Goal: Task Accomplishment & Management: Manage account settings

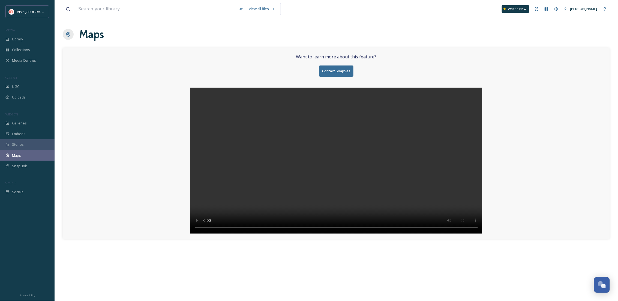
scroll to position [83, 0]
drag, startPoint x: 0, startPoint y: 0, endPoint x: 32, endPoint y: 46, distance: 56.4
click at [32, 46] on div "Collections" at bounding box center [27, 49] width 55 height 11
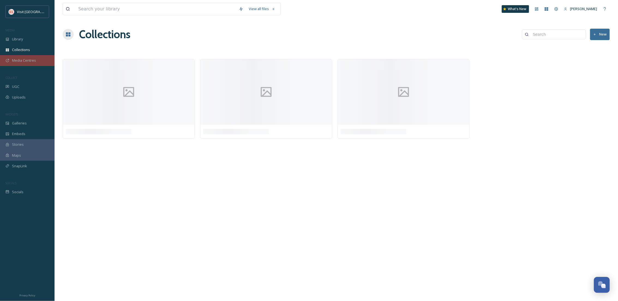
click at [35, 63] on div "Media Centres" at bounding box center [27, 60] width 55 height 11
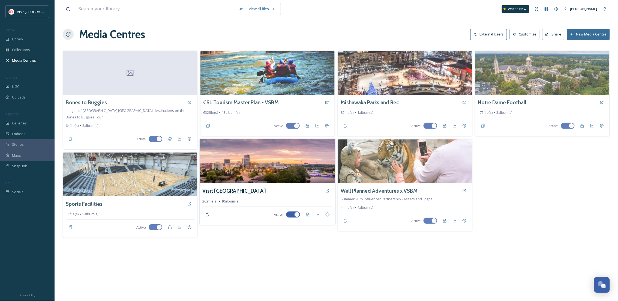
click at [231, 190] on h3 "Visit [GEOGRAPHIC_DATA]" at bounding box center [234, 191] width 63 height 8
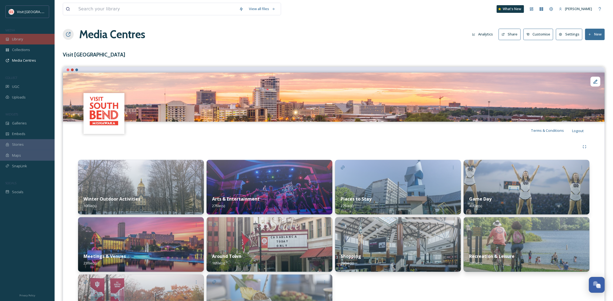
click at [17, 37] on span "Library" at bounding box center [17, 39] width 11 height 5
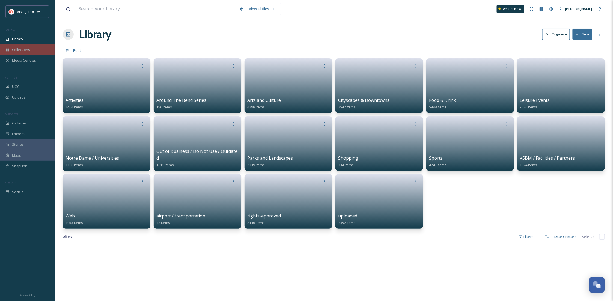
click at [25, 47] on span "Collections" at bounding box center [21, 49] width 18 height 5
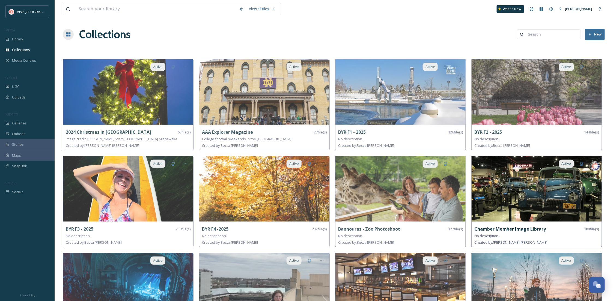
click at [519, 190] on img at bounding box center [537, 188] width 130 height 65
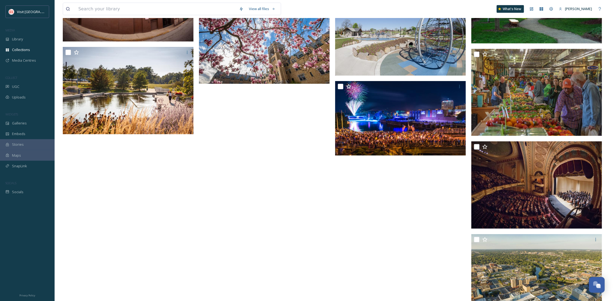
scroll to position [2207, 0]
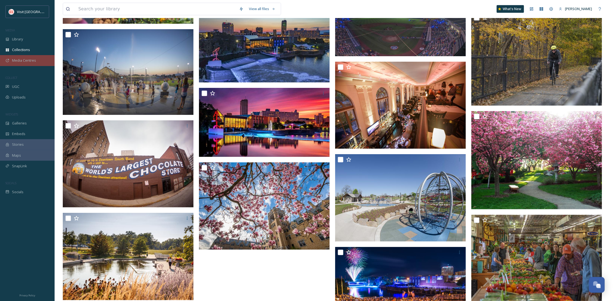
click at [31, 56] on div "Media Centres" at bounding box center [27, 60] width 55 height 11
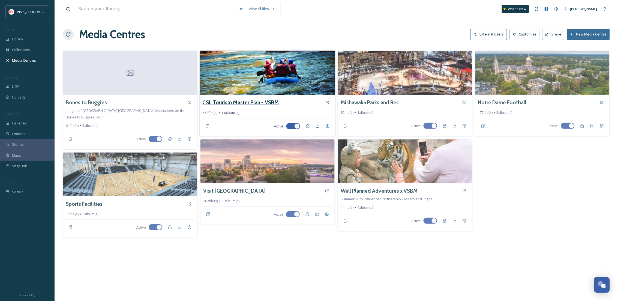
click at [265, 102] on h3 "CSL Tourism Master Plan - VSBM" at bounding box center [241, 103] width 76 height 8
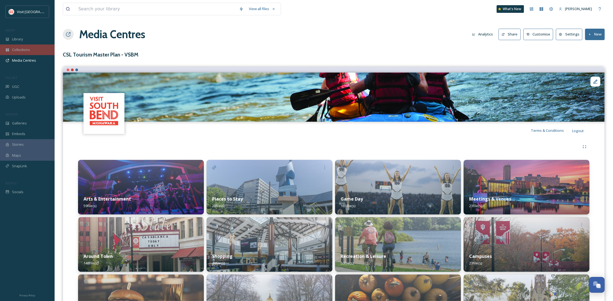
click at [17, 47] on span "Collections" at bounding box center [21, 49] width 18 height 5
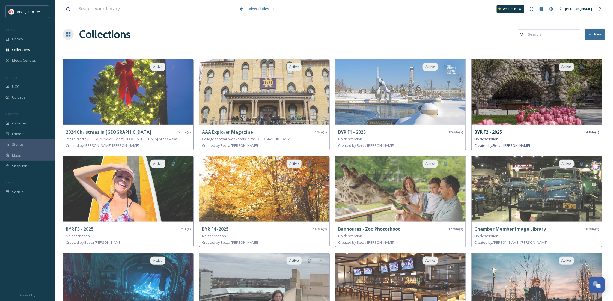
scroll to position [145, 0]
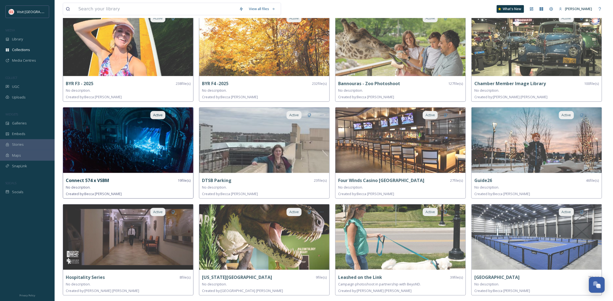
click at [160, 152] on img at bounding box center [128, 140] width 130 height 65
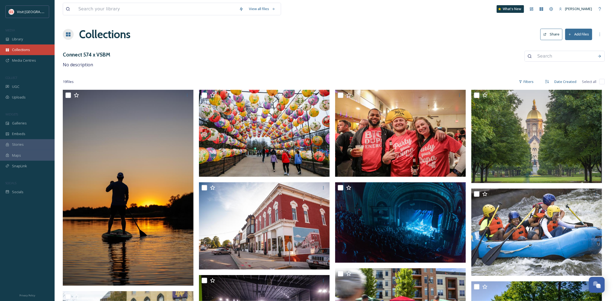
click at [33, 54] on div "Collections" at bounding box center [27, 49] width 55 height 11
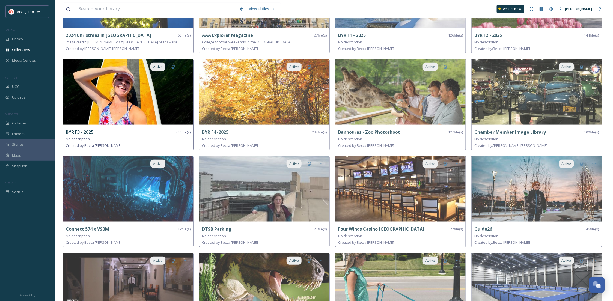
scroll to position [194, 0]
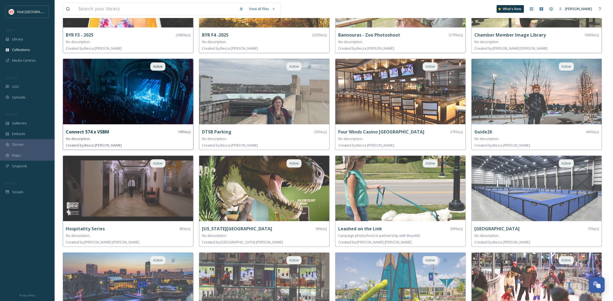
click at [162, 103] on img at bounding box center [128, 91] width 130 height 65
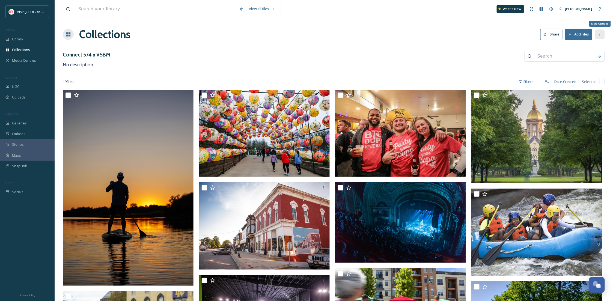
click at [597, 34] on div "More Options" at bounding box center [600, 34] width 10 height 10
click at [601, 82] on input "checkbox" at bounding box center [601, 81] width 5 height 5
checkbox input "true"
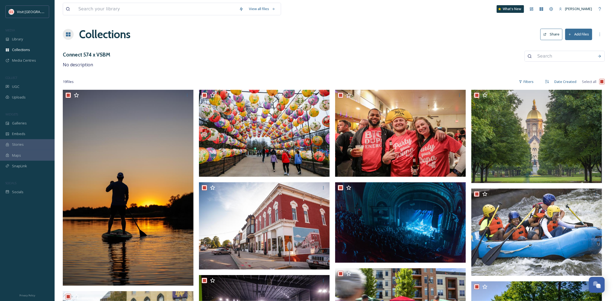
checkbox input "true"
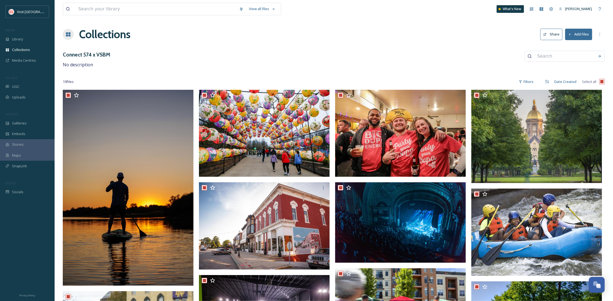
checkbox input "true"
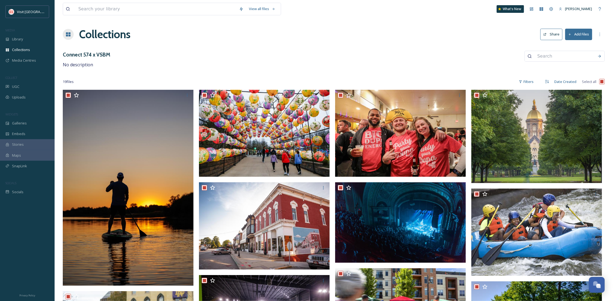
checkbox input "true"
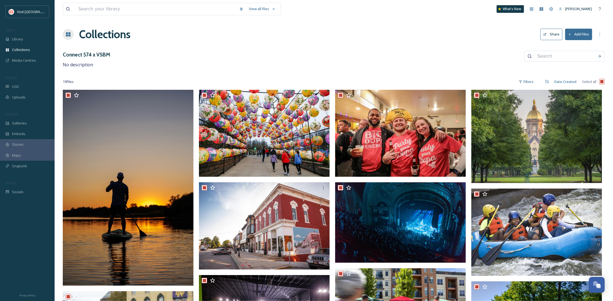
checkbox input "true"
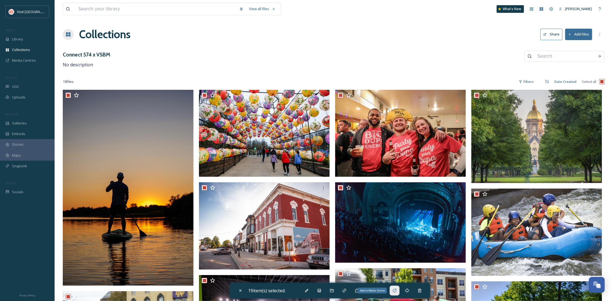
click at [396, 290] on icon at bounding box center [395, 291] width 4 height 4
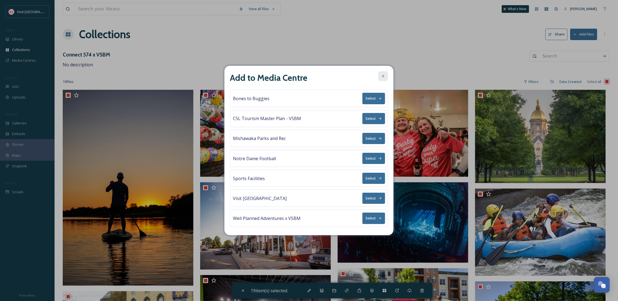
click at [381, 76] on icon at bounding box center [383, 76] width 4 height 4
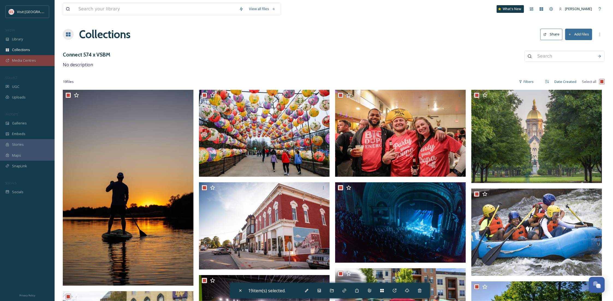
click at [25, 63] on div "Media Centres" at bounding box center [27, 60] width 55 height 11
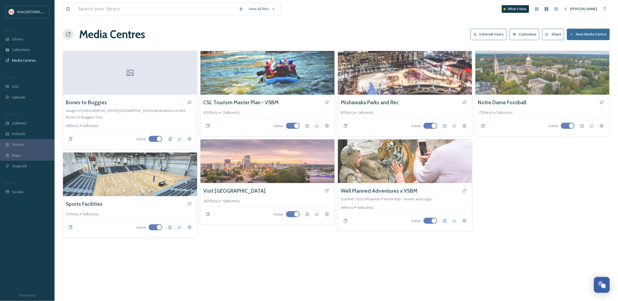
click at [588, 36] on button "New Media Centre" at bounding box center [588, 34] width 43 height 11
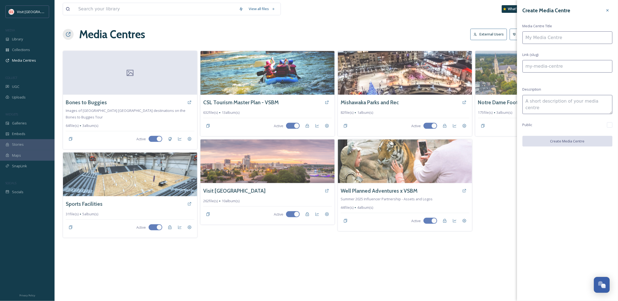
click at [556, 35] on input at bounding box center [568, 37] width 90 height 13
type input "S"
type input "s"
type input "St"
type input "st"
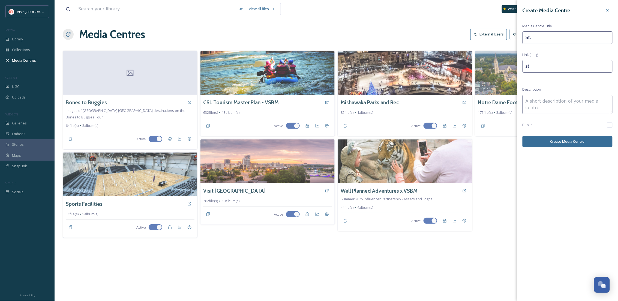
type input "St."
type input "st-"
type input "St. j"
type input "st-j"
type input "St. jo"
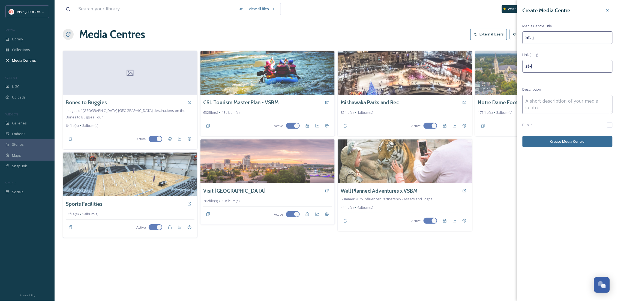
type input "st-jo"
type input "St. j"
type input "st-j"
type input "St."
type input "st-"
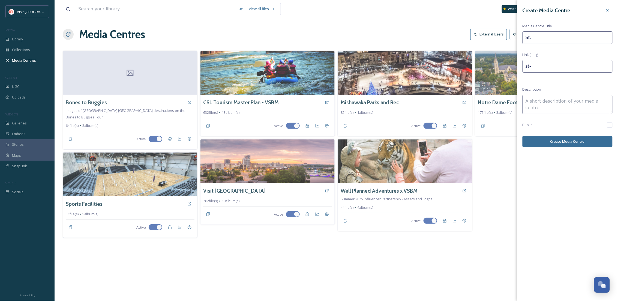
type input "St. J"
type input "st-j"
type input "St. Jo"
type input "st-jo"
type input "St. Jos"
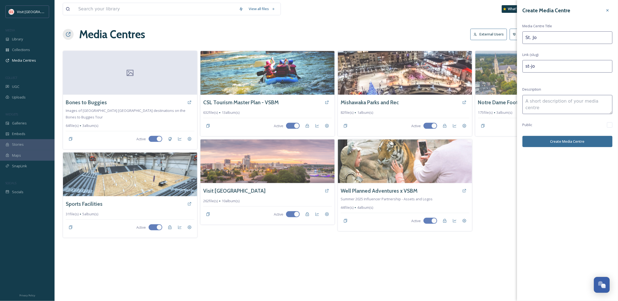
type input "st-jos"
type input "St. [PERSON_NAME]"
type input "st-jose"
type input "St. [PERSON_NAME]"
type input "st-josep"
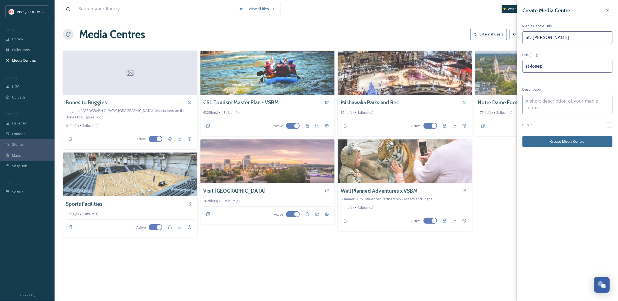
type input "St. [PERSON_NAME]"
type input "st-joseph"
type input "St. [PERSON_NAME]"
type input "st-joseph-"
type input "St. [PERSON_NAME]"
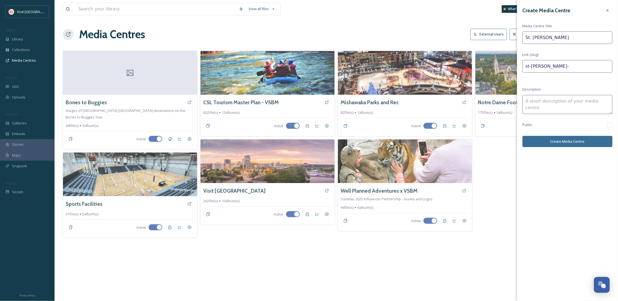
type input "st-joseph-c"
type input "St. [PERSON_NAME] Co"
type input "st-joseph-co"
type input "St. [PERSON_NAME]"
type input "st-joseph-cou"
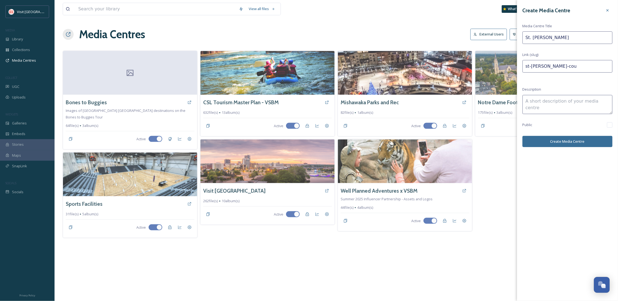
type input "St. [PERSON_NAME]"
type input "st-joseph-coun"
type input "St. [PERSON_NAME]"
type input "st-joseph-count"
type input "St. [PERSON_NAME]"
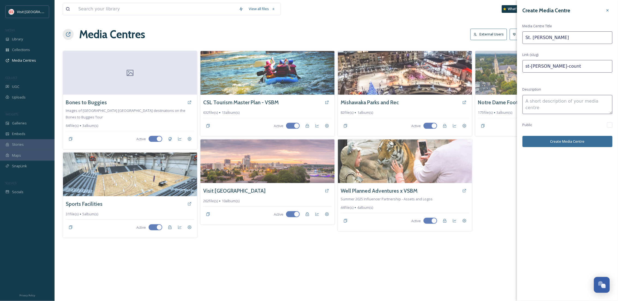
type input "st-joseph-county"
type input "St. [PERSON_NAME]"
type input "st-joseph-county-"
type input "St. [PERSON_NAME]"
click at [545, 100] on textarea at bounding box center [568, 104] width 90 height 19
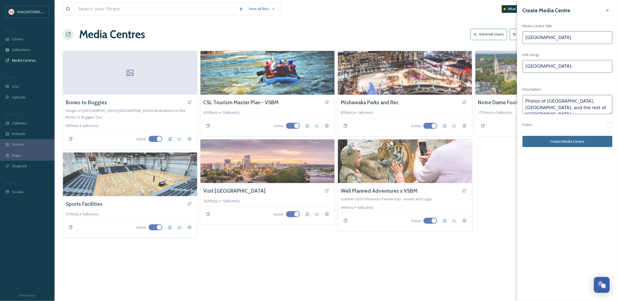
click at [593, 102] on textarea "Photos of South Bend, Mishawaka, and the rest of St. Joseph County" at bounding box center [568, 104] width 90 height 19
click at [583, 109] on textarea "Photos of South Bend, Mishawaka and the rest of St. Joseph County" at bounding box center [568, 104] width 90 height 19
type textarea "Photos of [GEOGRAPHIC_DATA], [GEOGRAPHIC_DATA] and the rest of [GEOGRAPHIC_DATA…"
click at [591, 141] on button "Create Media Centre" at bounding box center [568, 141] width 90 height 11
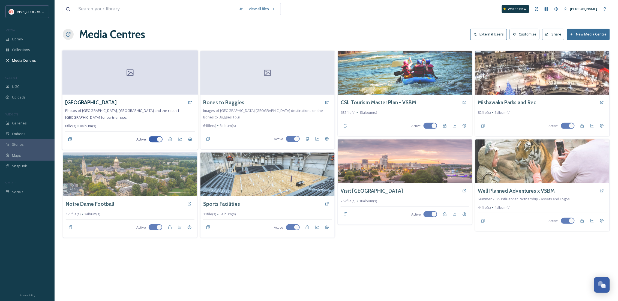
click at [123, 93] on div at bounding box center [130, 72] width 136 height 44
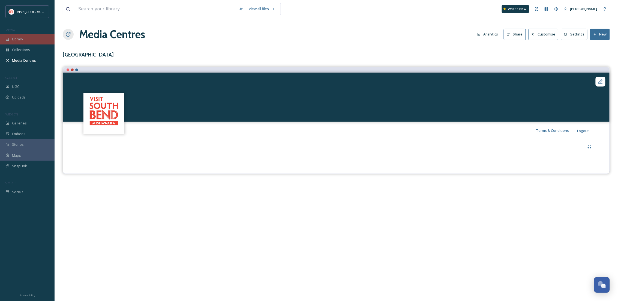
click at [16, 41] on span "Library" at bounding box center [17, 39] width 11 height 5
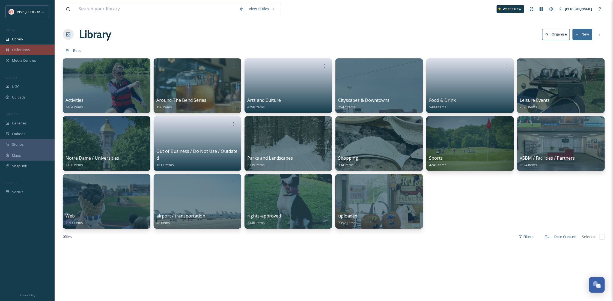
click at [27, 52] on span "Collections" at bounding box center [21, 49] width 18 height 5
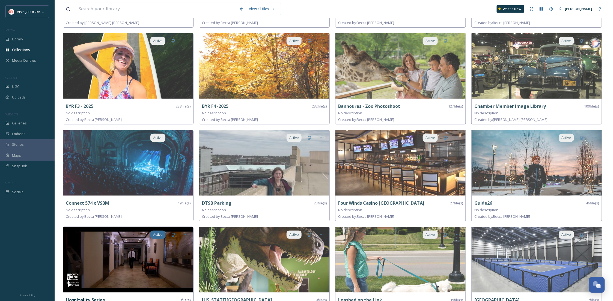
scroll to position [95, 0]
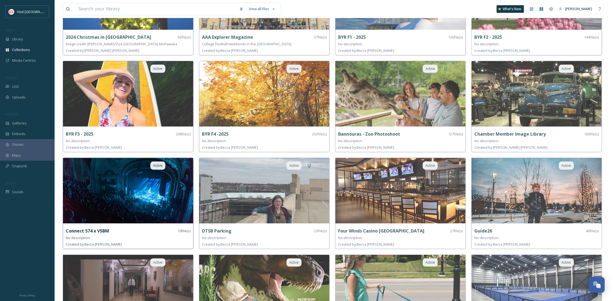
click at [140, 189] on img at bounding box center [128, 190] width 130 height 65
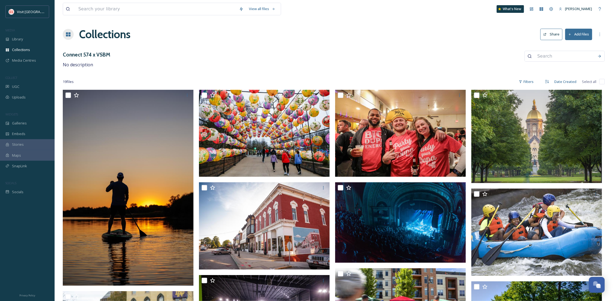
click at [602, 81] on input "checkbox" at bounding box center [601, 81] width 5 height 5
checkbox input "true"
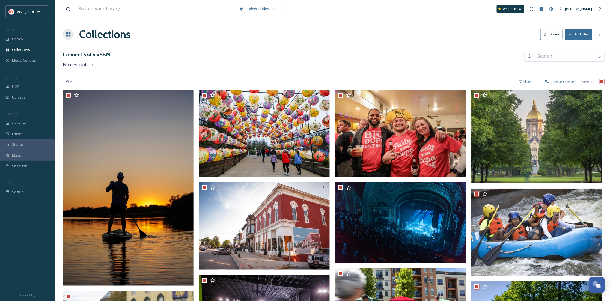
checkbox input "true"
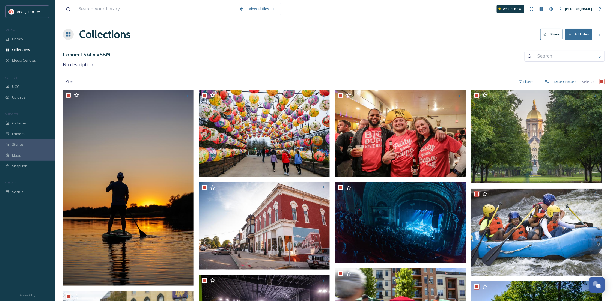
checkbox input "true"
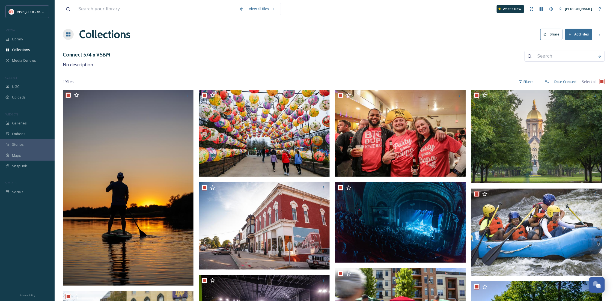
checkbox input "true"
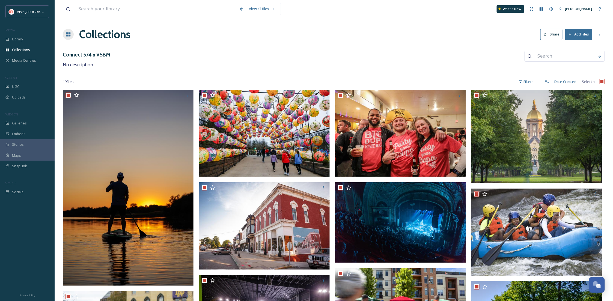
checkbox input "true"
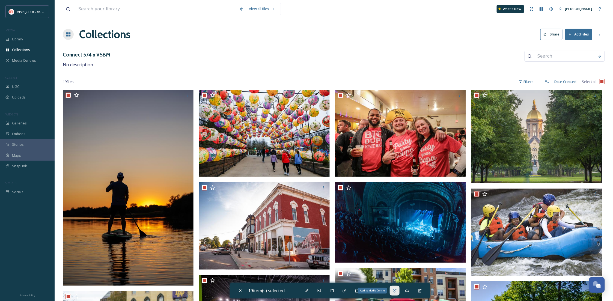
click at [396, 291] on icon at bounding box center [395, 291] width 4 height 4
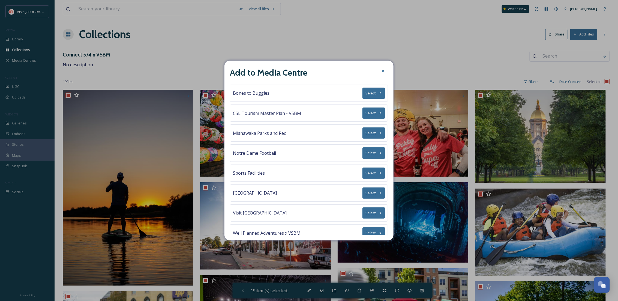
click at [373, 195] on button "Select" at bounding box center [374, 192] width 23 height 11
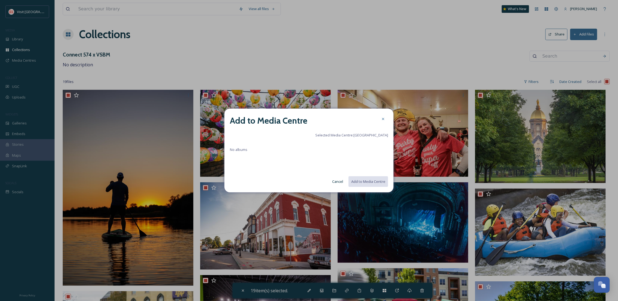
click at [243, 146] on div "No albums" at bounding box center [309, 157] width 158 height 22
click at [242, 148] on span "No albums" at bounding box center [238, 149] width 17 height 5
click at [242, 150] on span "No albums" at bounding box center [238, 149] width 17 height 5
drag, startPoint x: 242, startPoint y: 150, endPoint x: 266, endPoint y: 153, distance: 24.2
click at [247, 151] on span "No albums" at bounding box center [238, 149] width 17 height 5
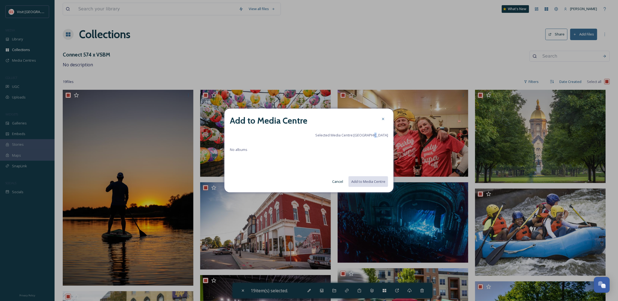
click at [376, 136] on span "Selected Media Centre: St. Joseph County" at bounding box center [351, 135] width 73 height 5
click at [336, 181] on button "Cancel" at bounding box center [338, 181] width 16 height 11
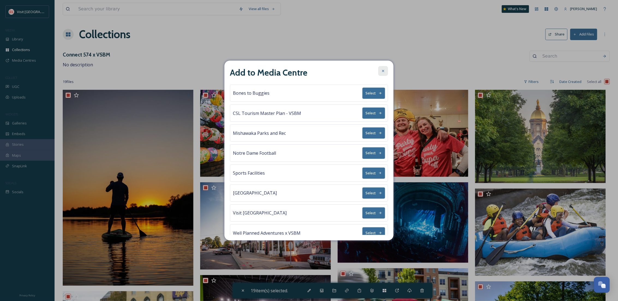
click at [383, 71] on icon at bounding box center [383, 71] width 4 height 4
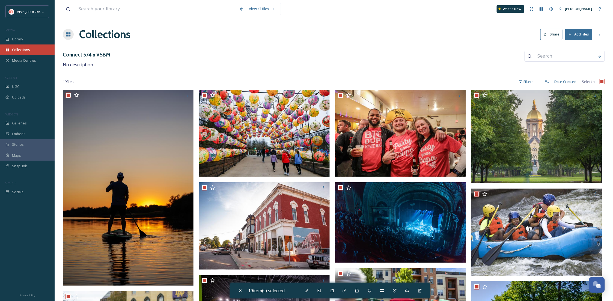
click at [28, 46] on div "Collections" at bounding box center [27, 49] width 55 height 11
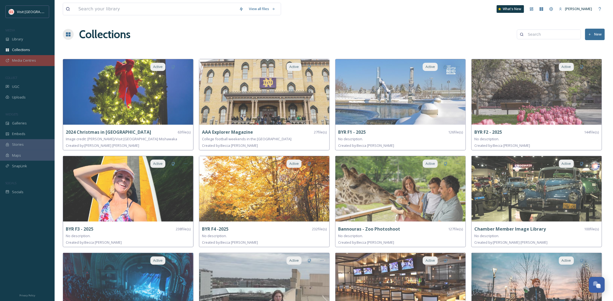
click at [27, 58] on span "Media Centres" at bounding box center [24, 60] width 24 height 5
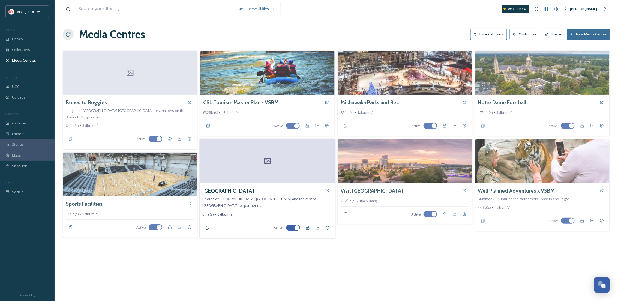
click at [227, 189] on h3 "St. Joseph County" at bounding box center [229, 191] width 52 height 8
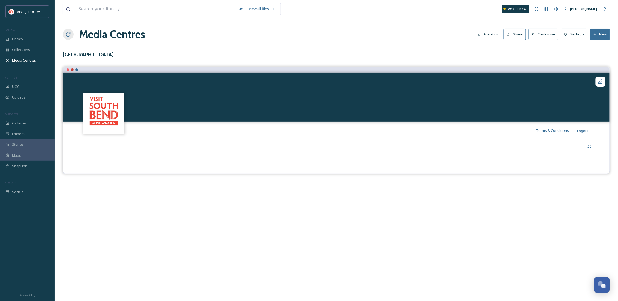
click at [601, 37] on button "New" at bounding box center [601, 34] width 20 height 11
click at [591, 49] on span "Add Files" at bounding box center [596, 46] width 15 height 5
click at [600, 47] on span "Add Files" at bounding box center [596, 46] width 15 height 5
click at [602, 59] on span "Add Album" at bounding box center [598, 57] width 18 height 5
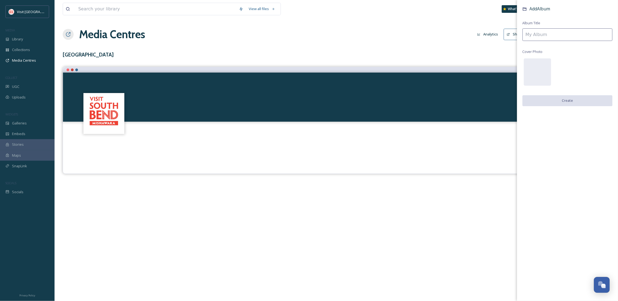
click at [540, 37] on input at bounding box center [568, 34] width 90 height 13
type input "Activities"
click at [568, 105] on button "Create" at bounding box center [568, 100] width 90 height 11
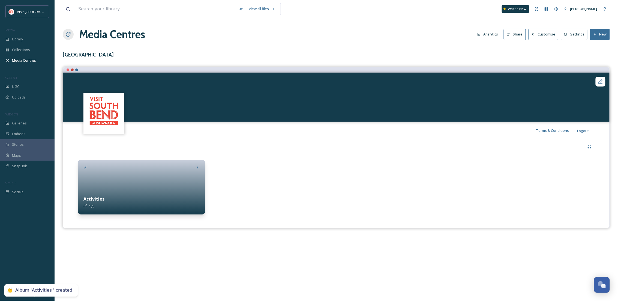
click at [601, 36] on button "New" at bounding box center [601, 34] width 20 height 11
click at [599, 48] on span "Add Files" at bounding box center [596, 46] width 15 height 5
click at [598, 59] on span "Add Album" at bounding box center [598, 57] width 18 height 5
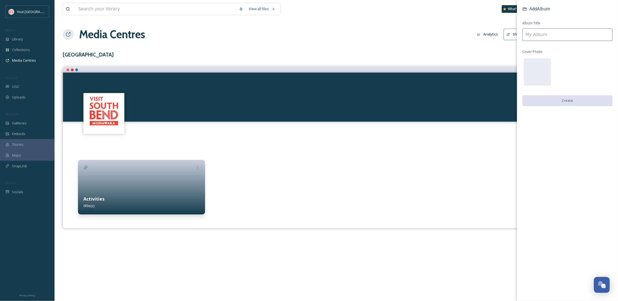
click at [551, 37] on input at bounding box center [568, 34] width 90 height 13
type input "E"
type input "R"
type input "E"
click at [564, 35] on input at bounding box center [568, 34] width 90 height 13
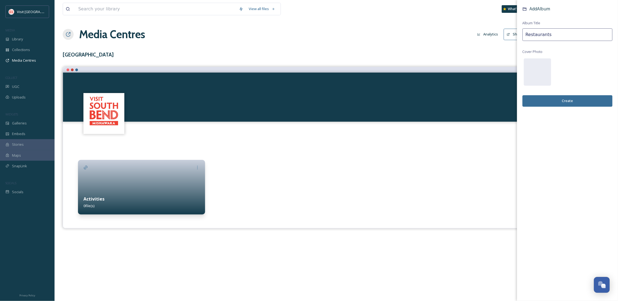
type input "Restaurants"
click at [577, 101] on button "Create" at bounding box center [568, 100] width 90 height 11
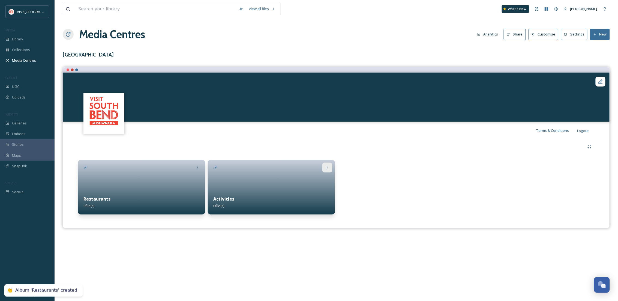
click at [324, 165] on div at bounding box center [328, 168] width 10 height 10
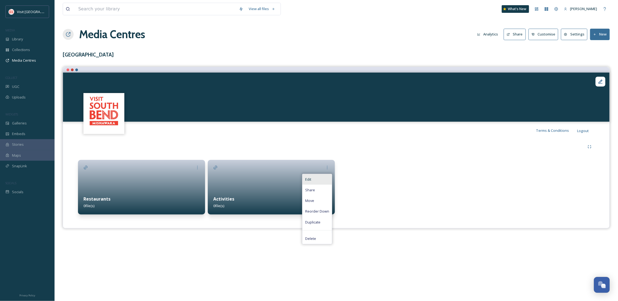
click at [325, 182] on div "Edit" at bounding box center [317, 179] width 29 height 11
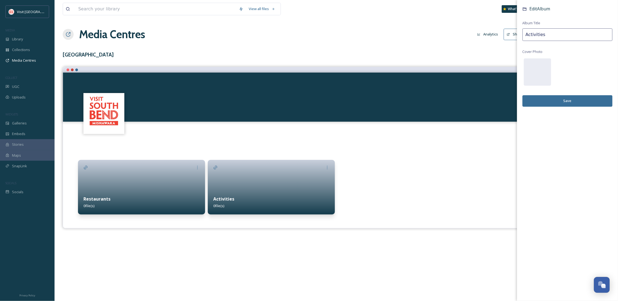
drag, startPoint x: 489, startPoint y: 35, endPoint x: 474, endPoint y: 35, distance: 14.7
click at [474, 35] on div "View all files What's New Becca Alexander Media Centres Analytics Share Customi…" at bounding box center [337, 150] width 564 height 301
type input "Things to Do"
click at [551, 107] on div "Edit Album Album Title Things to Do Cover Photo Save" at bounding box center [567, 61] width 101 height 123
click at [550, 101] on button "Save" at bounding box center [568, 100] width 90 height 11
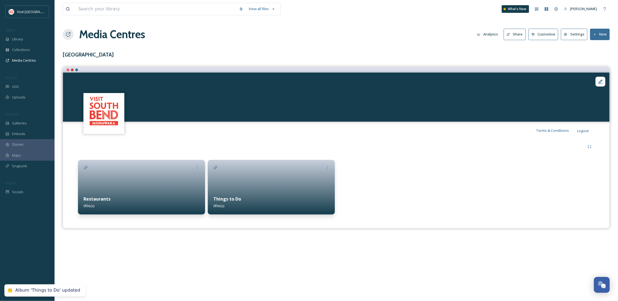
click at [603, 34] on button "New" at bounding box center [601, 34] width 20 height 11
click at [600, 59] on span "Add Album" at bounding box center [598, 57] width 18 height 5
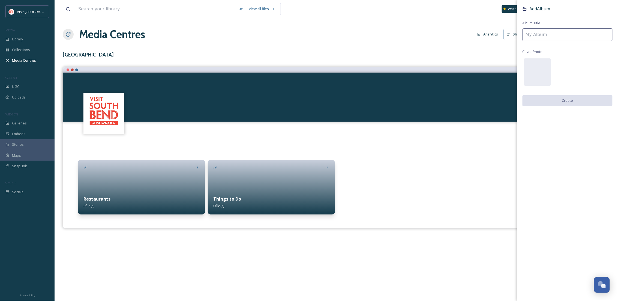
click at [533, 37] on input at bounding box center [568, 34] width 90 height 13
click at [568, 36] on input "Landscapes and" at bounding box center [568, 34] width 90 height 13
type input "Landscapes and Cityscapes"
click at [569, 101] on button "Create" at bounding box center [568, 100] width 90 height 11
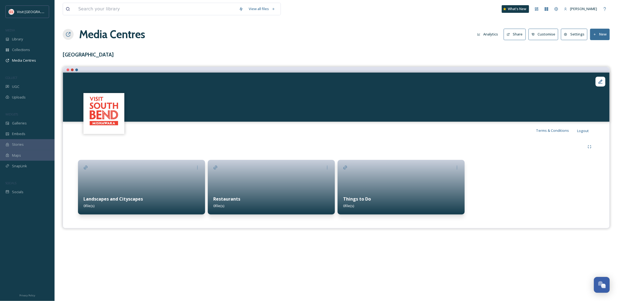
click at [609, 35] on button "New" at bounding box center [601, 34] width 20 height 11
click at [384, 278] on div "View all files What's New Becca Alexander Media Centres Analytics Share Customi…" at bounding box center [337, 150] width 564 height 301
click at [29, 47] on div "Collections" at bounding box center [27, 49] width 55 height 11
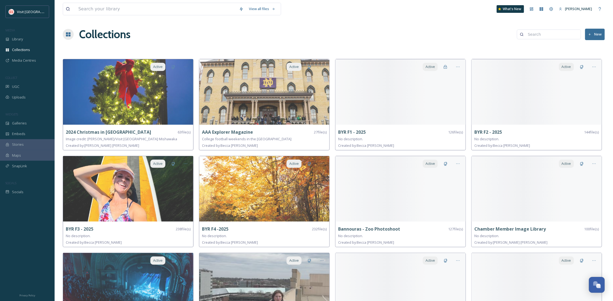
scroll to position [83, 0]
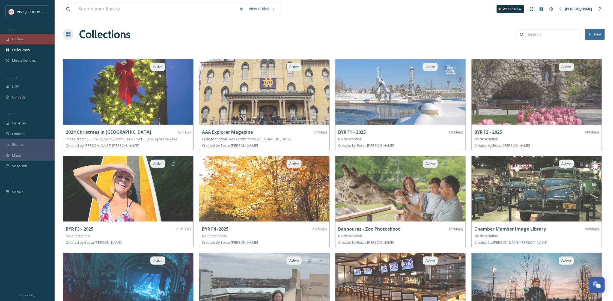
click at [29, 42] on div "Library" at bounding box center [27, 39] width 55 height 11
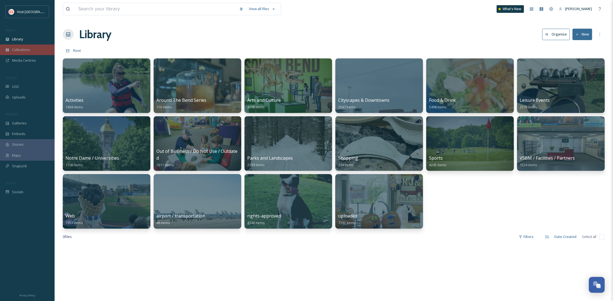
click at [29, 47] on span "Collections" at bounding box center [21, 49] width 18 height 5
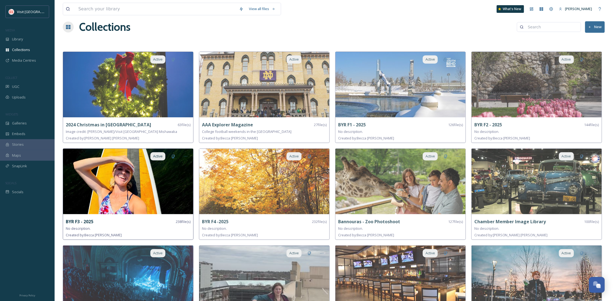
scroll to position [145, 0]
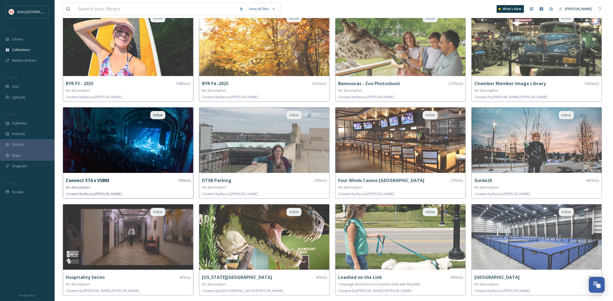
click at [177, 161] on img at bounding box center [128, 140] width 130 height 65
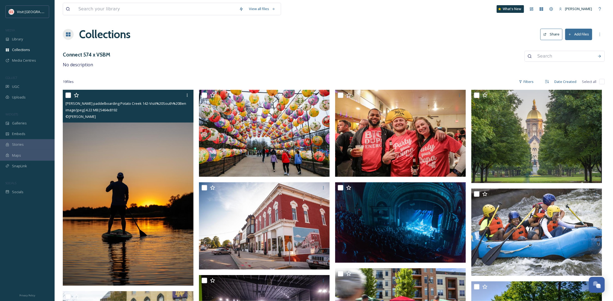
click at [69, 94] on input "checkbox" at bounding box center [67, 95] width 5 height 5
checkbox input "true"
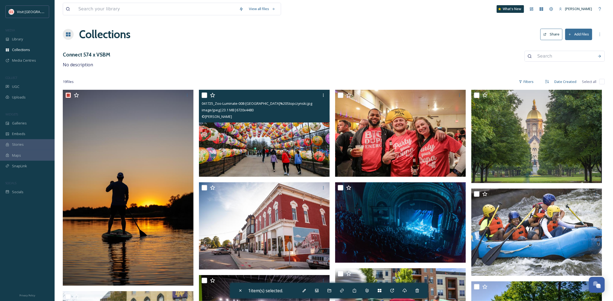
click at [203, 96] on input "checkbox" at bounding box center [204, 95] width 5 height 5
checkbox input "true"
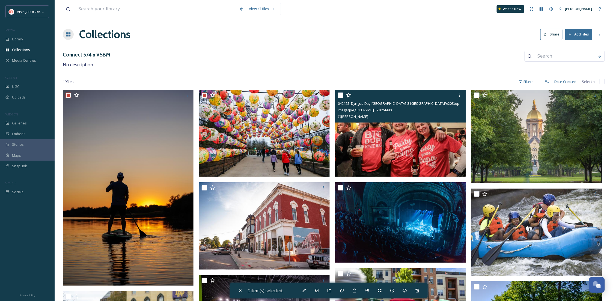
click at [339, 96] on input "checkbox" at bounding box center [340, 95] width 5 height 5
checkbox input "true"
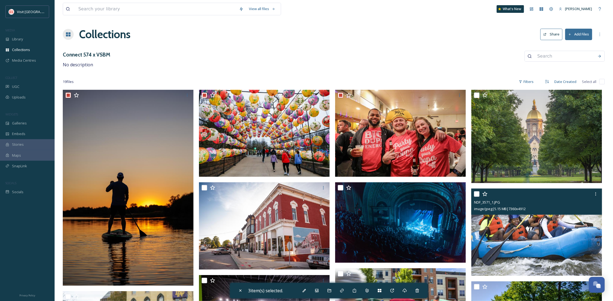
click at [475, 191] on input "checkbox" at bounding box center [476, 193] width 5 height 5
checkbox input "true"
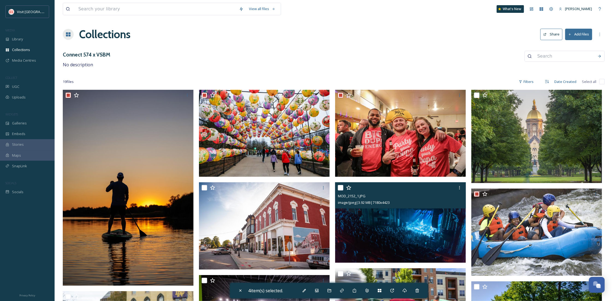
click at [340, 185] on input "checkbox" at bounding box center [340, 187] width 5 height 5
checkbox input "true"
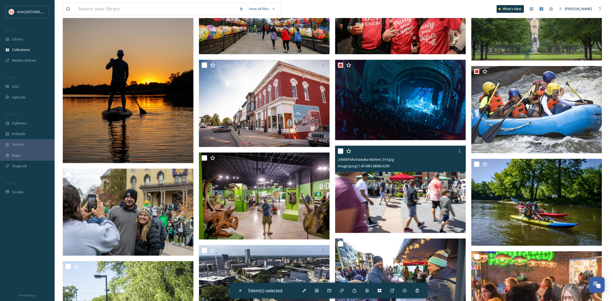
scroll to position [145, 0]
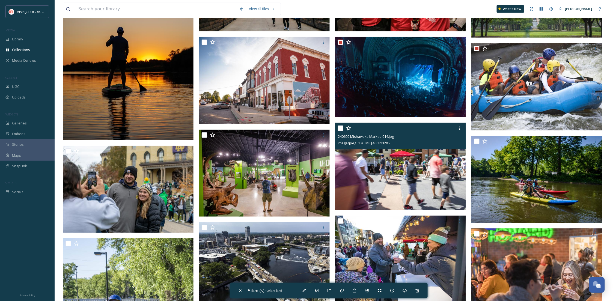
click at [341, 128] on input "checkbox" at bounding box center [340, 128] width 5 height 5
checkbox input "true"
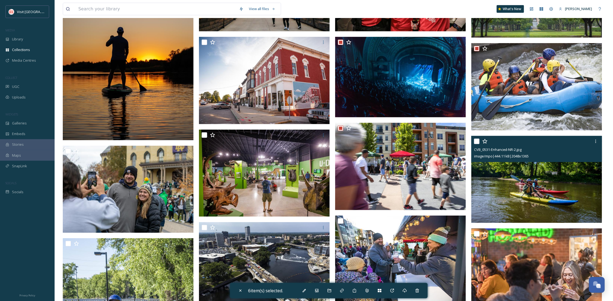
click at [477, 141] on input "checkbox" at bounding box center [476, 141] width 5 height 5
checkbox input "true"
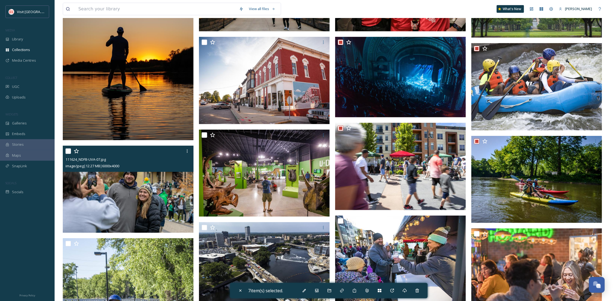
click at [67, 151] on input "checkbox" at bounding box center [67, 150] width 5 height 5
checkbox input "true"
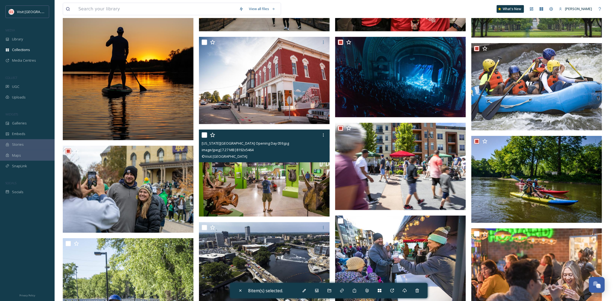
click at [203, 137] on input "checkbox" at bounding box center [204, 134] width 5 height 5
checkbox input "true"
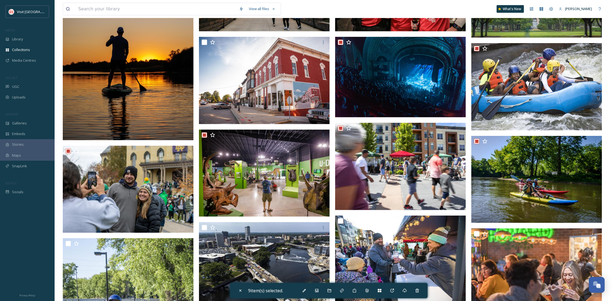
scroll to position [339, 0]
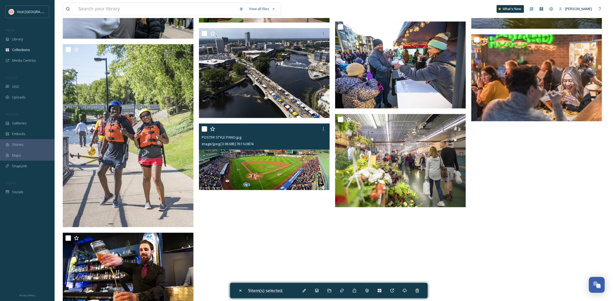
click at [204, 130] on input "checkbox" at bounding box center [204, 128] width 5 height 5
checkbox input "true"
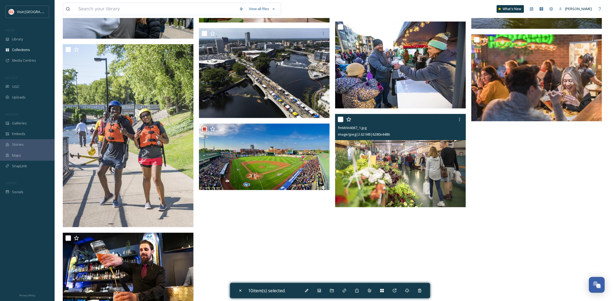
click at [337, 121] on div "fmMrkt4067_1.jpg image/jpeg | 2.62 MB | 6280 x 4486" at bounding box center [400, 127] width 131 height 26
click at [340, 120] on input "checkbox" at bounding box center [340, 119] width 5 height 5
checkbox input "true"
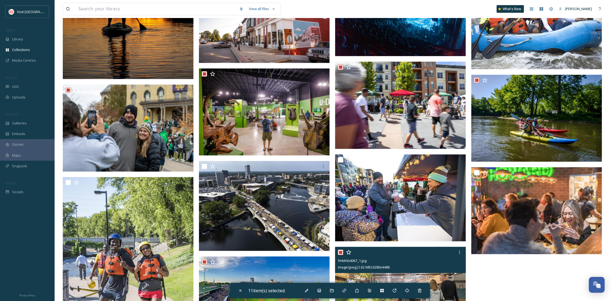
scroll to position [194, 0]
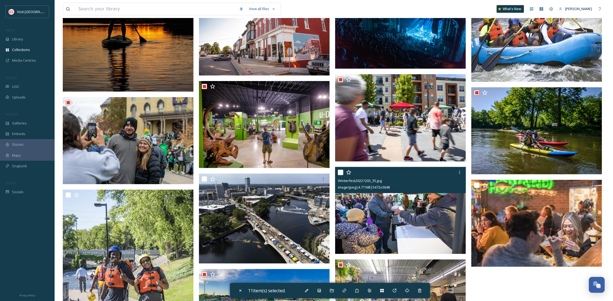
click at [339, 173] on input "checkbox" at bounding box center [340, 172] width 5 height 5
checkbox input "true"
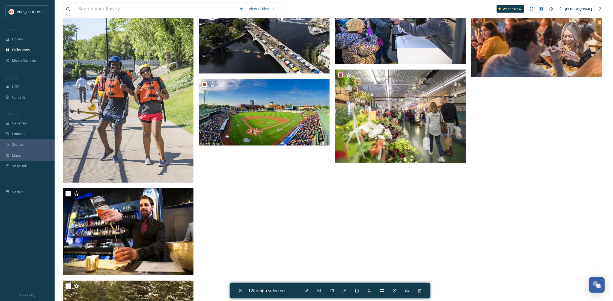
scroll to position [437, 0]
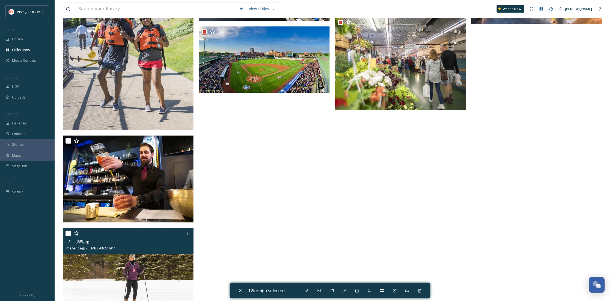
click at [65, 232] on div "stPats_285.jpg image/jpeg | 2.8 MB | 7082 x 4914" at bounding box center [128, 241] width 131 height 26
click at [69, 235] on input "checkbox" at bounding box center [67, 233] width 5 height 5
checkbox input "true"
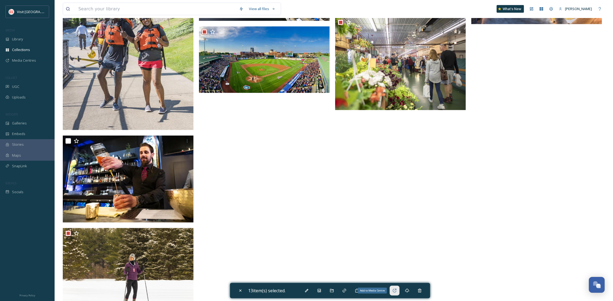
click at [395, 289] on icon at bounding box center [394, 290] width 4 height 4
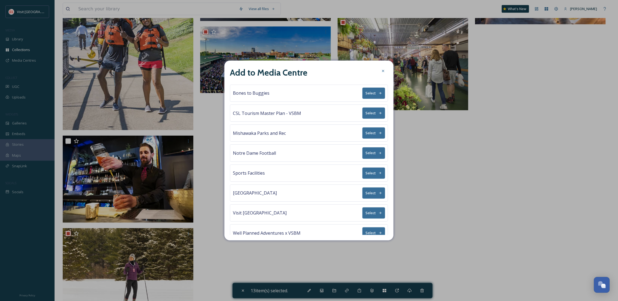
click at [363, 195] on button "Select" at bounding box center [374, 192] width 23 height 11
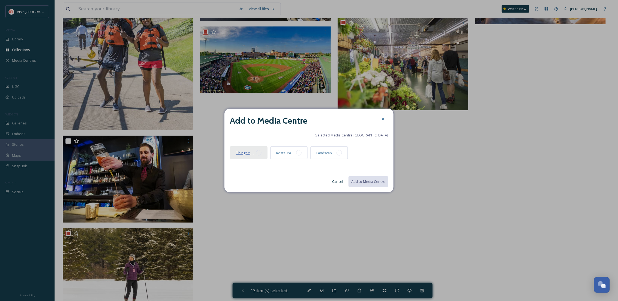
click at [248, 151] on span "Things to Do" at bounding box center [247, 152] width 22 height 5
click at [364, 180] on button "Add to Media Centre" at bounding box center [368, 181] width 40 height 11
checkbox input "false"
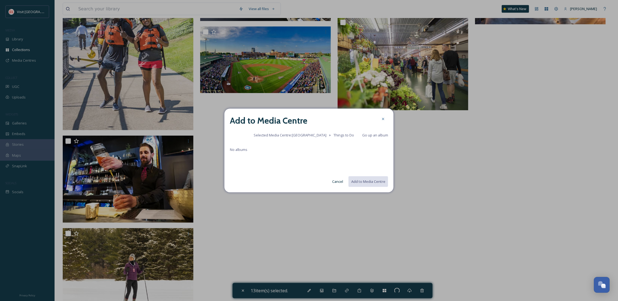
checkbox input "false"
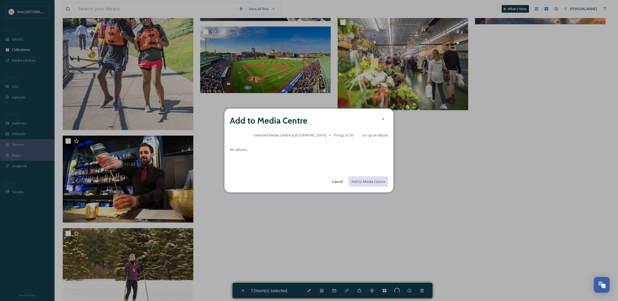
checkbox input "false"
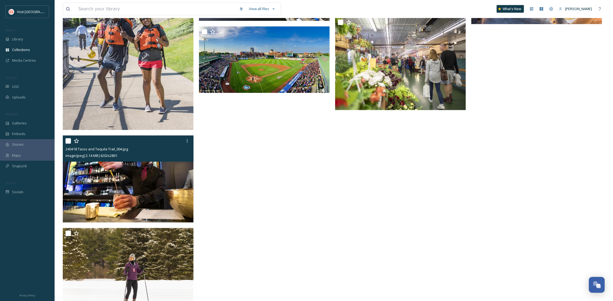
click at [68, 141] on input "checkbox" at bounding box center [67, 140] width 5 height 5
checkbox input "true"
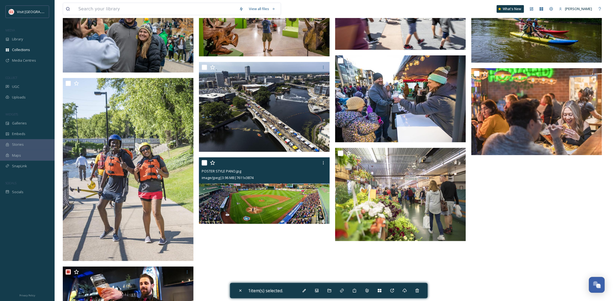
scroll to position [291, 0]
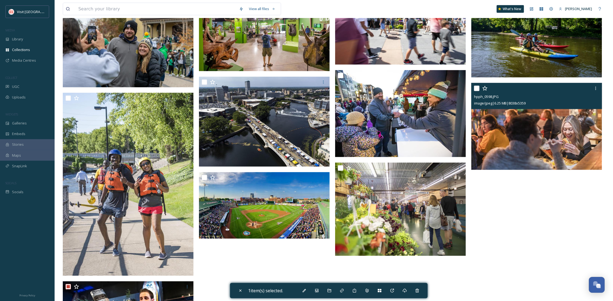
click at [478, 89] on input "checkbox" at bounding box center [476, 88] width 5 height 5
checkbox input "true"
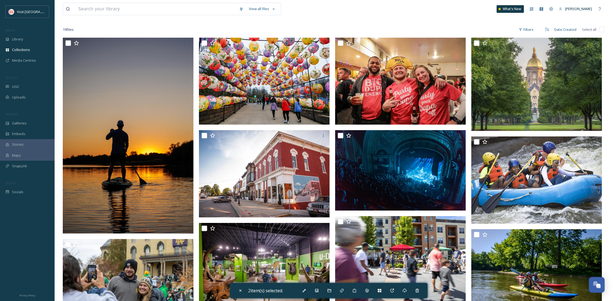
scroll to position [0, 0]
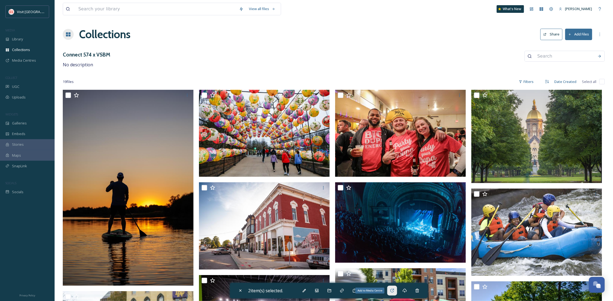
click at [394, 289] on icon at bounding box center [392, 291] width 4 height 4
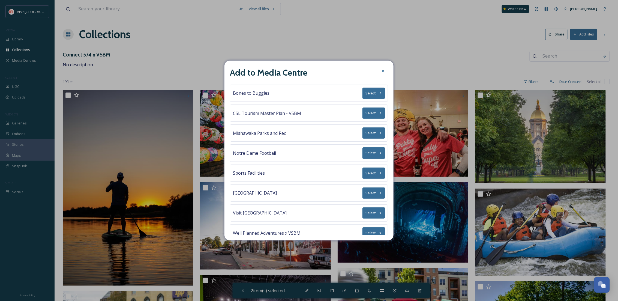
click at [367, 192] on button "Select" at bounding box center [374, 192] width 23 height 11
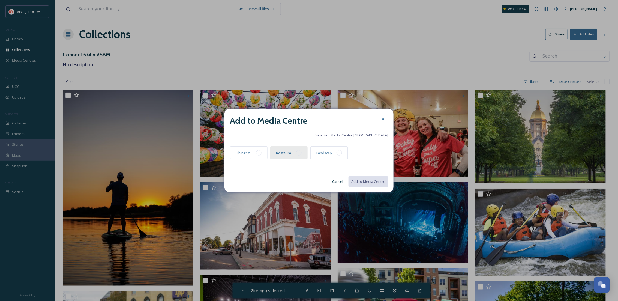
click at [302, 155] on div "Restaurants" at bounding box center [289, 152] width 38 height 13
click at [367, 179] on button "Add to Media Centre" at bounding box center [368, 181] width 40 height 11
click at [336, 181] on button "Cancel" at bounding box center [338, 181] width 16 height 11
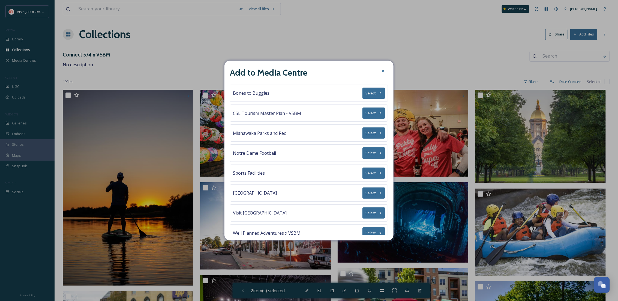
click at [371, 190] on button "Select" at bounding box center [374, 192] width 23 height 11
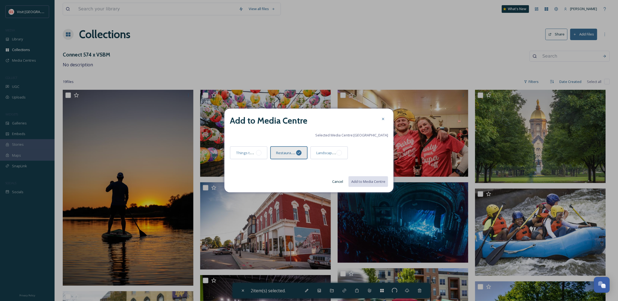
click at [337, 182] on button "Cancel" at bounding box center [338, 181] width 16 height 11
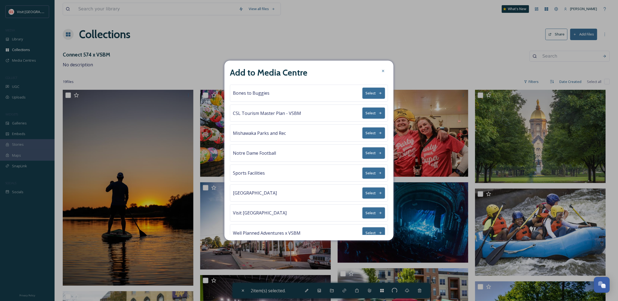
checkbox input "false"
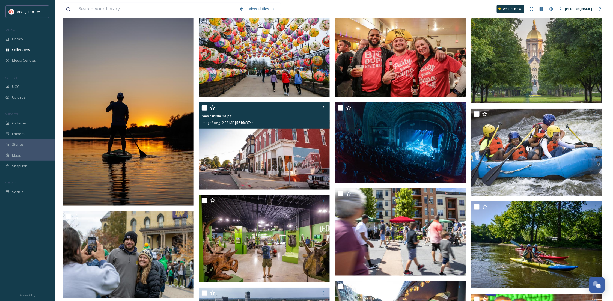
scroll to position [49, 0]
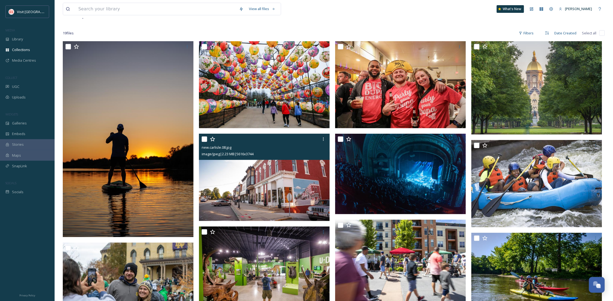
click at [205, 140] on input "checkbox" at bounding box center [204, 138] width 5 height 5
checkbox input "true"
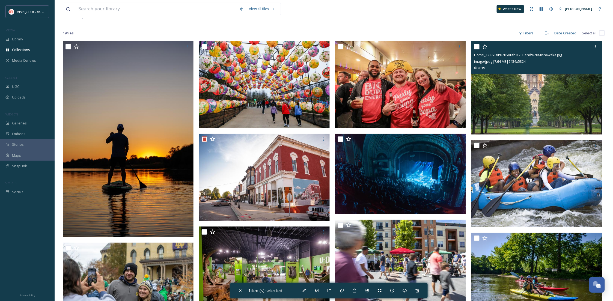
click at [475, 46] on input "checkbox" at bounding box center [476, 46] width 5 height 5
checkbox input "true"
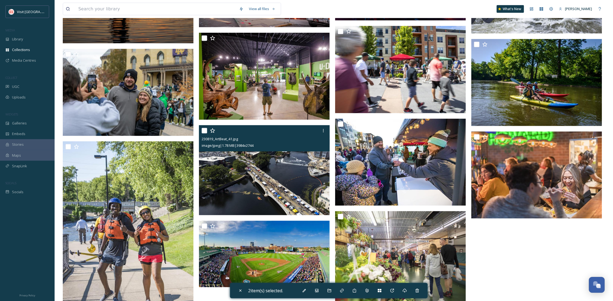
click at [203, 130] on input "checkbox" at bounding box center [204, 130] width 5 height 5
checkbox input "true"
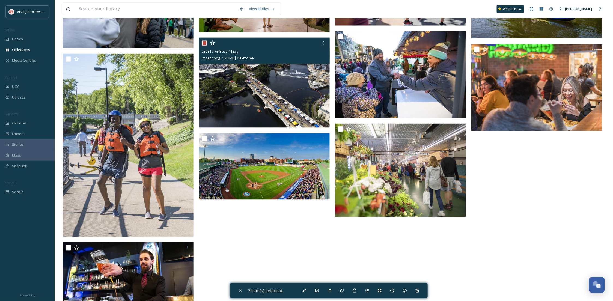
scroll to position [339, 0]
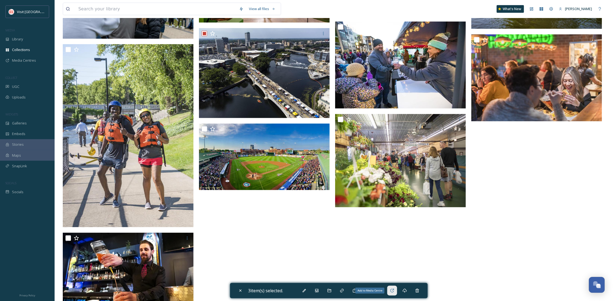
click at [395, 288] on div "Add to Media Centre" at bounding box center [392, 291] width 10 height 10
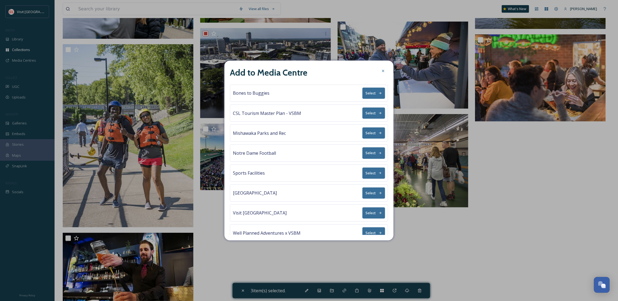
click at [374, 192] on button "Select" at bounding box center [374, 192] width 23 height 11
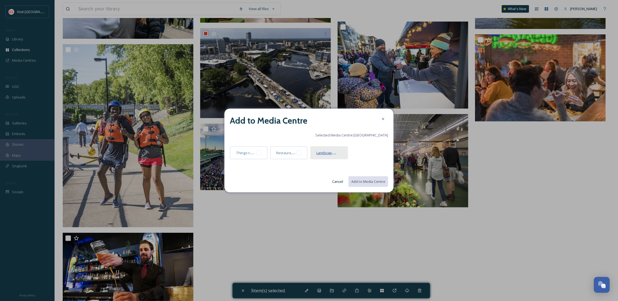
click at [327, 154] on span "Landscapes and Cityscapes" at bounding box center [340, 152] width 46 height 5
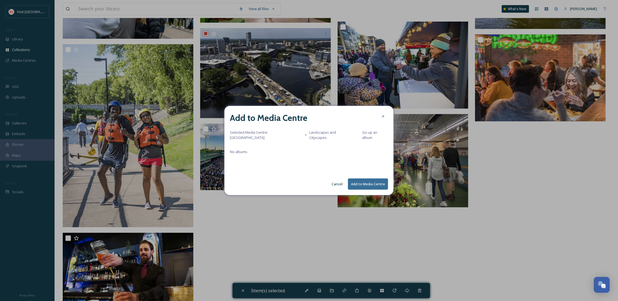
click at [381, 180] on button "Add to Media Centre" at bounding box center [368, 183] width 40 height 11
checkbox input "false"
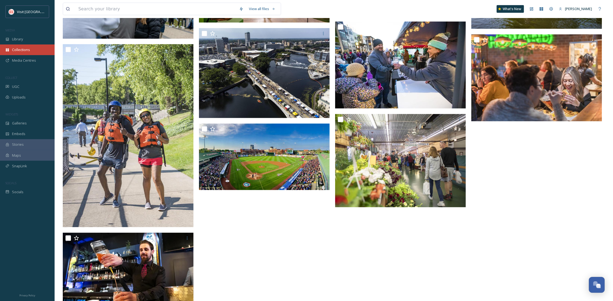
click at [30, 49] on div "Collections" at bounding box center [27, 49] width 55 height 11
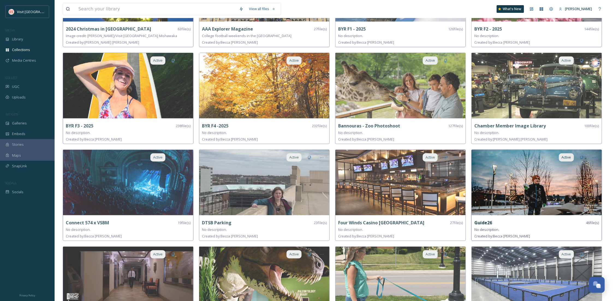
scroll to position [145, 0]
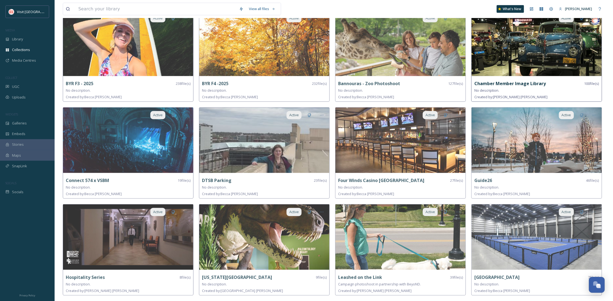
click at [521, 51] on img at bounding box center [537, 43] width 130 height 65
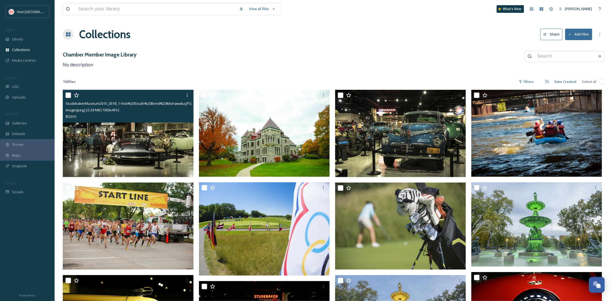
click at [68, 96] on input "checkbox" at bounding box center [67, 95] width 5 height 5
checkbox input "true"
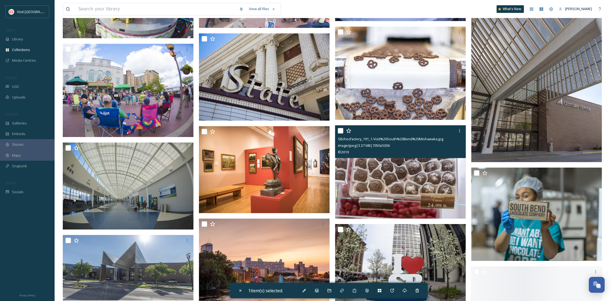
scroll to position [727, 0]
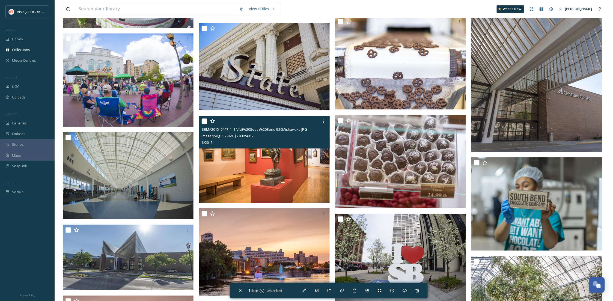
click at [204, 121] on input "checkbox" at bounding box center [204, 120] width 5 height 5
checkbox input "true"
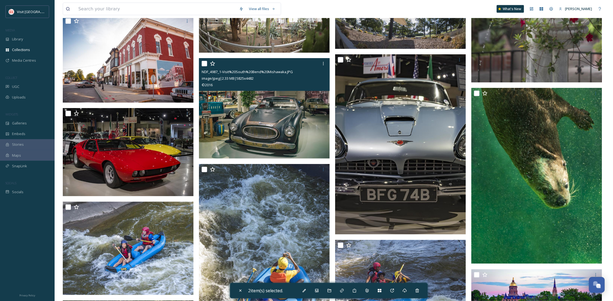
scroll to position [1310, 0]
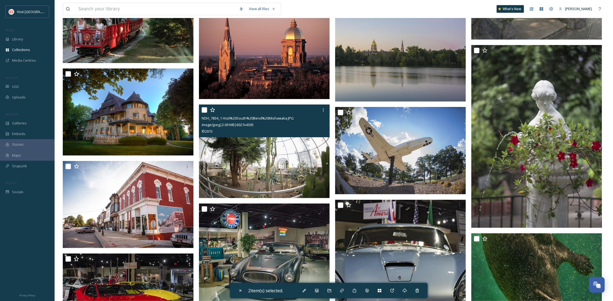
click at [202, 108] on input "checkbox" at bounding box center [204, 109] width 5 height 5
checkbox input "true"
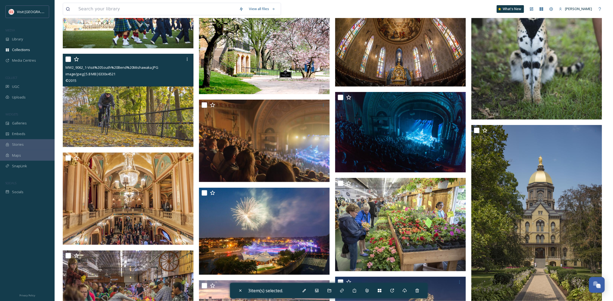
scroll to position [1892, 0]
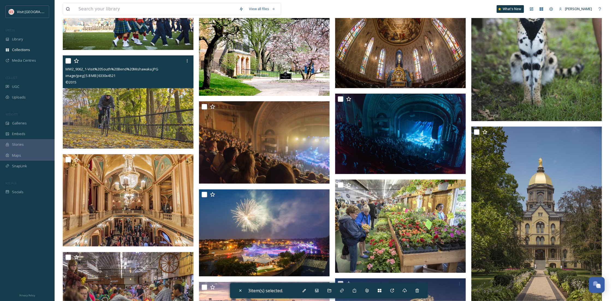
click at [69, 60] on input "checkbox" at bounding box center [67, 60] width 5 height 5
checkbox input "true"
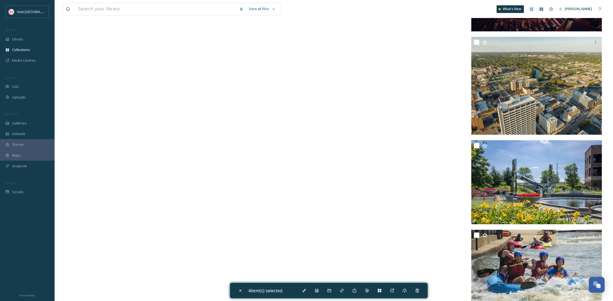
scroll to position [2595, 0]
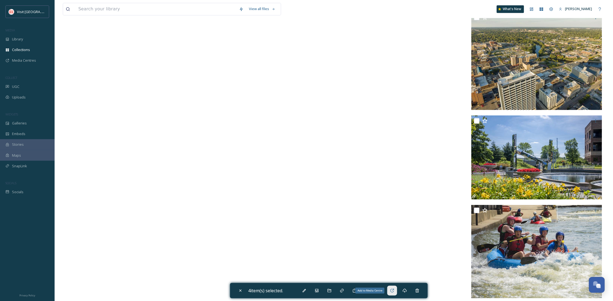
click at [393, 290] on icon at bounding box center [392, 290] width 4 height 4
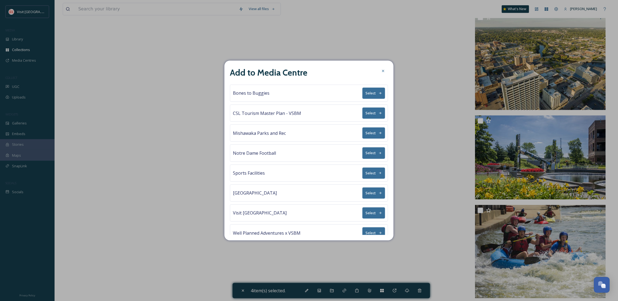
click at [379, 192] on icon at bounding box center [381, 193] width 4 height 4
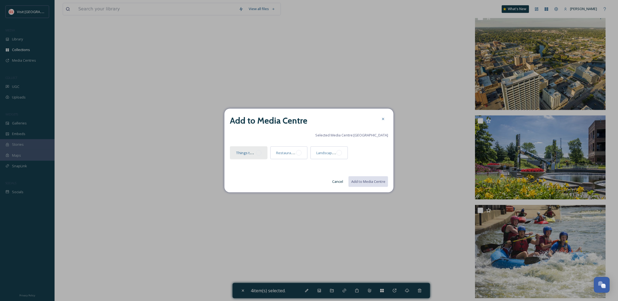
click at [260, 152] on div at bounding box center [258, 152] width 5 height 5
click at [363, 180] on button "Add to Media Centre" at bounding box center [368, 181] width 40 height 11
checkbox input "false"
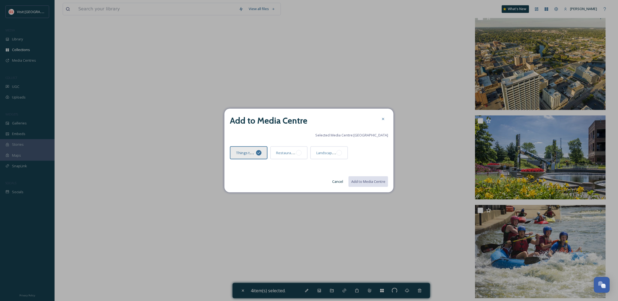
checkbox input "false"
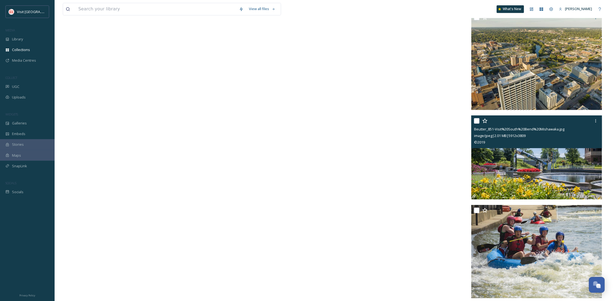
click at [476, 121] on input "checkbox" at bounding box center [476, 120] width 5 height 5
checkbox input "true"
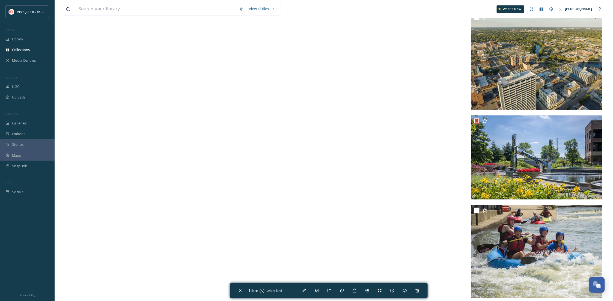
scroll to position [2498, 0]
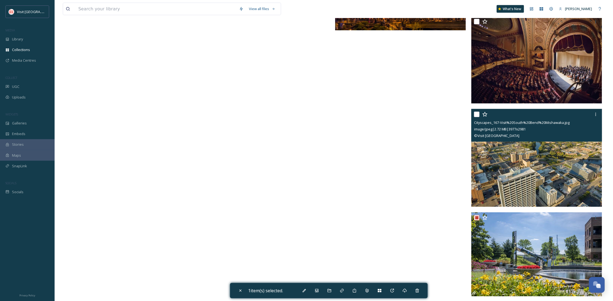
click at [475, 114] on input "checkbox" at bounding box center [476, 114] width 5 height 5
checkbox input "true"
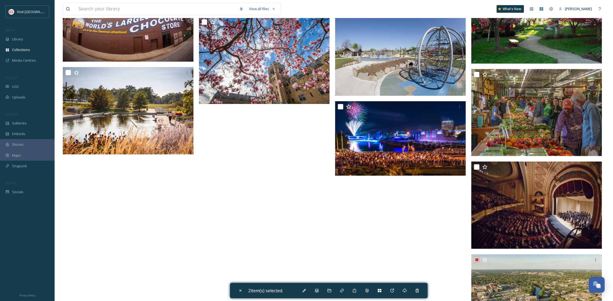
scroll to position [2256, 0]
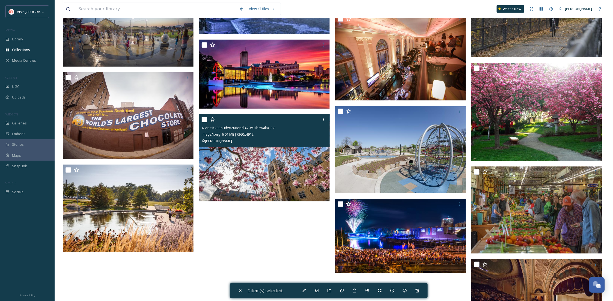
click at [205, 118] on input "checkbox" at bounding box center [204, 119] width 5 height 5
checkbox input "true"
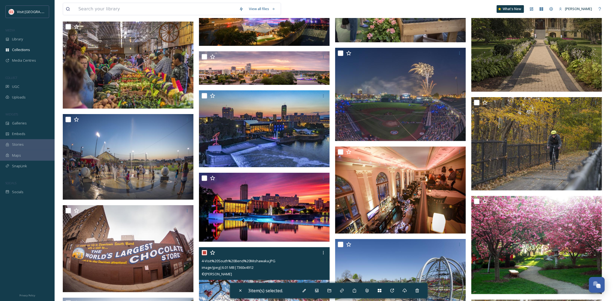
scroll to position [2110, 0]
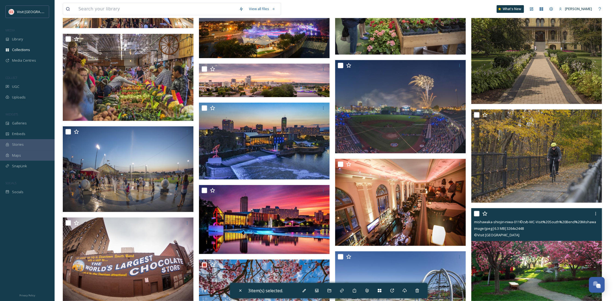
click at [478, 213] on input "checkbox" at bounding box center [476, 213] width 5 height 5
checkbox input "true"
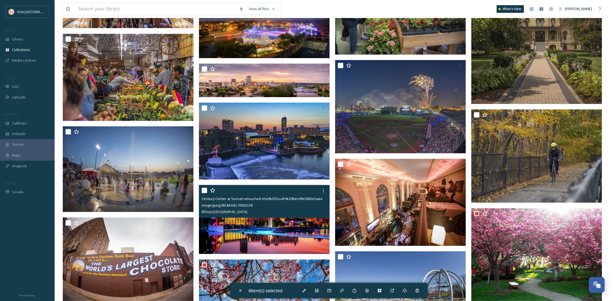
click at [205, 190] on input "checkbox" at bounding box center [204, 190] width 5 height 5
checkbox input "true"
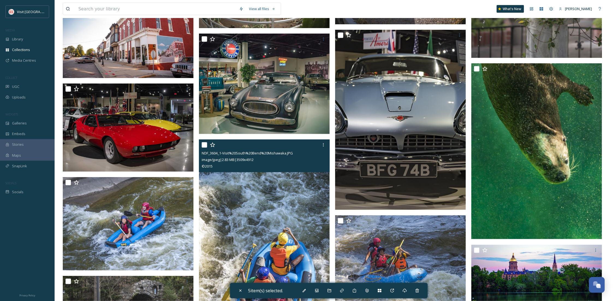
scroll to position [1528, 0]
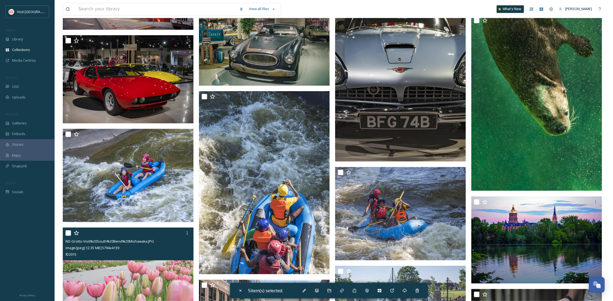
click at [67, 231] on input "checkbox" at bounding box center [67, 232] width 5 height 5
checkbox input "true"
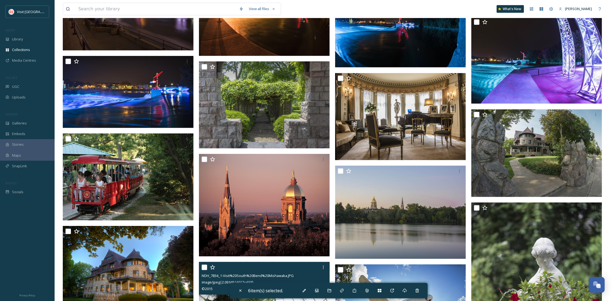
scroll to position [1189, 0]
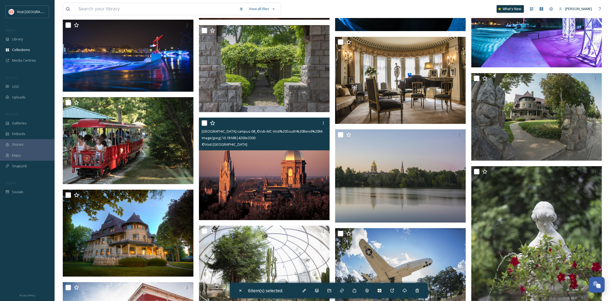
click at [204, 124] on input "checkbox" at bounding box center [204, 122] width 5 height 5
checkbox input "true"
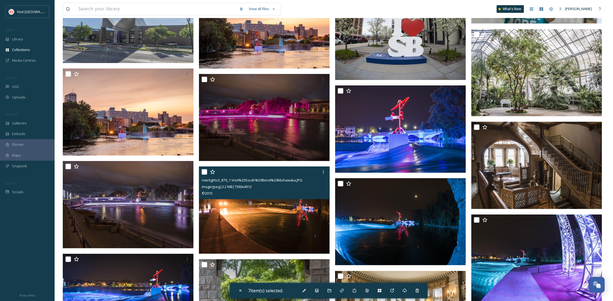
scroll to position [994, 0]
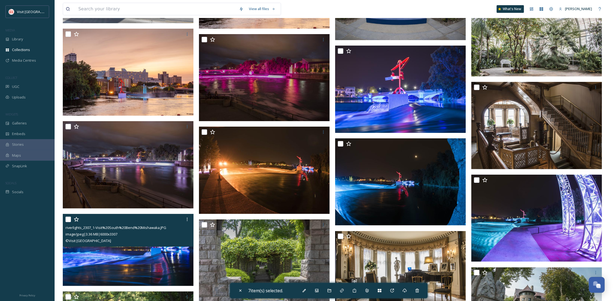
click at [66, 219] on input "checkbox" at bounding box center [67, 219] width 5 height 5
checkbox input "true"
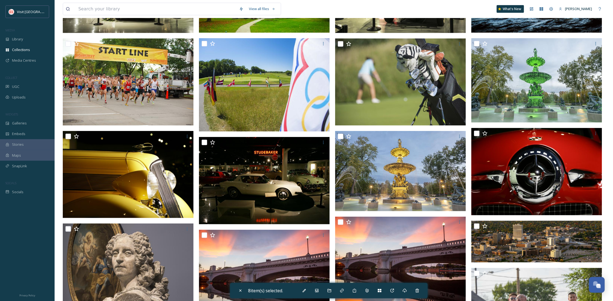
scroll to position [121, 0]
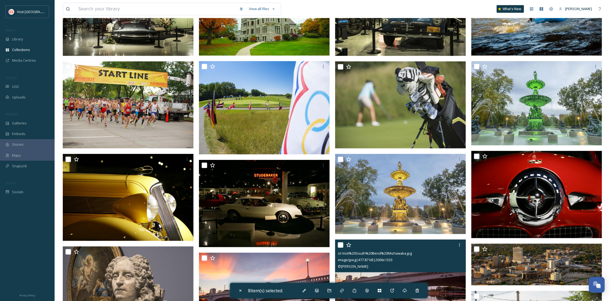
click at [340, 246] on input "checkbox" at bounding box center [340, 244] width 5 height 5
checkbox input "true"
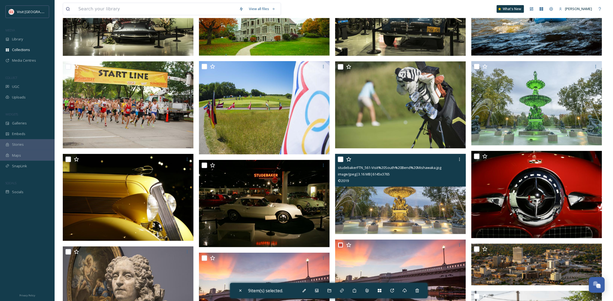
click at [342, 158] on input "checkbox" at bounding box center [340, 159] width 5 height 5
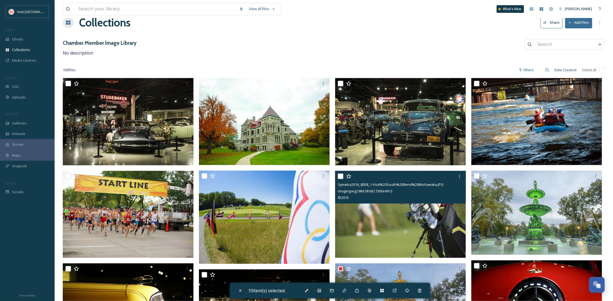
scroll to position [0, 0]
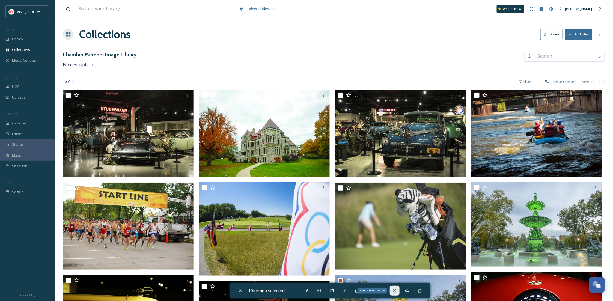
click at [394, 290] on icon at bounding box center [394, 290] width 4 height 4
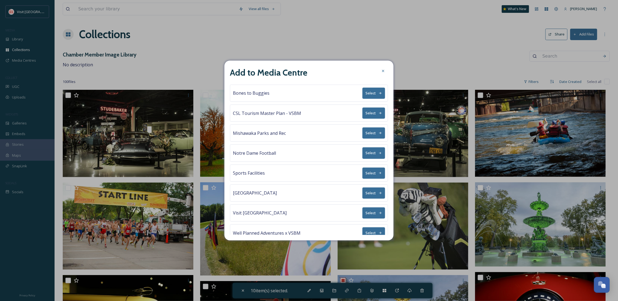
click at [368, 193] on button "Select" at bounding box center [374, 192] width 23 height 11
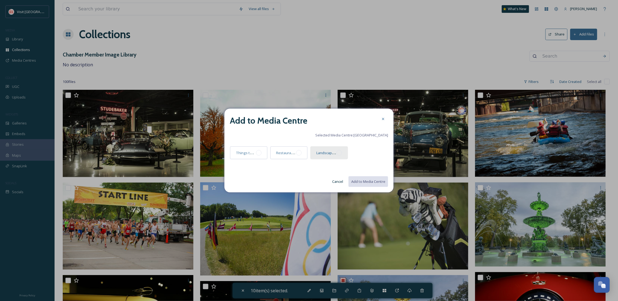
click at [338, 153] on div at bounding box center [339, 152] width 5 height 5
click at [369, 177] on button "Add to Media Centre" at bounding box center [368, 181] width 40 height 11
checkbox input "false"
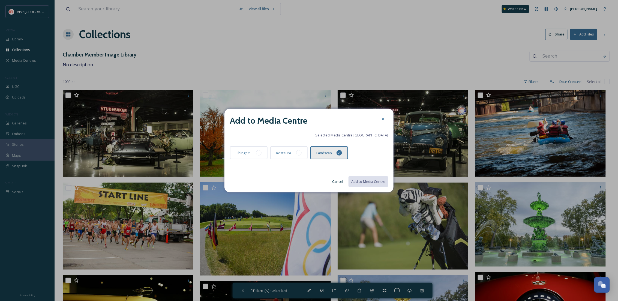
checkbox input "false"
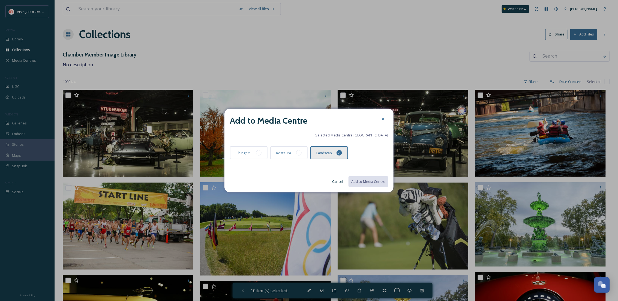
checkbox input "false"
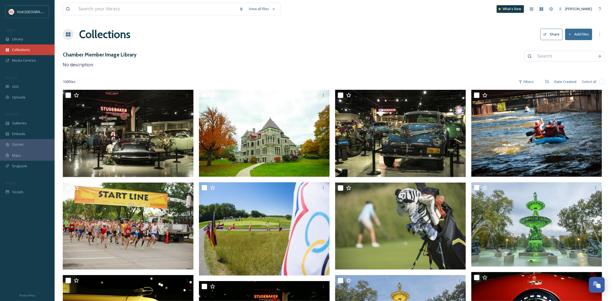
click at [25, 52] on span "Collections" at bounding box center [21, 49] width 18 height 5
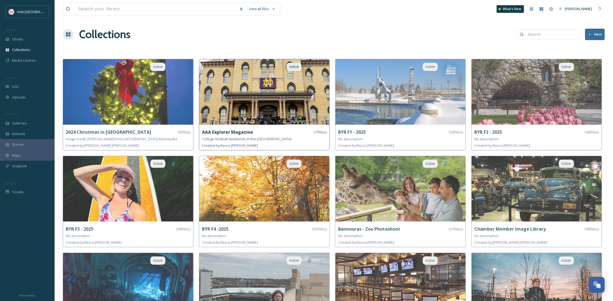
click at [248, 114] on img at bounding box center [264, 91] width 130 height 65
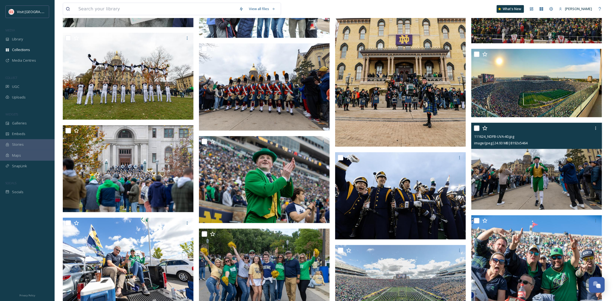
scroll to position [339, 0]
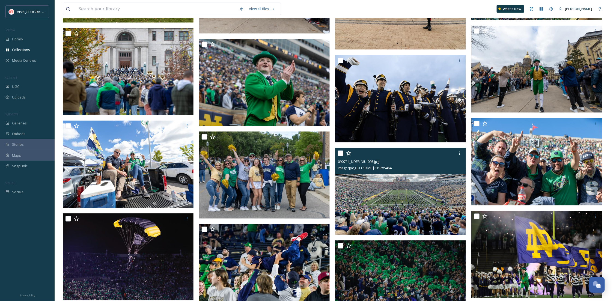
click at [341, 155] on input "checkbox" at bounding box center [340, 153] width 5 height 5
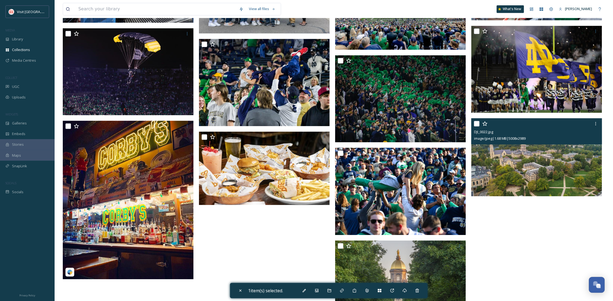
scroll to position [560, 0]
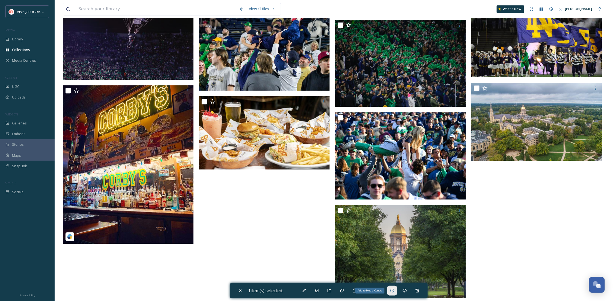
click at [391, 291] on icon at bounding box center [392, 290] width 4 height 4
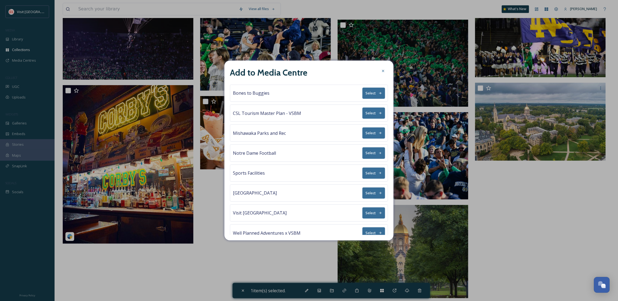
click at [363, 193] on button "Select" at bounding box center [374, 192] width 23 height 11
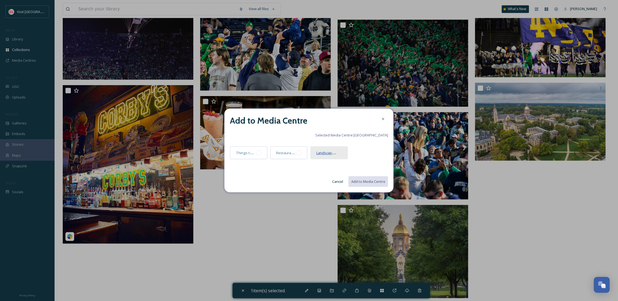
click at [326, 150] on span "Landscapes and Cityscapes" at bounding box center [340, 152] width 46 height 5
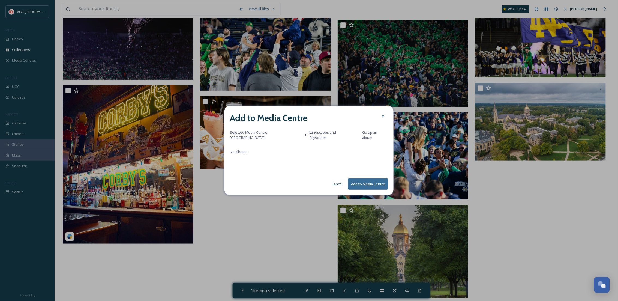
click at [333, 184] on button "Cancel" at bounding box center [337, 184] width 16 height 11
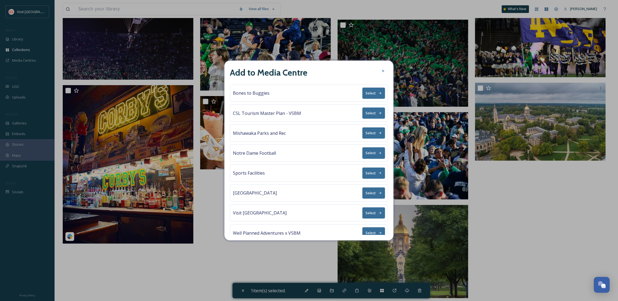
click at [369, 194] on button "Select" at bounding box center [374, 192] width 23 height 11
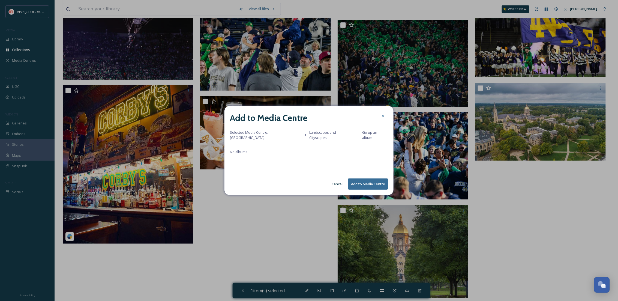
drag, startPoint x: 324, startPoint y: 134, endPoint x: 289, endPoint y: 134, distance: 35.2
click at [323, 134] on span "Landscapes and Cityscapes" at bounding box center [331, 135] width 45 height 10
click at [289, 134] on span "Selected Media Centre: St. Joseph County" at bounding box center [266, 135] width 73 height 10
click at [338, 183] on button "Cancel" at bounding box center [337, 184] width 16 height 11
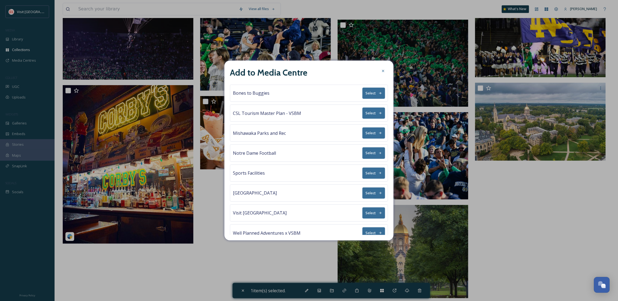
click at [368, 194] on button "Select" at bounding box center [374, 192] width 23 height 11
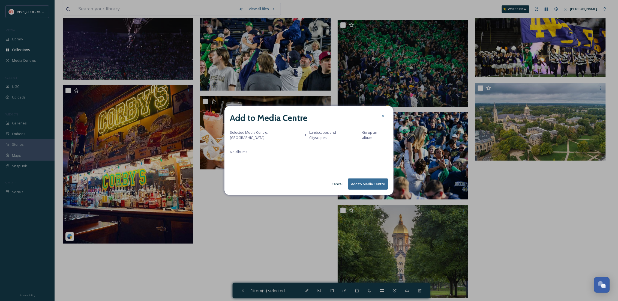
click at [336, 180] on button "Cancel" at bounding box center [337, 184] width 16 height 11
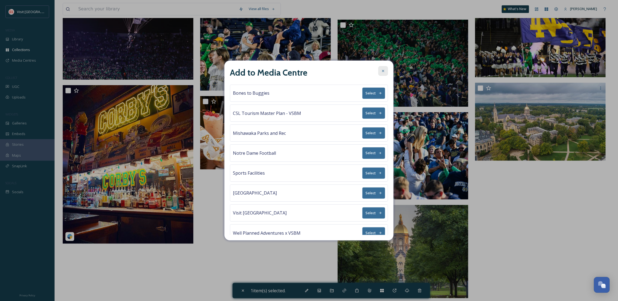
click at [381, 69] on icon at bounding box center [383, 71] width 4 height 4
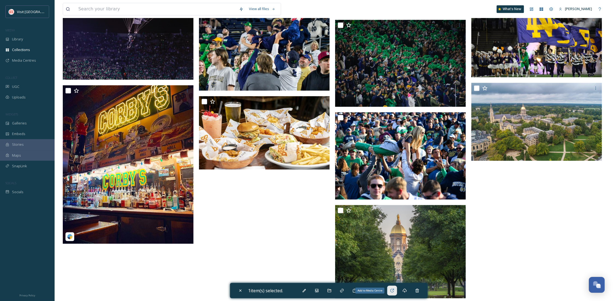
click at [393, 289] on icon at bounding box center [392, 290] width 4 height 4
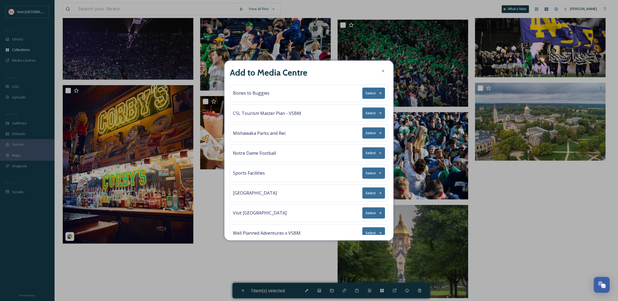
click at [363, 192] on button "Select" at bounding box center [374, 192] width 23 height 11
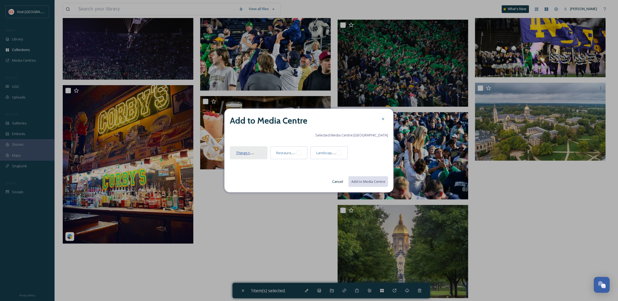
click at [252, 152] on span "Things to Do" at bounding box center [247, 152] width 22 height 5
click at [365, 184] on button "Add to Media Centre" at bounding box center [368, 181] width 40 height 11
checkbox input "false"
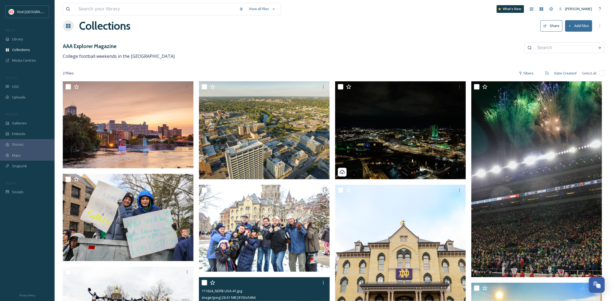
scroll to position [0, 0]
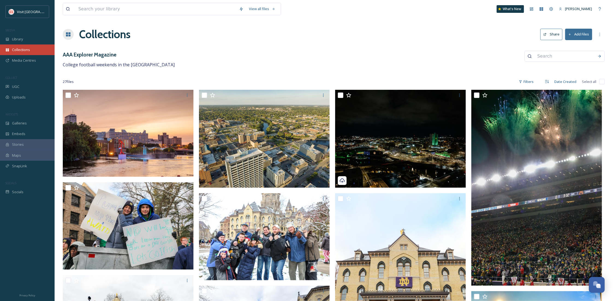
click at [22, 50] on span "Collections" at bounding box center [21, 49] width 18 height 5
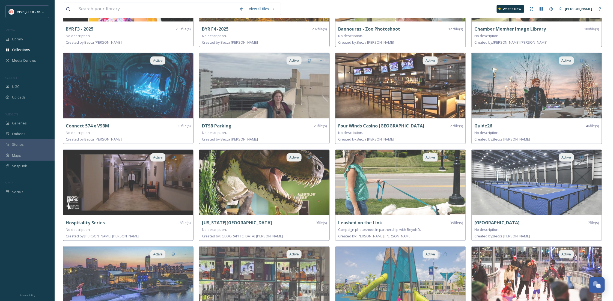
scroll to position [242, 0]
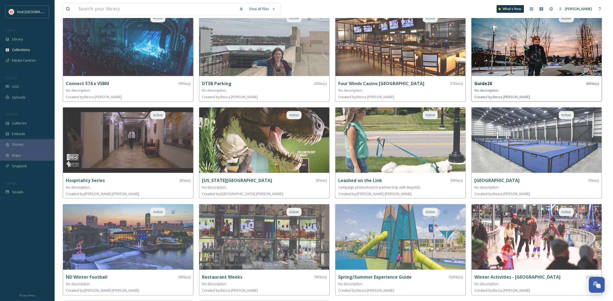
click at [530, 62] on img at bounding box center [537, 43] width 130 height 65
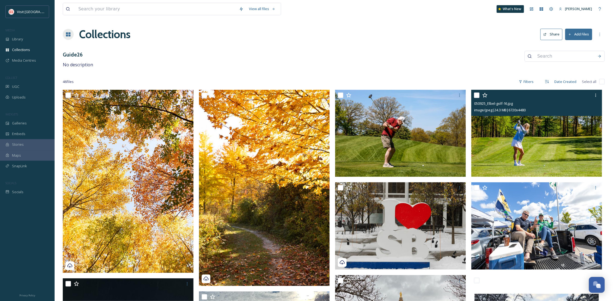
click at [476, 97] on input "checkbox" at bounding box center [476, 95] width 5 height 5
checkbox input "true"
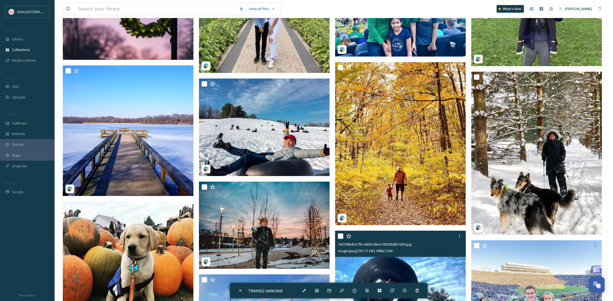
scroll to position [631, 0]
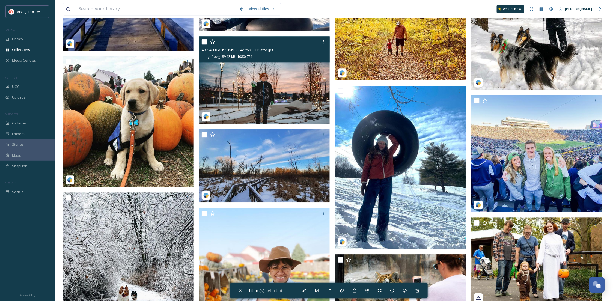
click at [204, 41] on input "checkbox" at bounding box center [204, 41] width 5 height 5
checkbox input "true"
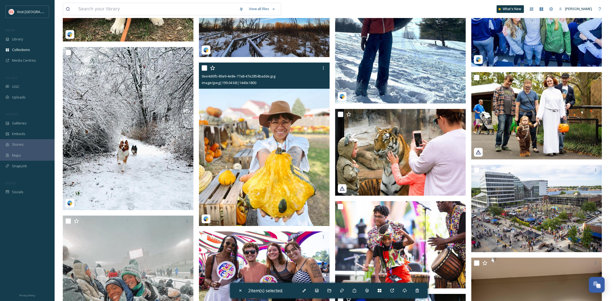
scroll to position [922, 0]
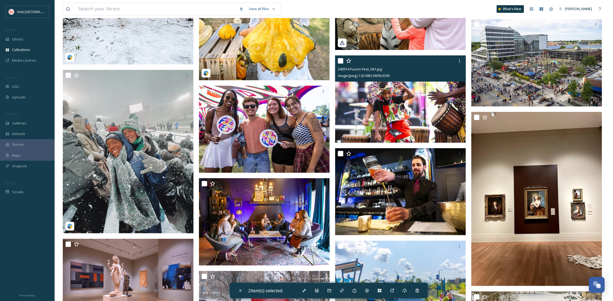
click at [341, 61] on input "checkbox" at bounding box center [340, 60] width 5 height 5
checkbox input "true"
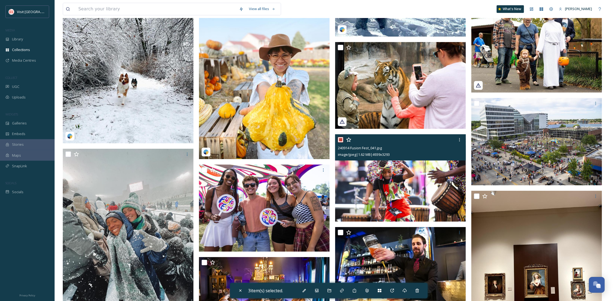
scroll to position [776, 0]
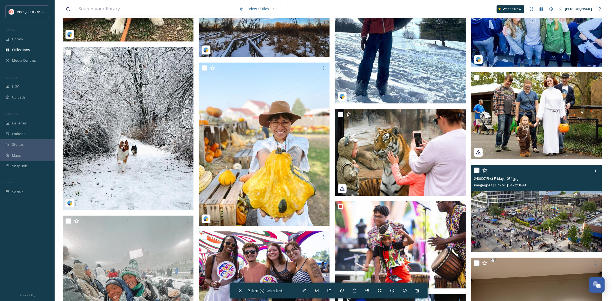
click at [477, 166] on div at bounding box center [537, 170] width 127 height 10
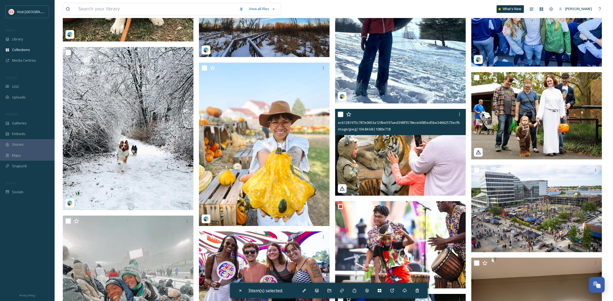
click at [341, 114] on input "checkbox" at bounding box center [340, 114] width 5 height 5
checkbox input "true"
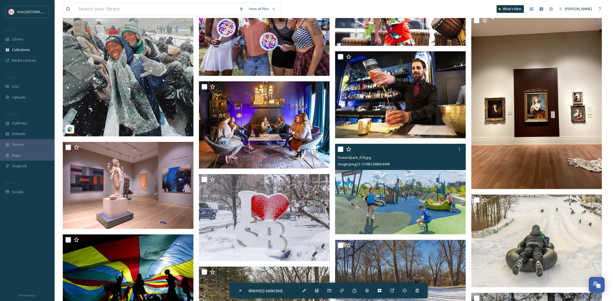
scroll to position [1067, 0]
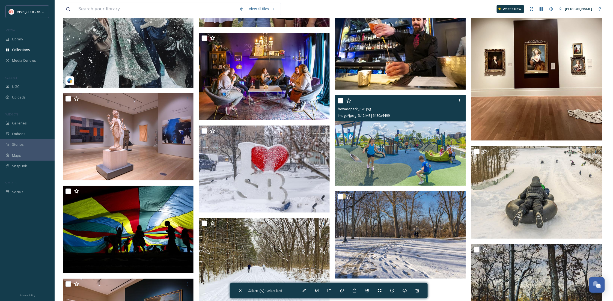
click at [340, 100] on input "checkbox" at bounding box center [340, 100] width 5 height 5
checkbox input "true"
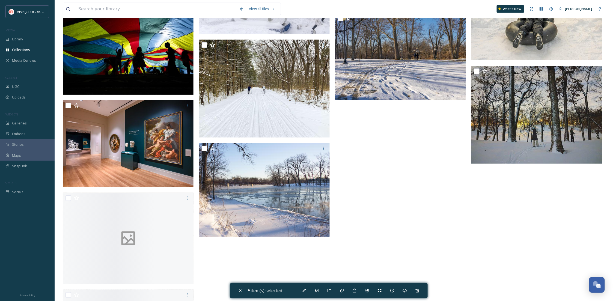
scroll to position [1261, 0]
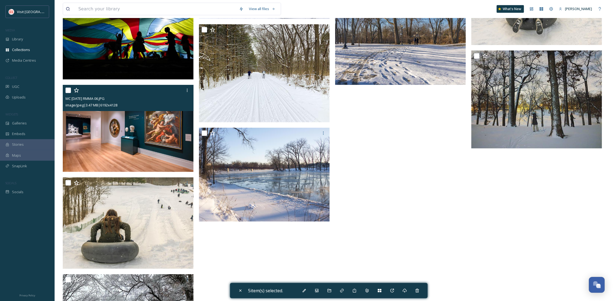
click at [65, 89] on input "checkbox" at bounding box center [67, 90] width 5 height 5
checkbox input "true"
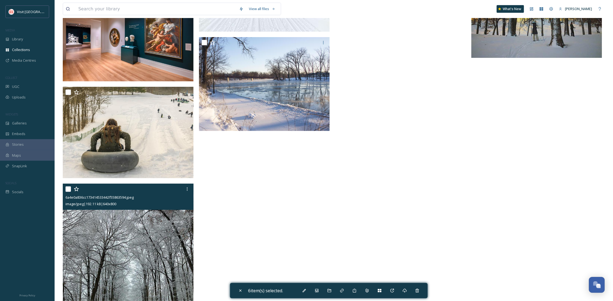
scroll to position [1400, 0]
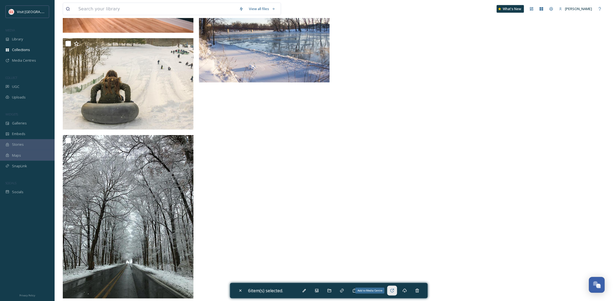
click at [394, 291] on icon at bounding box center [392, 291] width 4 height 4
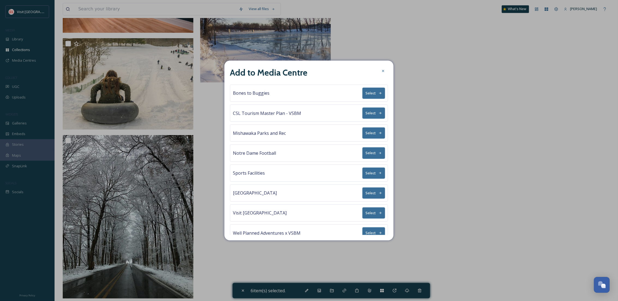
click at [364, 197] on button "Select" at bounding box center [374, 192] width 23 height 11
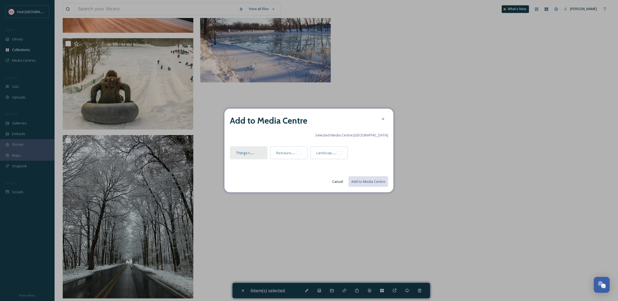
click at [265, 149] on div "Things to Do" at bounding box center [249, 152] width 38 height 13
click at [366, 180] on button "Add to Media Centre" at bounding box center [368, 181] width 40 height 11
click at [362, 136] on span "Selected Media Centre: St. Joseph County" at bounding box center [351, 135] width 73 height 5
drag, startPoint x: 292, startPoint y: 112, endPoint x: 391, endPoint y: 112, distance: 99.1
click at [294, 112] on div "Add to Media Centre Selected Media Centre: St. Joseph County Things to Do Resta…" at bounding box center [309, 150] width 169 height 83
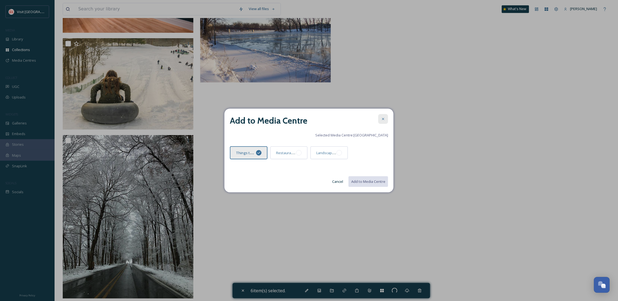
click at [383, 119] on icon at bounding box center [383, 119] width 2 height 2
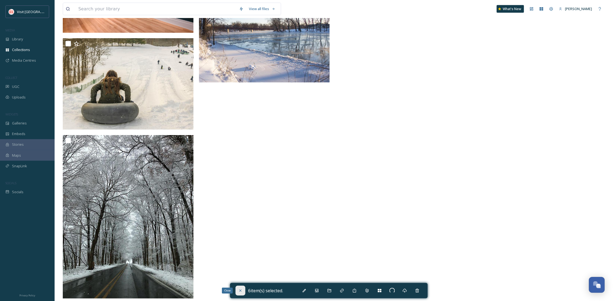
click at [244, 292] on div "Close" at bounding box center [240, 291] width 10 height 10
checkbox input "false"
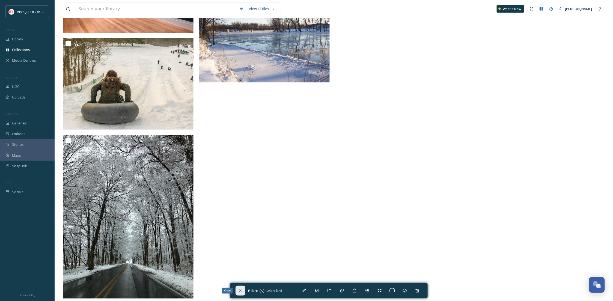
checkbox input "false"
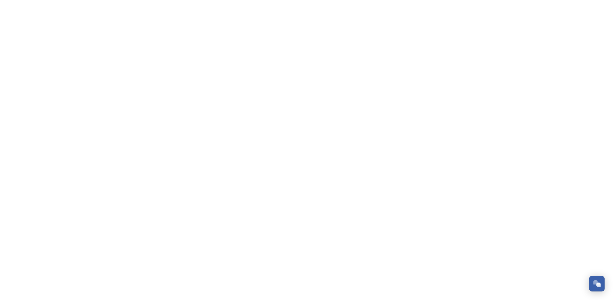
scroll to position [83, 0]
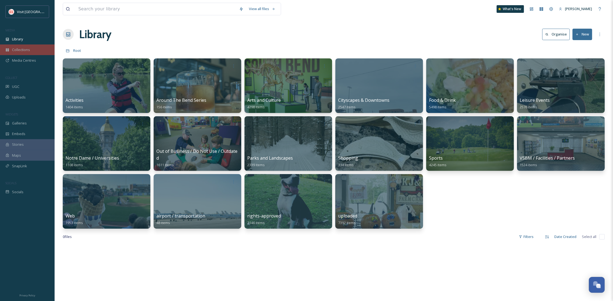
click at [26, 46] on div "Collections" at bounding box center [27, 49] width 55 height 11
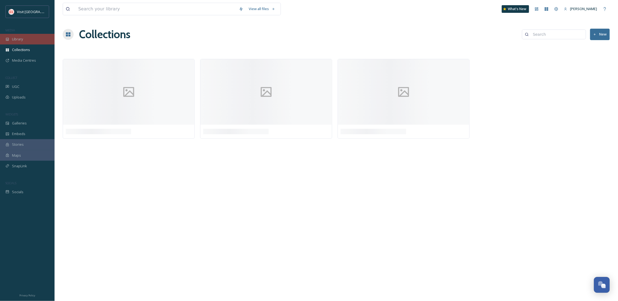
click at [24, 39] on div "Library" at bounding box center [27, 39] width 55 height 11
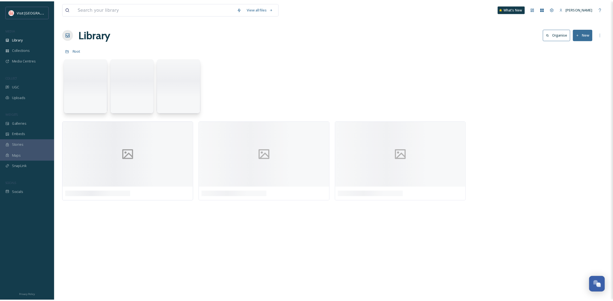
scroll to position [83, 0]
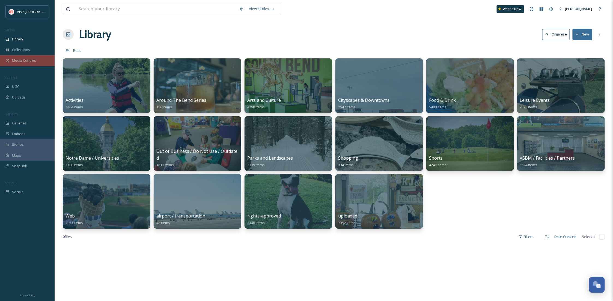
click at [27, 64] on div "Media Centres" at bounding box center [27, 60] width 55 height 11
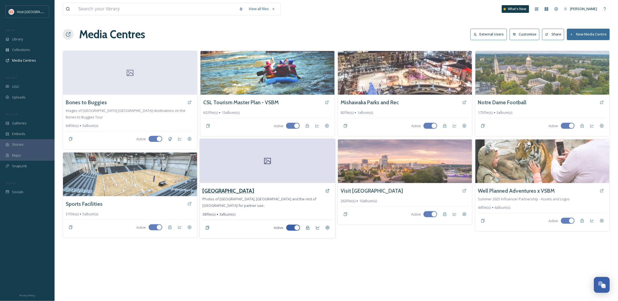
click at [222, 190] on h3 "St. Joseph County" at bounding box center [229, 191] width 52 height 8
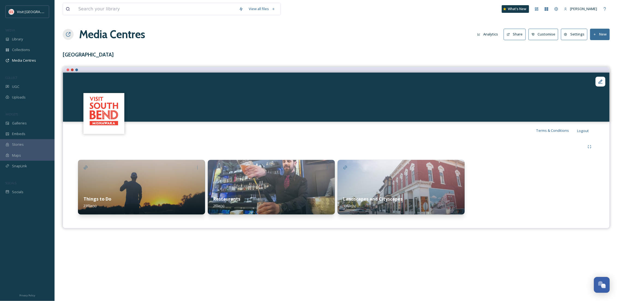
click at [149, 200] on div "Things to Do 23 file(s)" at bounding box center [141, 202] width 127 height 24
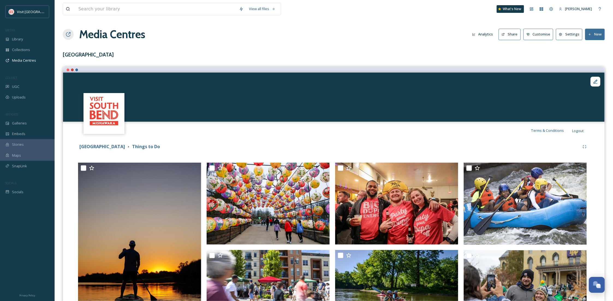
scroll to position [49, 0]
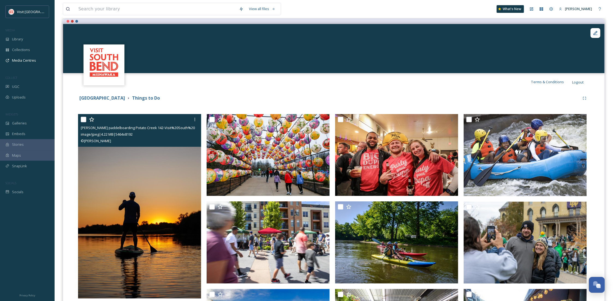
click at [112, 217] on img at bounding box center [139, 206] width 123 height 184
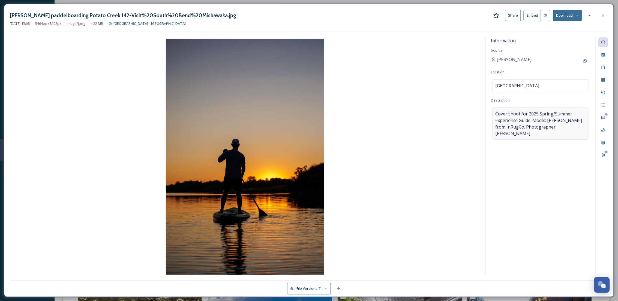
click at [536, 135] on span "Cover shoot for 2025 Spring/Summer Experience Guide. Model: Clark Richardes fro…" at bounding box center [541, 124] width 90 height 26
drag, startPoint x: 530, startPoint y: 121, endPoint x: 489, endPoint y: 111, distance: 41.8
click at [489, 111] on div "Information Source Kari Bumgardner Location Potato Creek State Park Description…" at bounding box center [541, 155] width 110 height 237
type textarea "Model: Clark Richardes from InRugCo. Photographer: Peter Ringenberg"
click at [602, 56] on icon at bounding box center [603, 55] width 4 height 4
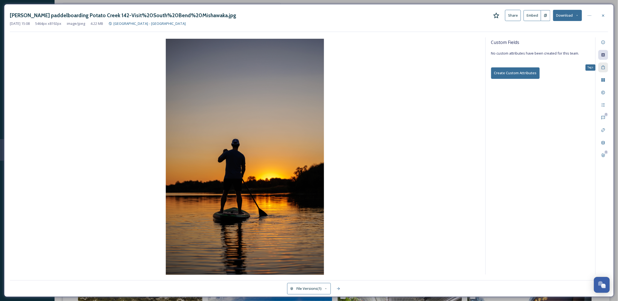
click at [602, 64] on div "Tags" at bounding box center [604, 67] width 10 height 10
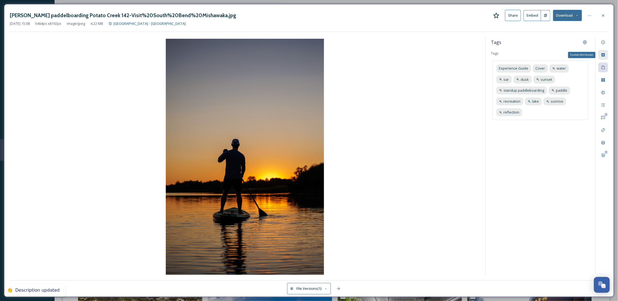
click at [602, 57] on icon at bounding box center [603, 55] width 4 height 4
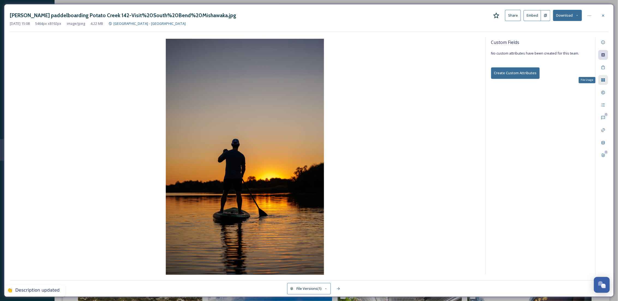
click at [602, 80] on icon at bounding box center [603, 80] width 4 height 4
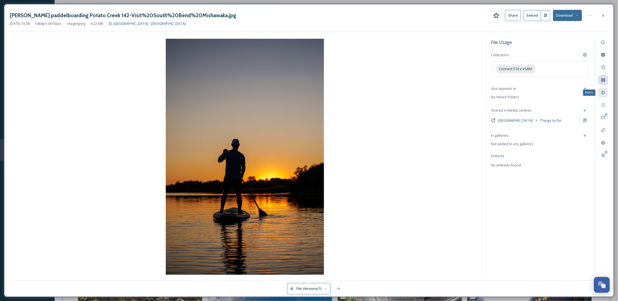
click at [604, 95] on div "Rights" at bounding box center [604, 93] width 10 height 10
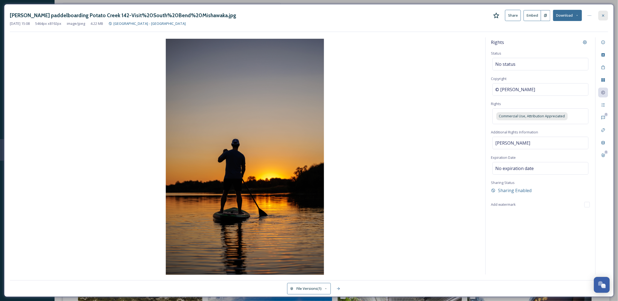
click at [603, 17] on icon at bounding box center [603, 15] width 4 height 4
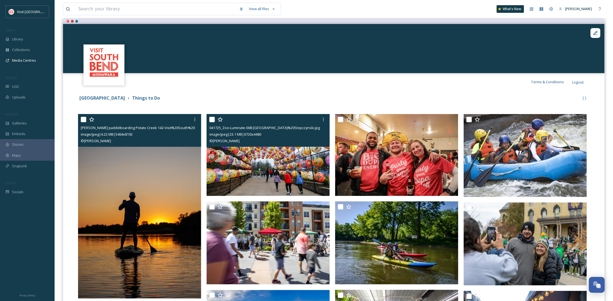
click at [244, 168] on img at bounding box center [268, 155] width 123 height 82
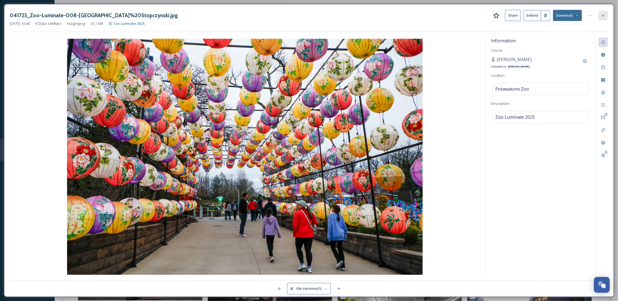
click at [605, 17] on icon at bounding box center [603, 15] width 4 height 4
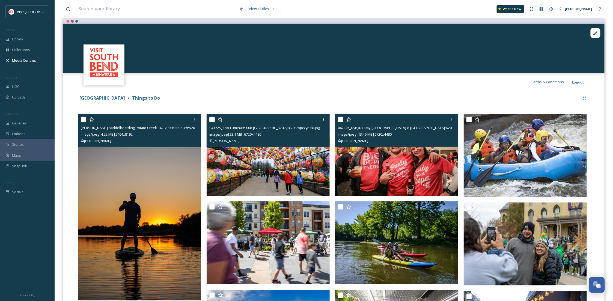
click at [396, 163] on img at bounding box center [396, 155] width 123 height 82
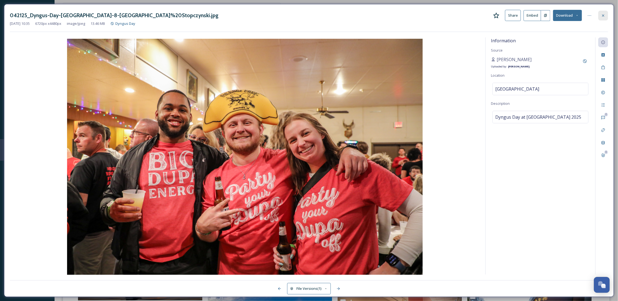
click at [602, 16] on icon at bounding box center [603, 15] width 4 height 4
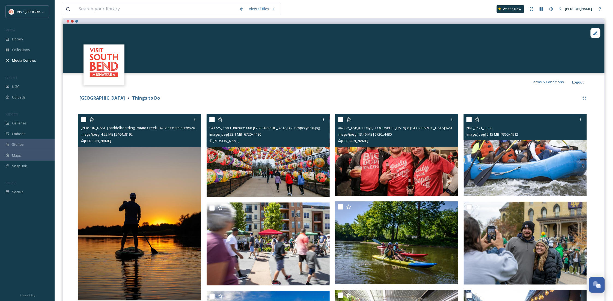
click at [507, 178] on img at bounding box center [525, 155] width 123 height 82
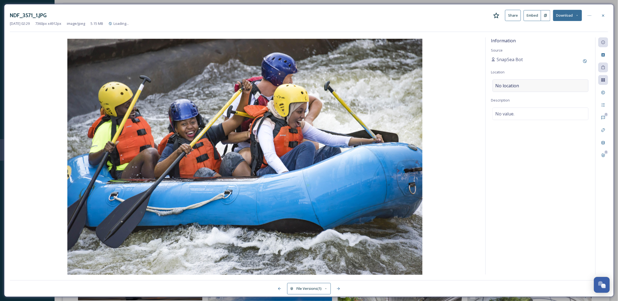
click at [531, 89] on div "No location" at bounding box center [541, 85] width 96 height 13
click at [531, 89] on input at bounding box center [541, 86] width 96 height 12
type input "East Race We"
click at [520, 142] on span "126 S Niles Ave, South Bend, IN 46617, USA" at bounding box center [508, 144] width 24 height 4
click at [540, 85] on div "No location" at bounding box center [541, 85] width 96 height 13
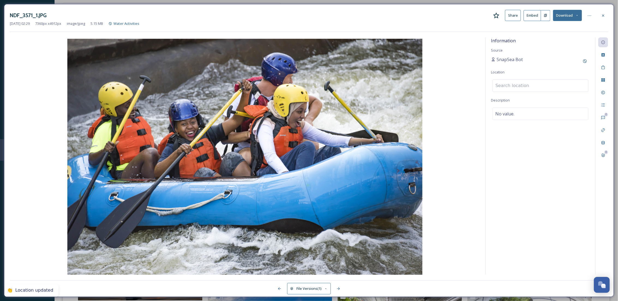
click at [533, 157] on div "Information Source SnapSea Bot Location Description No value." at bounding box center [541, 155] width 110 height 237
click at [602, 16] on icon at bounding box center [603, 15] width 4 height 4
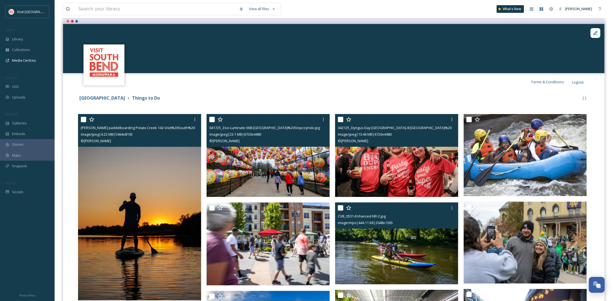
scroll to position [194, 0]
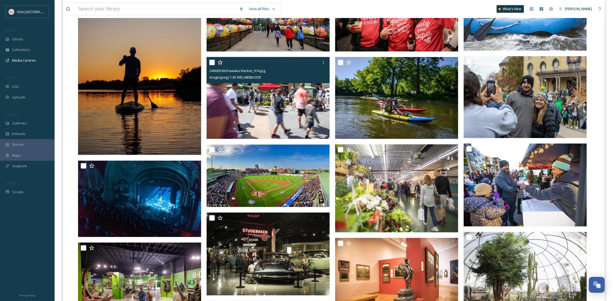
click at [282, 118] on img at bounding box center [268, 98] width 123 height 82
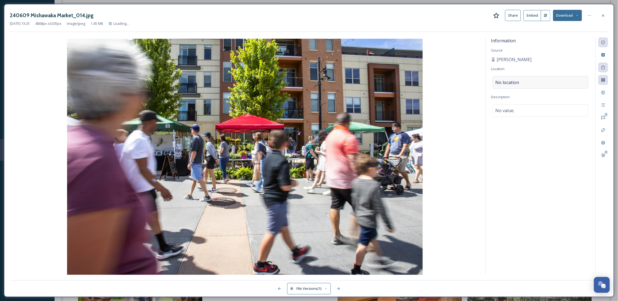
click at [523, 82] on div "No location" at bounding box center [541, 82] width 96 height 13
click at [523, 82] on input at bounding box center [541, 82] width 96 height 12
type input "Ironworks Plaza"
click at [547, 199] on div "Information Source Michael Caterina Location No location Description No value." at bounding box center [541, 155] width 110 height 237
click at [523, 112] on div "No value." at bounding box center [541, 110] width 96 height 13
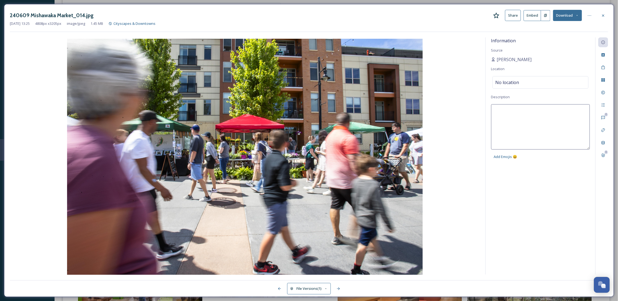
click at [523, 112] on textarea at bounding box center [540, 126] width 99 height 45
type textarea "Mishawaka Market"
click at [567, 81] on div "No location" at bounding box center [541, 82] width 96 height 13
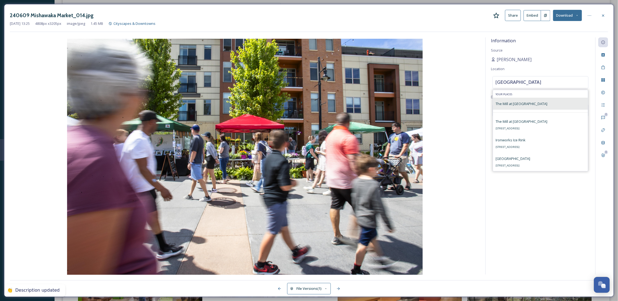
click at [530, 108] on div "The Mill at Ironworks Plaza" at bounding box center [540, 104] width 95 height 12
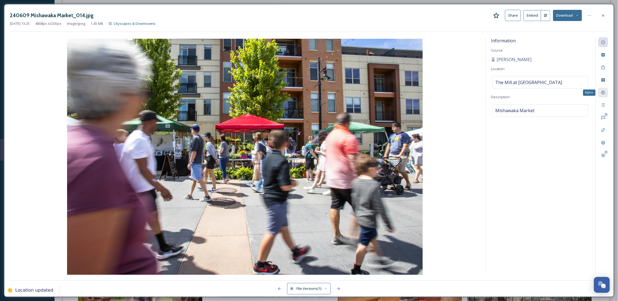
click at [603, 93] on icon at bounding box center [603, 92] width 4 height 4
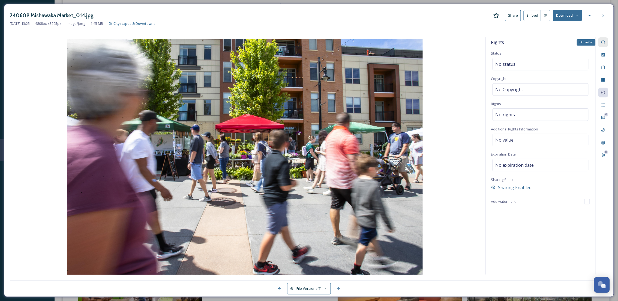
click at [605, 43] on icon at bounding box center [604, 43] width 4 height 4
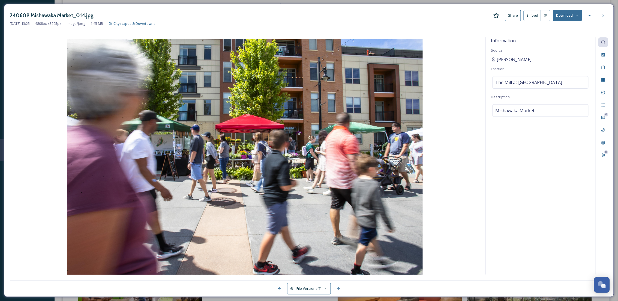
drag, startPoint x: 543, startPoint y: 58, endPoint x: 493, endPoint y: 63, distance: 50.4
click at [493, 63] on div "[PERSON_NAME]" at bounding box center [540, 59] width 99 height 7
copy span "[PERSON_NAME]"
click at [603, 91] on icon at bounding box center [604, 93] width 4 height 4
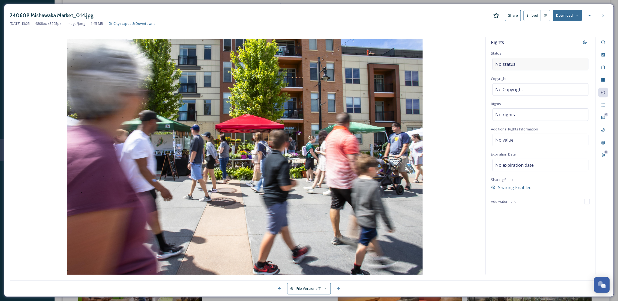
click at [520, 62] on div "No status" at bounding box center [541, 64] width 96 height 13
click at [522, 90] on span "No Copyright" at bounding box center [510, 89] width 28 height 7
type input "[PERSON_NAME]"
click at [542, 230] on div "Rights Status No status Copyright Michael Caterina Rights No rights Additional …" at bounding box center [541, 155] width 110 height 237
click at [609, 16] on div at bounding box center [604, 16] width 10 height 10
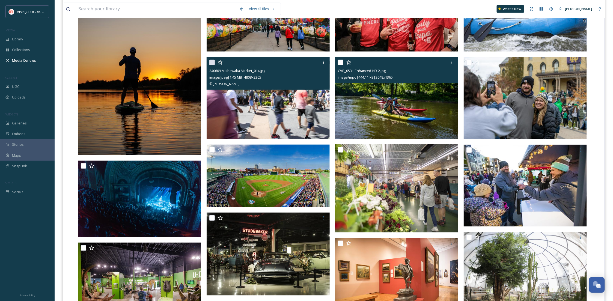
click at [412, 125] on img at bounding box center [396, 98] width 123 height 82
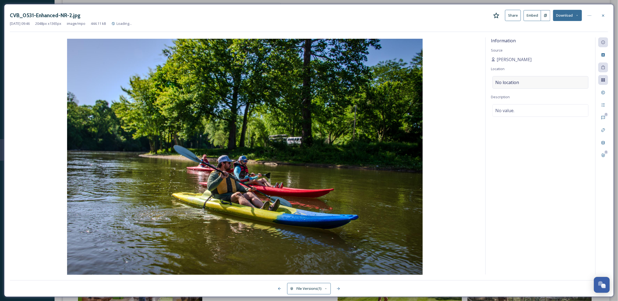
click at [522, 82] on div "No location" at bounding box center [541, 82] width 96 height 13
click at [527, 82] on input at bounding box center [541, 82] width 96 height 12
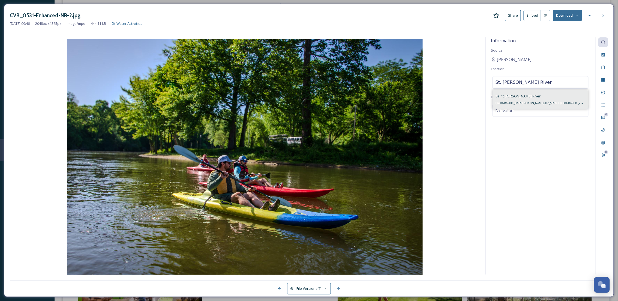
type input "St. Joseph River"
click at [514, 94] on span "Saint Joseph River" at bounding box center [518, 96] width 45 height 5
click at [518, 110] on div "No value." at bounding box center [541, 110] width 96 height 13
click at [524, 82] on div "No location" at bounding box center [541, 82] width 96 height 13
click at [524, 82] on input at bounding box center [541, 82] width 96 height 12
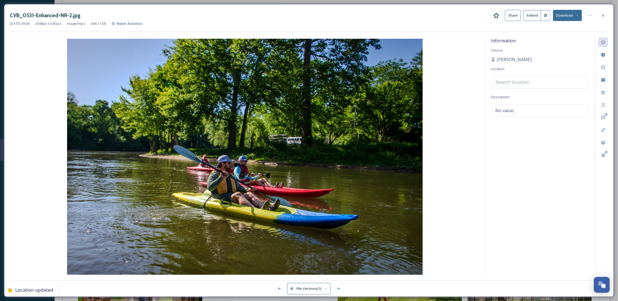
drag, startPoint x: 521, startPoint y: 104, endPoint x: 523, endPoint y: 110, distance: 6.7
click at [521, 104] on div "Information Source Kari Bumgardner Location Description No value." at bounding box center [541, 155] width 110 height 237
click at [523, 110] on div "No value." at bounding box center [541, 110] width 96 height 13
click at [523, 111] on textarea at bounding box center [540, 126] width 99 height 45
type textarea "Paddling the St. Joseph River (SBVPA)"
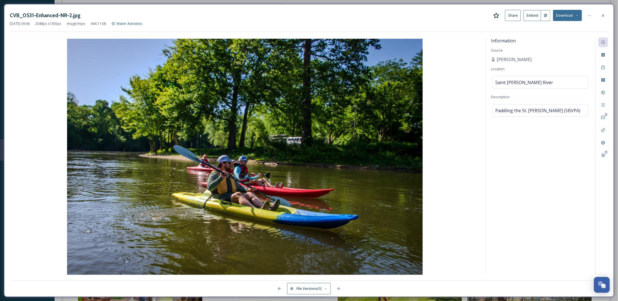
click at [548, 189] on div "Information Source Kari Bumgardner Location Saint Joseph River Description Padd…" at bounding box center [541, 155] width 110 height 237
click at [601, 15] on div at bounding box center [604, 16] width 10 height 10
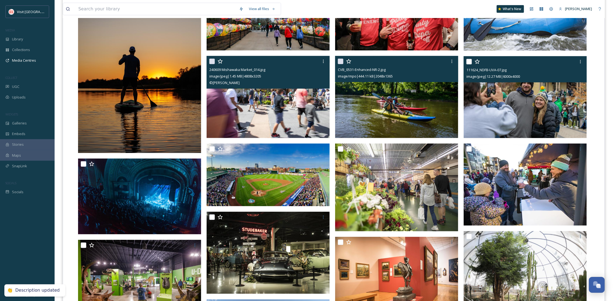
click at [500, 110] on img at bounding box center [525, 97] width 123 height 82
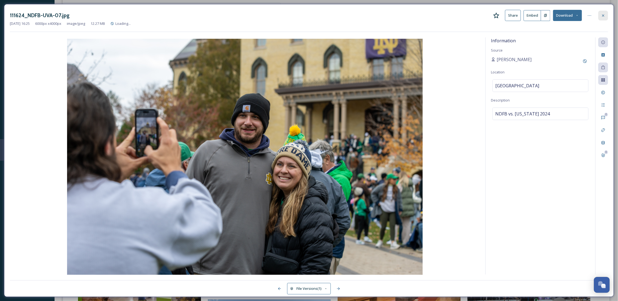
click at [604, 16] on icon at bounding box center [604, 15] width 2 height 2
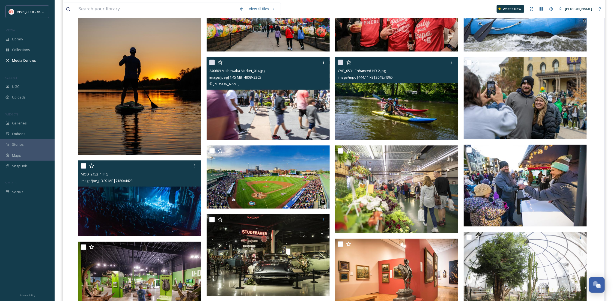
click at [141, 215] on img at bounding box center [139, 199] width 123 height 76
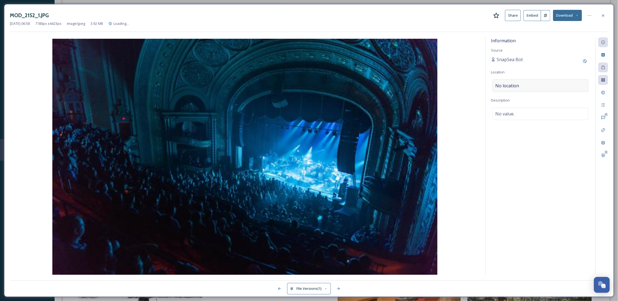
click at [539, 83] on div "No location" at bounding box center [541, 85] width 96 height 13
click at [540, 83] on input at bounding box center [541, 86] width 96 height 12
type input "Morris Performing Arts Center"
click at [534, 116] on div "No value." at bounding box center [541, 114] width 96 height 13
click at [535, 122] on textarea at bounding box center [540, 130] width 99 height 45
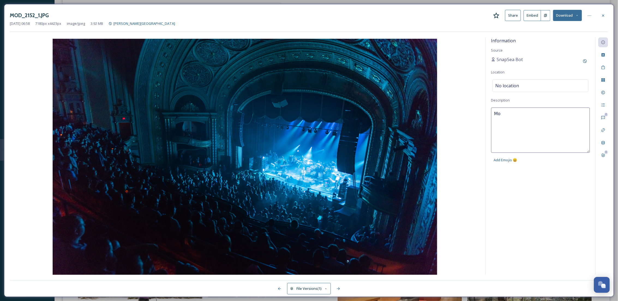
type textarea "M"
type textarea "Concert at the Morris Performing Arts Center"
click at [535, 207] on div "Information Source SnapSea Bot Location No location Description Concert at the …" at bounding box center [541, 155] width 110 height 237
click at [541, 90] on div "No location" at bounding box center [541, 85] width 96 height 13
drag, startPoint x: 532, startPoint y: 108, endPoint x: 558, endPoint y: 56, distance: 58.2
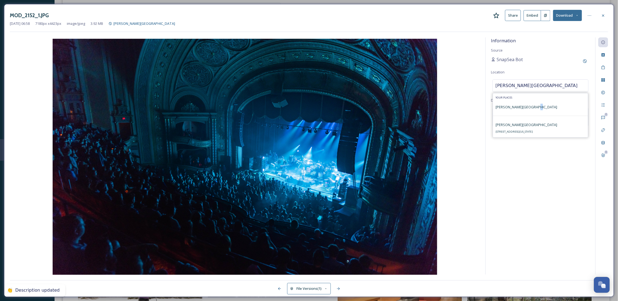
click at [533, 108] on span "Morris Performing Arts Center" at bounding box center [527, 107] width 62 height 5
click at [604, 14] on icon at bounding box center [604, 15] width 2 height 2
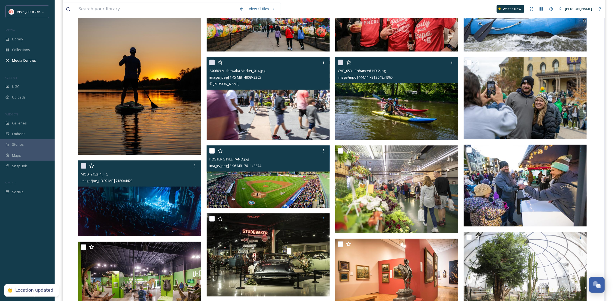
click at [283, 191] on img at bounding box center [268, 176] width 123 height 62
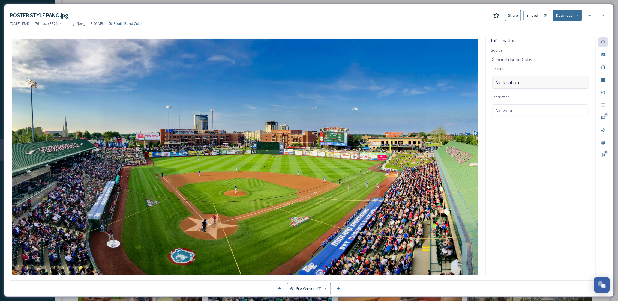
click at [541, 77] on div "No location" at bounding box center [541, 82] width 96 height 13
click at [539, 81] on input at bounding box center [541, 82] width 96 height 12
type input "F"
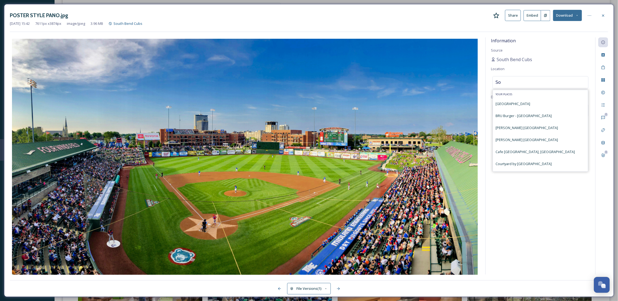
type input "S"
type input "Four w"
click at [534, 115] on div "Four Winds Field" at bounding box center [540, 116] width 95 height 12
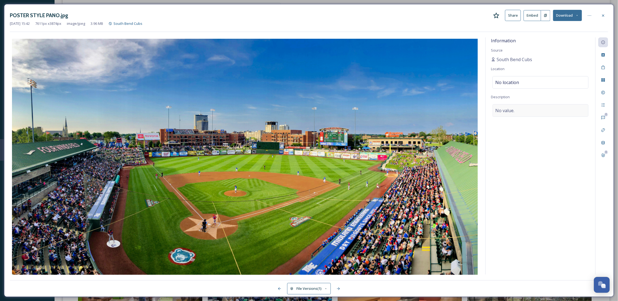
click at [523, 112] on div "No value." at bounding box center [541, 110] width 96 height 13
click at [523, 112] on textarea at bounding box center [540, 126] width 99 height 45
type textarea "South Bend Cubs"
click at [524, 196] on div "Information Source South Bend Cubs Location Four Winds Field Description South …" at bounding box center [541, 155] width 110 height 237
click at [601, 11] on div at bounding box center [604, 16] width 10 height 10
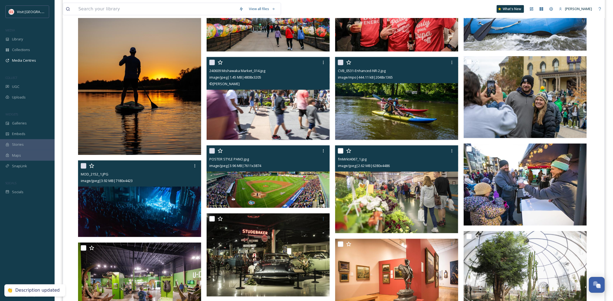
click at [432, 202] on img at bounding box center [396, 189] width 123 height 88
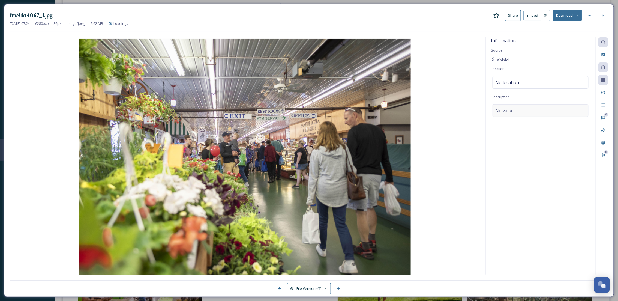
click at [515, 113] on span "No value." at bounding box center [505, 110] width 19 height 7
click at [515, 113] on textarea at bounding box center [540, 126] width 99 height 45
click at [524, 81] on div "No location" at bounding box center [541, 82] width 96 height 13
click at [524, 81] on input at bounding box center [541, 82] width 96 height 12
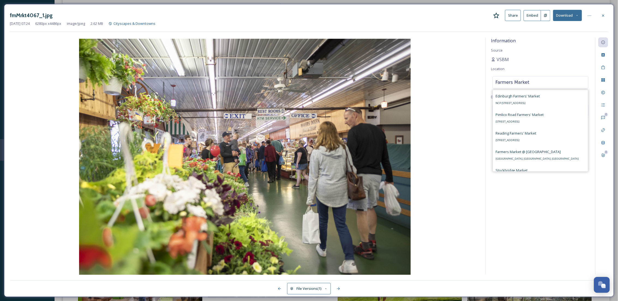
click at [496, 84] on input "Farmers Market" at bounding box center [541, 82] width 96 height 12
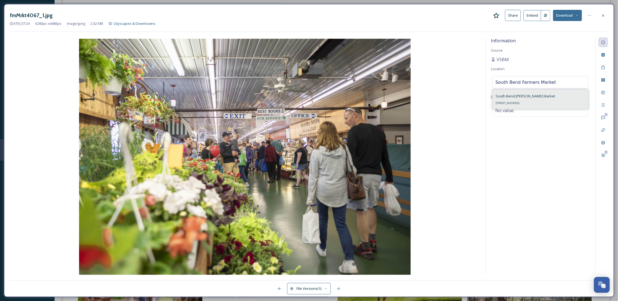
type input "South Bend Farmers Market"
click at [518, 100] on div "South Bend Farmer's Market 1105 Northside Blvd, South Bend, IN 46615, USA" at bounding box center [525, 99] width 59 height 13
click at [515, 111] on div "No value." at bounding box center [541, 110] width 96 height 13
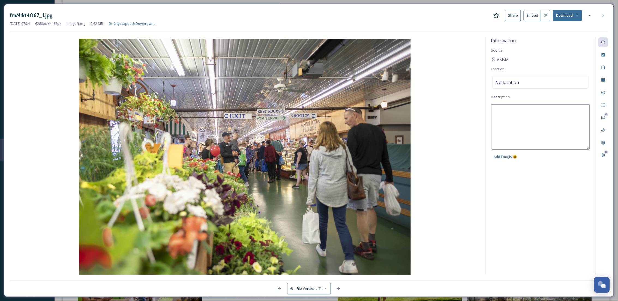
click at [515, 111] on textarea at bounding box center [540, 126] width 99 height 45
type textarea "Shopping at the South Bend Farmers Market"
click at [536, 212] on div "Information Source VSBM Location South Bend Farmer's Market Description Shoppin…" at bounding box center [541, 155] width 110 height 237
click at [602, 15] on icon at bounding box center [603, 15] width 4 height 4
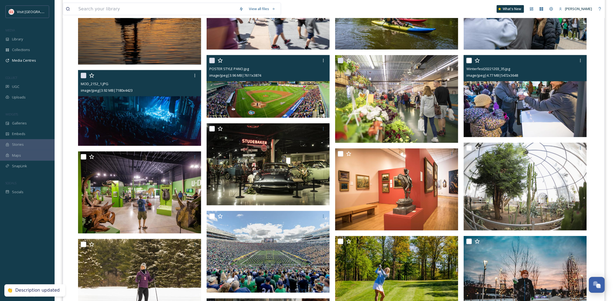
scroll to position [242, 0]
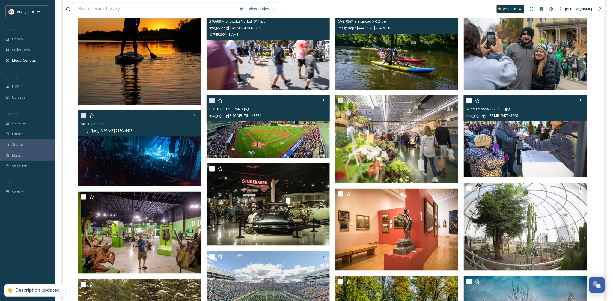
click at [523, 157] on img at bounding box center [525, 136] width 123 height 82
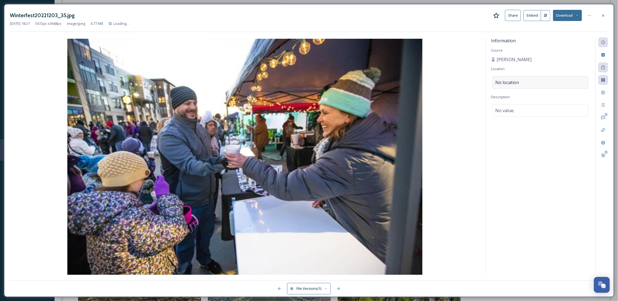
click at [524, 81] on div "No location" at bounding box center [541, 82] width 96 height 13
click at [524, 81] on input at bounding box center [541, 82] width 96 height 12
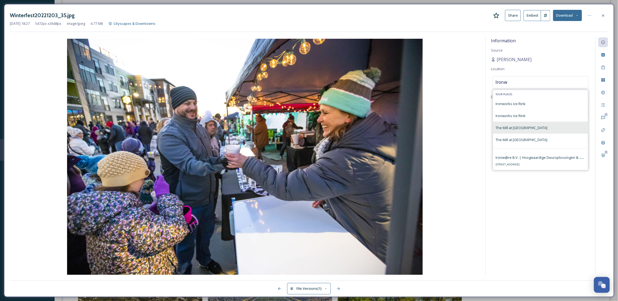
type input "Ironw"
click at [531, 129] on span "The Mill at Ironworks Plaza" at bounding box center [522, 127] width 52 height 5
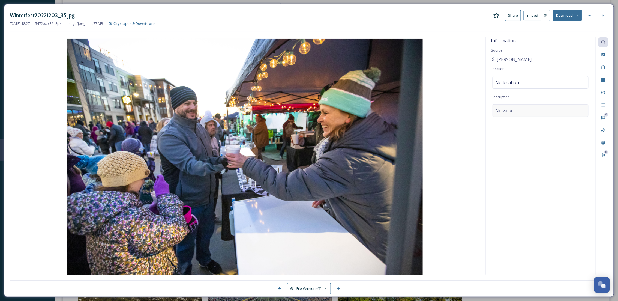
click at [518, 110] on div "No value." at bounding box center [541, 110] width 96 height 13
click at [518, 110] on textarea at bounding box center [540, 126] width 99 height 45
type textarea "Winterfest at Ironworks Plaza in Mishawaka"
click at [544, 208] on div "Information Source Michael Caterina Location The Mill at Ironworks Plaza Descri…" at bounding box center [541, 155] width 110 height 237
drag, startPoint x: 526, startPoint y: 58, endPoint x: 496, endPoint y: 61, distance: 30.5
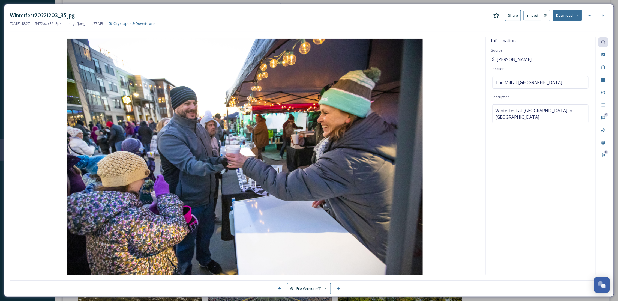
click at [496, 61] on div "[PERSON_NAME]" at bounding box center [540, 59] width 99 height 7
copy span "[PERSON_NAME]"
click at [601, 94] on div "Rights" at bounding box center [604, 93] width 10 height 10
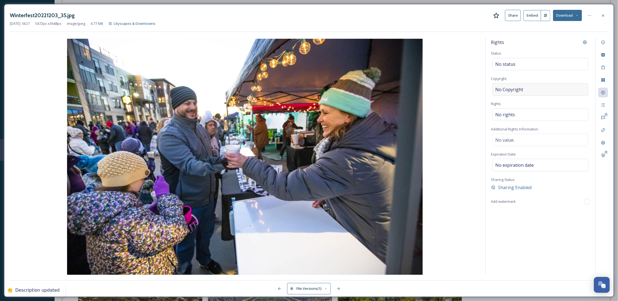
click at [532, 94] on div "No Copyright" at bounding box center [541, 89] width 96 height 13
type input "[PERSON_NAME]"
click at [541, 231] on div "Rights Status No status Copyright Michael Caterina Rights No rights Additional …" at bounding box center [541, 155] width 110 height 237
click at [603, 16] on icon at bounding box center [603, 15] width 4 height 4
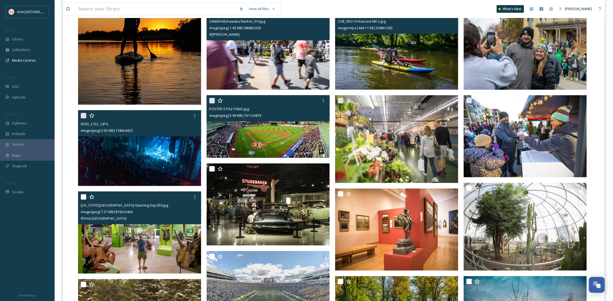
click at [165, 244] on img at bounding box center [139, 233] width 123 height 82
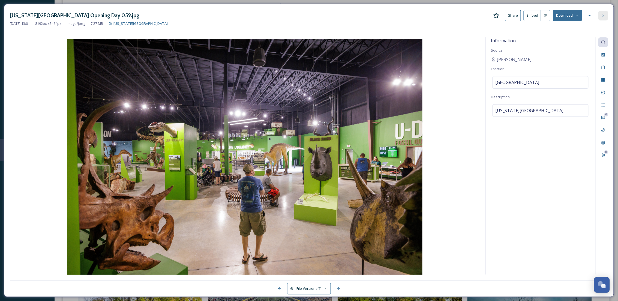
click at [603, 12] on div at bounding box center [604, 16] width 10 height 10
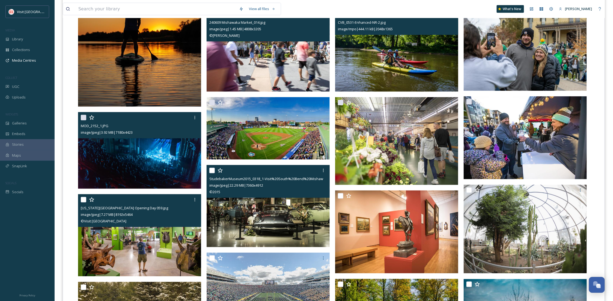
click at [243, 230] on img at bounding box center [268, 206] width 123 height 82
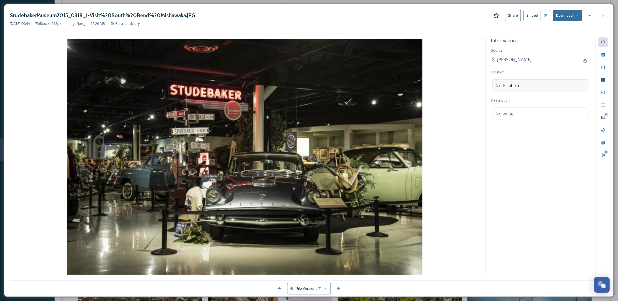
click at [516, 87] on span "No location" at bounding box center [508, 85] width 24 height 7
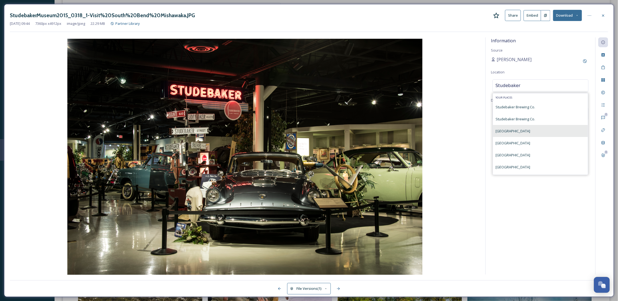
type input "Studebaker"
click at [531, 132] on span "Studebaker National Museum" at bounding box center [513, 131] width 35 height 5
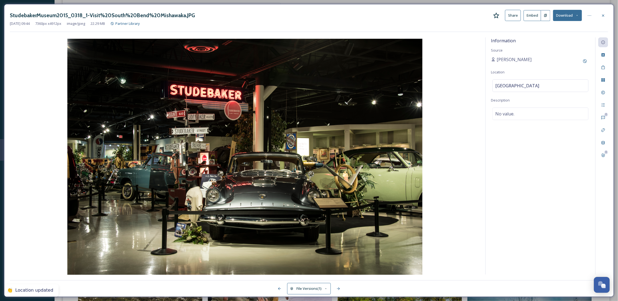
click at [542, 184] on div "Information Source Kari Bumgardner Location Studebaker National Museum Descript…" at bounding box center [541, 155] width 110 height 237
click at [603, 14] on icon at bounding box center [603, 15] width 4 height 4
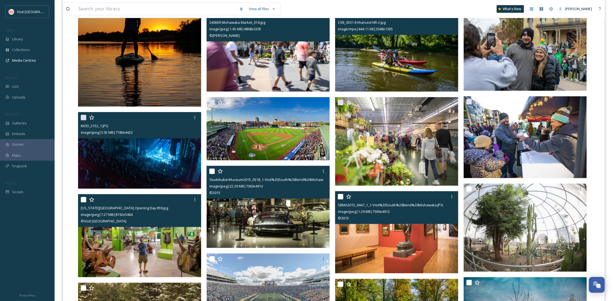
click at [410, 236] on img at bounding box center [396, 233] width 123 height 82
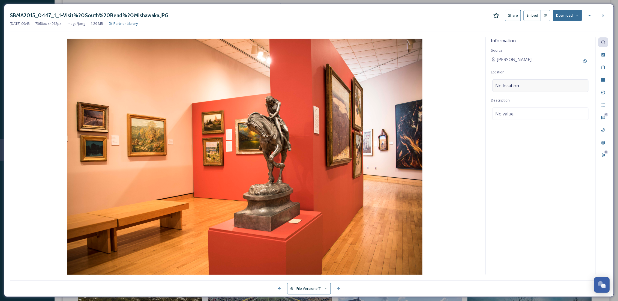
click at [533, 87] on div "No location" at bounding box center [541, 85] width 96 height 13
click at [533, 87] on input at bounding box center [541, 86] width 96 height 12
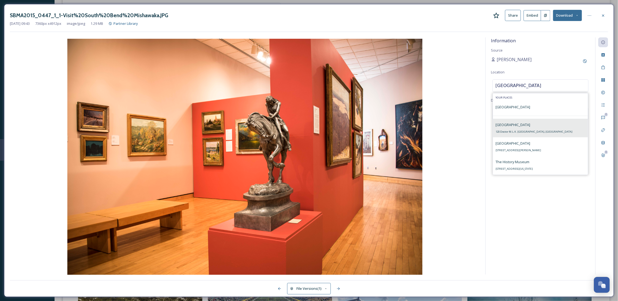
type input "South Bend Museum"
click at [520, 124] on span "South Bend Museum of Art" at bounding box center [513, 124] width 35 height 5
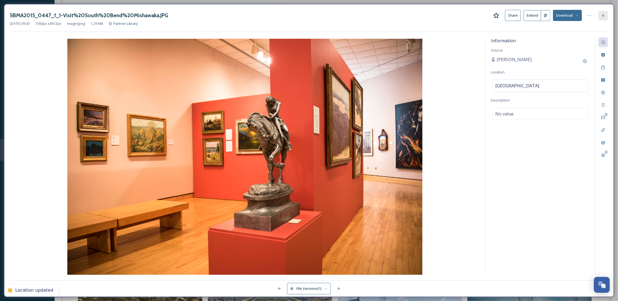
click at [600, 13] on div at bounding box center [604, 16] width 10 height 10
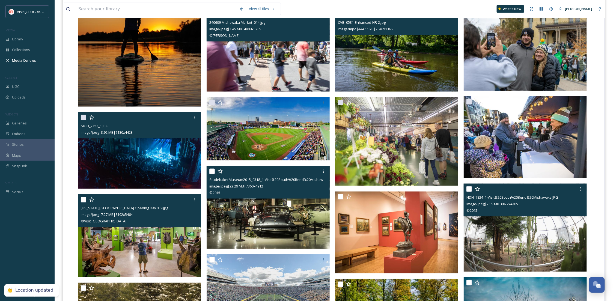
click at [497, 240] on img at bounding box center [525, 228] width 123 height 88
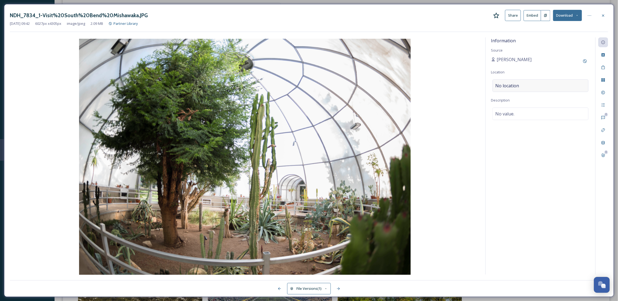
click at [516, 90] on div "No location" at bounding box center [541, 85] width 96 height 13
click at [516, 90] on input at bounding box center [541, 86] width 96 height 12
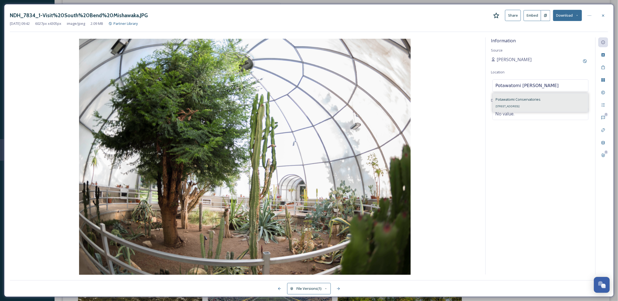
type input "Potawatomi Conser"
click at [541, 104] on div "Potawatomi Conservatories 2105 E Mishawaka Ave, South Bend, IN 46615, USA" at bounding box center [518, 102] width 45 height 13
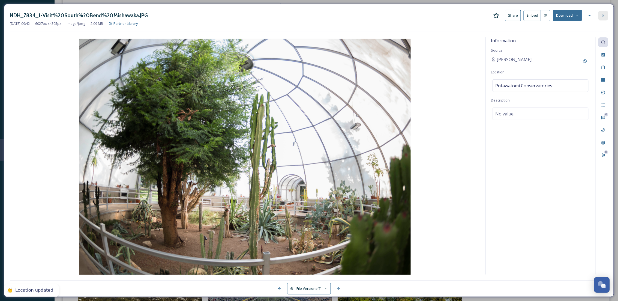
click at [606, 14] on div at bounding box center [604, 16] width 10 height 10
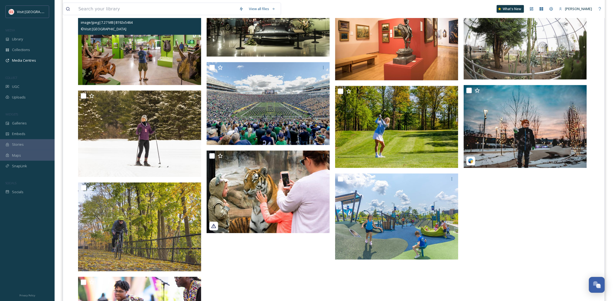
scroll to position [437, 0]
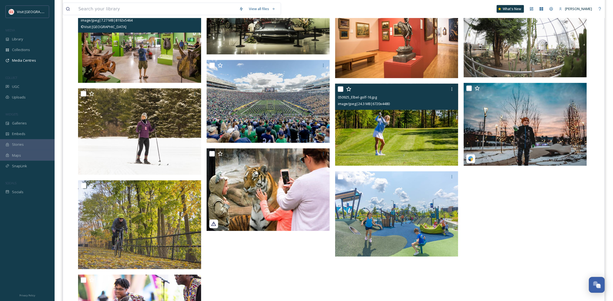
click at [413, 141] on img at bounding box center [396, 125] width 123 height 82
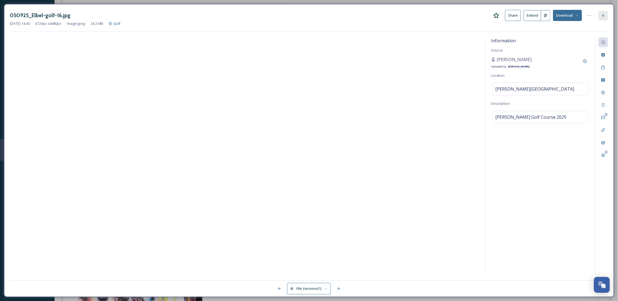
click at [601, 15] on div at bounding box center [604, 16] width 10 height 10
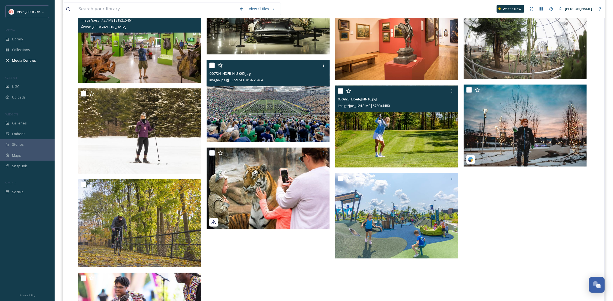
click at [247, 111] on img at bounding box center [268, 101] width 123 height 82
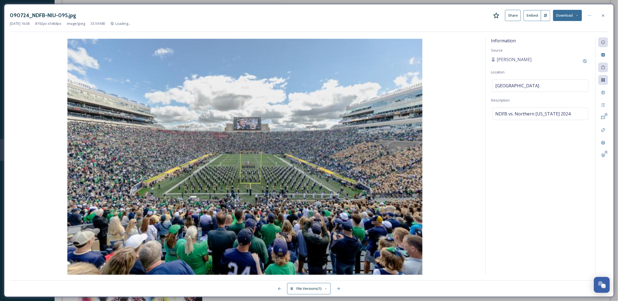
click at [606, 8] on div "090724_NDFB-NIU-095.jpg Share Embed Download Dec 04 2024 16:06 8192 px x 5464 p…" at bounding box center [309, 150] width 610 height 293
click at [604, 14] on icon at bounding box center [603, 15] width 4 height 4
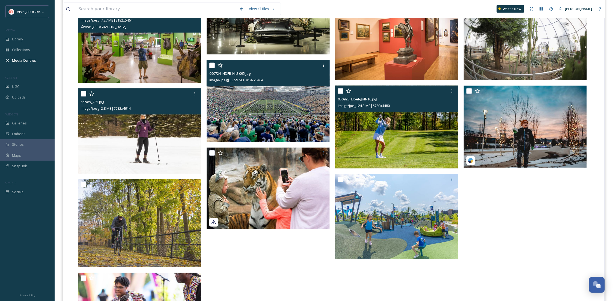
click at [144, 157] on img at bounding box center [139, 130] width 123 height 85
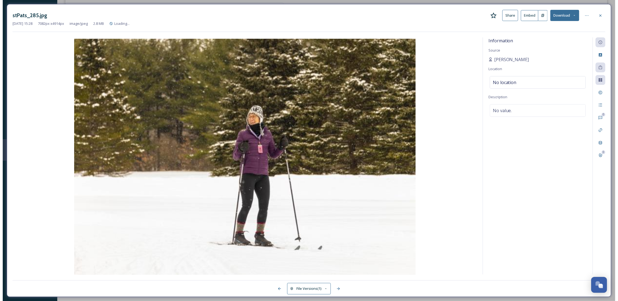
scroll to position [429, 0]
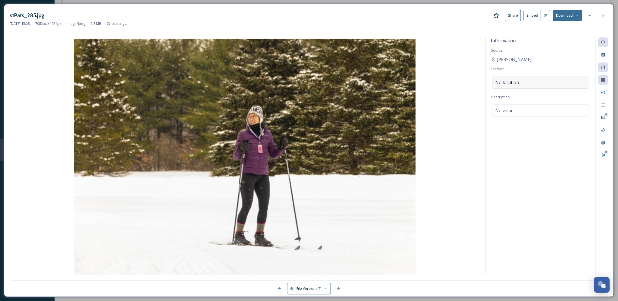
click at [548, 82] on div "No location" at bounding box center [541, 82] width 96 height 13
click at [547, 85] on input at bounding box center [541, 82] width 96 height 12
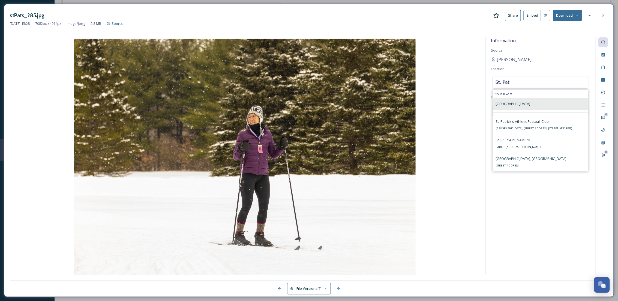
type input "St. Pat"
click at [544, 104] on div "St. Patrick's County Park" at bounding box center [540, 104] width 95 height 12
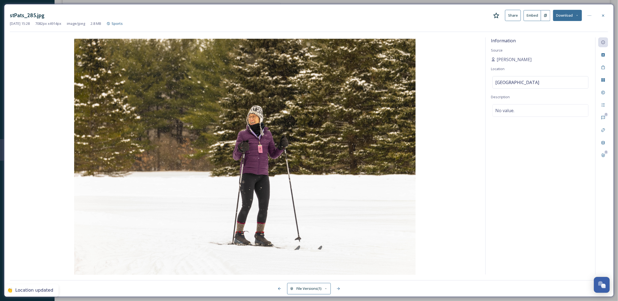
click at [542, 161] on div "Information Source Ali Lechlitner Location St. Patrick's County Park Descriptio…" at bounding box center [541, 155] width 110 height 237
click at [508, 112] on span "No value." at bounding box center [505, 110] width 19 height 7
click at [510, 112] on textarea at bounding box center [540, 126] width 99 height 45
type textarea "Cross-Country Skiiing"
click at [539, 191] on div "Information Source Ali Lechlitner Location St. Patrick's County Park Descriptio…" at bounding box center [541, 155] width 110 height 237
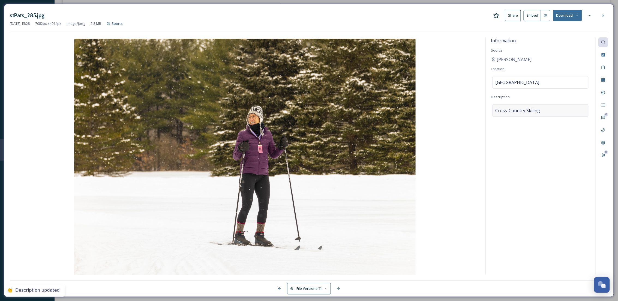
click at [558, 112] on div "Cross-Country Skiiing" at bounding box center [541, 110] width 96 height 13
click at [527, 112] on textarea "Cross-Country Skiiing" at bounding box center [540, 126] width 99 height 45
click at [530, 112] on textarea "Cross-Country Skiiing" at bounding box center [540, 126] width 99 height 45
type textarea "Cross-Country Skiing"
click at [557, 182] on div "Information Source Ali Lechlitner Location St. Patrick's County Park Descriptio…" at bounding box center [541, 155] width 110 height 237
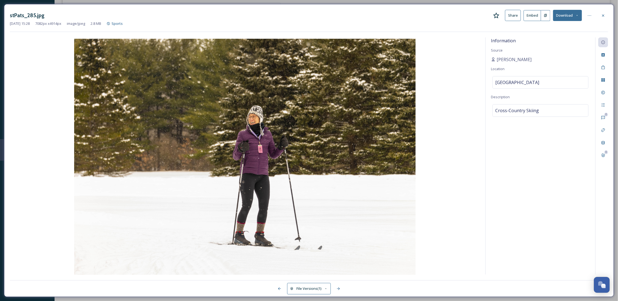
click at [609, 10] on div "stPats_285.jpg Share Embed Download Feb 18 2021 15:28 7082 px x 4914 px image/j…" at bounding box center [309, 150] width 610 height 293
click at [601, 12] on div at bounding box center [604, 16] width 10 height 10
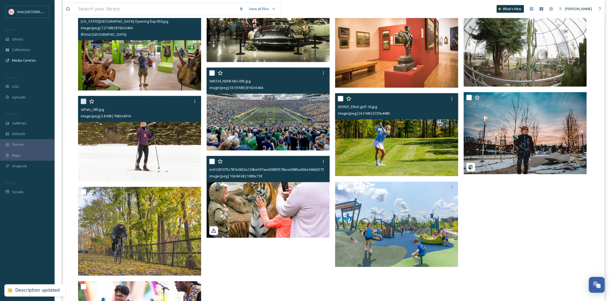
click at [287, 201] on img at bounding box center [268, 197] width 123 height 82
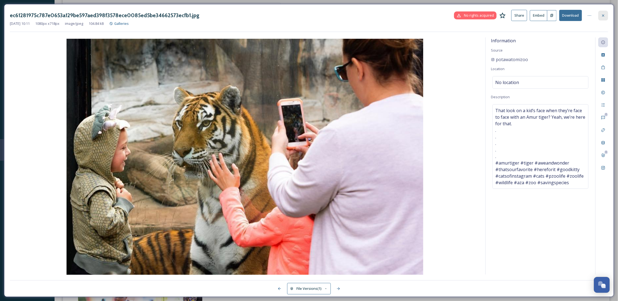
click at [607, 17] on div at bounding box center [604, 16] width 10 height 10
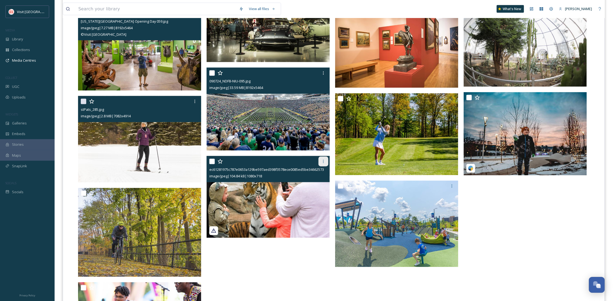
click at [322, 160] on icon at bounding box center [323, 161] width 4 height 4
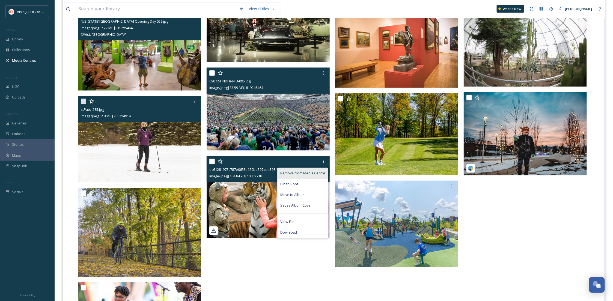
click at [304, 172] on span "Remove from Media Centre" at bounding box center [302, 173] width 45 height 5
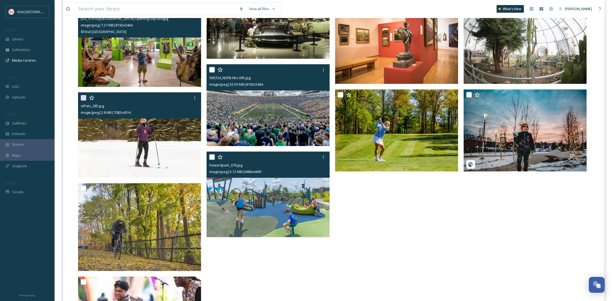
click at [286, 189] on img at bounding box center [268, 194] width 123 height 85
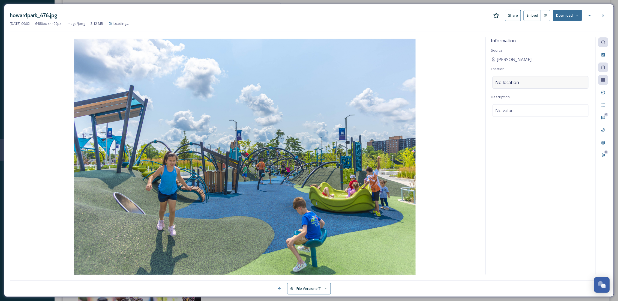
click at [552, 83] on div "No location" at bounding box center [541, 82] width 96 height 13
click at [552, 83] on input at bounding box center [541, 82] width 96 height 12
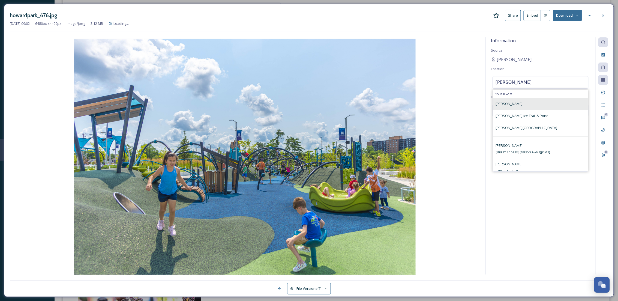
type input "Howard Park"
click at [539, 107] on div "Howard Park" at bounding box center [540, 104] width 95 height 12
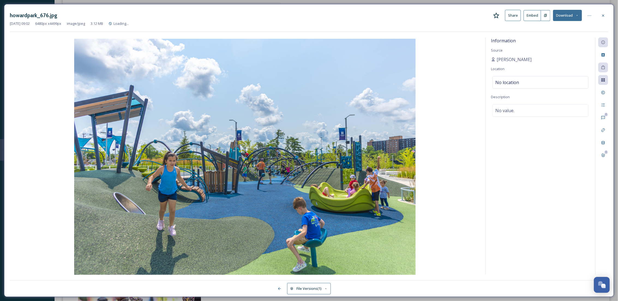
click at [565, 165] on div "Information Source Ali Lechlitner Location No location Description No value." at bounding box center [541, 155] width 110 height 237
click at [527, 80] on div "No location" at bounding box center [541, 82] width 96 height 13
click at [525, 86] on input at bounding box center [541, 82] width 96 height 12
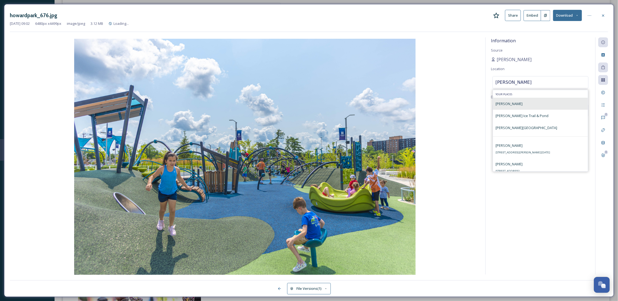
type input "Howard Park"
click at [525, 102] on div "Howard Park" at bounding box center [540, 104] width 95 height 12
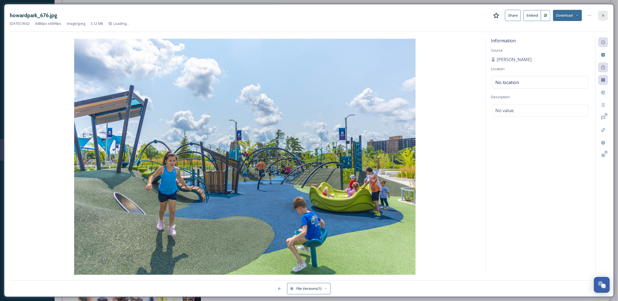
click at [604, 16] on icon at bounding box center [604, 15] width 2 height 2
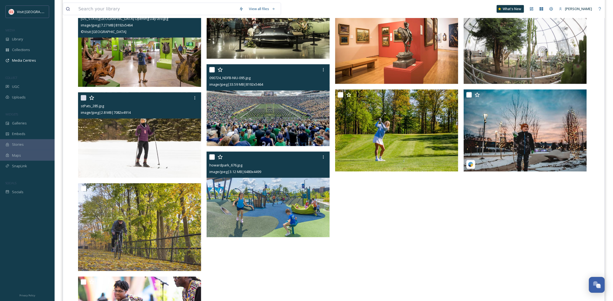
click at [284, 221] on img at bounding box center [268, 194] width 123 height 85
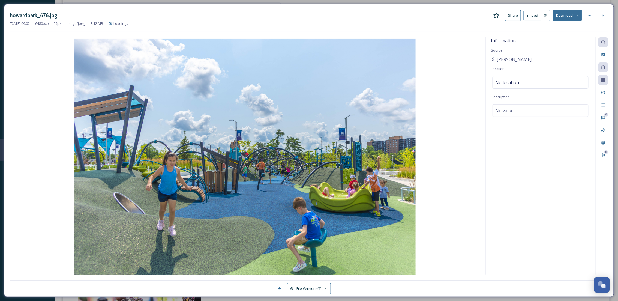
click at [520, 188] on div "Information Source Ali Lechlitner Location No location Description No value." at bounding box center [541, 155] width 110 height 237
click at [532, 90] on div "Information Source Ali Lechlitner Location No location Description No value." at bounding box center [541, 155] width 110 height 237
click at [529, 81] on div "No location" at bounding box center [541, 82] width 96 height 13
click at [529, 81] on input at bounding box center [541, 82] width 96 height 12
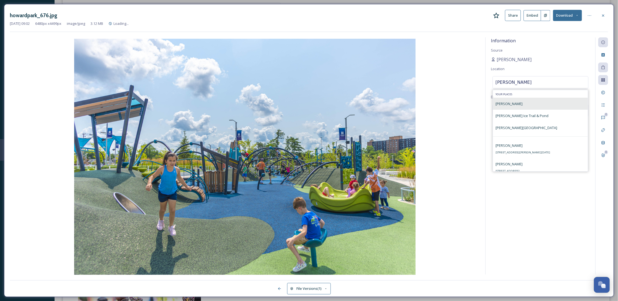
type input "Howard Park"
click at [527, 106] on div "Howard Park" at bounding box center [540, 104] width 95 height 12
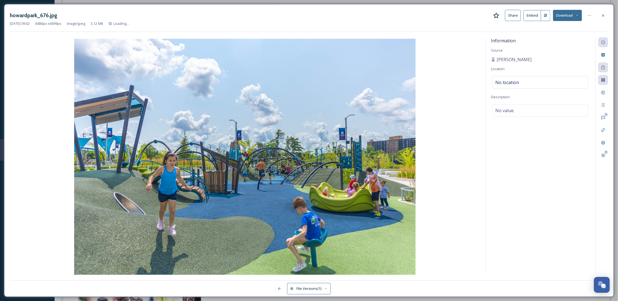
click at [538, 144] on div "Information Source Ali Lechlitner Location No location Description No value." at bounding box center [541, 155] width 110 height 237
click at [539, 144] on div "Information Source Ali Lechlitner Location No location Description No value." at bounding box center [541, 155] width 110 height 237
click at [520, 112] on div "No value." at bounding box center [541, 110] width 96 height 13
click at [520, 112] on textarea at bounding box center [540, 126] width 99 height 45
type textarea "Howard Park"
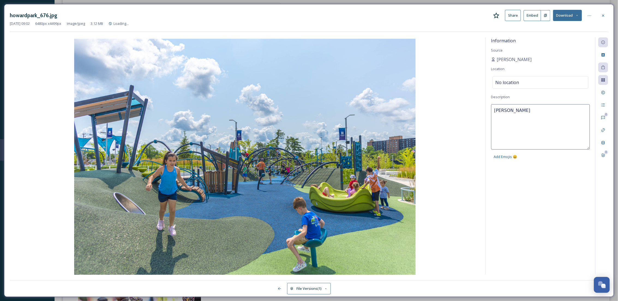
click at [542, 213] on div "Information Source Ali Lechlitner Location No location Description Howard Park …" at bounding box center [541, 155] width 110 height 237
click at [605, 11] on div at bounding box center [604, 16] width 10 height 10
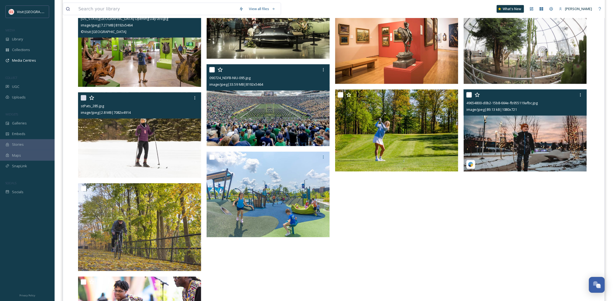
click at [490, 143] on img at bounding box center [525, 131] width 123 height 82
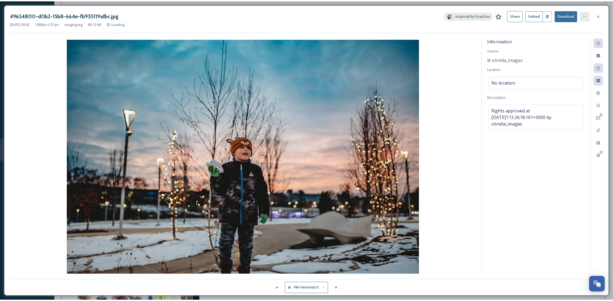
scroll to position [432, 0]
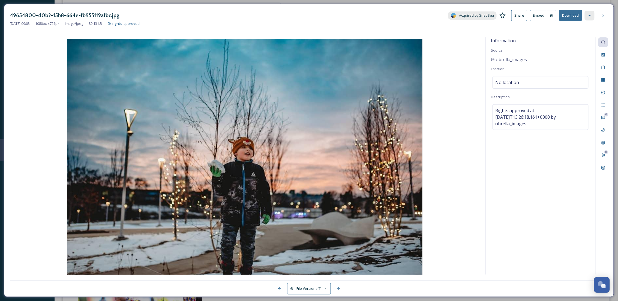
click at [589, 12] on div at bounding box center [590, 16] width 10 height 10
click at [604, 16] on icon at bounding box center [604, 15] width 2 height 2
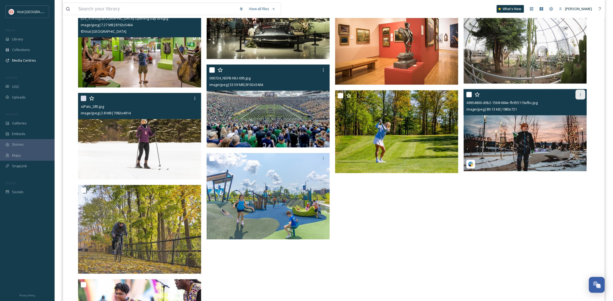
click at [581, 93] on icon at bounding box center [580, 95] width 4 height 4
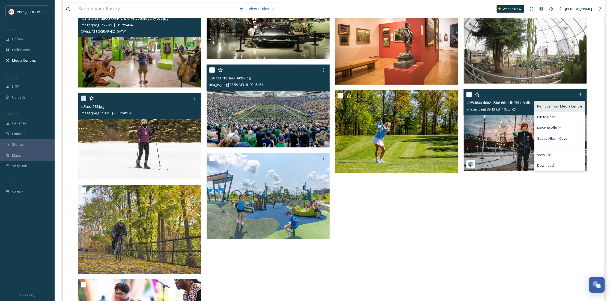
click at [562, 109] on span "Remove from Media Centre" at bounding box center [559, 106] width 45 height 5
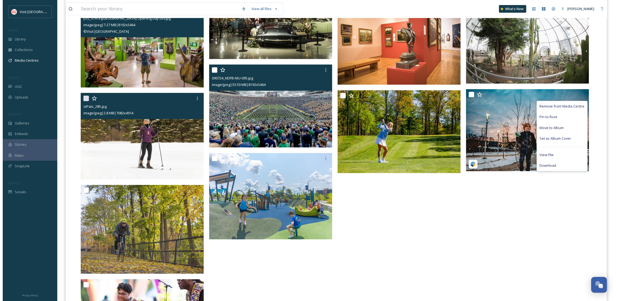
scroll to position [429, 0]
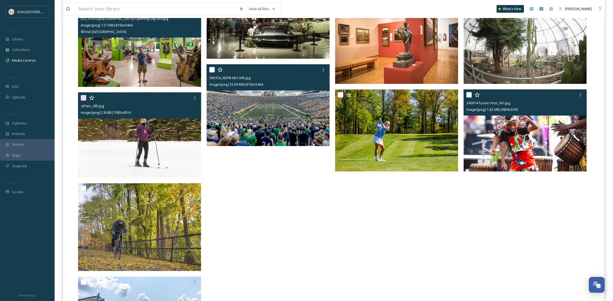
click at [538, 157] on img at bounding box center [525, 131] width 123 height 82
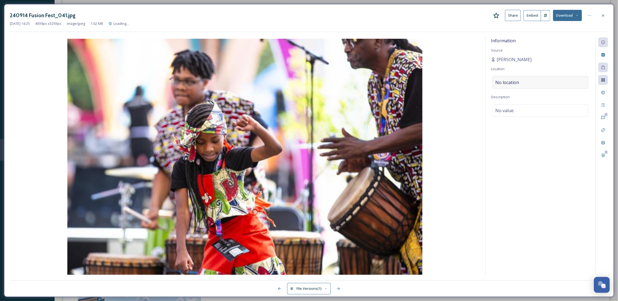
click at [529, 82] on div "No location" at bounding box center [541, 82] width 96 height 13
click at [529, 82] on input at bounding box center [541, 82] width 96 height 12
click at [530, 111] on div "No value." at bounding box center [541, 110] width 96 height 13
click at [530, 111] on textarea at bounding box center [540, 126] width 99 height 45
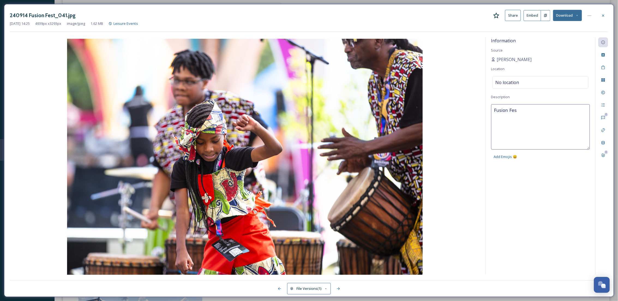
type textarea "Fusion Fest"
click at [539, 186] on div "Information Source Michael Caterina Location No location Description Fusion Fes…" at bounding box center [541, 155] width 110 height 237
drag, startPoint x: 545, startPoint y: 51, endPoint x: 539, endPoint y: 62, distance: 12.5
click at [539, 62] on div "Information Source Michael Caterina Location No location Description Fusion Fest" at bounding box center [541, 155] width 110 height 237
copy div "Michael Caterina"
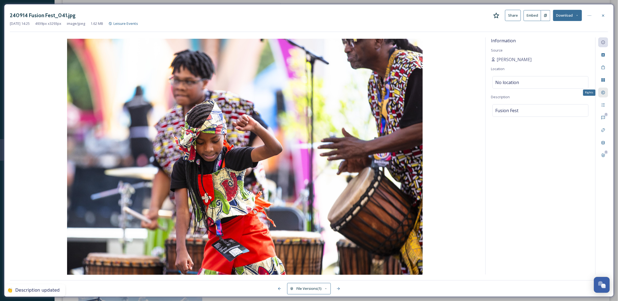
click at [606, 93] on div "Rights" at bounding box center [604, 93] width 10 height 10
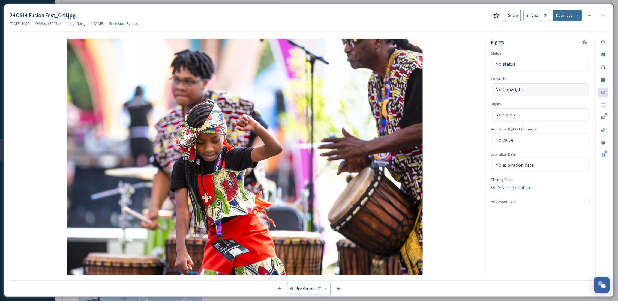
click at [528, 91] on div "No Copyright" at bounding box center [541, 89] width 96 height 13
click at [528, 91] on input at bounding box center [540, 89] width 99 height 13
type input "Michael Caterina"
click at [516, 272] on div "Rights Status No status Copyright Michael Caterina Rights No rights Additional …" at bounding box center [541, 155] width 110 height 237
click at [602, 16] on icon at bounding box center [603, 15] width 4 height 4
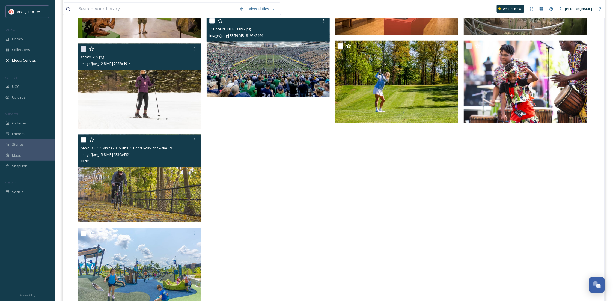
click at [167, 199] on img at bounding box center [139, 178] width 123 height 88
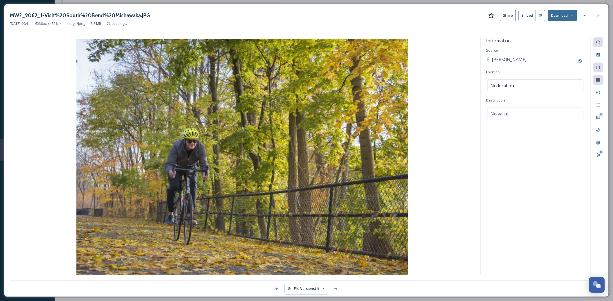
scroll to position [425, 0]
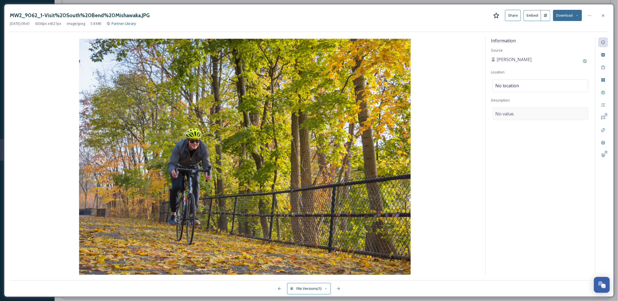
click at [521, 114] on div "No value." at bounding box center [541, 114] width 96 height 13
click at [521, 114] on textarea at bounding box center [540, 130] width 99 height 45
type textarea "Biking"
click at [537, 189] on div "Information Source Kari Bumgardner Location No location Description Biking" at bounding box center [541, 155] width 110 height 237
click at [523, 114] on div "Biking" at bounding box center [541, 114] width 96 height 13
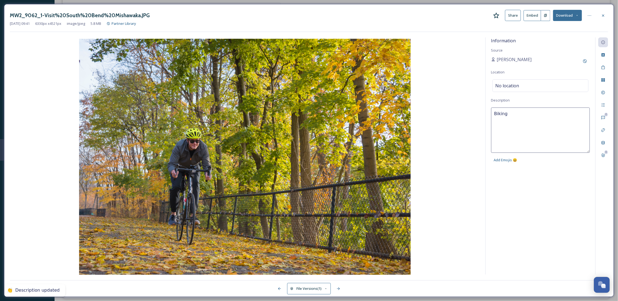
click at [520, 114] on textarea "Biking" at bounding box center [540, 130] width 99 height 45
type textarea "Biking in the Fall"
click at [515, 231] on div "Information Source Kari Bumgardner Location No location Description Biking in t…" at bounding box center [541, 155] width 110 height 237
click at [607, 17] on div at bounding box center [604, 16] width 10 height 10
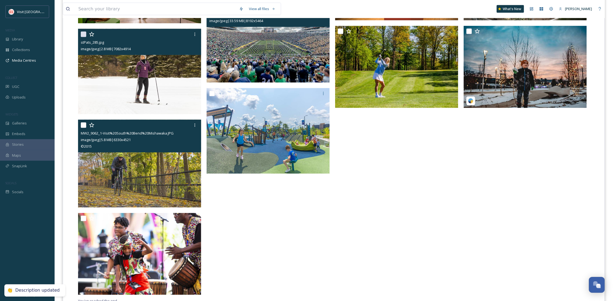
scroll to position [515, 0]
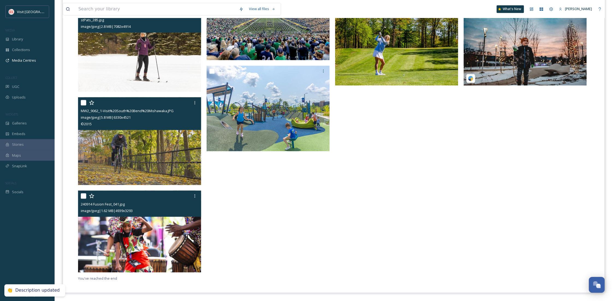
click at [133, 238] on img at bounding box center [139, 231] width 123 height 82
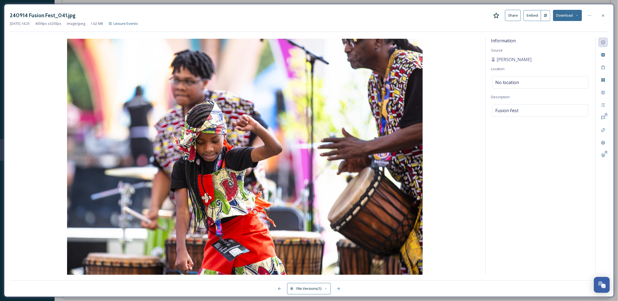
click at [601, 14] on div at bounding box center [604, 16] width 10 height 10
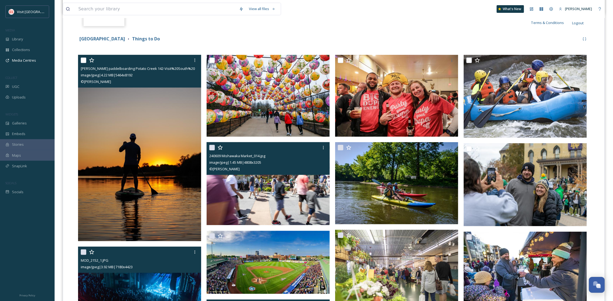
scroll to position [49, 0]
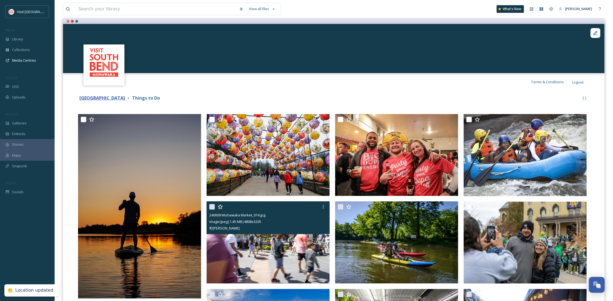
click at [105, 99] on strong "St. Joseph County" at bounding box center [102, 98] width 46 height 6
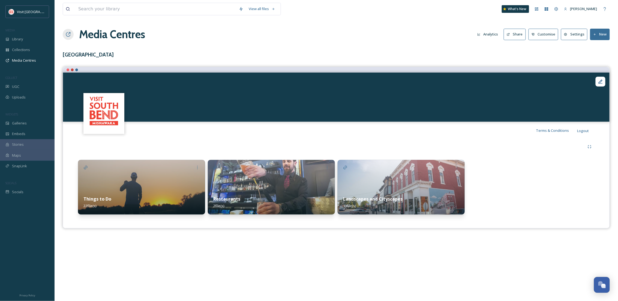
click at [264, 200] on div "Restaurants 2 file(s)" at bounding box center [271, 202] width 127 height 24
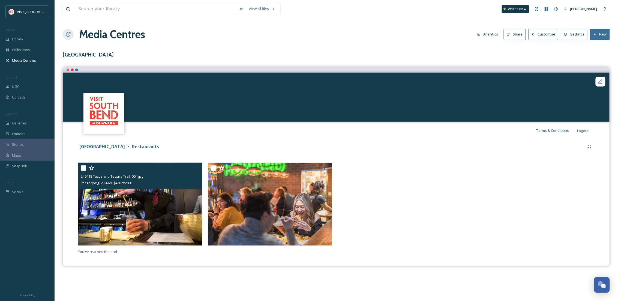
click at [101, 214] on img at bounding box center [140, 204] width 124 height 83
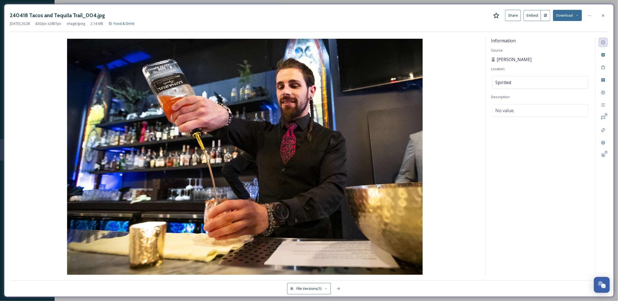
drag, startPoint x: 505, startPoint y: 61, endPoint x: 509, endPoint y: 58, distance: 4.4
click at [486, 60] on div "Information Source Michael Caterina Location Spirited Description No value." at bounding box center [541, 155] width 110 height 237
copy span "Michael Caterina"
click at [606, 92] on div "Rights" at bounding box center [604, 93] width 10 height 10
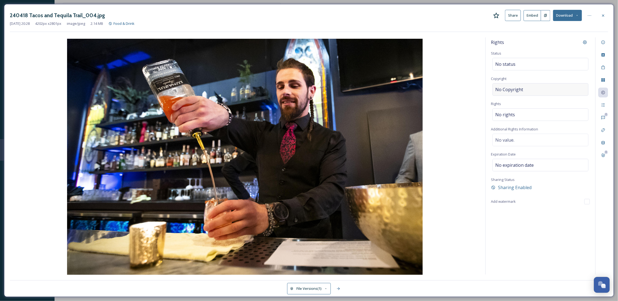
click at [520, 92] on span "No Copyright" at bounding box center [510, 89] width 28 height 7
type input "Michael Caterina"
click at [549, 42] on div "Rights" at bounding box center [540, 42] width 99 height 10
click at [601, 18] on div at bounding box center [604, 16] width 10 height 10
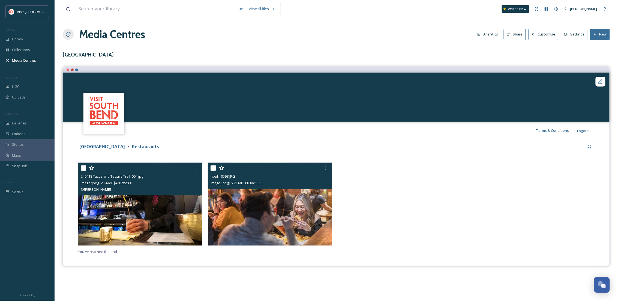
click at [299, 210] on img at bounding box center [270, 204] width 124 height 83
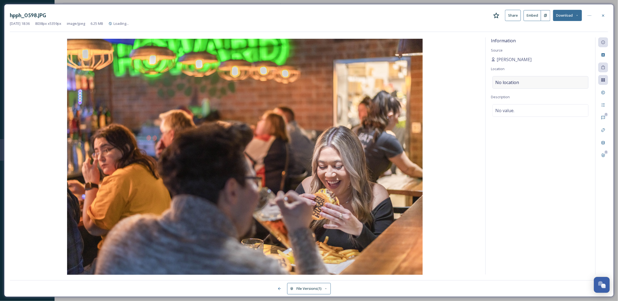
click at [516, 84] on span "No location" at bounding box center [508, 82] width 24 height 7
click at [516, 84] on input at bounding box center [541, 82] width 96 height 12
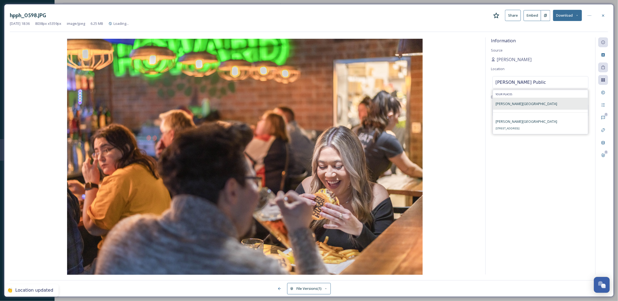
type input "Howard Park Public"
click at [546, 103] on div "Howard Park Public House" at bounding box center [540, 104] width 95 height 12
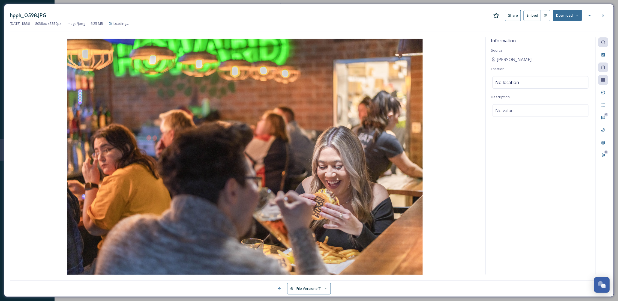
click at [468, 150] on img at bounding box center [245, 157] width 470 height 237
click at [521, 83] on div "No location" at bounding box center [541, 82] width 96 height 13
click at [521, 83] on input at bounding box center [541, 82] width 96 height 12
click at [517, 116] on div "No value." at bounding box center [541, 110] width 96 height 13
click at [517, 116] on textarea at bounding box center [540, 126] width 99 height 45
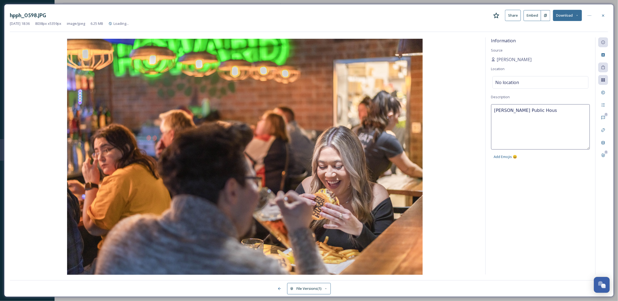
type textarea "Howard Park Public House"
click at [559, 186] on div "Information Source Ali Lechlitner Location No location Description Howard Park …" at bounding box center [541, 155] width 110 height 237
click at [602, 17] on icon at bounding box center [603, 15] width 4 height 4
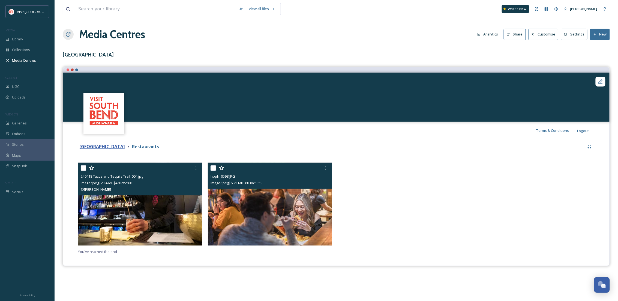
click at [113, 146] on strong "St. Joseph County" at bounding box center [102, 147] width 46 height 6
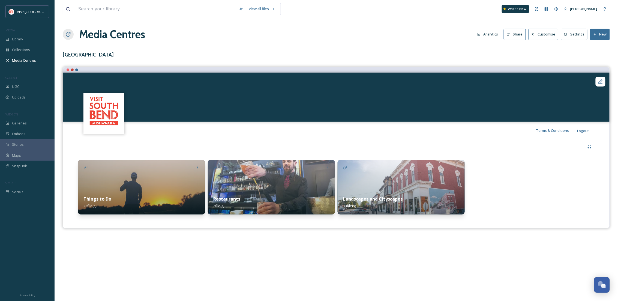
click at [386, 178] on img at bounding box center [401, 187] width 127 height 55
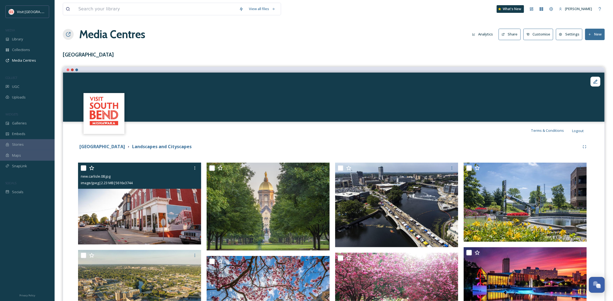
click at [168, 225] on img at bounding box center [139, 204] width 123 height 82
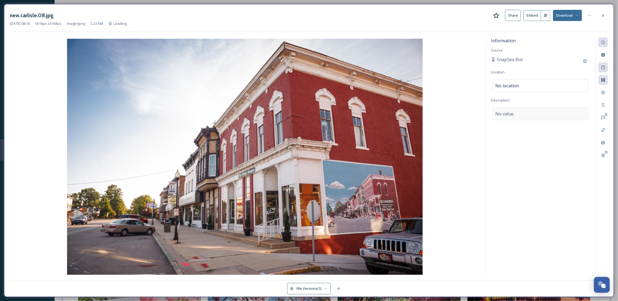
click at [518, 115] on div "No value." at bounding box center [541, 114] width 96 height 13
click at [518, 115] on textarea at bounding box center [540, 130] width 99 height 45
type textarea "New Carlisle"
click at [553, 214] on div "Information Source SnapSea Bot Location No location Description New Carlisle Ad…" at bounding box center [541, 155] width 110 height 237
click at [607, 12] on div at bounding box center [604, 16] width 10 height 10
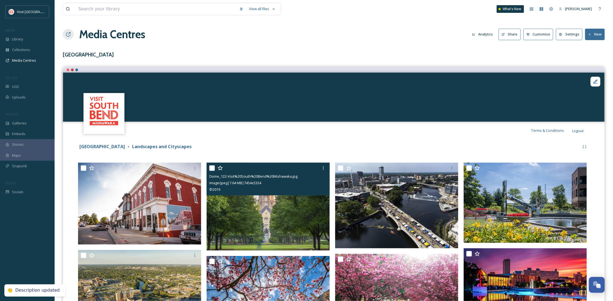
click at [245, 233] on img at bounding box center [268, 207] width 123 height 88
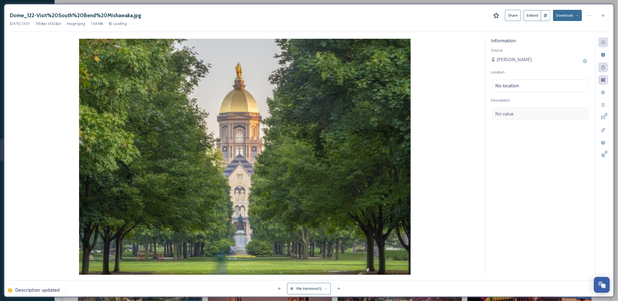
click at [504, 114] on span "No value." at bounding box center [505, 114] width 19 height 7
click at [504, 114] on textarea at bounding box center [540, 130] width 99 height 45
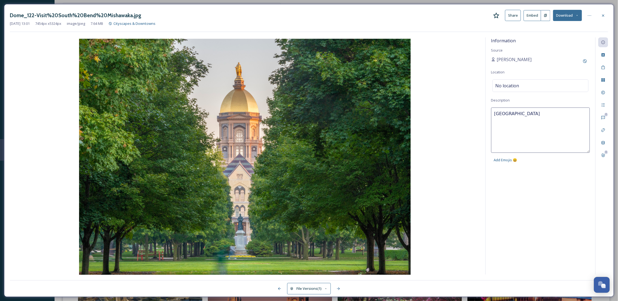
type textarea "Notre Dame"
click at [536, 222] on div "Information Source Kari Bumgardner Location No location Description Notre Dame …" at bounding box center [541, 155] width 110 height 237
click at [603, 19] on div at bounding box center [604, 16] width 10 height 10
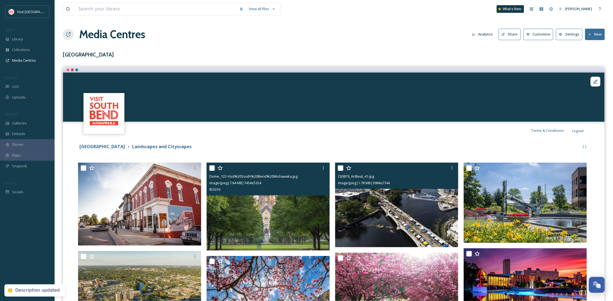
click at [386, 210] on img at bounding box center [396, 205] width 123 height 85
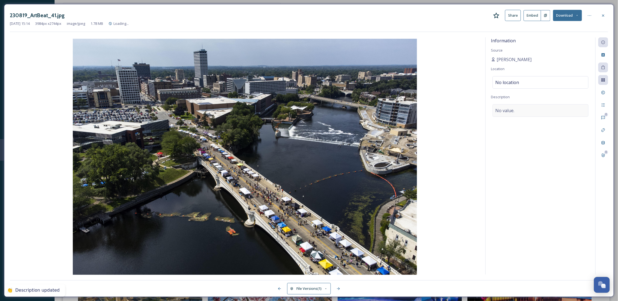
click at [512, 114] on span "No value." at bounding box center [505, 110] width 19 height 7
click at [512, 114] on textarea at bounding box center [540, 126] width 99 height 45
type textarea "Art Beat Downtown South Bend"
click at [537, 197] on div "Information Source Michael Caterina Location No location Description Art Beat D…" at bounding box center [541, 155] width 110 height 237
click at [602, 11] on div "230819_ArtBeat_41.jpg Share Embed Download" at bounding box center [309, 15] width 599 height 11
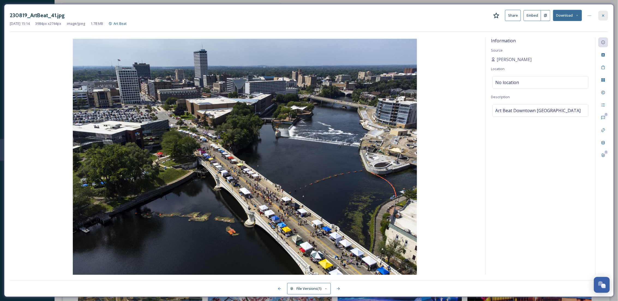
click at [602, 11] on div at bounding box center [604, 16] width 10 height 10
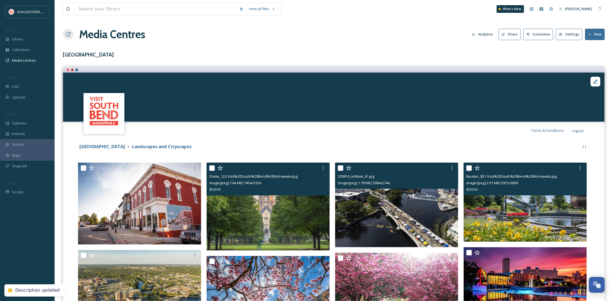
click at [523, 222] on img at bounding box center [525, 202] width 123 height 79
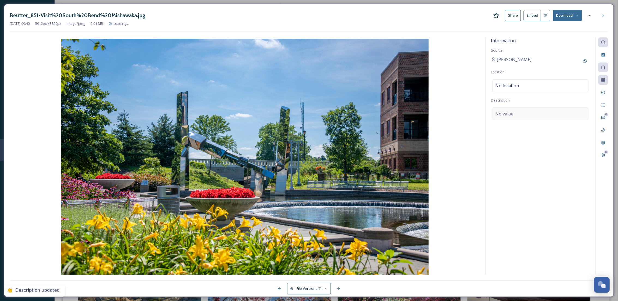
click at [539, 116] on div "No value." at bounding box center [541, 114] width 96 height 13
click at [539, 115] on textarea at bounding box center [540, 130] width 99 height 45
type textarea "M"
type textarea "I"
type textarea "Mishawaka Riverwalk"
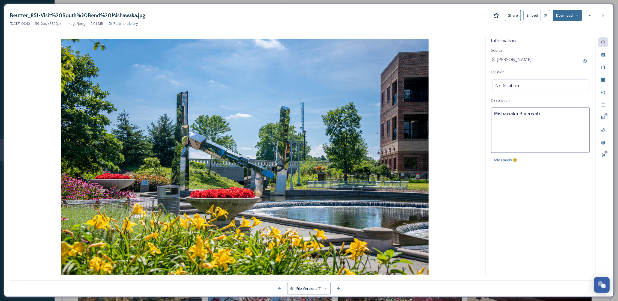
click at [549, 218] on div "Information Source Kari Bumgardner Location No location Description Mishawaka R…" at bounding box center [541, 155] width 110 height 237
drag, startPoint x: 554, startPoint y: 199, endPoint x: 555, endPoint y: 189, distance: 11.0
click at [554, 199] on div "Information Source Kari Bumgardner Location No location Description Mishawaka R…" at bounding box center [541, 155] width 110 height 237
click at [603, 17] on icon at bounding box center [603, 15] width 4 height 4
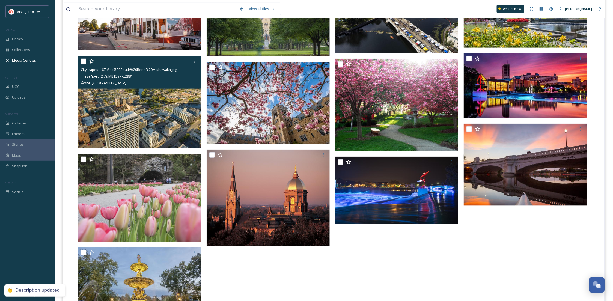
click at [165, 126] on img at bounding box center [139, 102] width 123 height 92
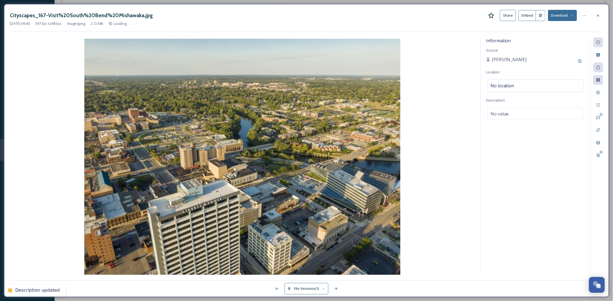
scroll to position [168, 0]
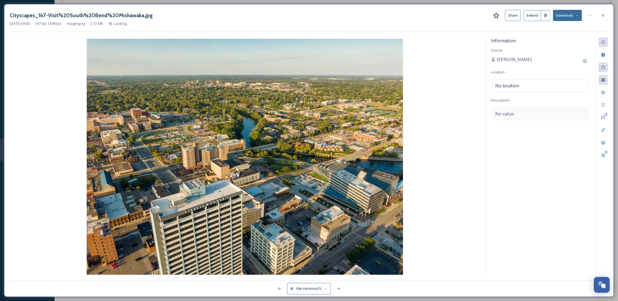
click at [516, 113] on div "No value." at bounding box center [541, 114] width 96 height 13
click at [516, 113] on textarea at bounding box center [540, 130] width 99 height 45
type textarea "Downtown South Bend"
click at [534, 218] on div "Information Source Kari Bumgardner Location No location Description Downtown So…" at bounding box center [541, 155] width 110 height 237
click at [604, 12] on div at bounding box center [604, 16] width 10 height 10
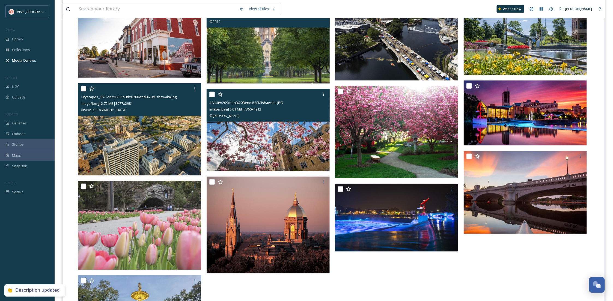
click at [291, 141] on img at bounding box center [268, 130] width 123 height 82
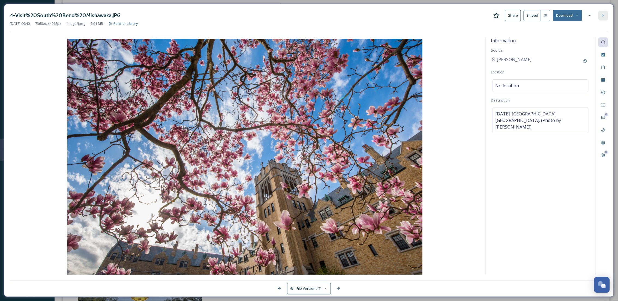
click at [606, 12] on div at bounding box center [604, 16] width 10 height 10
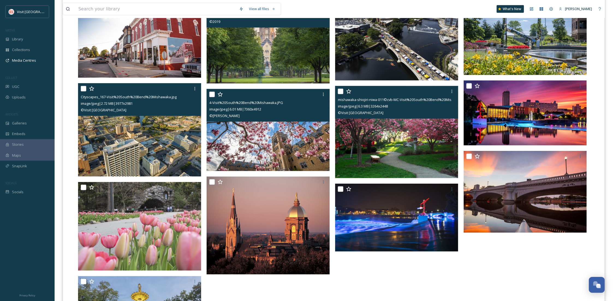
click at [425, 124] on img at bounding box center [396, 132] width 123 height 92
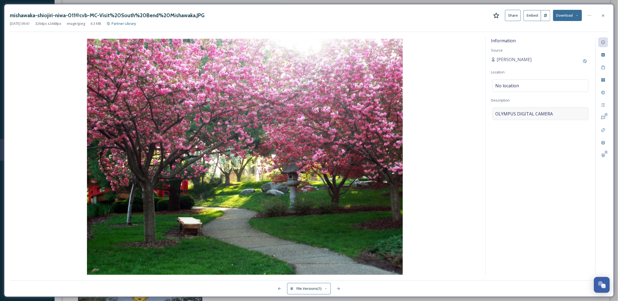
click at [573, 116] on div "OLYMPUS DIGITAL CAMERA" at bounding box center [541, 114] width 96 height 13
drag, startPoint x: 559, startPoint y: 114, endPoint x: 480, endPoint y: 117, distance: 79.5
click at [480, 117] on div "Information Source Kari Bumgardner Location No location Description OLYMPUS DIG…" at bounding box center [309, 155] width 599 height 237
drag, startPoint x: 523, startPoint y: 117, endPoint x: 479, endPoint y: 118, distance: 44.8
click at [479, 118] on div "Information Source Kari Bumgardner Location No location Description Shiojori Pa…" at bounding box center [309, 155] width 599 height 237
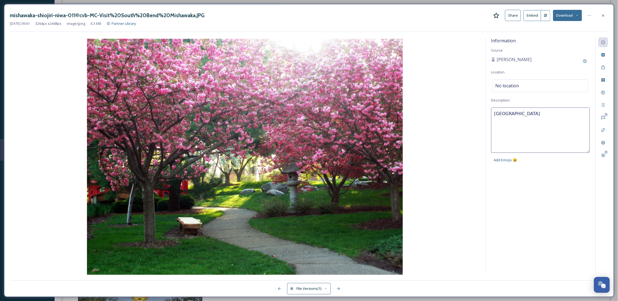
paste textarea "iri Garden"
type textarea "Shiojiri Garden"
drag, startPoint x: 571, startPoint y: 203, endPoint x: 577, endPoint y: 159, distance: 44.3
click at [570, 202] on div "Information Source Kari Bumgardner Location No location Description Shiojiri Ga…" at bounding box center [541, 155] width 110 height 237
click at [603, 13] on icon at bounding box center [603, 15] width 4 height 4
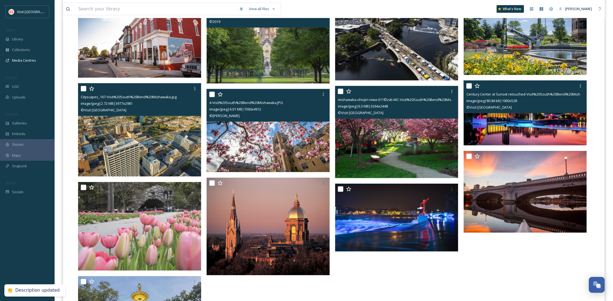
click at [549, 123] on img at bounding box center [525, 112] width 123 height 65
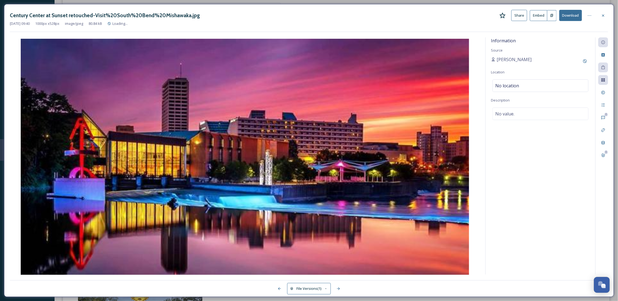
click at [527, 121] on div "Information Source Kari Bumgardner Location No location Description No value." at bounding box center [541, 155] width 110 height 237
click at [600, 14] on div at bounding box center [604, 16] width 10 height 10
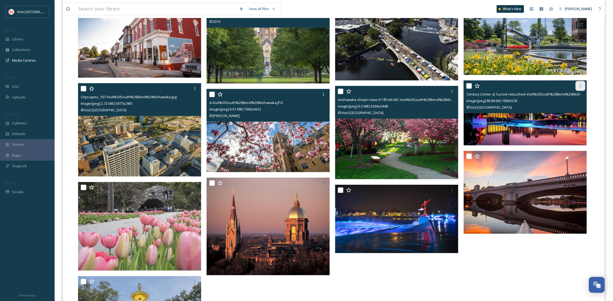
click at [579, 89] on div at bounding box center [580, 86] width 10 height 10
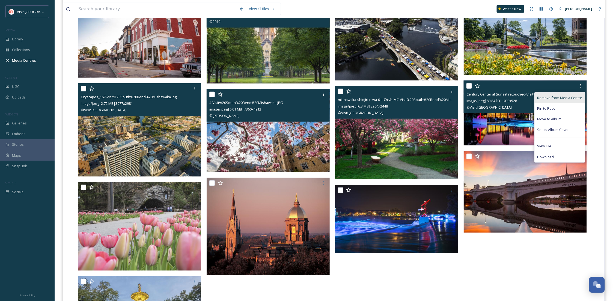
click at [556, 99] on span "Remove from Media Centre" at bounding box center [559, 97] width 45 height 5
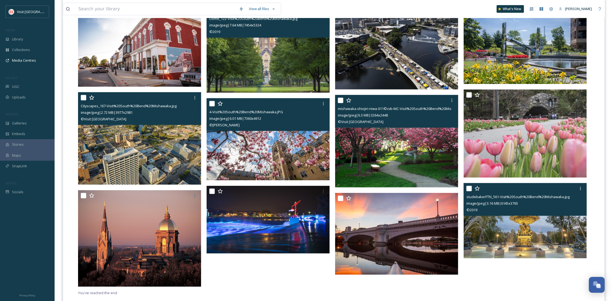
scroll to position [172, 0]
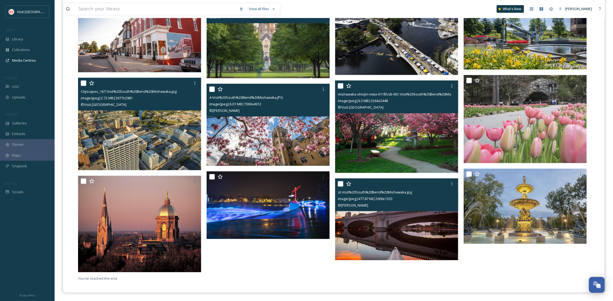
click at [394, 208] on div "st-Visit%20South%20Bend%20Mishawaka.jpg image/jpeg | 477.87 kB | 2000 x 1333 © …" at bounding box center [396, 194] width 123 height 33
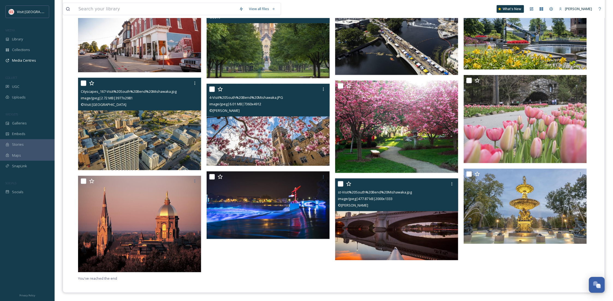
click at [406, 241] on img at bounding box center [396, 219] width 123 height 82
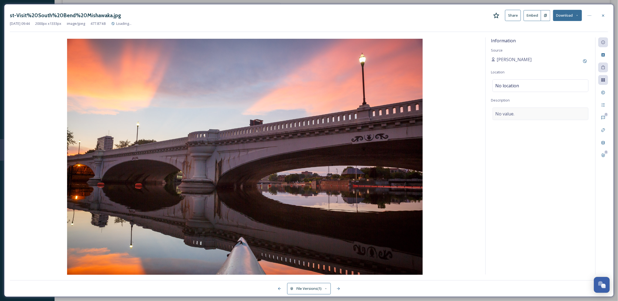
click at [517, 112] on div "No value." at bounding box center [541, 114] width 96 height 13
click at [517, 112] on textarea at bounding box center [540, 130] width 99 height 45
click at [517, 118] on textarea at bounding box center [540, 130] width 99 height 45
type textarea "St. Joseph River"
click at [525, 191] on div "Information Source Kari Bumgardner Location No location Description St. Joseph …" at bounding box center [541, 155] width 110 height 237
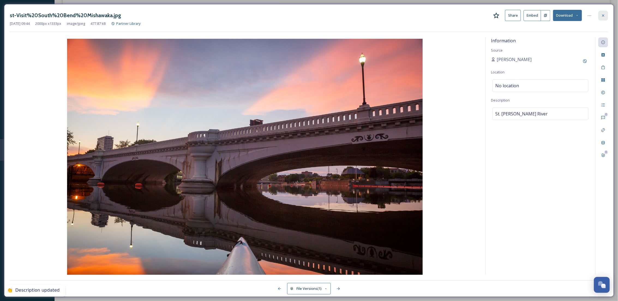
click at [605, 17] on icon at bounding box center [603, 15] width 4 height 4
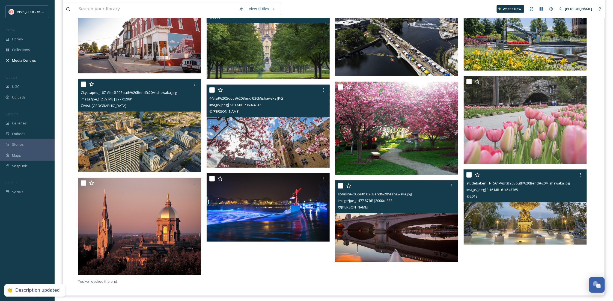
click at [542, 227] on img at bounding box center [525, 206] width 123 height 75
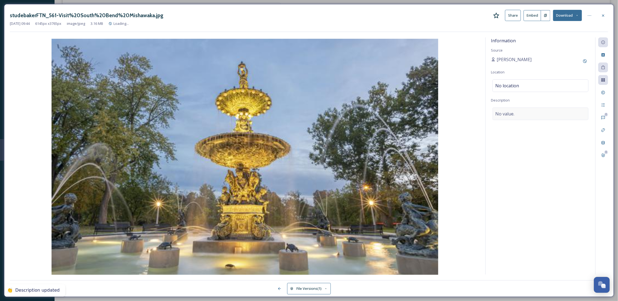
click at [520, 115] on div "No value." at bounding box center [541, 114] width 96 height 13
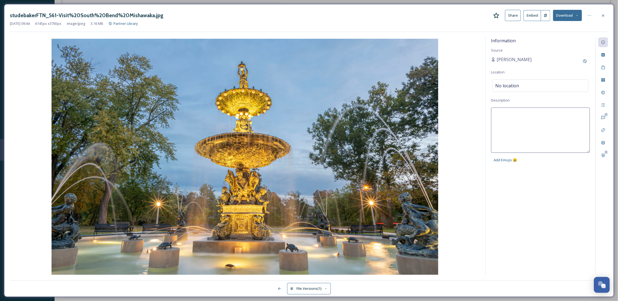
click at [518, 118] on textarea at bounding box center [540, 130] width 99 height 45
type textarea "Leeper Park"
click at [535, 213] on div "Information Source Kari Bumgardner Location No location Description Leeper Park…" at bounding box center [541, 155] width 110 height 237
drag, startPoint x: 606, startPoint y: 9, endPoint x: 605, endPoint y: 12, distance: 3.3
click at [606, 11] on div "studebakerFTN_561-Visit%20South%20Bend%20Mishawaka.jpg Share Embed Download Mar…" at bounding box center [309, 150] width 610 height 293
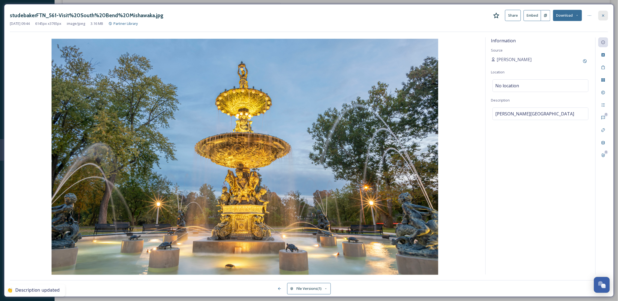
click at [605, 12] on div at bounding box center [604, 16] width 10 height 10
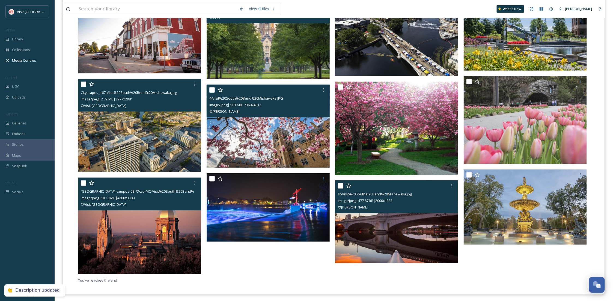
click at [124, 233] on img at bounding box center [139, 226] width 123 height 97
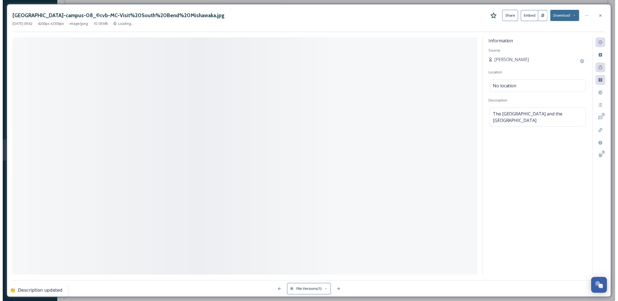
scroll to position [163, 0]
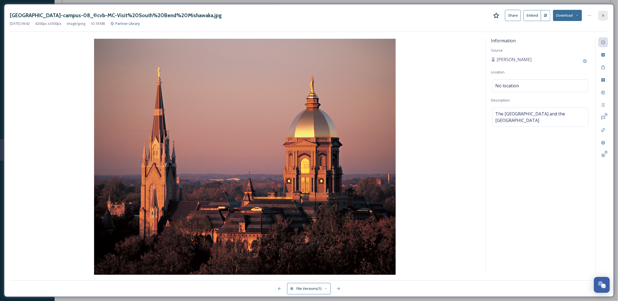
click at [604, 14] on icon at bounding box center [603, 15] width 4 height 4
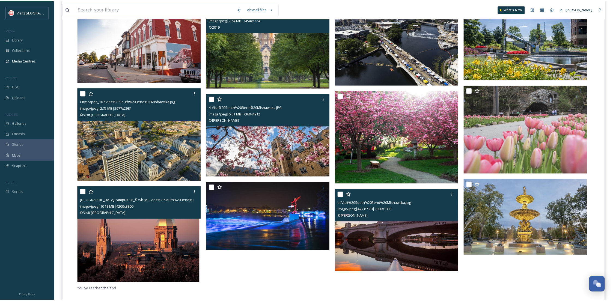
scroll to position [172, 0]
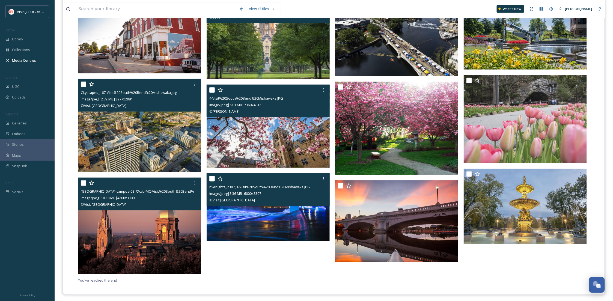
click at [270, 230] on img at bounding box center [268, 207] width 123 height 68
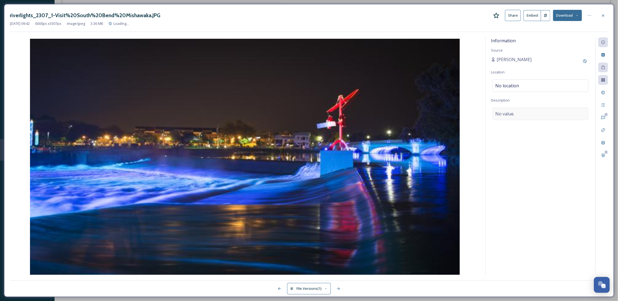
click at [535, 117] on div "No value." at bounding box center [541, 114] width 96 height 13
click at [535, 117] on textarea at bounding box center [540, 130] width 99 height 45
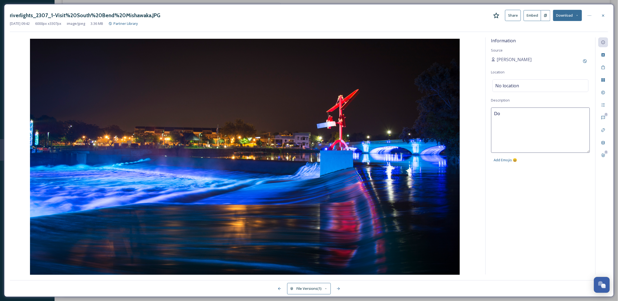
type textarea "D"
type textarea "Downtown South Bend RIverlights"
click at [560, 199] on div "Information Source Kari Bumgardner Location No location Description Downtown So…" at bounding box center [541, 155] width 110 height 237
click at [557, 117] on div "Downtown South Bend RIverlights" at bounding box center [541, 117] width 96 height 19
drag, startPoint x: 541, startPoint y: 115, endPoint x: 545, endPoint y: 115, distance: 3.8
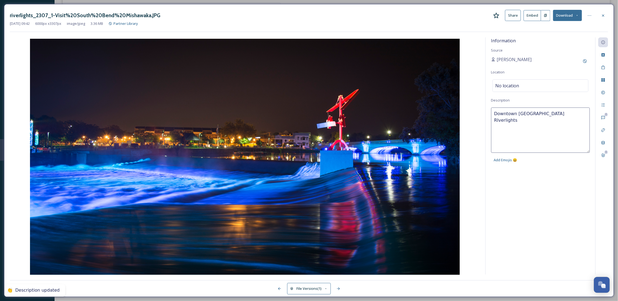
click at [542, 115] on textarea "Downtown South Bend RIverlights" at bounding box center [540, 130] width 99 height 45
click at [545, 115] on textarea "Downtown South Bend RIverlights" at bounding box center [540, 130] width 99 height 45
type textarea "Downtown South Bend Riverlights"
click at [554, 202] on div "Information Source Kari Bumgardner Location No location Description Downtown So…" at bounding box center [541, 155] width 110 height 237
click at [603, 16] on icon at bounding box center [604, 15] width 2 height 2
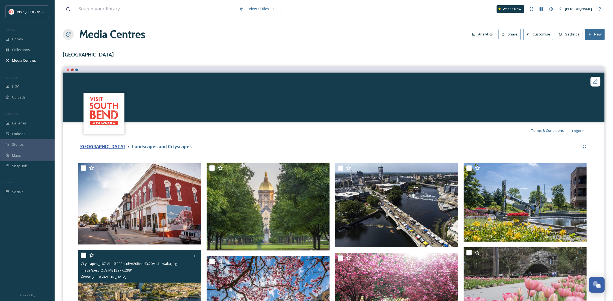
click at [105, 146] on strong "St. Joseph County" at bounding box center [102, 147] width 46 height 6
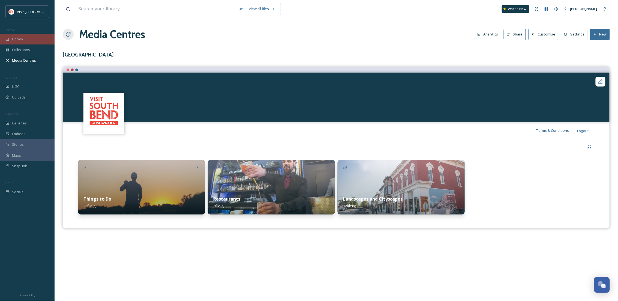
click at [29, 37] on div "Library" at bounding box center [27, 39] width 55 height 11
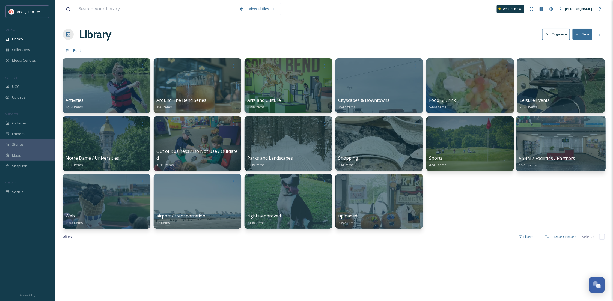
click at [541, 138] on div at bounding box center [560, 144] width 89 height 56
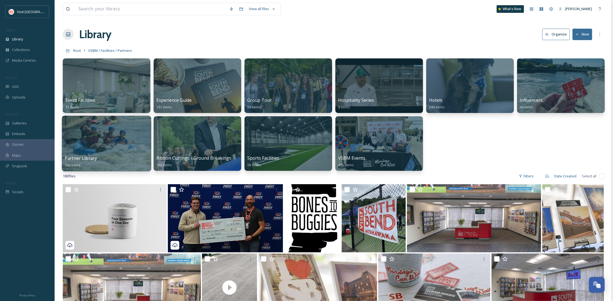
click at [129, 145] on div at bounding box center [106, 144] width 89 height 56
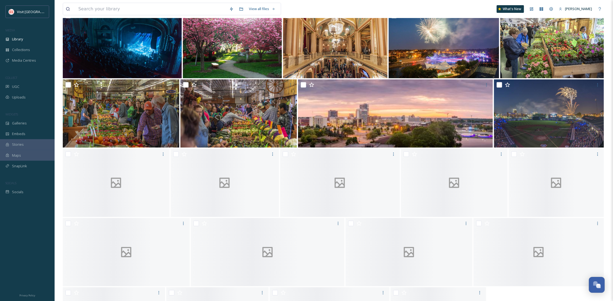
scroll to position [1163, 0]
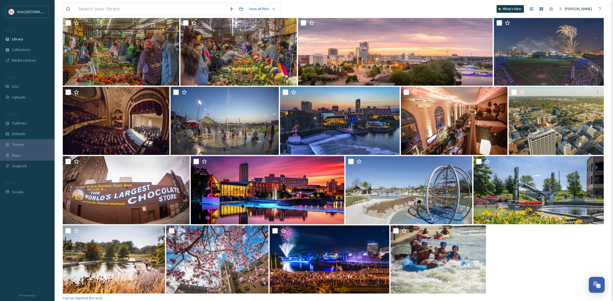
click at [23, 32] on div "MEDIA" at bounding box center [27, 30] width 55 height 7
click at [23, 35] on div "Library" at bounding box center [27, 39] width 55 height 11
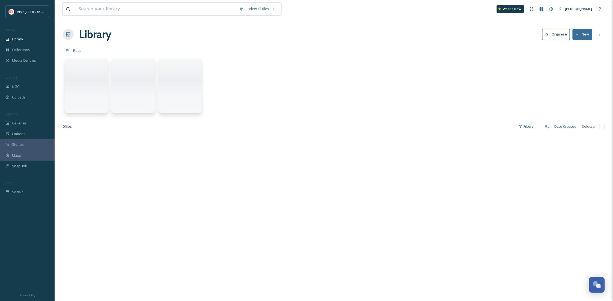
click at [121, 6] on input at bounding box center [156, 9] width 161 height 12
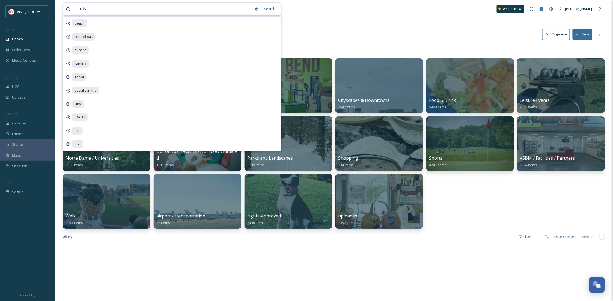
type input "mish"
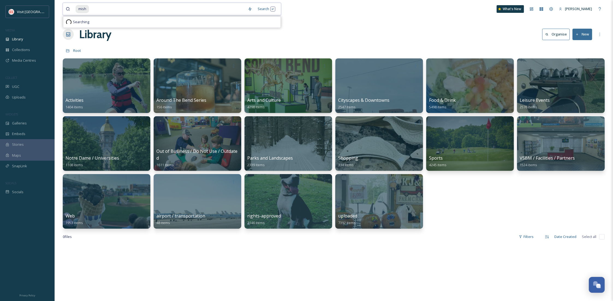
click at [121, 6] on input at bounding box center [168, 9] width 156 height 12
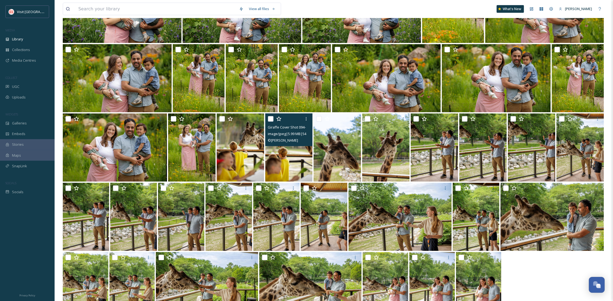
scroll to position [337, 0]
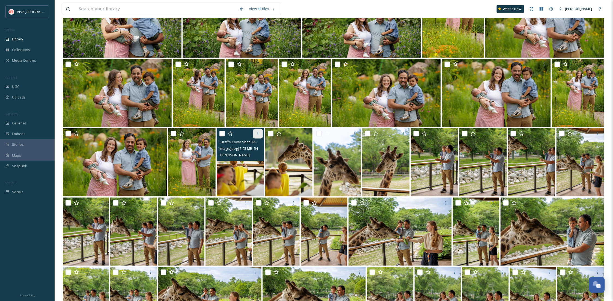
click at [259, 132] on icon at bounding box center [258, 134] width 4 height 4
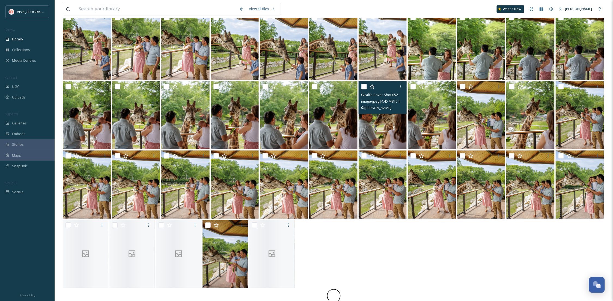
scroll to position [663, 0]
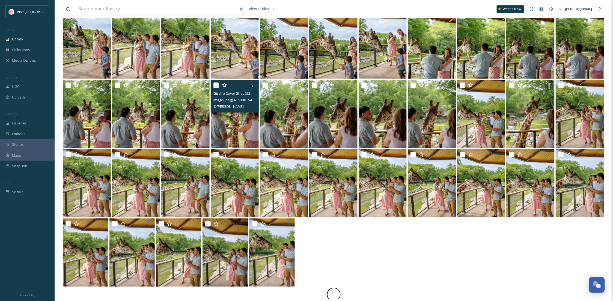
click at [224, 133] on img at bounding box center [235, 114] width 48 height 68
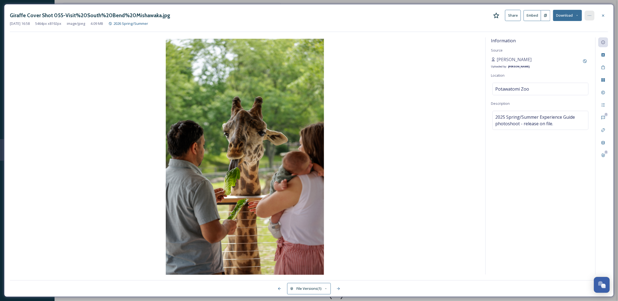
click at [590, 15] on icon at bounding box center [590, 15] width 4 height 4
click at [602, 15] on icon at bounding box center [603, 15] width 4 height 4
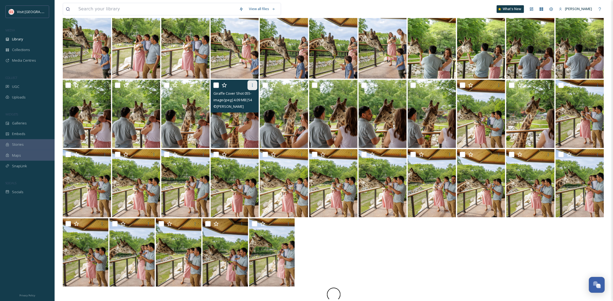
click at [252, 85] on icon at bounding box center [252, 84] width 1 height 3
click at [215, 83] on input "checkbox" at bounding box center [215, 84] width 5 height 5
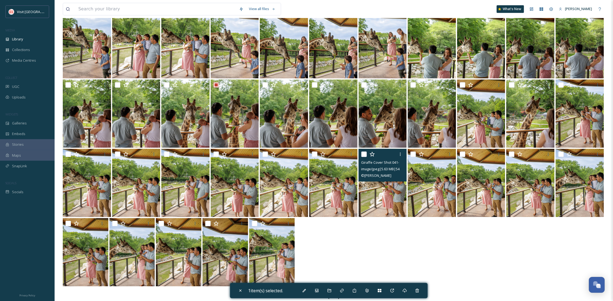
scroll to position [663, 0]
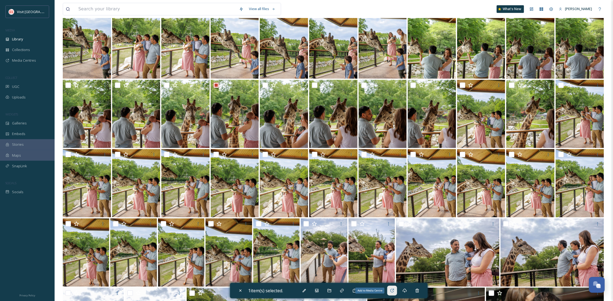
click at [389, 288] on div "Add to Media Centre" at bounding box center [392, 291] width 10 height 10
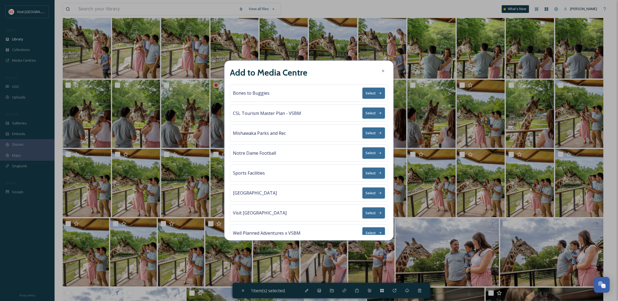
click at [368, 196] on button "Select" at bounding box center [374, 192] width 23 height 11
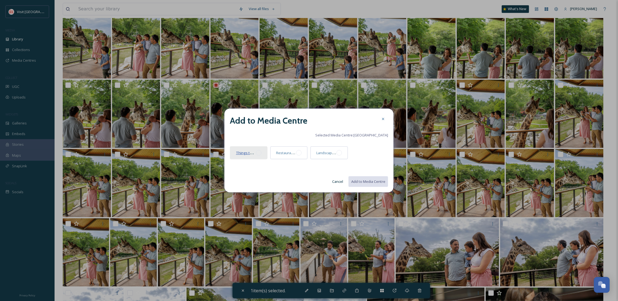
click at [247, 152] on span "Things to Do" at bounding box center [247, 152] width 22 height 5
click at [356, 180] on button "Add to Media Centre" at bounding box center [368, 181] width 40 height 11
checkbox input "false"
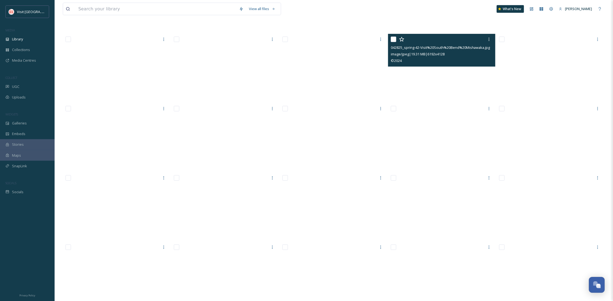
scroll to position [2395, 0]
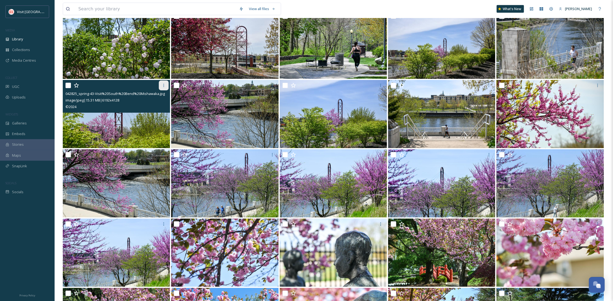
click at [162, 87] on icon at bounding box center [164, 85] width 4 height 4
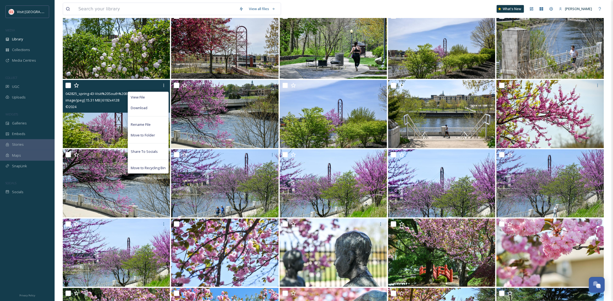
click at [68, 85] on input "checkbox" at bounding box center [67, 85] width 5 height 5
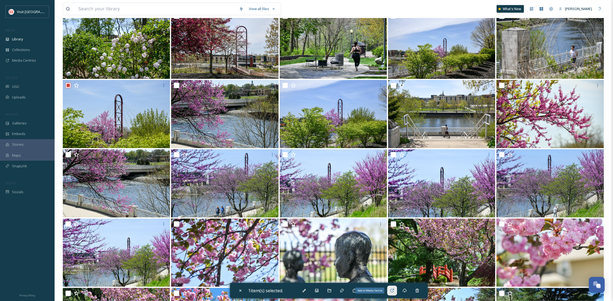
click at [391, 288] on icon at bounding box center [392, 290] width 4 height 4
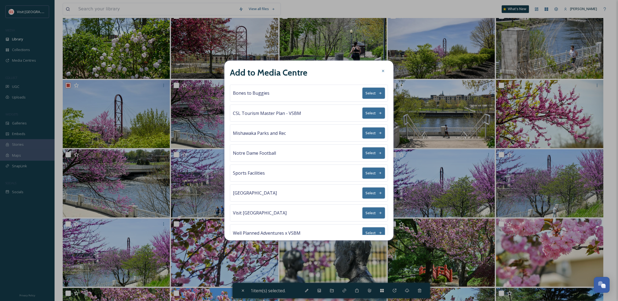
click at [372, 191] on button "Select" at bounding box center [374, 192] width 23 height 11
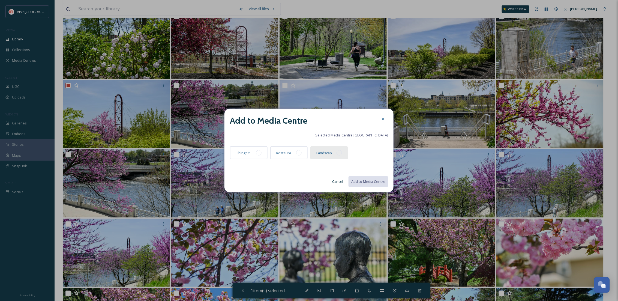
click at [332, 156] on div "Landscapes and Cityscapes" at bounding box center [330, 152] width 38 height 13
click at [368, 177] on button "Add to Media Centre" at bounding box center [368, 181] width 40 height 11
checkbox input "false"
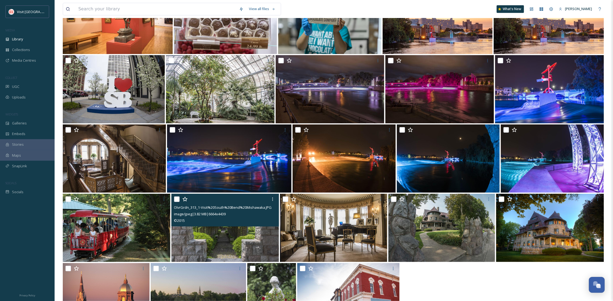
scroll to position [3747, 0]
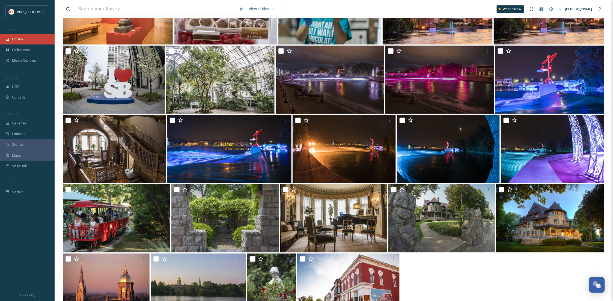
click at [23, 37] on span "Library" at bounding box center [17, 39] width 11 height 5
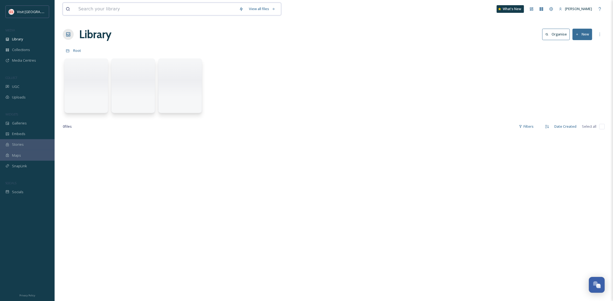
click at [120, 13] on input at bounding box center [156, 9] width 161 height 12
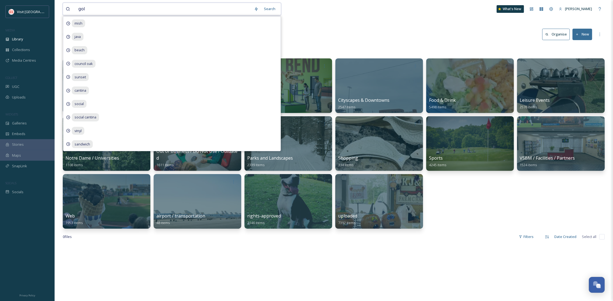
type input "golf"
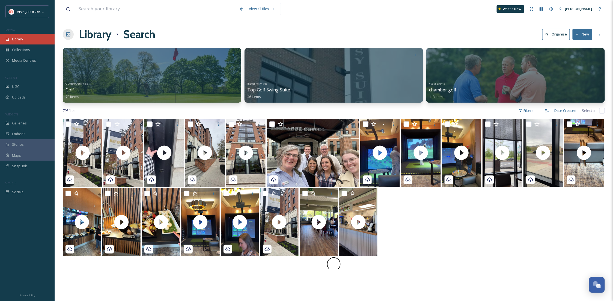
click at [35, 38] on div "Library" at bounding box center [27, 39] width 55 height 11
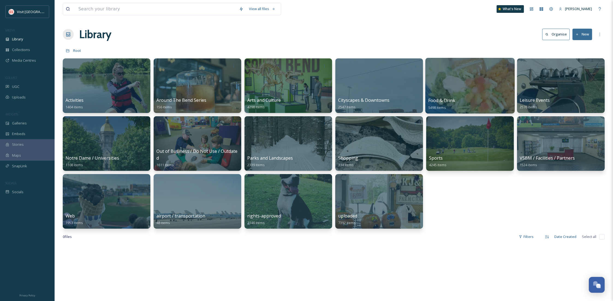
click at [438, 90] on div at bounding box center [469, 86] width 89 height 56
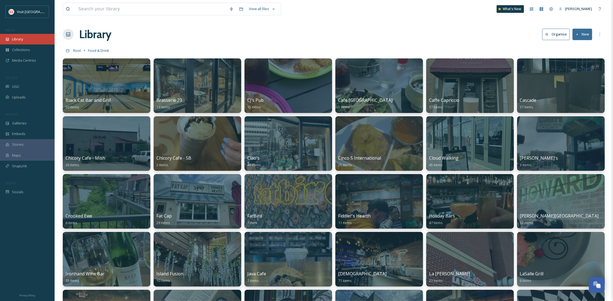
click at [23, 36] on div "Library" at bounding box center [27, 39] width 55 height 11
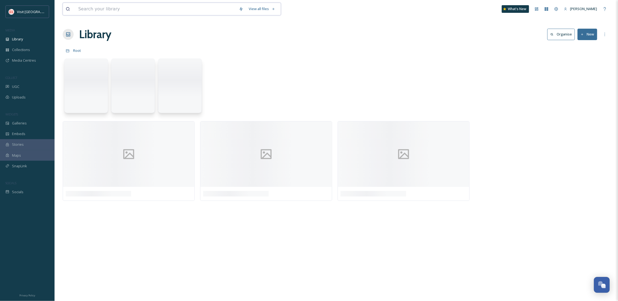
click at [101, 10] on input at bounding box center [156, 9] width 161 height 12
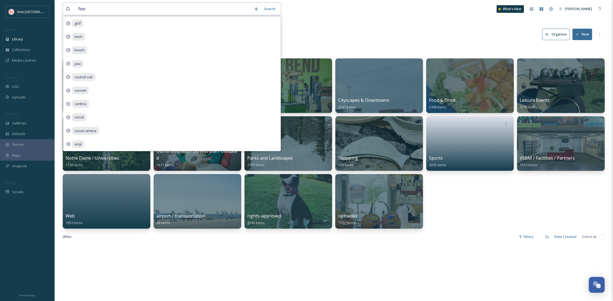
type input "food"
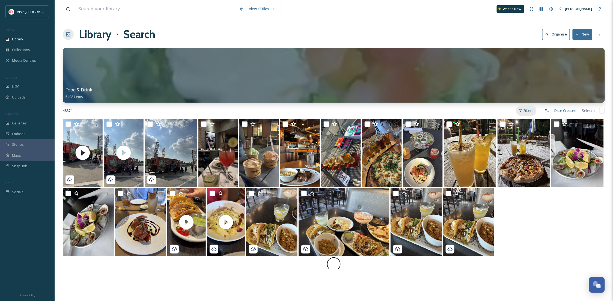
click at [528, 112] on div "Filters" at bounding box center [526, 110] width 20 height 11
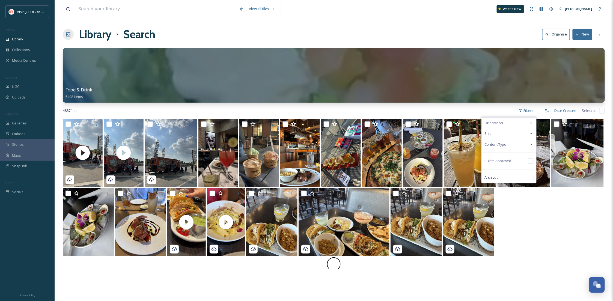
click at [513, 144] on div "Content Type" at bounding box center [509, 144] width 55 height 11
click at [509, 153] on div "Image" at bounding box center [509, 155] width 55 height 11
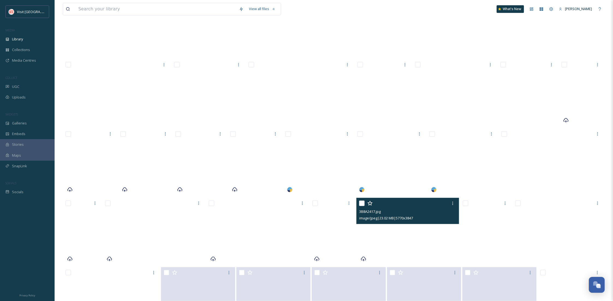
scroll to position [1730, 0]
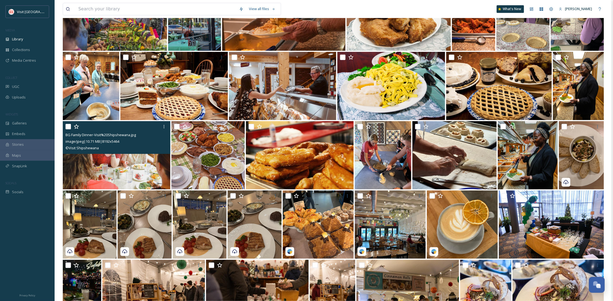
click at [115, 158] on img at bounding box center [117, 155] width 108 height 68
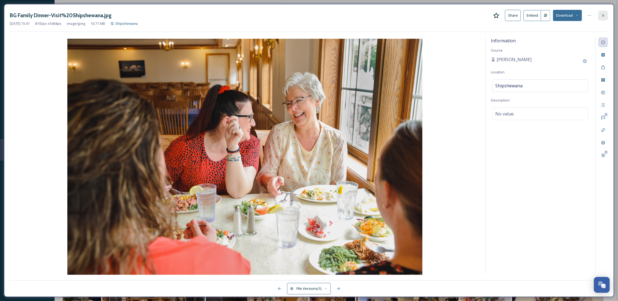
click at [604, 14] on icon at bounding box center [603, 15] width 4 height 4
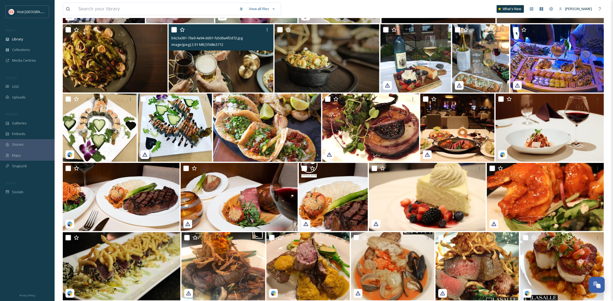
scroll to position [2264, 0]
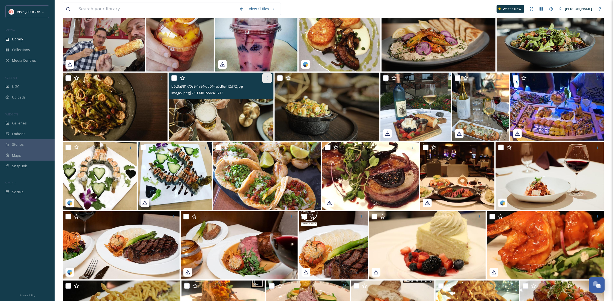
click at [268, 76] on icon at bounding box center [267, 78] width 4 height 4
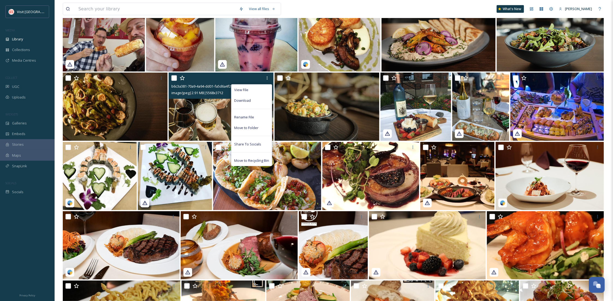
click at [214, 103] on img at bounding box center [221, 107] width 105 height 68
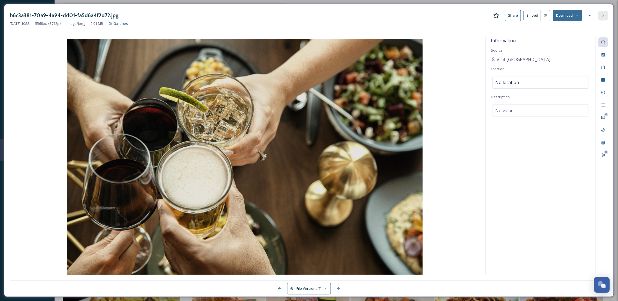
click at [605, 17] on icon at bounding box center [603, 15] width 4 height 4
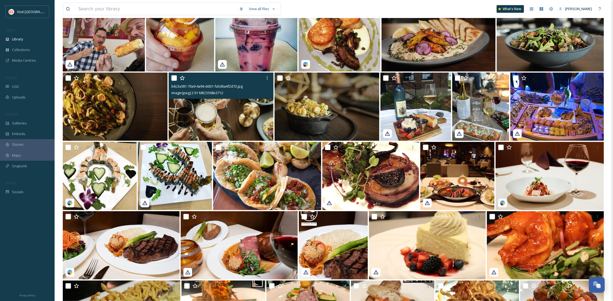
click at [171, 77] on div "b6c3a381-70a9-4a94-dd01-fa5d6a4f2d72.jpg image/jpeg | 2.91 MB | 5568 x 3712" at bounding box center [221, 86] width 105 height 26
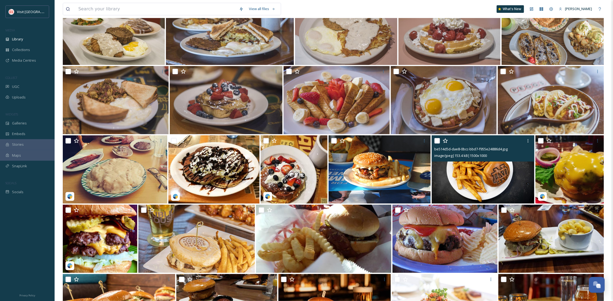
scroll to position [3089, 0]
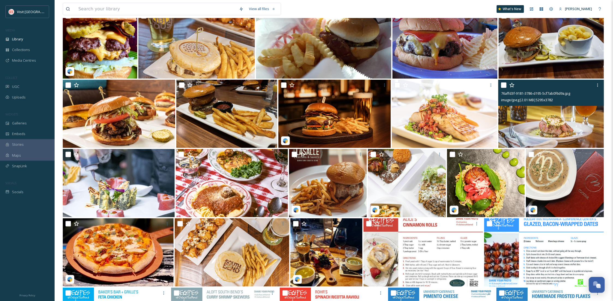
click at [503, 84] on input "checkbox" at bounding box center [503, 84] width 5 height 5
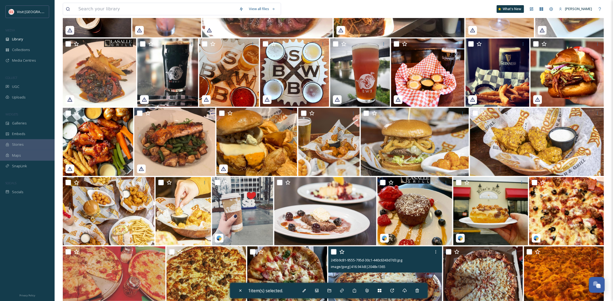
scroll to position [5126, 0]
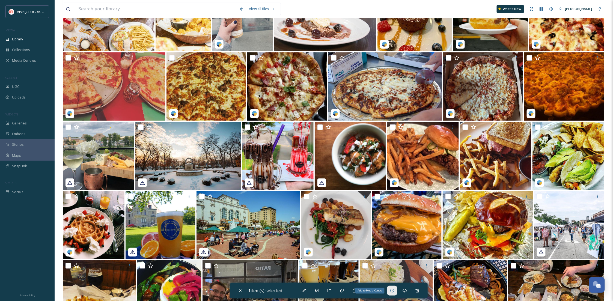
click at [392, 288] on icon at bounding box center [392, 291] width 4 height 4
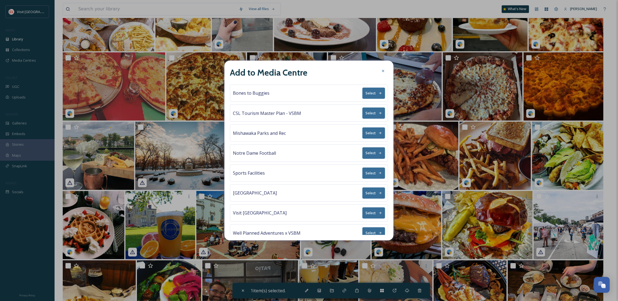
click at [373, 189] on button "Select" at bounding box center [374, 192] width 23 height 11
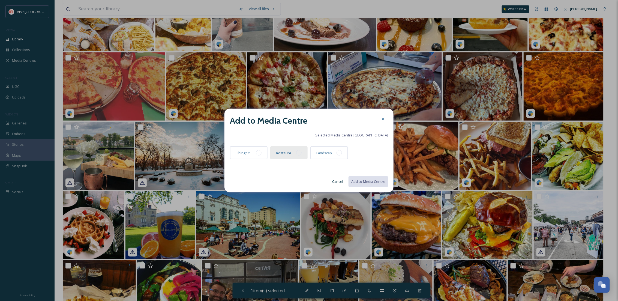
click at [301, 154] on div at bounding box center [298, 152] width 5 height 5
click at [372, 181] on button "Add to Media Centre" at bounding box center [368, 181] width 40 height 11
checkbox input "false"
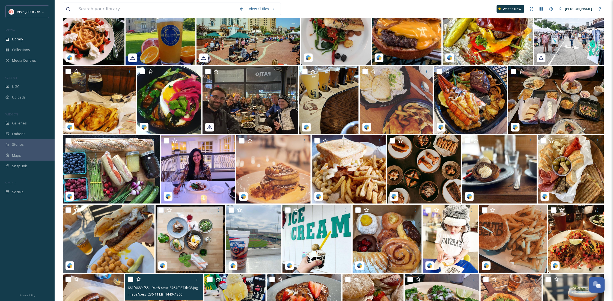
scroll to position [5514, 0]
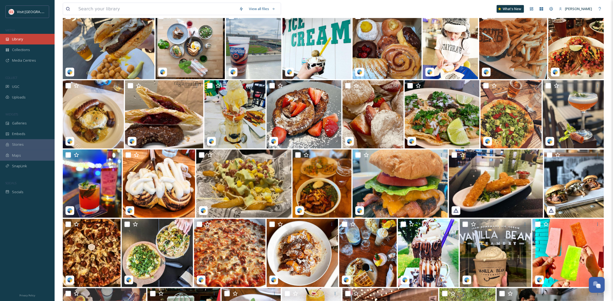
click at [31, 38] on div "Library" at bounding box center [27, 39] width 55 height 11
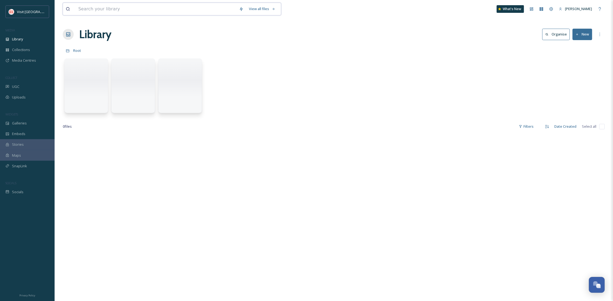
click at [96, 11] on input at bounding box center [156, 9] width 161 height 12
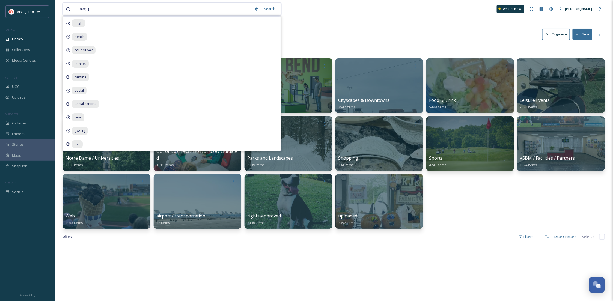
type input "peggs"
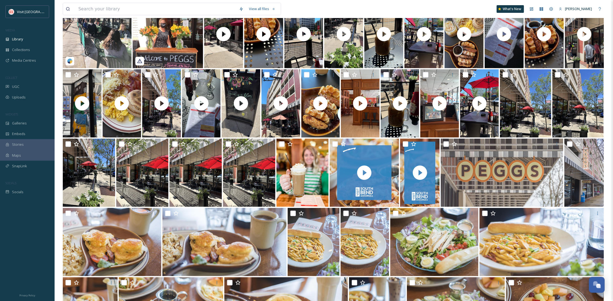
scroll to position [255, 0]
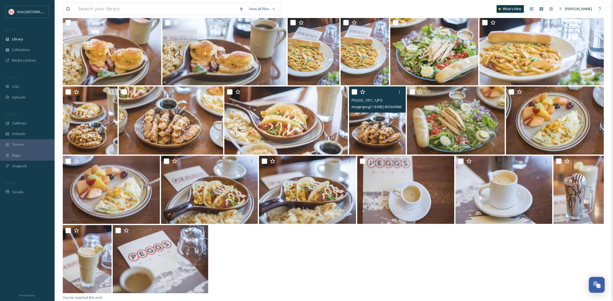
click at [355, 89] on input "checkbox" at bounding box center [354, 91] width 5 height 5
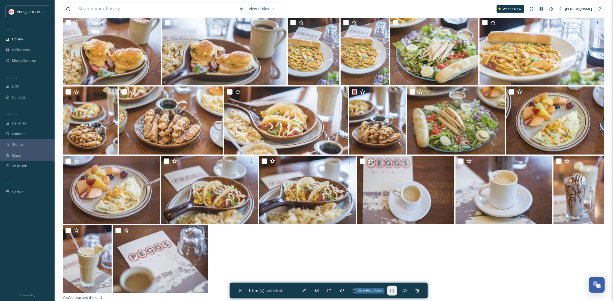
click at [391, 288] on div "Add to Media Centre" at bounding box center [392, 291] width 10 height 10
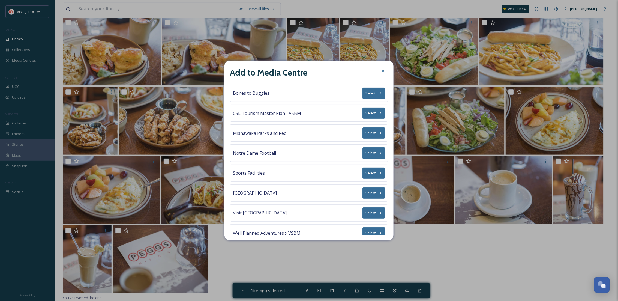
click at [372, 191] on button "Select" at bounding box center [374, 192] width 23 height 11
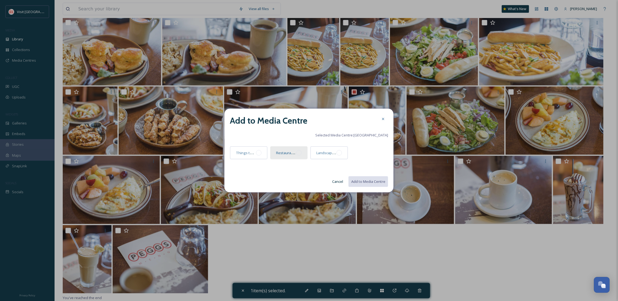
click at [285, 156] on div "Restaurants" at bounding box center [286, 153] width 20 height 7
click at [366, 178] on button "Add to Media Centre" at bounding box center [368, 181] width 40 height 11
checkbox input "false"
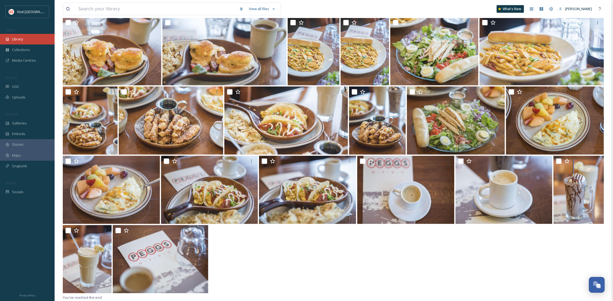
click at [22, 38] on span "Library" at bounding box center [17, 39] width 11 height 5
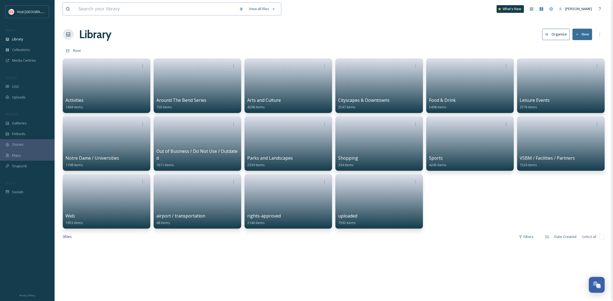
click at [89, 7] on input at bounding box center [156, 9] width 161 height 12
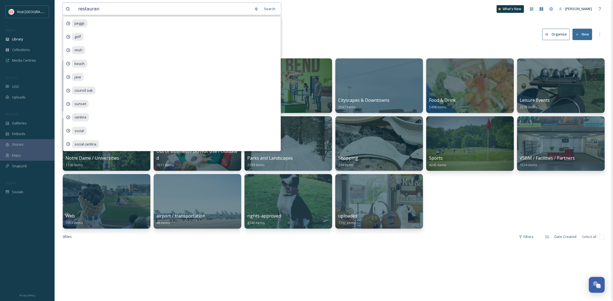
type input "restaurant"
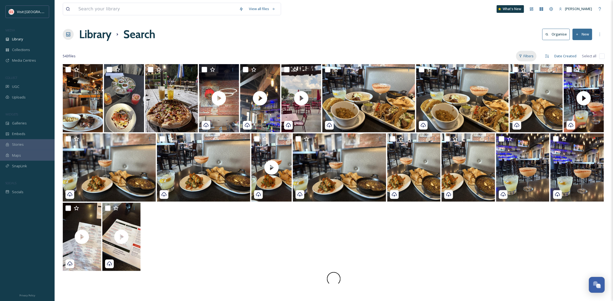
click at [523, 56] on div "Filters" at bounding box center [526, 56] width 20 height 11
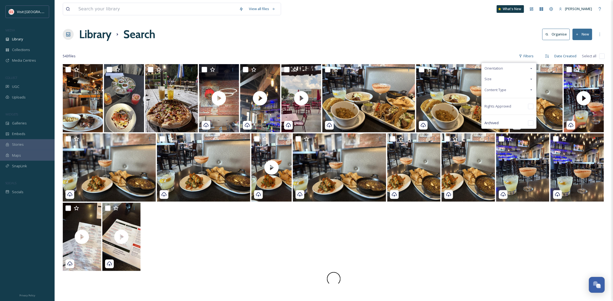
click at [516, 94] on div "Content Type" at bounding box center [509, 90] width 55 height 11
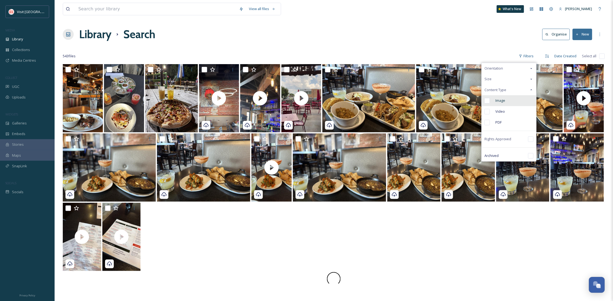
click at [515, 98] on div "Image" at bounding box center [509, 100] width 55 height 11
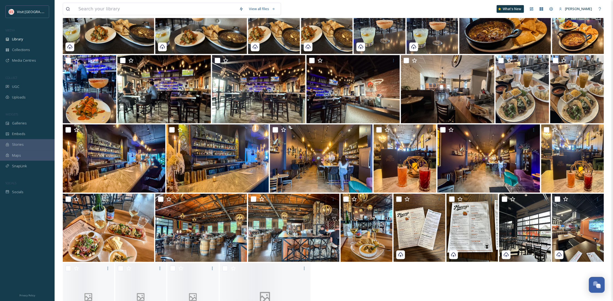
scroll to position [192, 0]
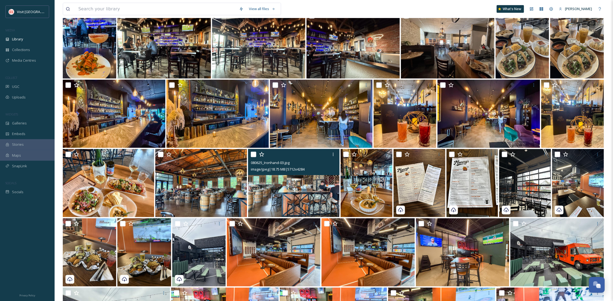
click at [276, 198] on img at bounding box center [293, 183] width 91 height 68
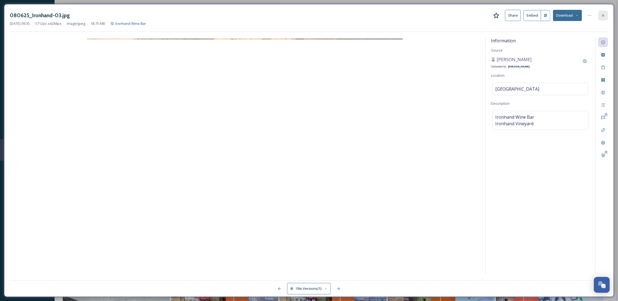
click at [603, 16] on icon at bounding box center [603, 15] width 4 height 4
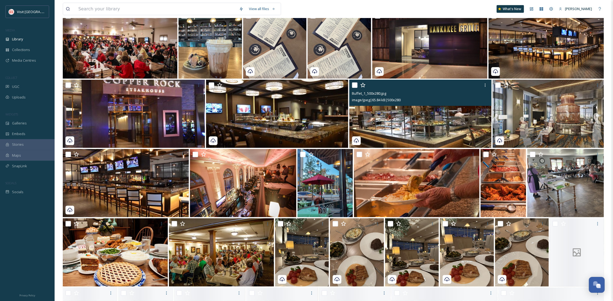
scroll to position [1302, 0]
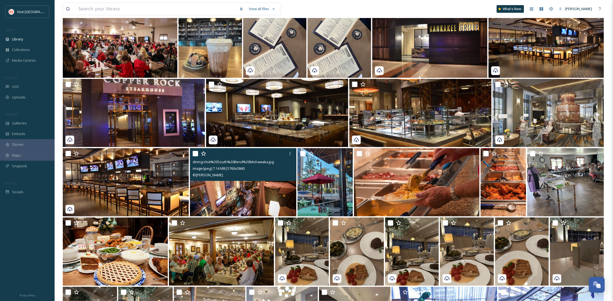
click at [195, 154] on input "checkbox" at bounding box center [195, 153] width 5 height 5
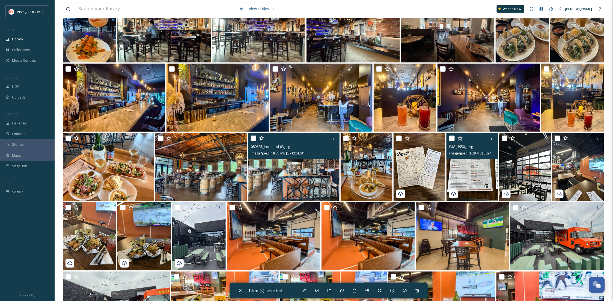
scroll to position [234, 0]
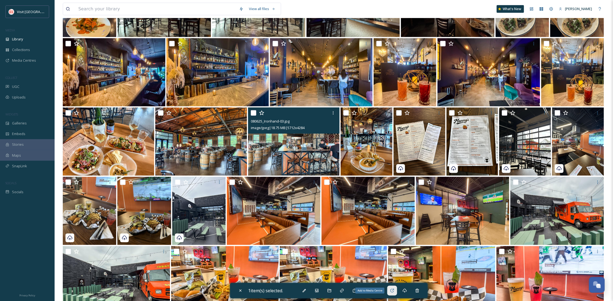
click at [392, 288] on icon at bounding box center [392, 290] width 4 height 4
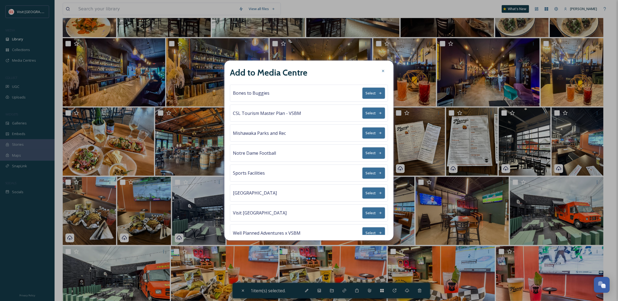
click at [366, 195] on button "Select" at bounding box center [374, 192] width 23 height 11
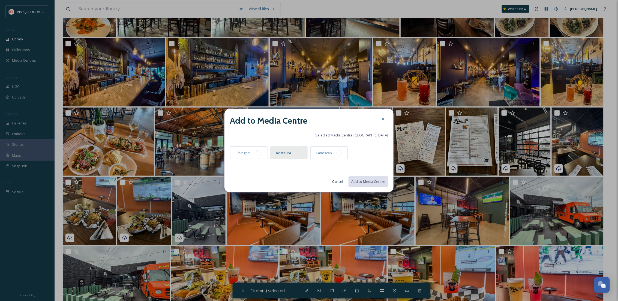
click at [297, 153] on div at bounding box center [298, 152] width 5 height 5
click at [379, 187] on button "Add to Media Centre" at bounding box center [368, 181] width 40 height 11
checkbox input "false"
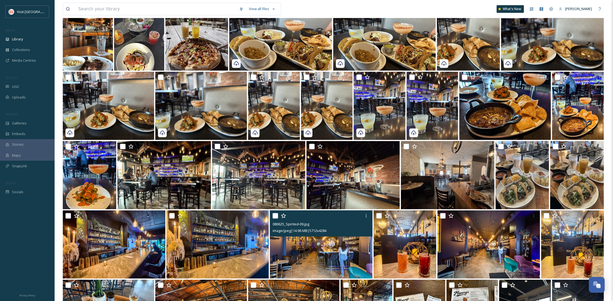
scroll to position [0, 0]
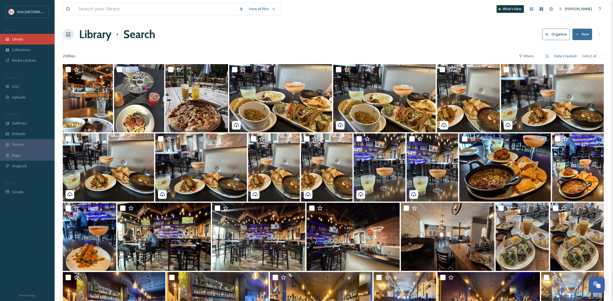
click at [17, 35] on div "Library" at bounding box center [27, 39] width 55 height 11
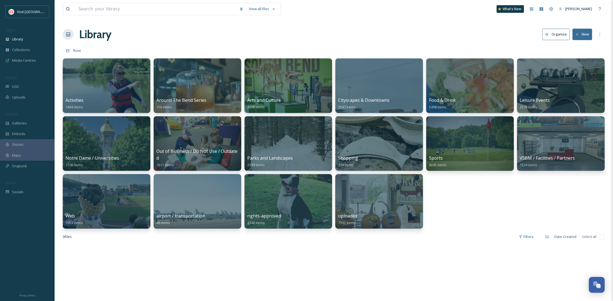
click at [33, 32] on div "MEDIA" at bounding box center [27, 30] width 55 height 7
click at [35, 37] on div "Library" at bounding box center [27, 39] width 55 height 11
click at [93, 10] on input at bounding box center [156, 9] width 161 height 12
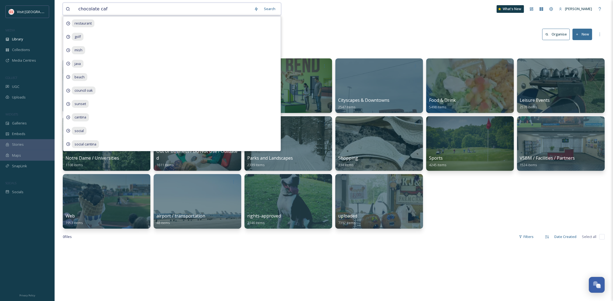
type input "chocolate cafe"
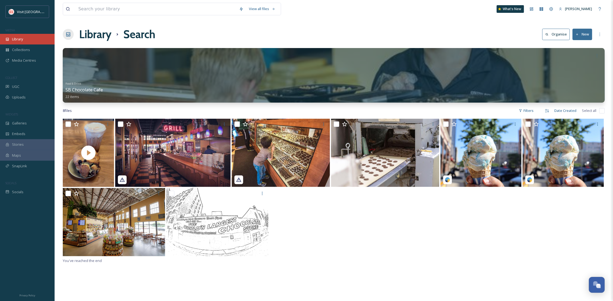
click at [33, 34] on div "Library" at bounding box center [27, 39] width 55 height 11
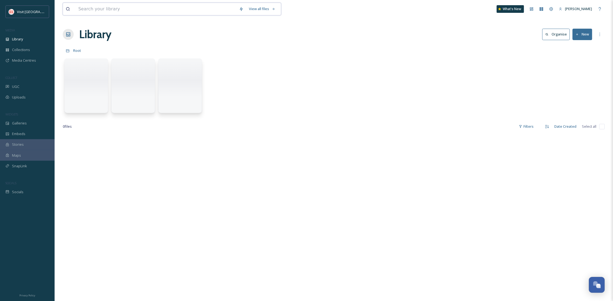
click at [144, 10] on input at bounding box center [156, 9] width 161 height 12
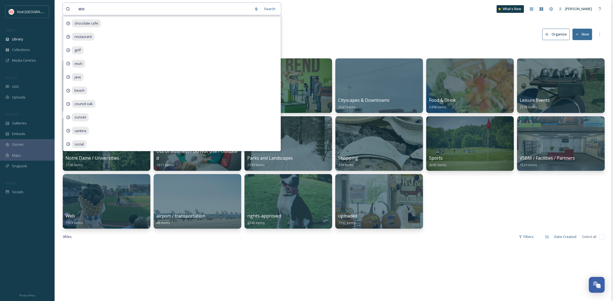
type input "woo"
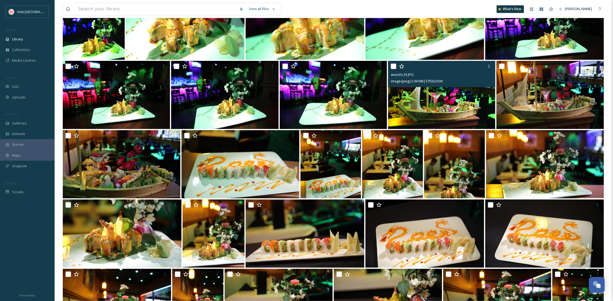
scroll to position [1599, 0]
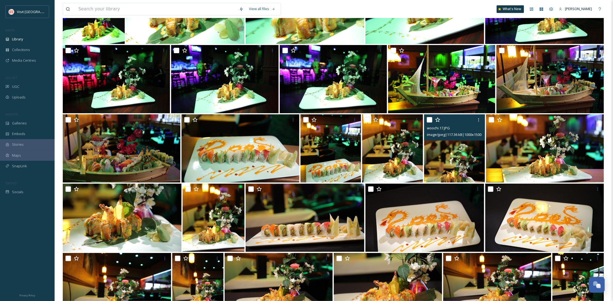
click at [429, 121] on input "checkbox" at bounding box center [429, 119] width 5 height 5
checkbox input "true"
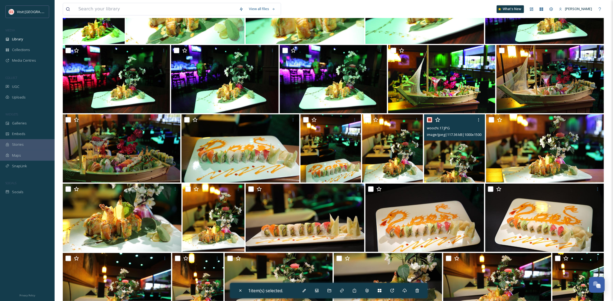
click at [471, 169] on img at bounding box center [454, 148] width 61 height 68
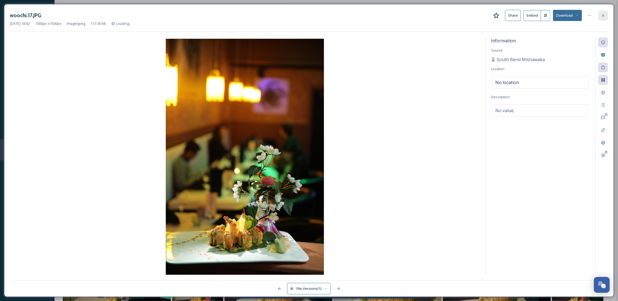
click at [603, 14] on icon at bounding box center [603, 15] width 4 height 4
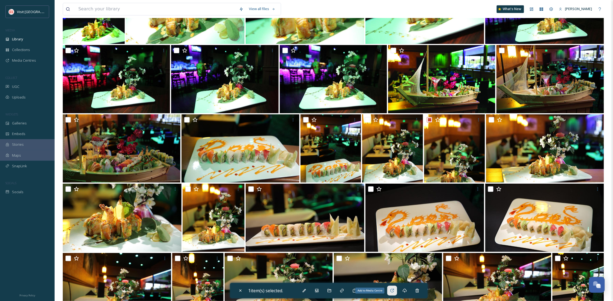
click at [393, 288] on icon at bounding box center [392, 290] width 4 height 4
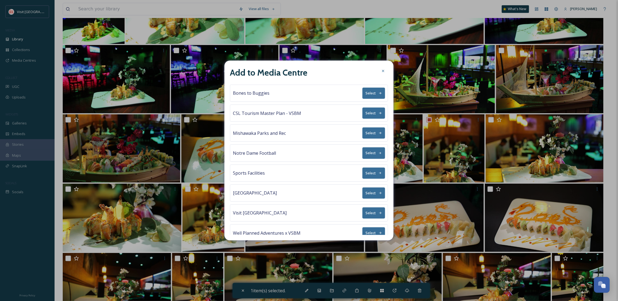
click at [369, 189] on button "Select" at bounding box center [374, 192] width 23 height 11
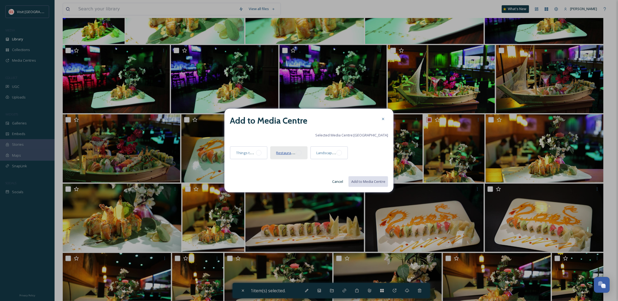
click at [293, 153] on span "Restaurants" at bounding box center [286, 152] width 20 height 5
click at [366, 181] on button "Add to Media Centre" at bounding box center [368, 181] width 40 height 11
checkbox input "false"
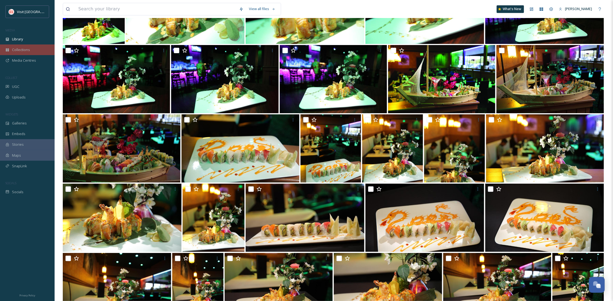
click at [24, 46] on div "Collections" at bounding box center [27, 49] width 55 height 11
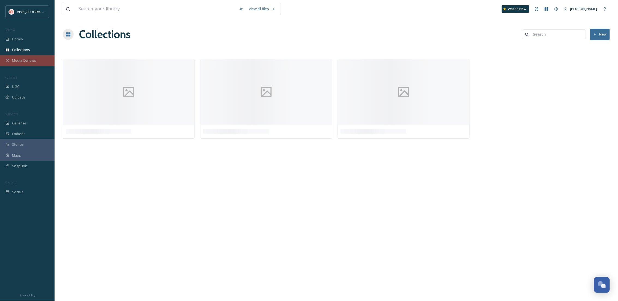
click at [33, 61] on span "Media Centres" at bounding box center [24, 60] width 24 height 5
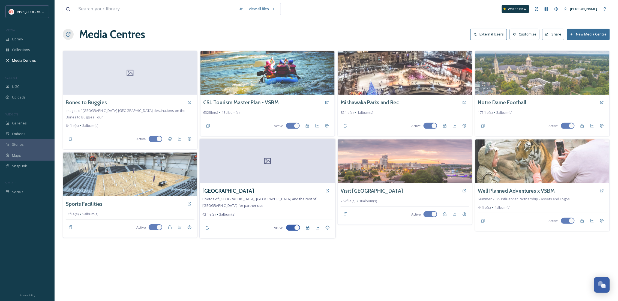
click at [224, 196] on div "St. Joseph County" at bounding box center [268, 191] width 130 height 10
click at [223, 190] on h3 "St. Joseph County" at bounding box center [229, 191] width 52 height 8
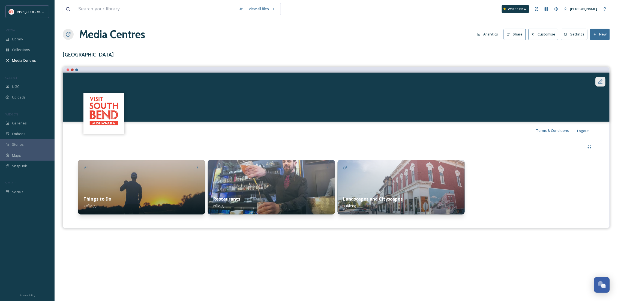
click at [601, 80] on icon at bounding box center [600, 81] width 5 height 5
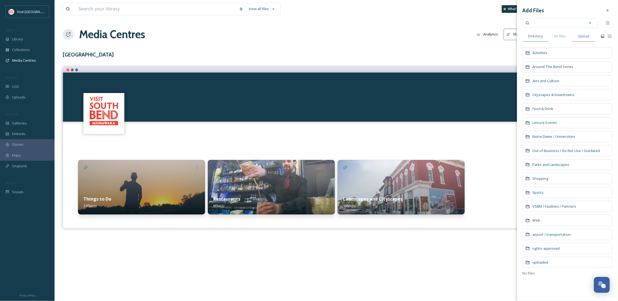
click at [585, 38] on span "Upload" at bounding box center [584, 36] width 12 height 5
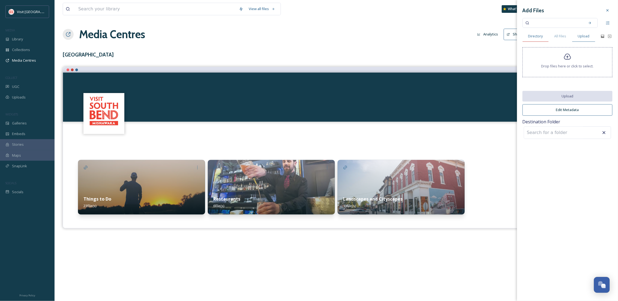
click at [538, 34] on span "Directory" at bounding box center [536, 36] width 15 height 5
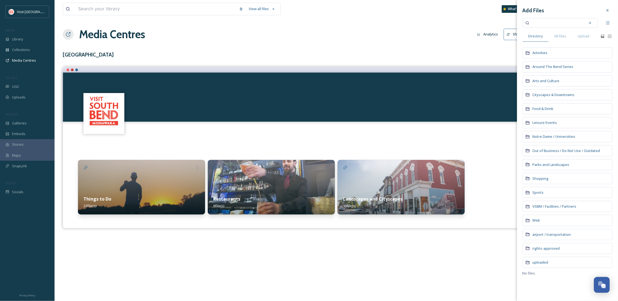
click at [542, 91] on div "Cityscapes & Downtowns" at bounding box center [568, 94] width 90 height 11
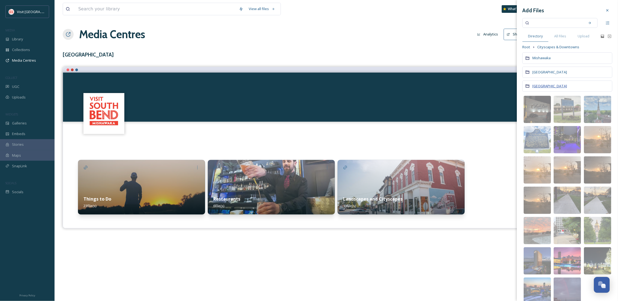
click at [547, 86] on span "South Bend" at bounding box center [550, 85] width 35 height 5
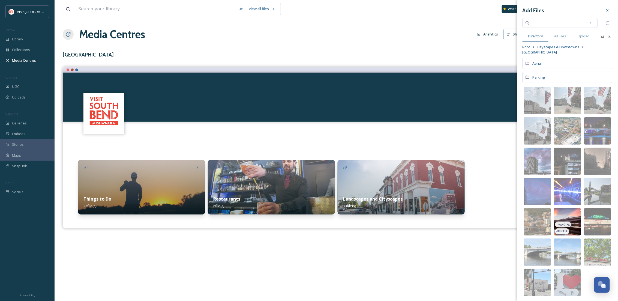
scroll to position [7, 0]
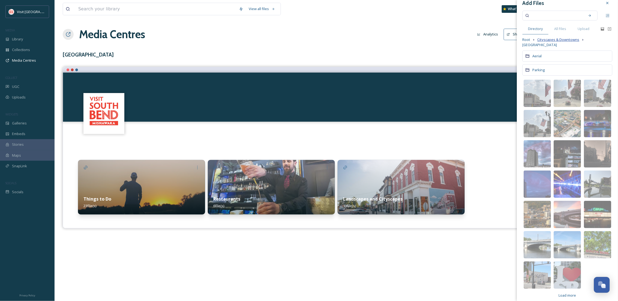
click at [554, 39] on span "Cityscapes & Downtowns" at bounding box center [559, 39] width 42 height 5
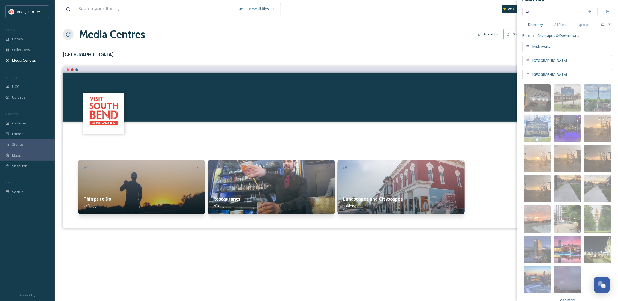
scroll to position [22, 0]
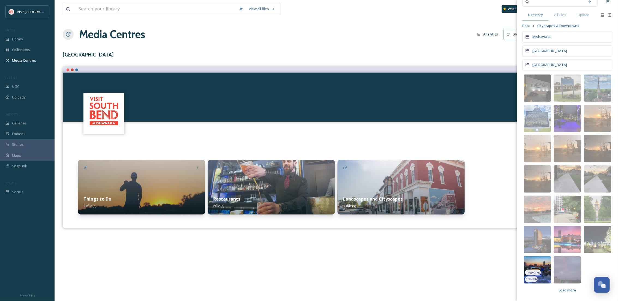
click at [541, 266] on img at bounding box center [537, 269] width 27 height 27
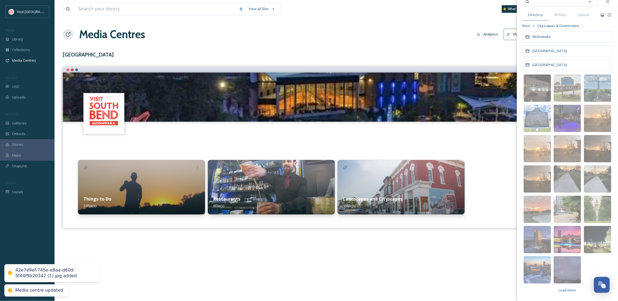
click at [305, 251] on div "View all files What's New Becca Alexander Media Centres Analytics Share Customi…" at bounding box center [337, 150] width 564 height 301
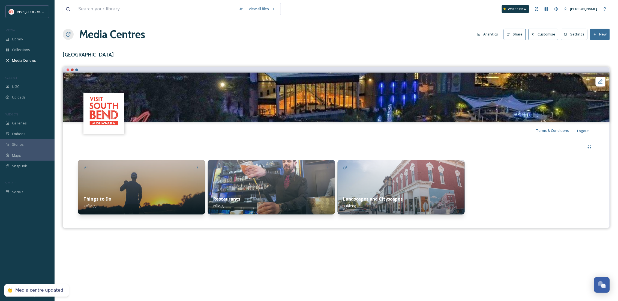
click at [607, 80] on img at bounding box center [336, 97] width 547 height 49
click at [601, 83] on icon at bounding box center [601, 81] width 4 height 4
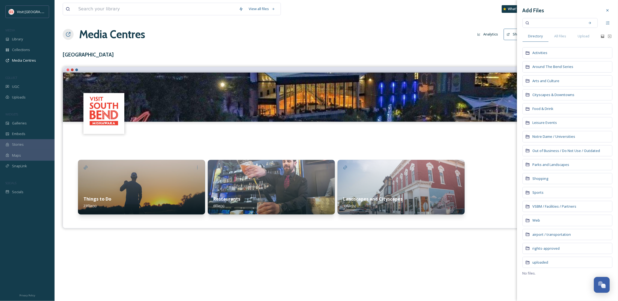
click at [555, 21] on input at bounding box center [557, 23] width 52 height 12
click at [554, 208] on span "VSBM / Facilities / Partners" at bounding box center [555, 206] width 44 height 5
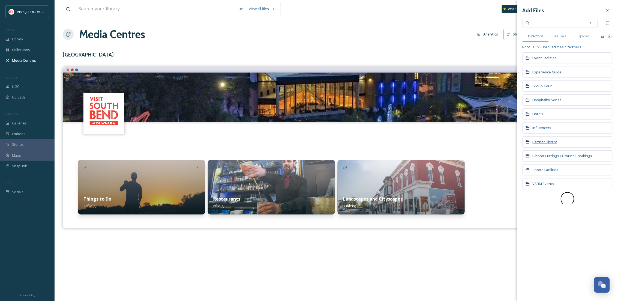
click at [548, 143] on span "Partner Library" at bounding box center [545, 141] width 25 height 5
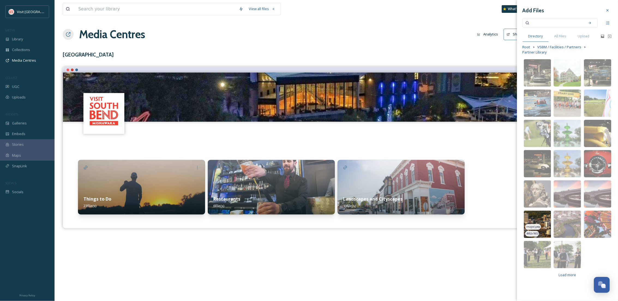
click at [536, 219] on img at bounding box center [537, 224] width 27 height 27
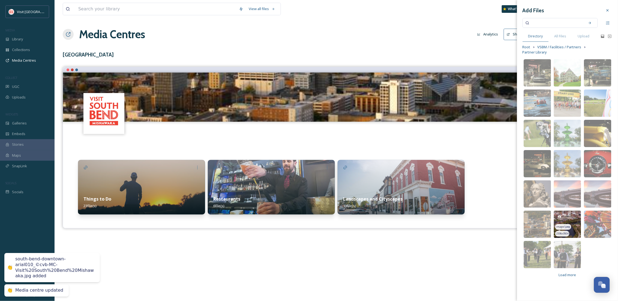
click at [576, 216] on img at bounding box center [567, 224] width 27 height 27
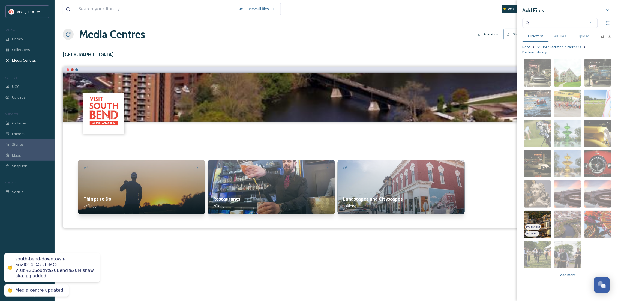
click at [542, 217] on img at bounding box center [537, 224] width 27 height 27
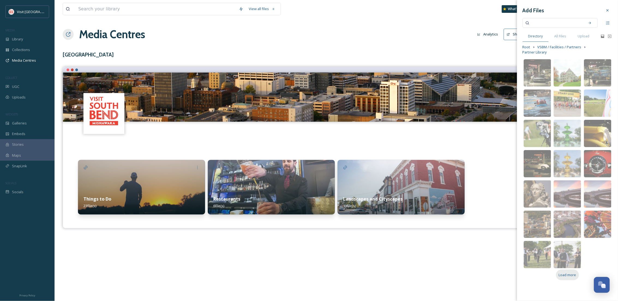
click at [572, 272] on span "Load more" at bounding box center [567, 274] width 17 height 5
click at [560, 274] on span "Load more" at bounding box center [567, 274] width 17 height 5
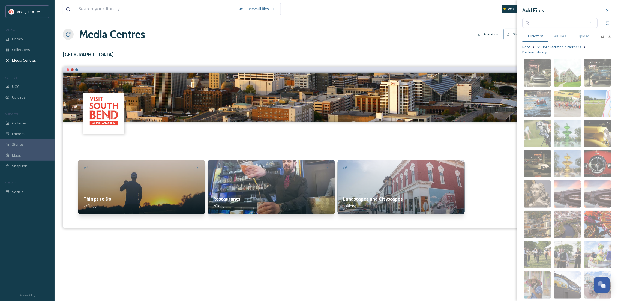
click at [566, 275] on img at bounding box center [567, 284] width 27 height 27
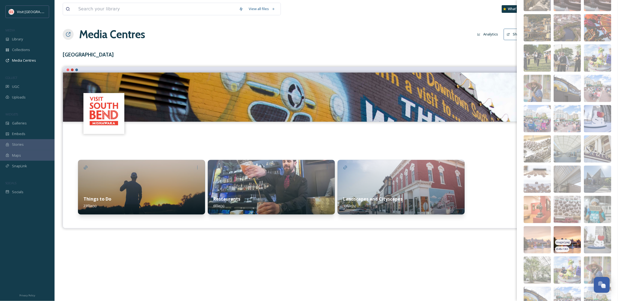
scroll to position [378, 0]
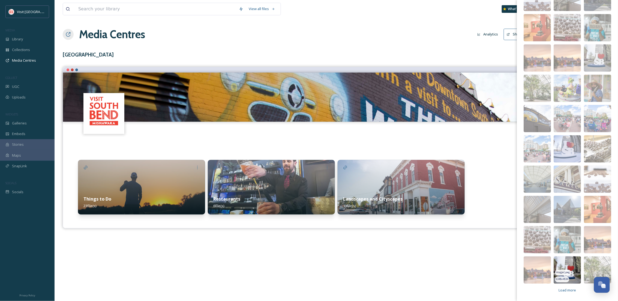
click at [569, 262] on img at bounding box center [567, 270] width 27 height 27
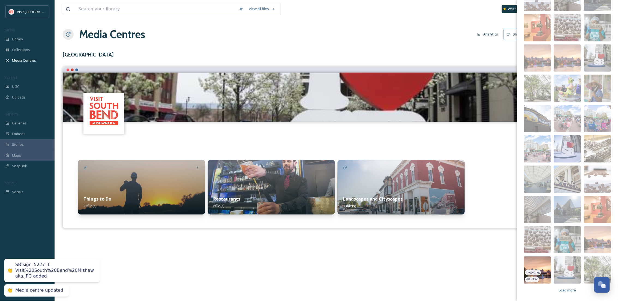
click at [542, 264] on img at bounding box center [537, 270] width 27 height 27
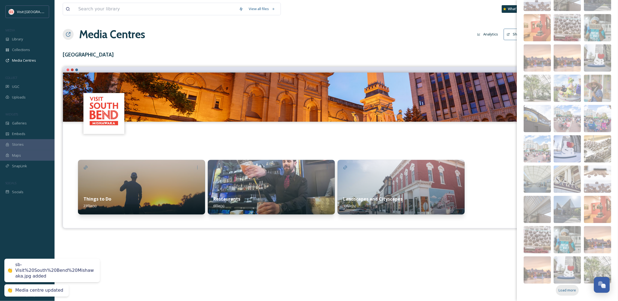
click at [560, 288] on span "Load more" at bounding box center [567, 290] width 17 height 5
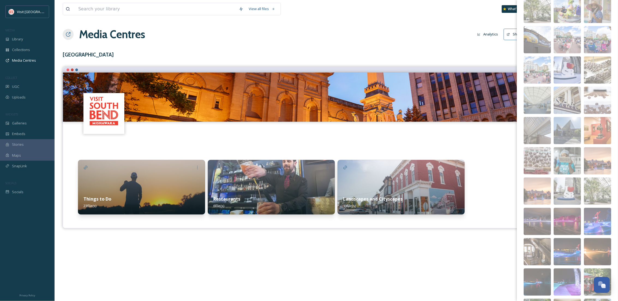
scroll to position [475, 0]
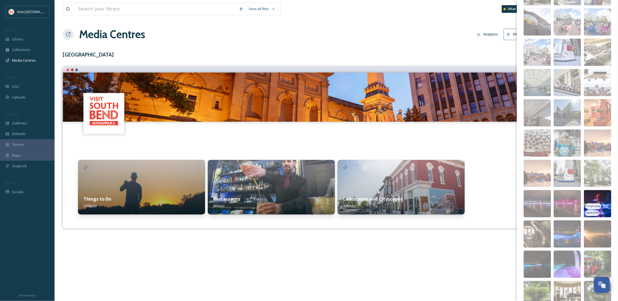
click at [595, 193] on img at bounding box center [597, 203] width 27 height 27
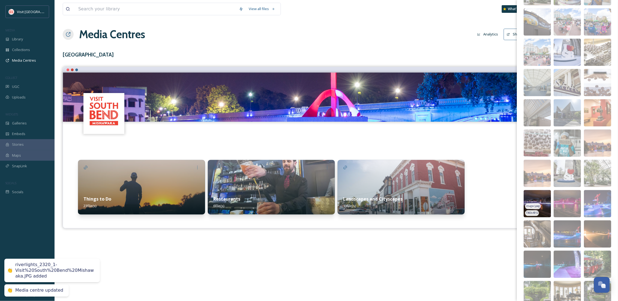
click at [546, 195] on img at bounding box center [537, 203] width 27 height 27
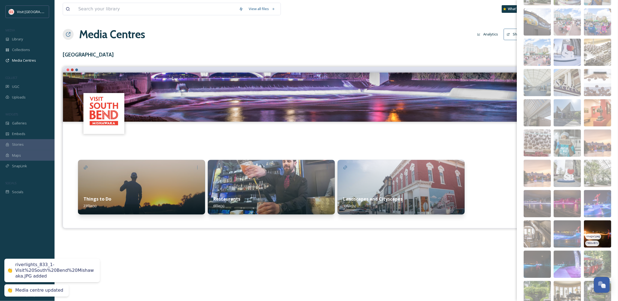
scroll to position [591, 0]
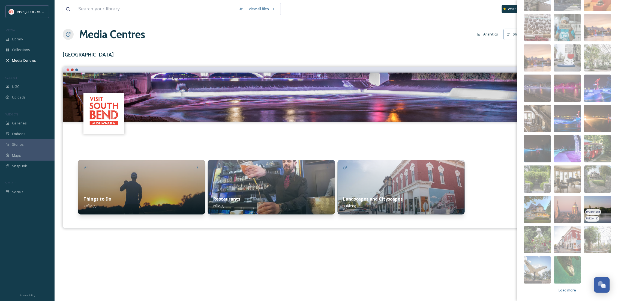
click at [589, 204] on img at bounding box center [597, 209] width 27 height 27
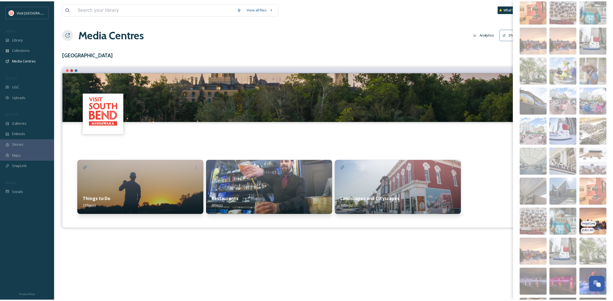
scroll to position [493, 0]
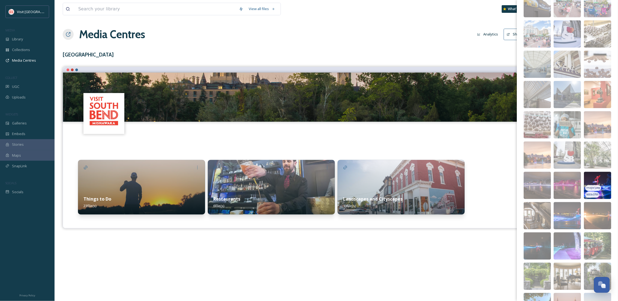
click at [596, 178] on img at bounding box center [597, 185] width 27 height 27
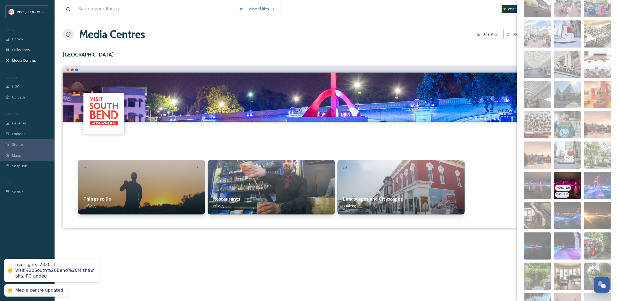
click at [567, 177] on img at bounding box center [567, 185] width 27 height 27
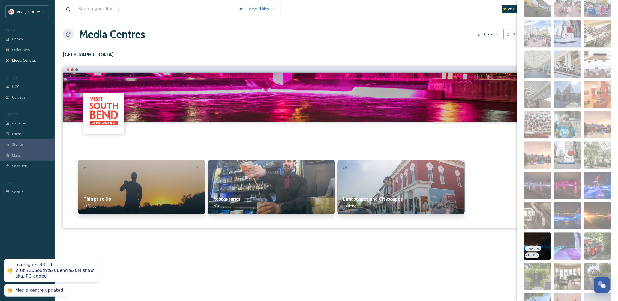
click at [538, 238] on img at bounding box center [537, 245] width 27 height 27
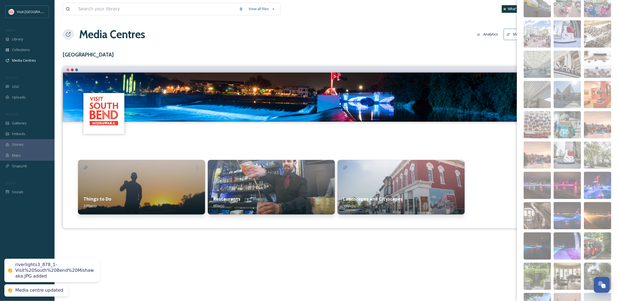
click at [430, 276] on div "View all files What's New Becca Alexander Media Centres Analytics Share Customi…" at bounding box center [337, 150] width 564 height 301
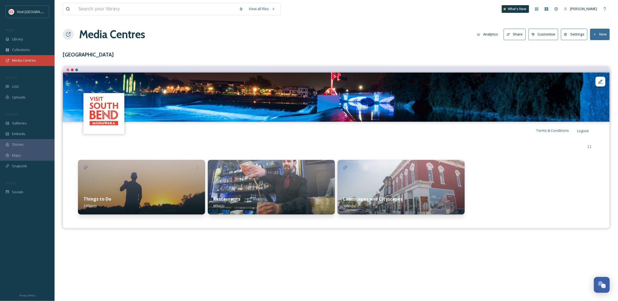
click at [40, 62] on div "Media Centres" at bounding box center [27, 60] width 55 height 11
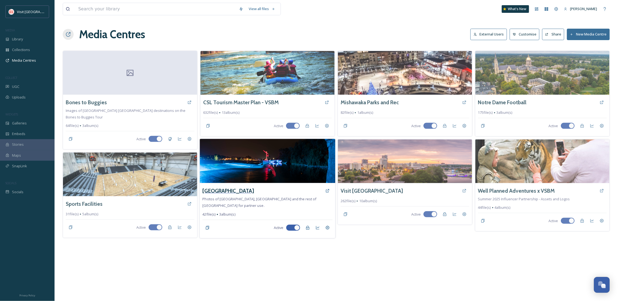
click at [217, 192] on h3 "St. Joseph County" at bounding box center [229, 191] width 52 height 8
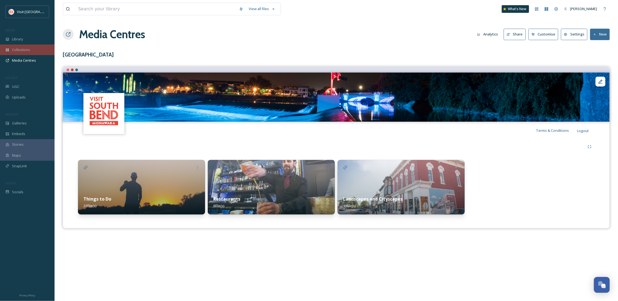
click at [18, 51] on span "Collections" at bounding box center [21, 49] width 18 height 5
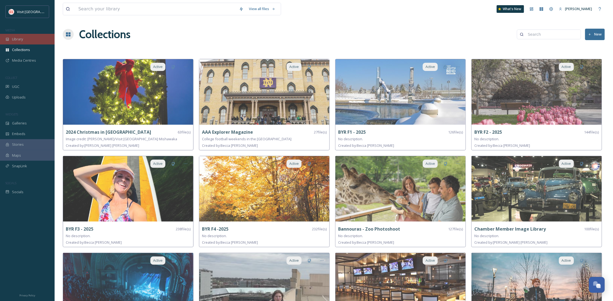
click at [34, 41] on div "Library" at bounding box center [27, 39] width 55 height 11
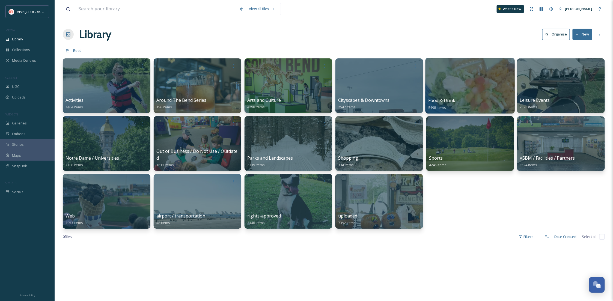
click at [470, 85] on div at bounding box center [469, 86] width 89 height 56
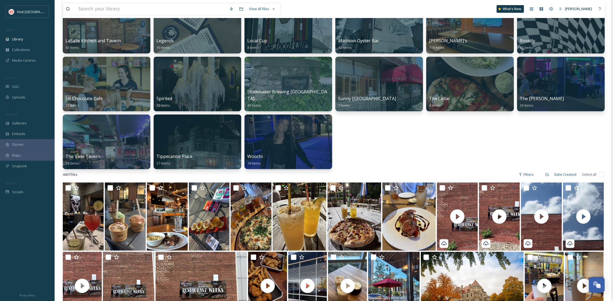
scroll to position [231, 0]
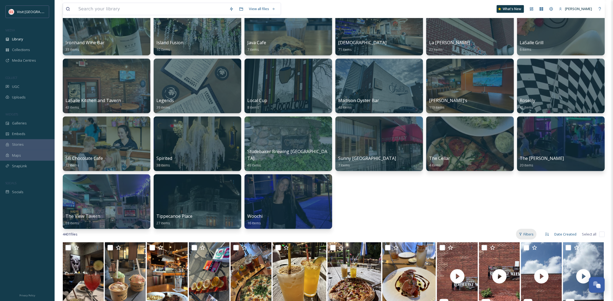
click at [530, 234] on div "Filters" at bounding box center [526, 234] width 20 height 11
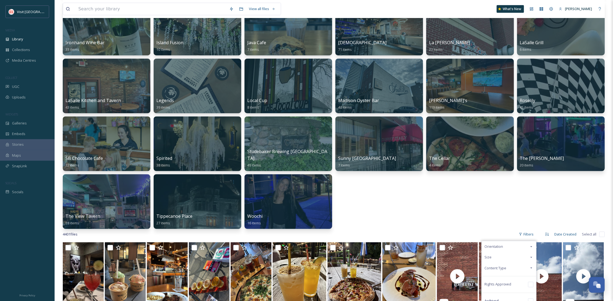
click at [508, 272] on div "Content Type" at bounding box center [509, 268] width 55 height 11
click at [507, 275] on div "Image" at bounding box center [509, 278] width 55 height 11
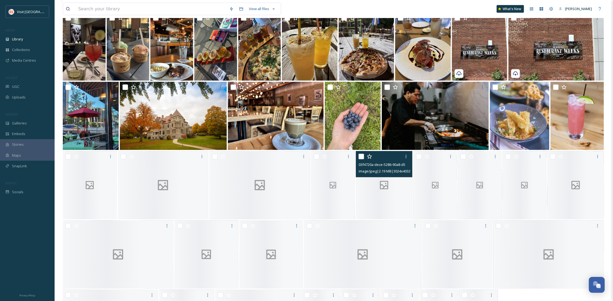
scroll to position [473, 0]
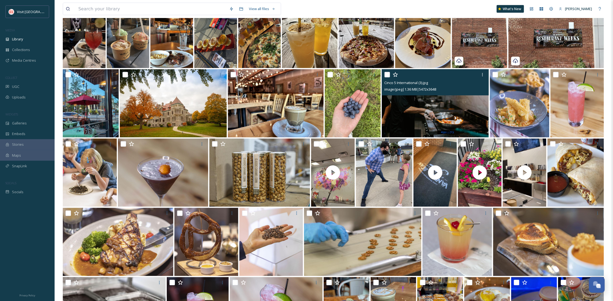
click at [386, 71] on div at bounding box center [435, 75] width 103 height 10
click at [386, 73] on input "checkbox" at bounding box center [386, 74] width 5 height 5
checkbox input "true"
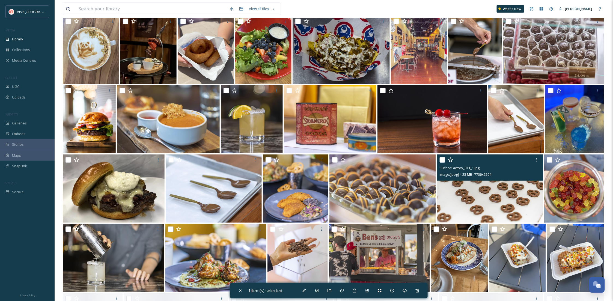
scroll to position [1541, 0]
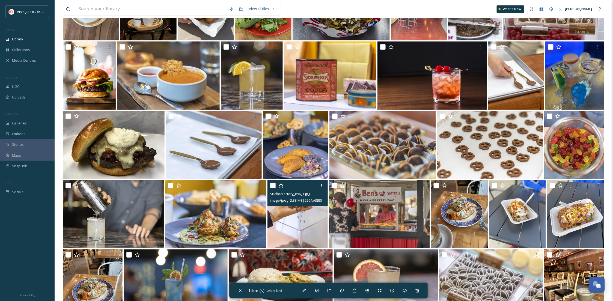
click at [273, 186] on input "checkbox" at bounding box center [272, 185] width 5 height 5
checkbox input "true"
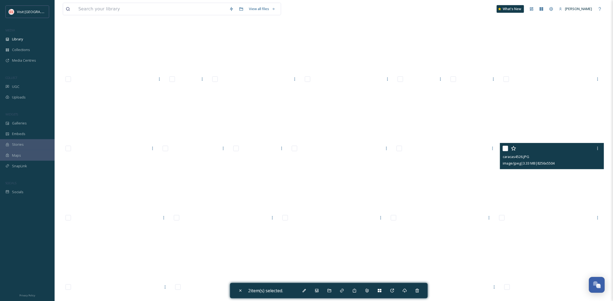
scroll to position [7276, 0]
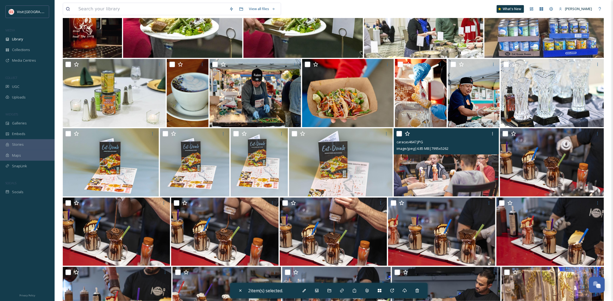
click at [398, 134] on input "checkbox" at bounding box center [398, 133] width 5 height 5
checkbox input "true"
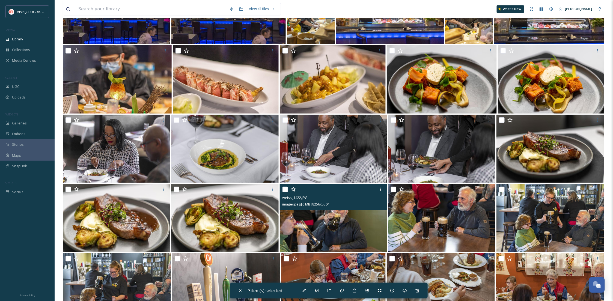
scroll to position [7810, 0]
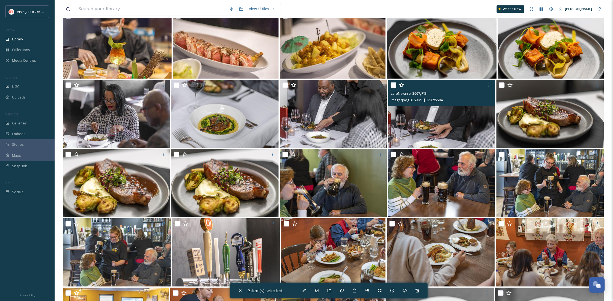
click at [395, 86] on input "checkbox" at bounding box center [393, 84] width 5 height 5
checkbox input "true"
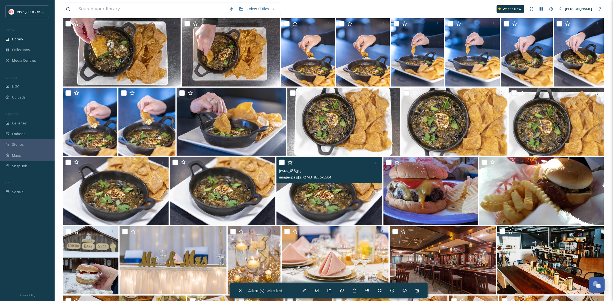
scroll to position [9299, 0]
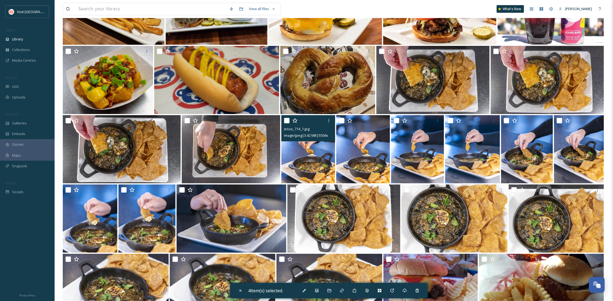
click at [284, 118] on input "checkbox" at bounding box center [286, 120] width 5 height 5
checkbox input "true"
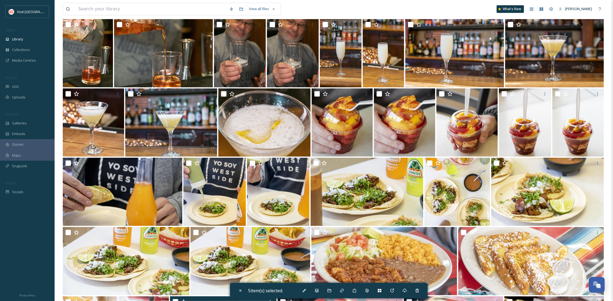
scroll to position [14067, 0]
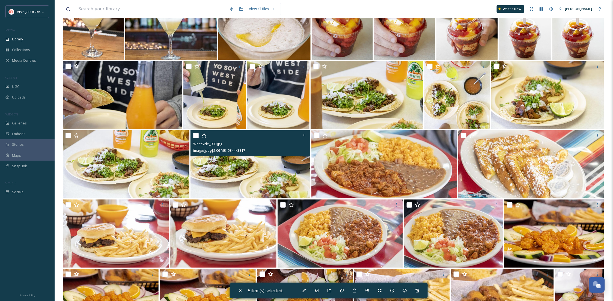
click at [196, 135] on input "checkbox" at bounding box center [195, 135] width 5 height 5
checkbox input "true"
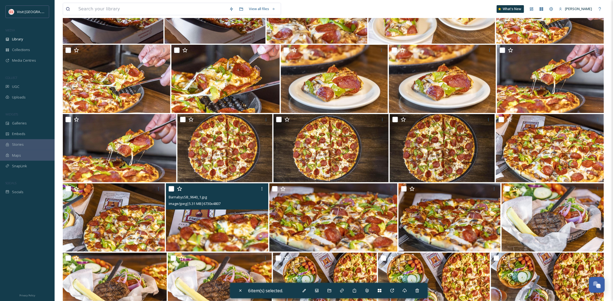
scroll to position [18273, 0]
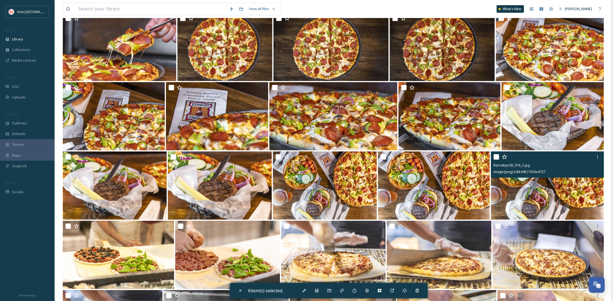
click at [495, 155] on input "checkbox" at bounding box center [496, 156] width 5 height 5
checkbox input "true"
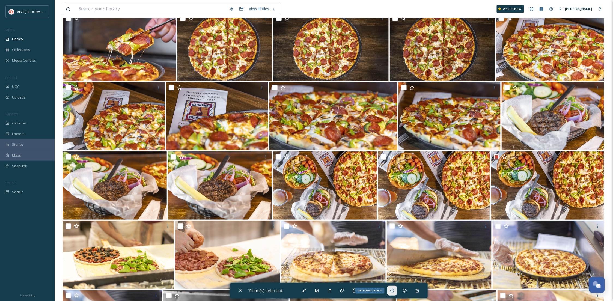
click at [391, 288] on div "Add to Media Centre" at bounding box center [392, 291] width 10 height 10
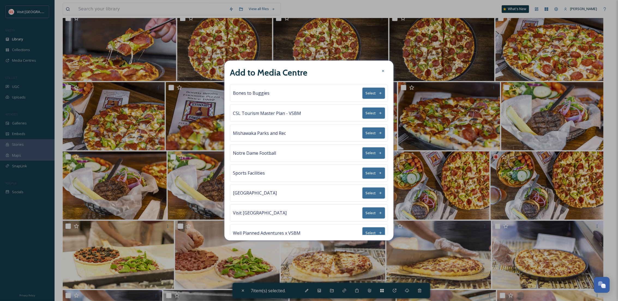
click at [366, 195] on button "Select" at bounding box center [374, 192] width 23 height 11
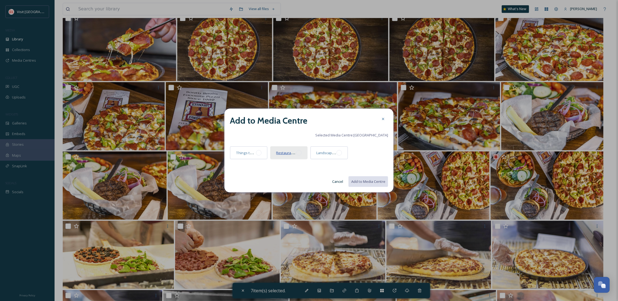
click at [291, 153] on span "Restaurants" at bounding box center [286, 152] width 20 height 5
click at [371, 182] on button "Add to Media Centre" at bounding box center [368, 181] width 40 height 11
checkbox input "false"
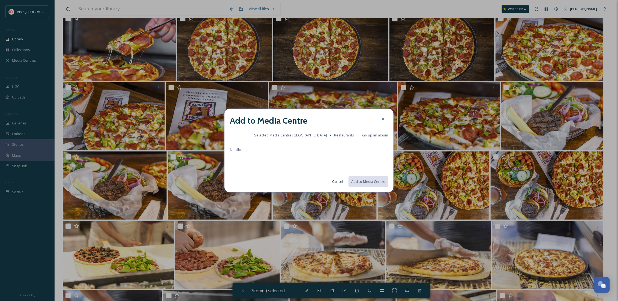
checkbox input "false"
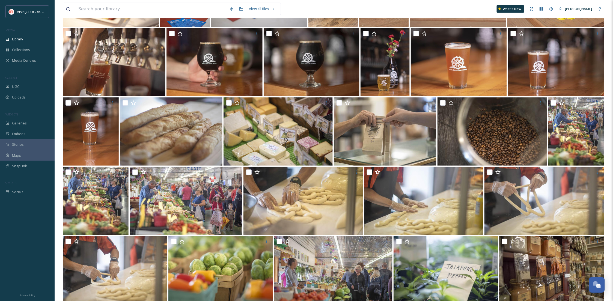
scroll to position [22355, 0]
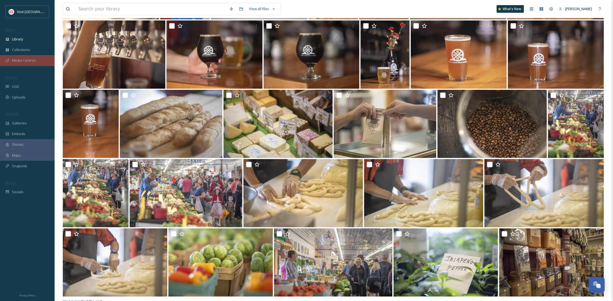
click at [44, 59] on div "Media Centres" at bounding box center [27, 60] width 55 height 11
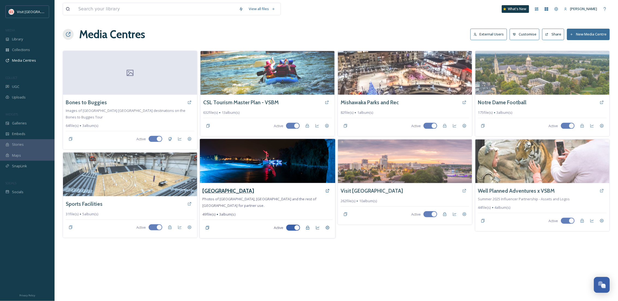
click at [236, 189] on h3 "St. Joseph County" at bounding box center [229, 191] width 52 height 8
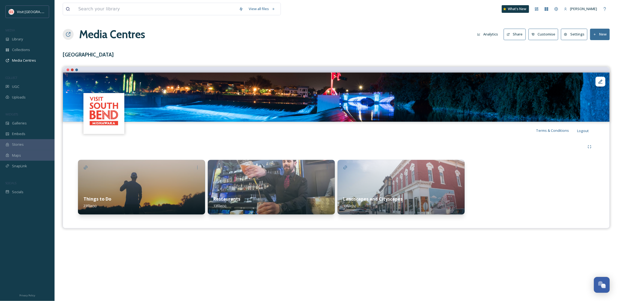
click at [219, 183] on img at bounding box center [271, 187] width 127 height 55
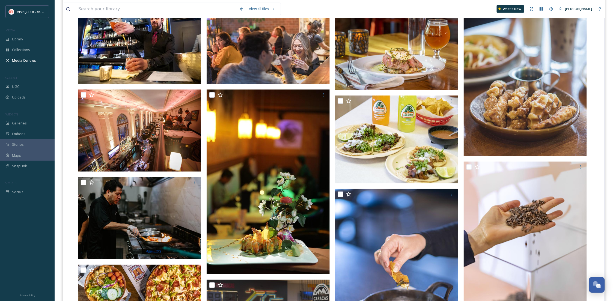
scroll to position [145, 0]
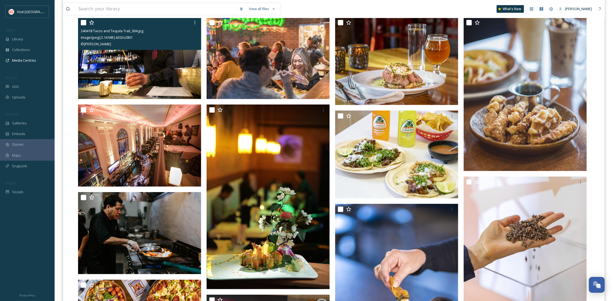
click at [143, 56] on img at bounding box center [139, 58] width 123 height 82
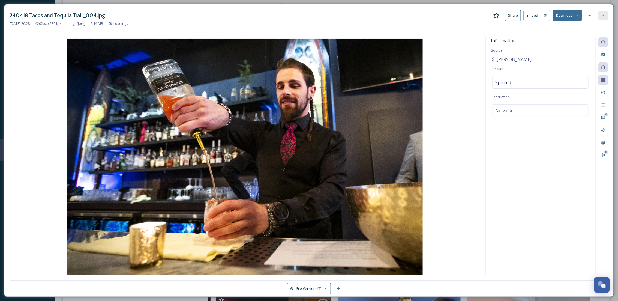
click at [605, 14] on icon at bounding box center [603, 15] width 4 height 4
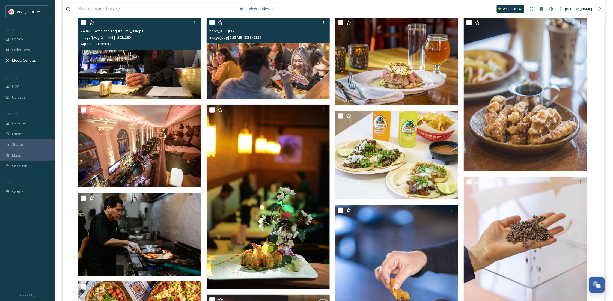
click at [271, 82] on img at bounding box center [268, 58] width 123 height 82
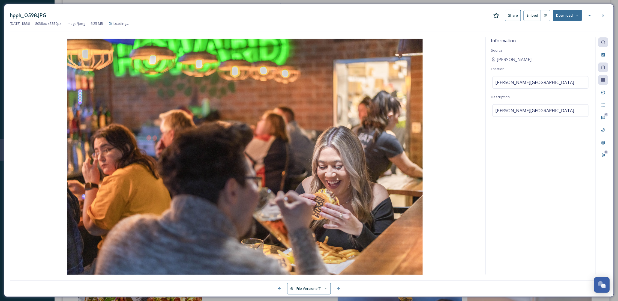
drag, startPoint x: 603, startPoint y: 17, endPoint x: 595, endPoint y: 21, distance: 8.5
click at [602, 17] on icon at bounding box center [603, 15] width 4 height 4
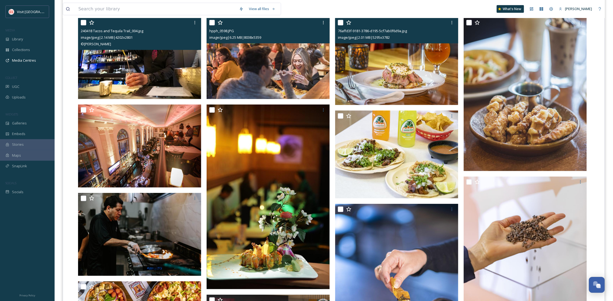
click at [395, 93] on img at bounding box center [396, 61] width 123 height 88
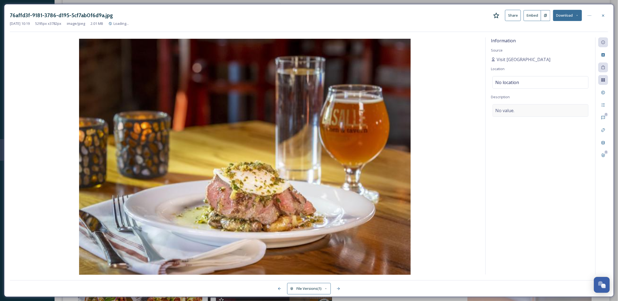
click at [520, 107] on div "No value." at bounding box center [541, 110] width 96 height 13
click at [515, 81] on span "No location" at bounding box center [508, 82] width 24 height 7
click at [515, 81] on input at bounding box center [541, 82] width 96 height 12
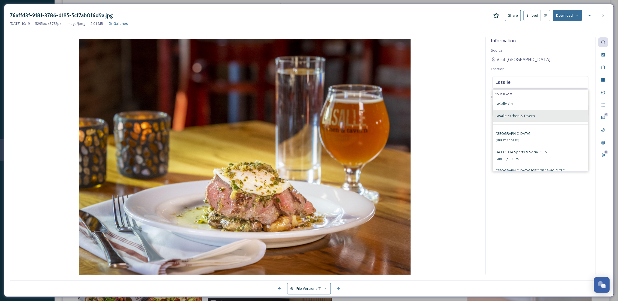
type input "Lasalle"
click at [523, 116] on span "Lasalle Kitchen & Tavern" at bounding box center [515, 115] width 39 height 5
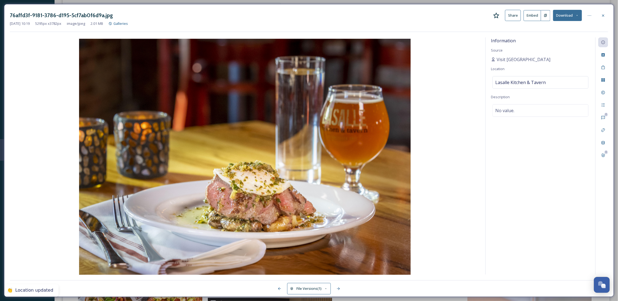
click at [554, 158] on div "Information Source Visit South Bend Mishawaka Location Lasalle Kitchen & Tavern…" at bounding box center [541, 155] width 110 height 237
click at [605, 17] on icon at bounding box center [603, 15] width 4 height 4
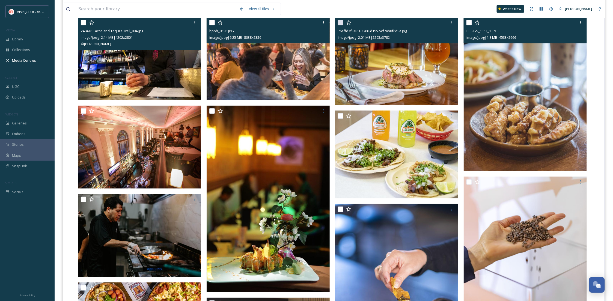
click at [494, 111] on img at bounding box center [525, 94] width 123 height 154
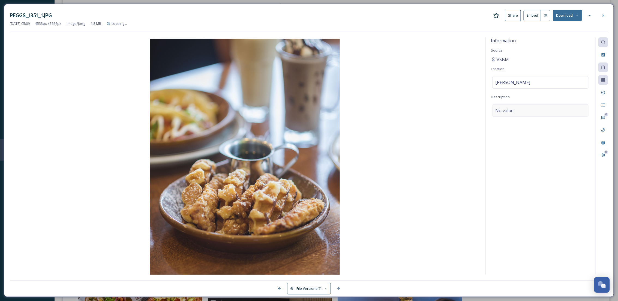
click at [511, 111] on span "No value." at bounding box center [505, 110] width 19 height 7
click at [511, 111] on textarea at bounding box center [540, 126] width 99 height 45
type textarea "Peggs"
click at [567, 216] on div "Information Source VSBM Location PEGGS Description Peggs Add Emojis 😄" at bounding box center [541, 155] width 110 height 237
click at [604, 10] on div "PEGGS_1351_1.JPG Share Embed Download" at bounding box center [309, 15] width 599 height 11
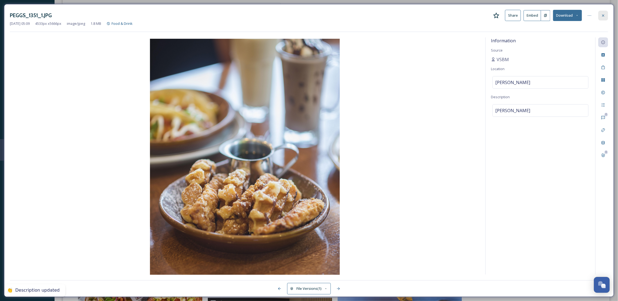
click at [603, 13] on icon at bounding box center [603, 15] width 4 height 4
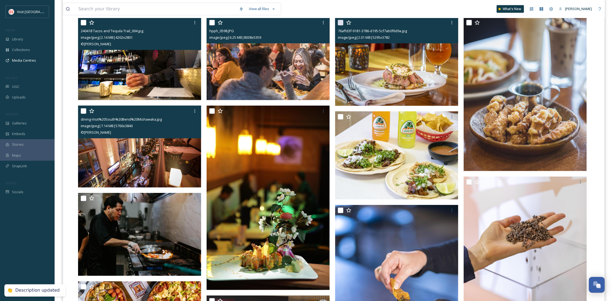
click at [181, 159] on img at bounding box center [139, 147] width 123 height 82
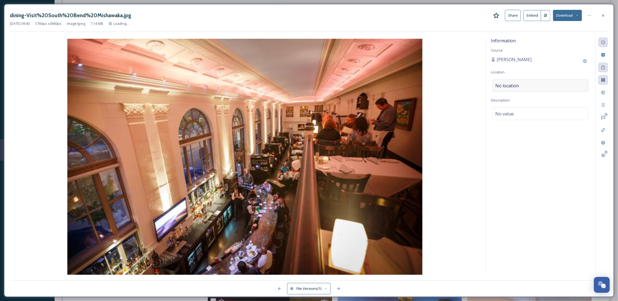
click at [516, 84] on span "No location" at bounding box center [508, 85] width 24 height 7
click at [514, 88] on input at bounding box center [541, 86] width 96 height 12
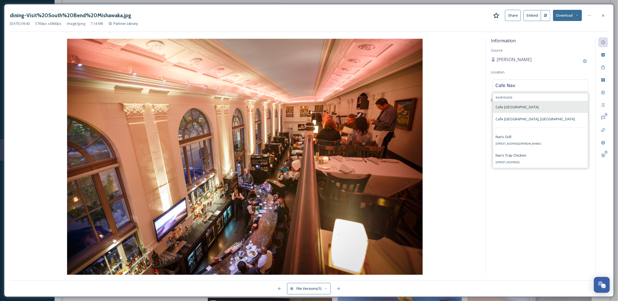
type input "Cafe Nav"
click at [517, 106] on span "Cafe Navarre" at bounding box center [517, 107] width 43 height 5
click at [519, 115] on div "No value." at bounding box center [541, 114] width 96 height 13
click at [519, 115] on textarea at bounding box center [540, 130] width 99 height 45
type textarea "C"
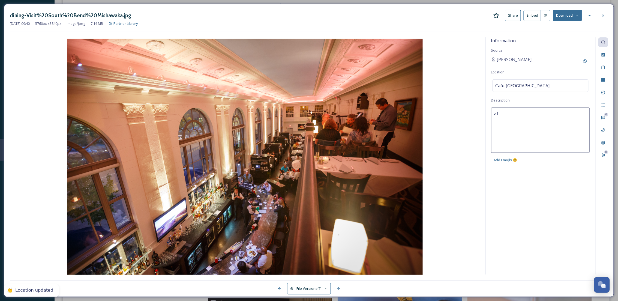
type textarea "a"
type textarea "Cafe Navarre"
click at [537, 182] on div "Information Source Kari Bumgardner Location Cafe Navarre Description Cafe Navar…" at bounding box center [541, 155] width 110 height 237
click at [606, 18] on div at bounding box center [604, 16] width 10 height 10
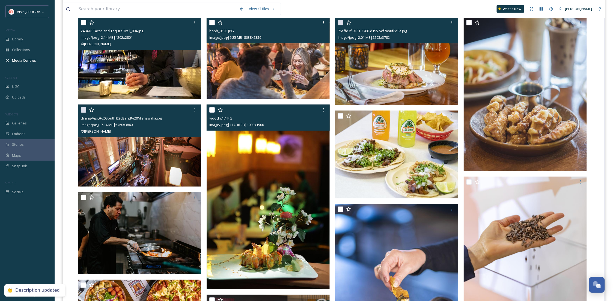
click at [244, 240] on img at bounding box center [268, 197] width 123 height 185
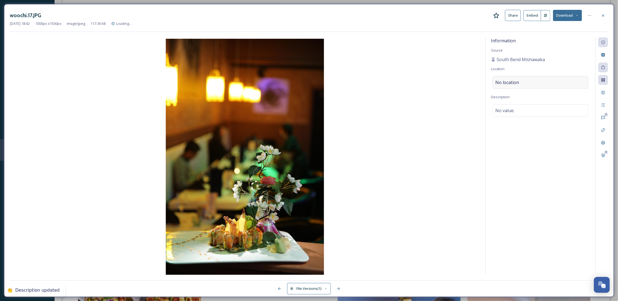
click at [519, 86] on span "No location" at bounding box center [508, 82] width 24 height 7
click at [519, 86] on input at bounding box center [541, 82] width 96 height 12
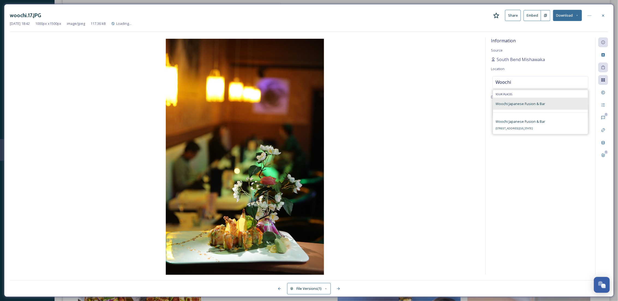
type input "Woochi"
click at [517, 102] on span "Woochi Japanese Fusion & Bar" at bounding box center [521, 103] width 50 height 5
click at [516, 109] on div "No value." at bounding box center [541, 110] width 96 height 13
click at [516, 109] on textarea at bounding box center [540, 126] width 99 height 45
type textarea "Woochi"
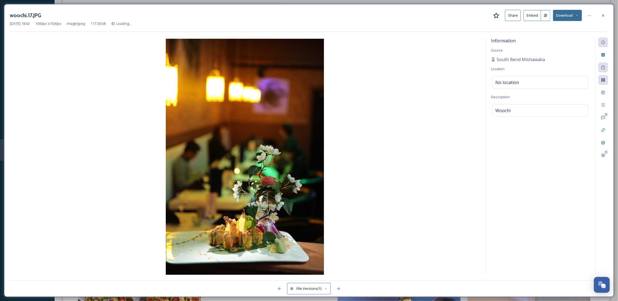
click at [577, 214] on div "Information Source South Bend Mishawaka Location No location Description Woochi" at bounding box center [541, 155] width 110 height 237
click at [603, 15] on icon at bounding box center [603, 15] width 4 height 4
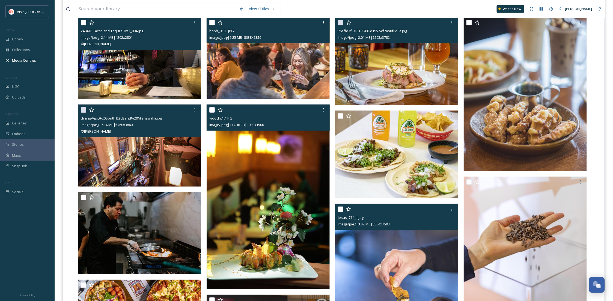
click at [383, 236] on img at bounding box center [396, 289] width 123 height 170
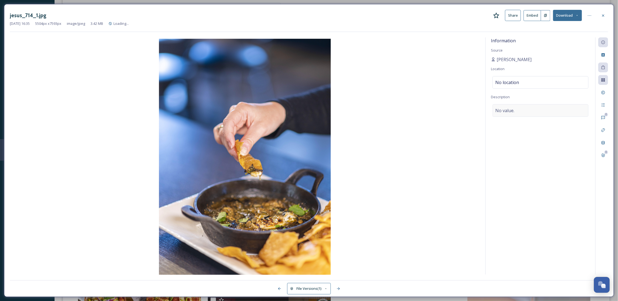
click at [514, 111] on span "No value." at bounding box center [505, 110] width 19 height 7
click at [510, 118] on textarea at bounding box center [540, 126] width 99 height 45
click at [518, 84] on span "No location" at bounding box center [508, 82] width 24 height 7
click at [518, 84] on input at bounding box center [541, 82] width 96 height 12
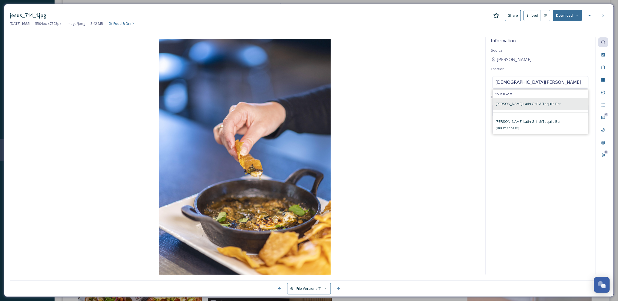
type input "Jesus Lati"
click at [530, 104] on span "Jesus Latin Grill & Tequila Bar" at bounding box center [528, 103] width 65 height 5
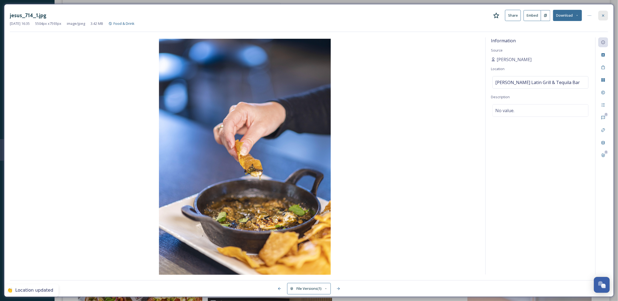
click at [604, 16] on icon at bounding box center [603, 15] width 4 height 4
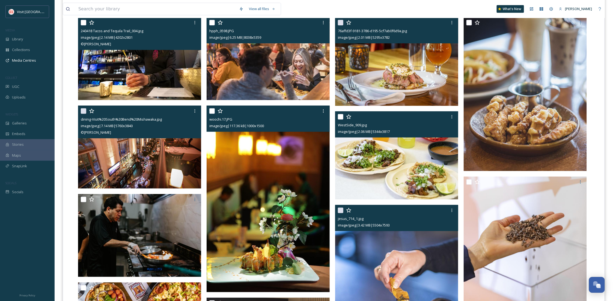
click at [384, 171] on img at bounding box center [396, 155] width 123 height 88
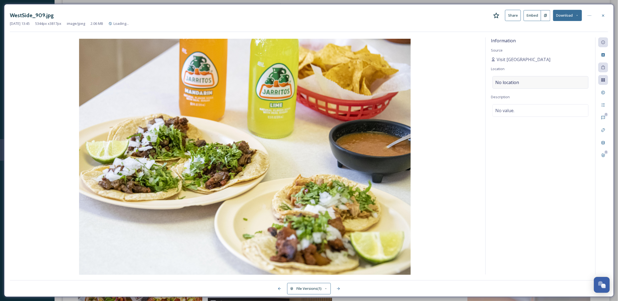
click at [514, 80] on span "No location" at bounding box center [508, 82] width 24 height 7
click at [514, 80] on input at bounding box center [541, 82] width 96 height 12
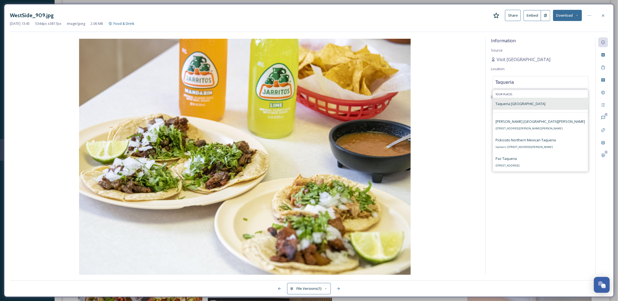
type input "Taqueria"
click at [543, 107] on div "Taqueria Chicago" at bounding box center [540, 104] width 95 height 12
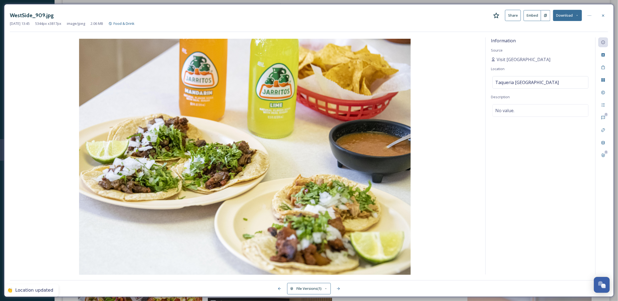
drag, startPoint x: 550, startPoint y: 194, endPoint x: 550, endPoint y: 189, distance: 5.5
click at [550, 193] on div "Information Source Visit South Bend Mishawaka Location Taqueria Chicago Descrip…" at bounding box center [541, 155] width 110 height 237
click at [604, 17] on icon at bounding box center [603, 15] width 4 height 4
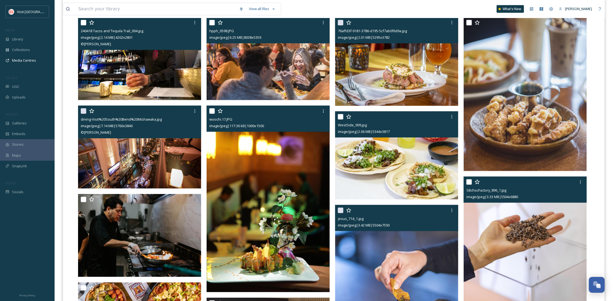
click at [496, 237] on img at bounding box center [525, 254] width 123 height 154
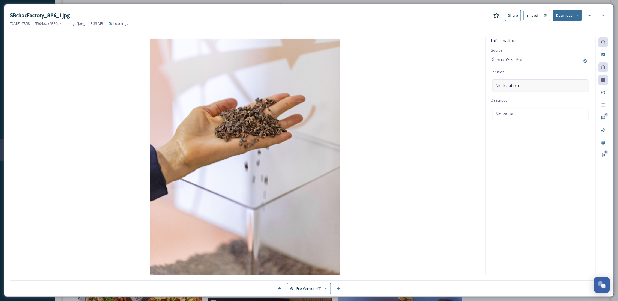
click at [518, 87] on span "No location" at bounding box center [508, 85] width 24 height 7
click at [518, 87] on input at bounding box center [541, 86] width 96 height 12
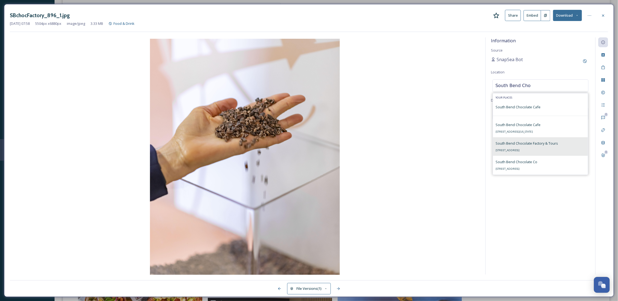
type input "South Bend Cho"
click at [552, 148] on div "South Bend Chocolate Factory & Tours 7102 Lincolnway W Hwy, South Bend, IN 4662…" at bounding box center [527, 146] width 62 height 13
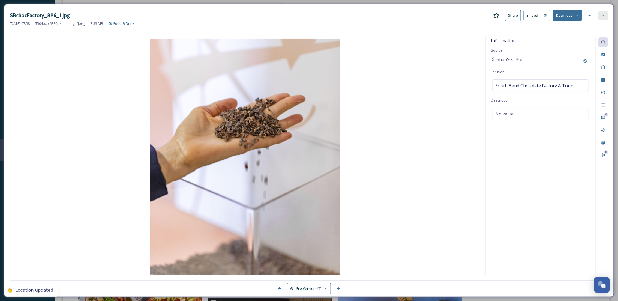
click at [601, 16] on icon at bounding box center [603, 15] width 4 height 4
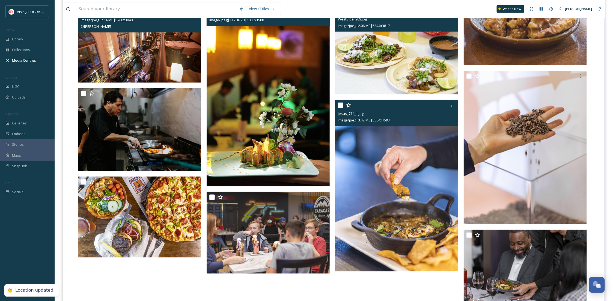
scroll to position [291, 0]
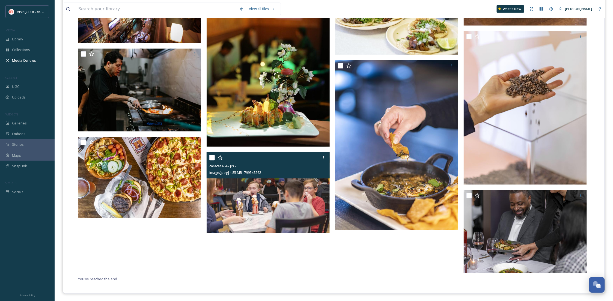
click at [269, 209] on img at bounding box center [268, 192] width 123 height 81
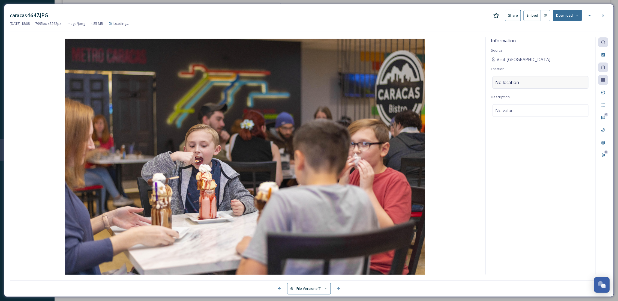
click at [512, 82] on span "No location" at bounding box center [508, 82] width 24 height 7
click at [512, 82] on input at bounding box center [541, 82] width 96 height 12
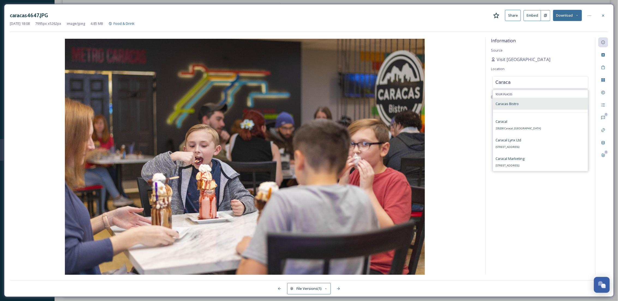
type input "Caraca"
click at [514, 103] on span "Caracas Bistro" at bounding box center [507, 103] width 23 height 5
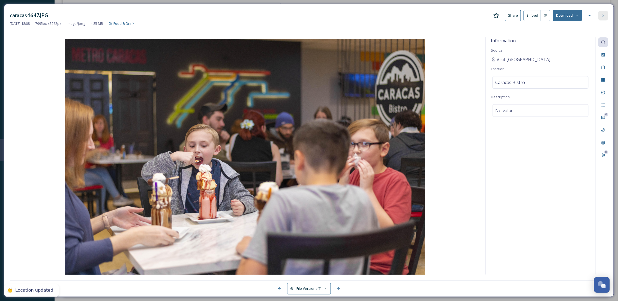
click at [603, 16] on icon at bounding box center [603, 15] width 4 height 4
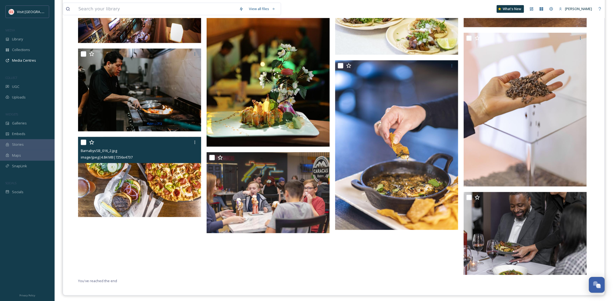
click at [124, 178] on img at bounding box center [139, 177] width 123 height 80
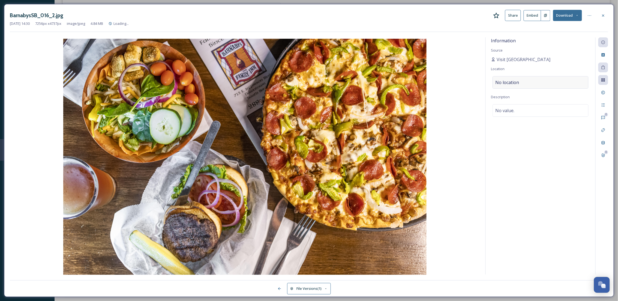
click at [517, 87] on div "No location" at bounding box center [541, 82] width 96 height 13
click at [517, 87] on input at bounding box center [541, 82] width 96 height 12
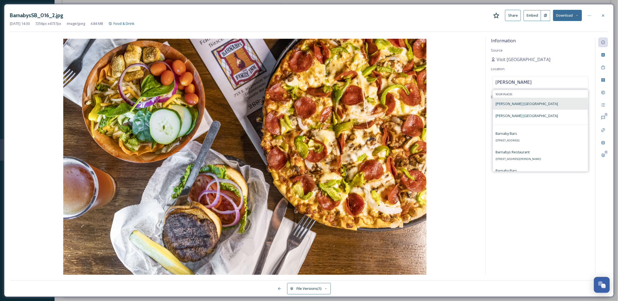
type input "Barnaby's"
click at [518, 104] on span "Barnaby's South Bend" at bounding box center [527, 103] width 62 height 5
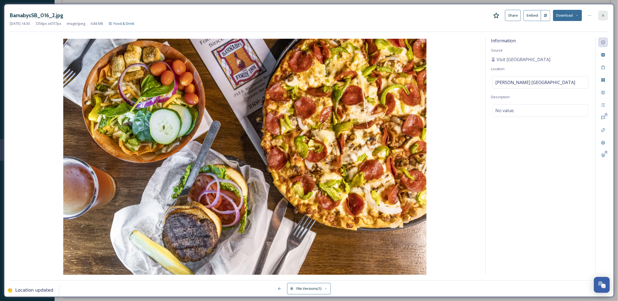
click at [602, 15] on icon at bounding box center [603, 15] width 4 height 4
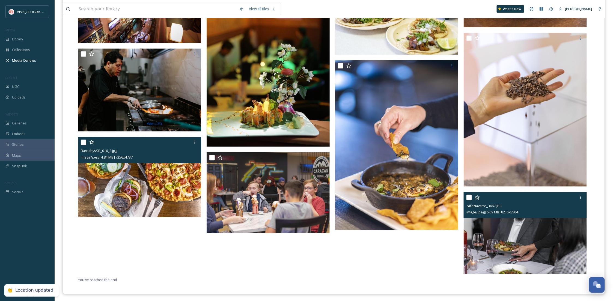
click at [527, 228] on img at bounding box center [525, 233] width 123 height 82
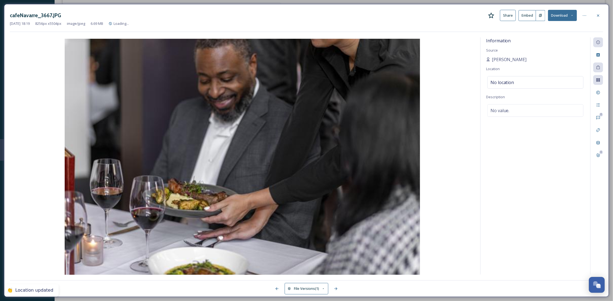
scroll to position [252, 0]
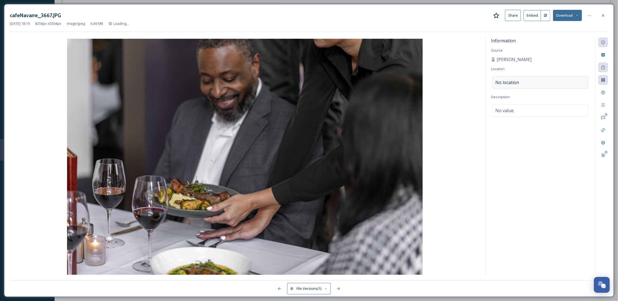
click at [519, 87] on div "No location" at bounding box center [541, 82] width 96 height 13
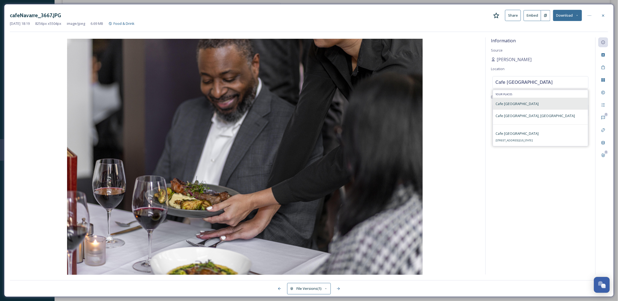
type input "Cafe Navarre"
click at [516, 101] on div "Cafe Navarre" at bounding box center [517, 103] width 43 height 7
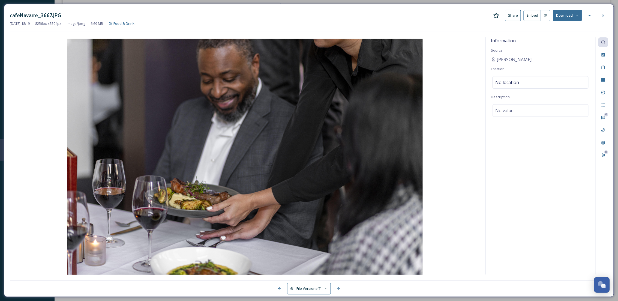
click at [533, 146] on div "Information Source Ali Lechlitner Location No location Description No value." at bounding box center [541, 155] width 110 height 237
click at [600, 12] on div at bounding box center [604, 16] width 10 height 10
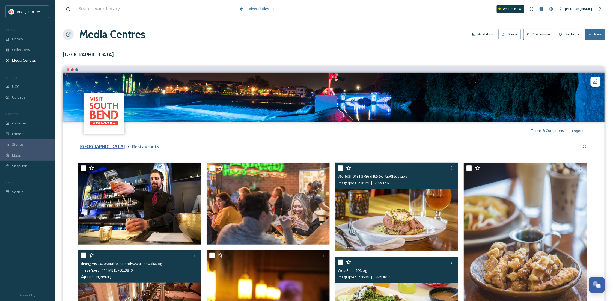
click at [99, 148] on strong "St. Joseph County" at bounding box center [102, 147] width 46 height 6
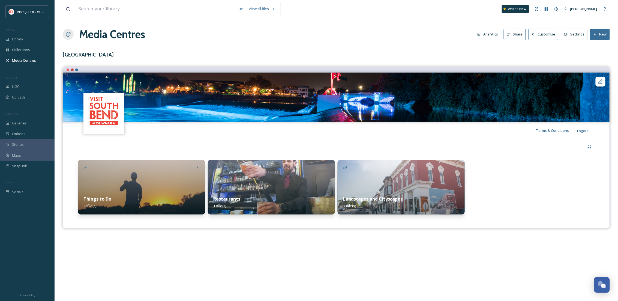
click at [416, 186] on img at bounding box center [401, 187] width 127 height 55
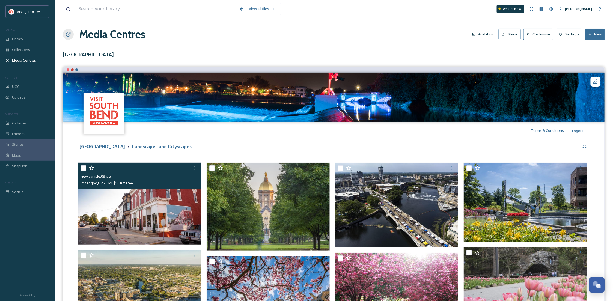
click at [168, 216] on img at bounding box center [139, 204] width 123 height 82
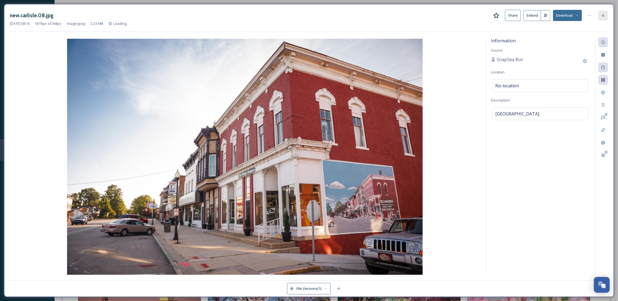
click at [604, 12] on div at bounding box center [604, 16] width 10 height 10
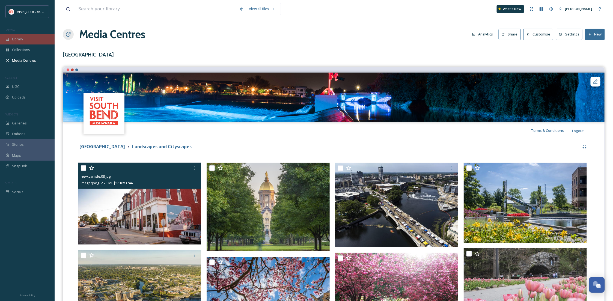
click at [25, 37] on div "Library" at bounding box center [27, 39] width 55 height 11
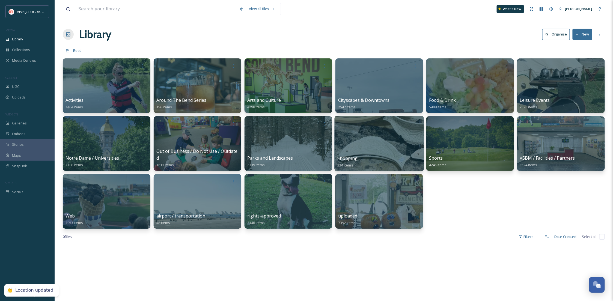
click at [399, 134] on div at bounding box center [379, 144] width 89 height 56
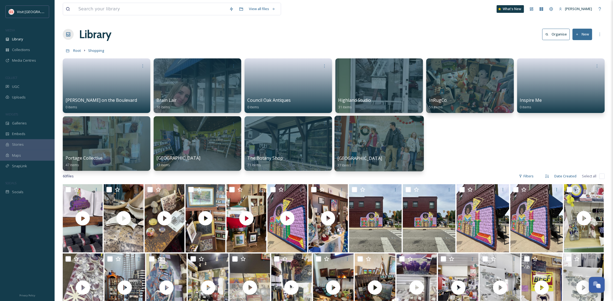
click at [356, 137] on div at bounding box center [379, 144] width 89 height 56
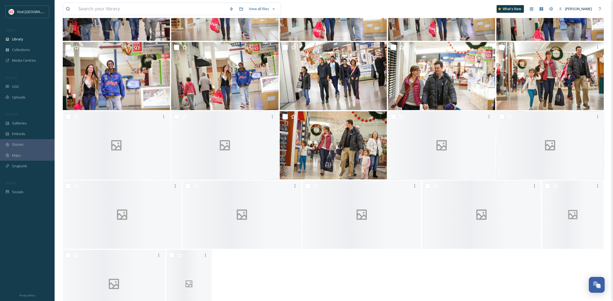
scroll to position [332, 0]
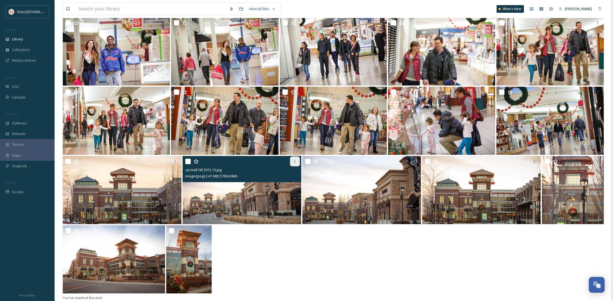
click at [294, 162] on icon at bounding box center [295, 161] width 4 height 4
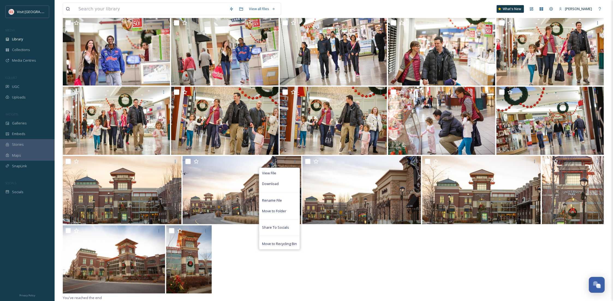
click at [347, 263] on div at bounding box center [334, 259] width 542 height 69
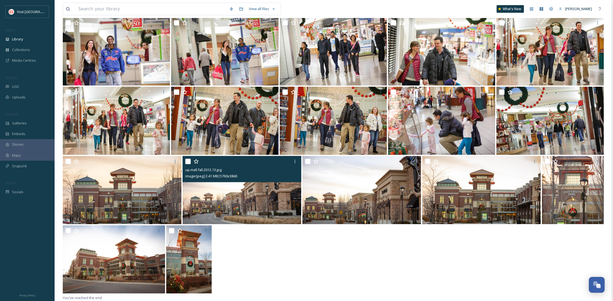
click at [189, 159] on input "checkbox" at bounding box center [187, 161] width 5 height 5
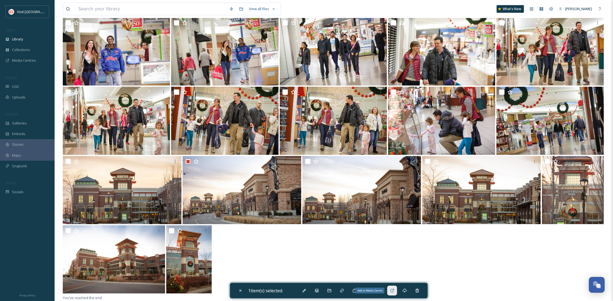
click at [394, 288] on icon at bounding box center [392, 290] width 4 height 4
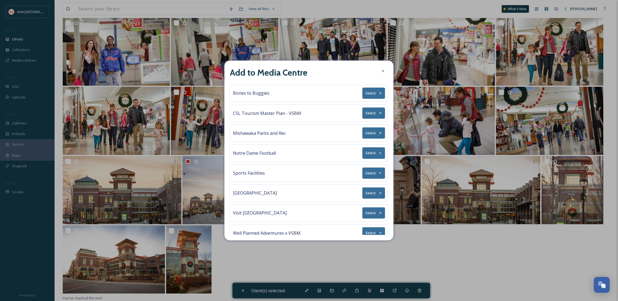
click at [368, 194] on button "Select" at bounding box center [374, 192] width 23 height 11
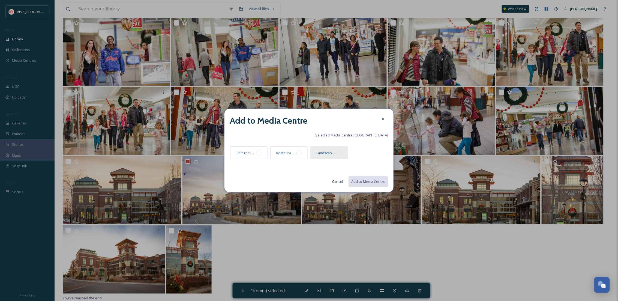
click at [339, 152] on div at bounding box center [339, 152] width 5 height 5
click at [364, 179] on button "Add to Media Centre" at bounding box center [368, 181] width 40 height 11
checkbox input "false"
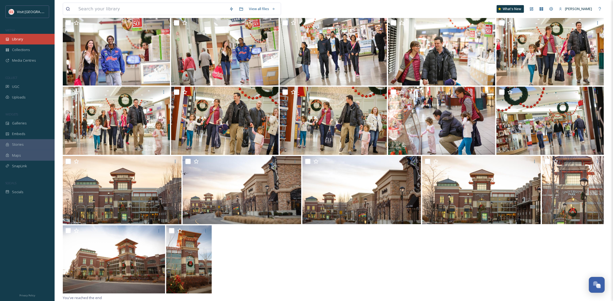
click at [29, 37] on div "Library" at bounding box center [27, 39] width 55 height 11
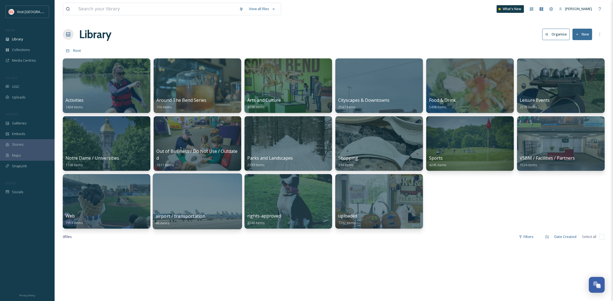
click at [200, 207] on div at bounding box center [197, 202] width 89 height 56
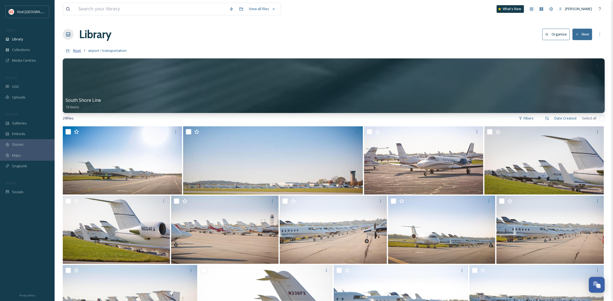
click at [79, 51] on span "Root" at bounding box center [77, 50] width 8 height 5
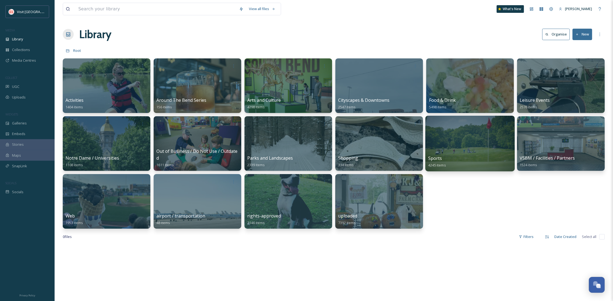
click at [473, 150] on div at bounding box center [469, 144] width 89 height 56
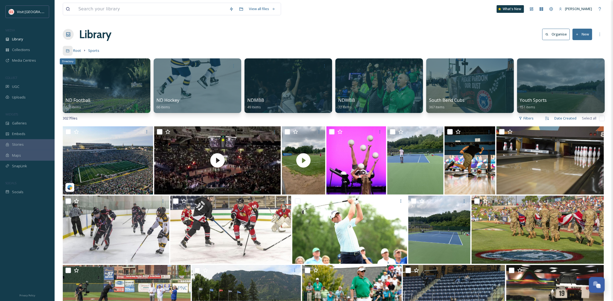
click at [71, 49] on div "Directory" at bounding box center [68, 51] width 10 height 10
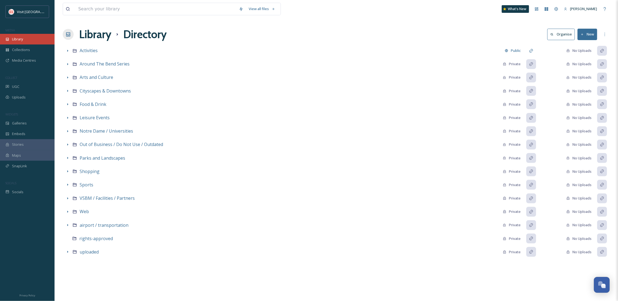
click at [18, 40] on span "Library" at bounding box center [17, 39] width 11 height 5
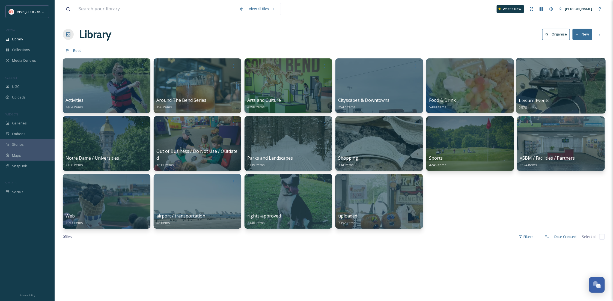
click at [548, 89] on div at bounding box center [560, 86] width 89 height 56
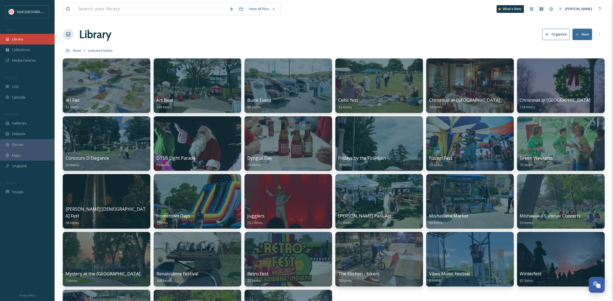
click at [30, 44] on div "Library" at bounding box center [27, 39] width 55 height 11
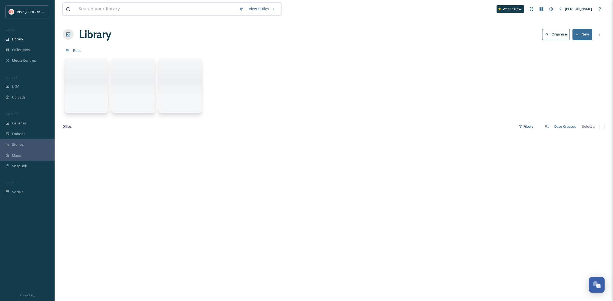
click at [94, 9] on input at bounding box center [156, 9] width 161 height 12
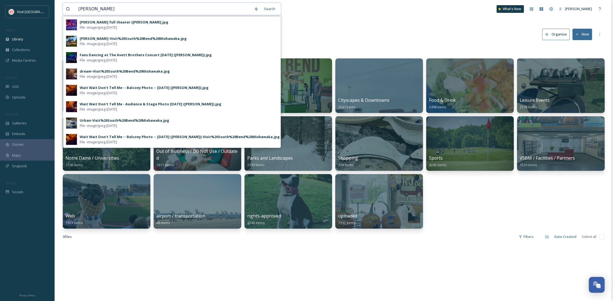
type input "peter ri"
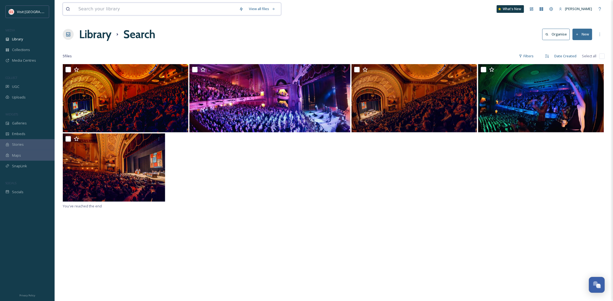
click at [108, 10] on input at bounding box center [156, 9] width 161 height 12
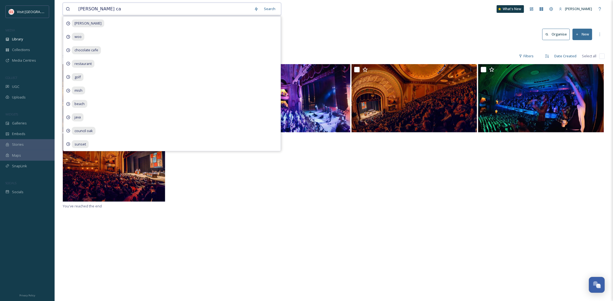
type input "michael cat"
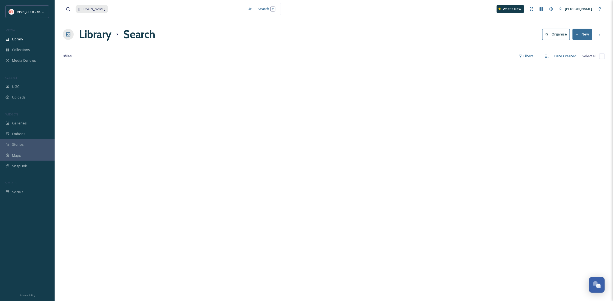
click at [364, 14] on div "michael cat Search What's New Becca Alexander" at bounding box center [334, 9] width 542 height 18
click at [130, 9] on input at bounding box center [177, 9] width 136 height 12
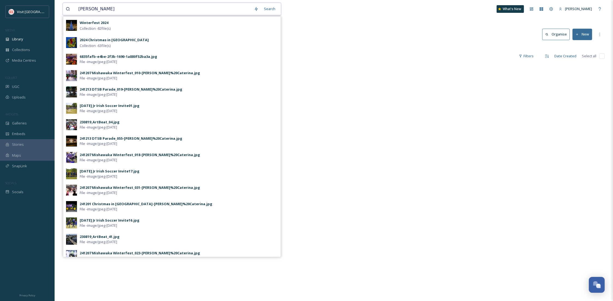
click at [88, 12] on input "michael" at bounding box center [164, 9] width 176 height 12
type input "Michael"
click at [260, 6] on div "Search Press Enter to search" at bounding box center [266, 9] width 23 height 11
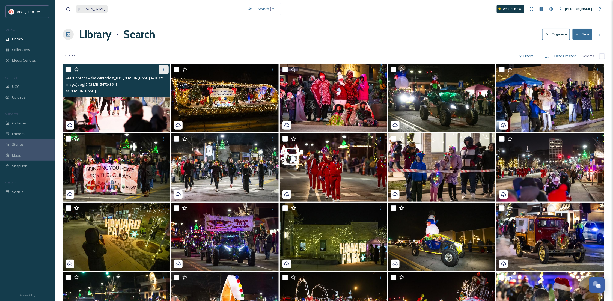
click at [162, 70] on icon at bounding box center [164, 69] width 4 height 4
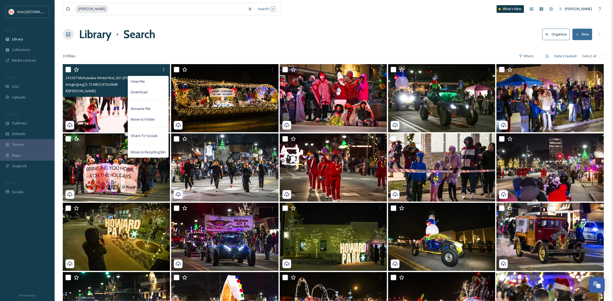
click at [67, 69] on input "checkbox" at bounding box center [67, 69] width 5 height 5
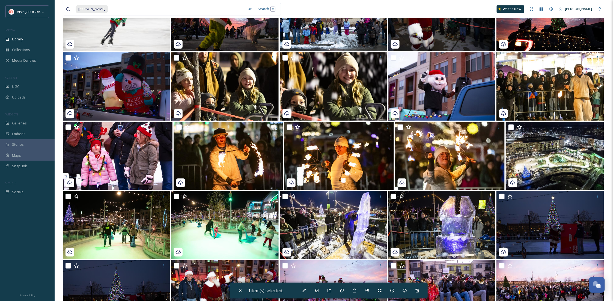
scroll to position [1620, 0]
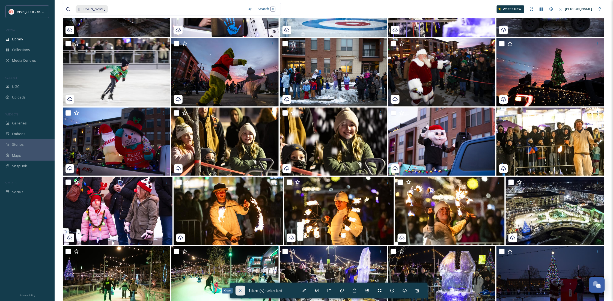
click at [242, 288] on div "Close" at bounding box center [240, 291] width 10 height 10
checkbox input "false"
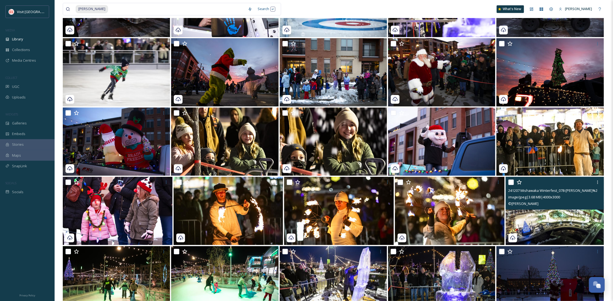
click at [512, 183] on input "checkbox" at bounding box center [510, 182] width 5 height 5
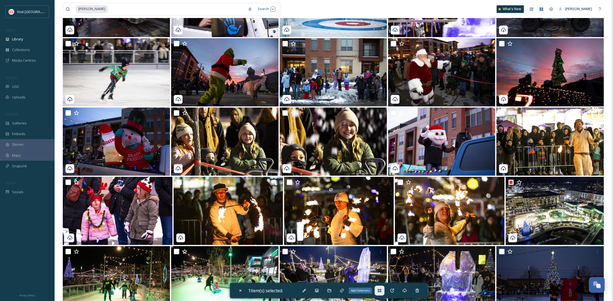
click at [381, 288] on div "Add Collections" at bounding box center [380, 291] width 10 height 10
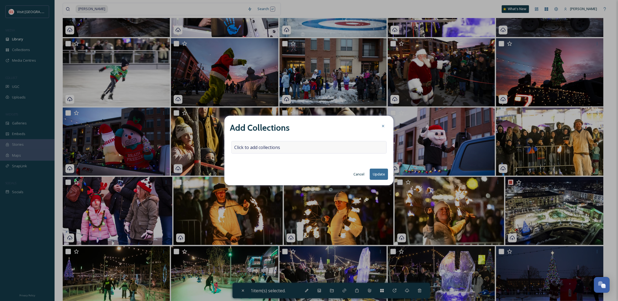
click at [275, 148] on span "Click to add collections" at bounding box center [257, 147] width 46 height 7
click at [356, 171] on button "Cancel" at bounding box center [359, 174] width 16 height 11
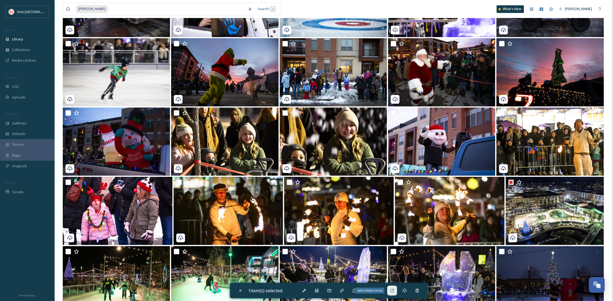
click at [392, 288] on icon at bounding box center [392, 290] width 4 height 4
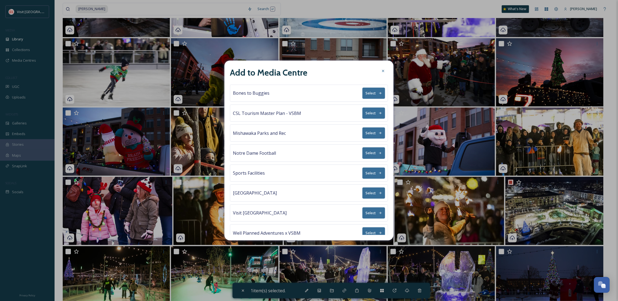
click at [368, 190] on button "Select" at bounding box center [374, 192] width 23 height 11
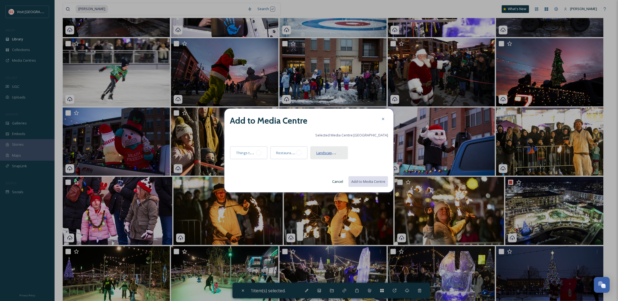
click at [335, 155] on span "Landscapes and Cityscapes" at bounding box center [340, 152] width 46 height 5
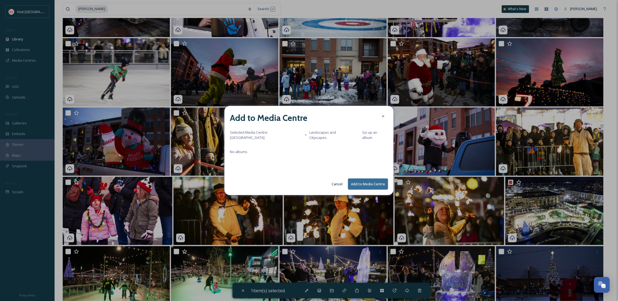
click at [366, 182] on button "Add to Media Centre" at bounding box center [368, 183] width 40 height 11
checkbox input "false"
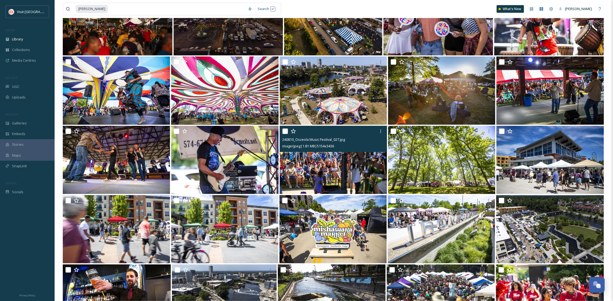
scroll to position [3193, 0]
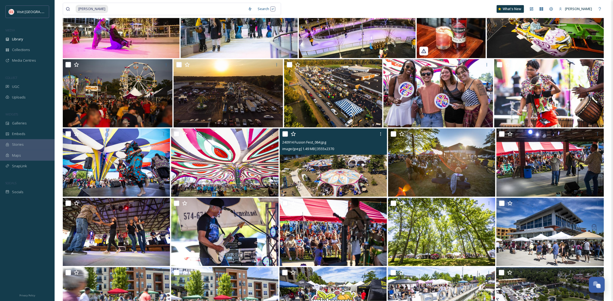
click at [283, 134] on input "checkbox" at bounding box center [284, 133] width 5 height 5
checkbox input "true"
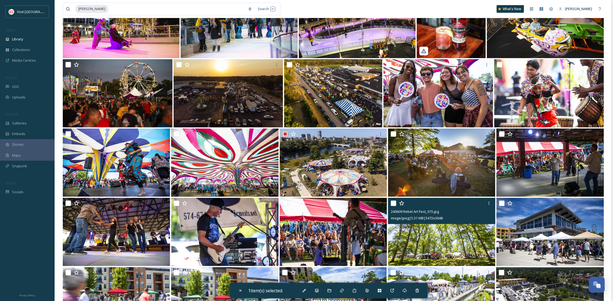
click at [393, 204] on input "checkbox" at bounding box center [393, 203] width 5 height 5
checkbox input "true"
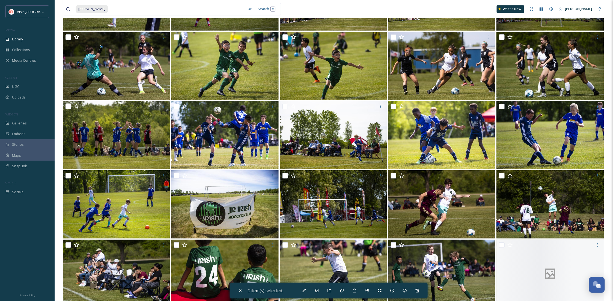
scroll to position [3997, 0]
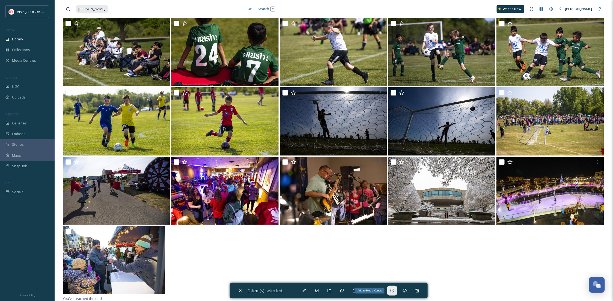
click at [391, 288] on div "Add to Media Centre" at bounding box center [392, 291] width 10 height 10
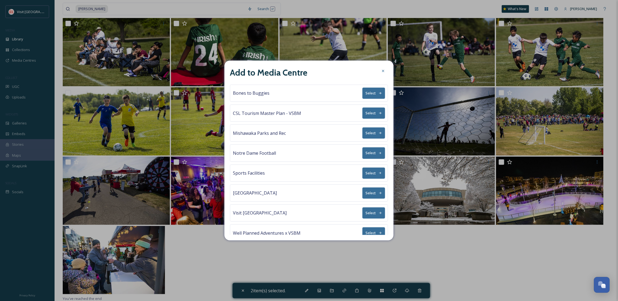
click at [379, 193] on icon at bounding box center [381, 193] width 4 height 4
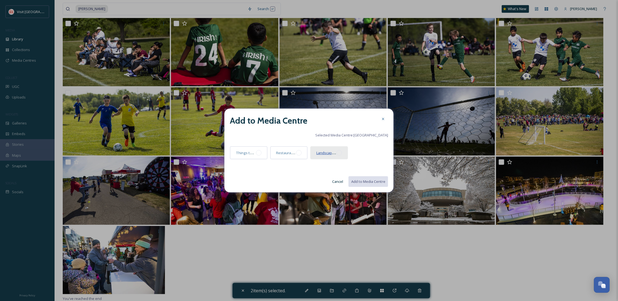
click at [336, 152] on span "Landscapes and Cityscapes" at bounding box center [340, 152] width 46 height 5
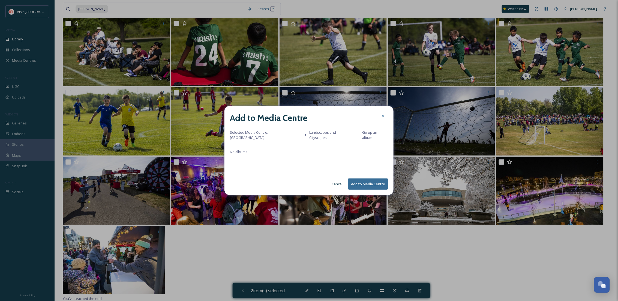
click at [369, 179] on button "Add to Media Centre" at bounding box center [368, 183] width 40 height 11
checkbox input "false"
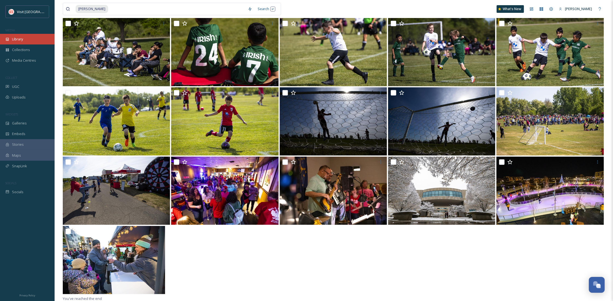
click at [20, 39] on span "Library" at bounding box center [17, 39] width 11 height 5
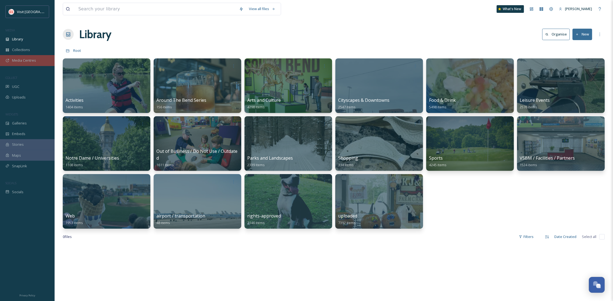
click at [50, 64] on div "Media Centres" at bounding box center [27, 60] width 55 height 11
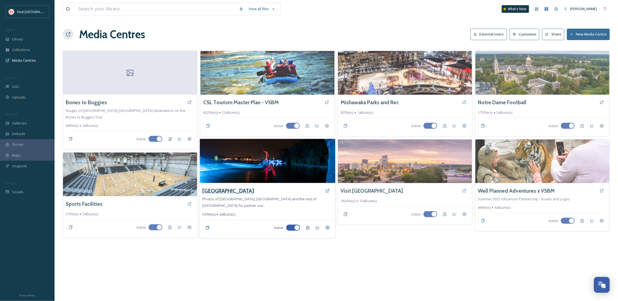
click at [230, 191] on h3 "St. Joseph County" at bounding box center [229, 191] width 52 height 8
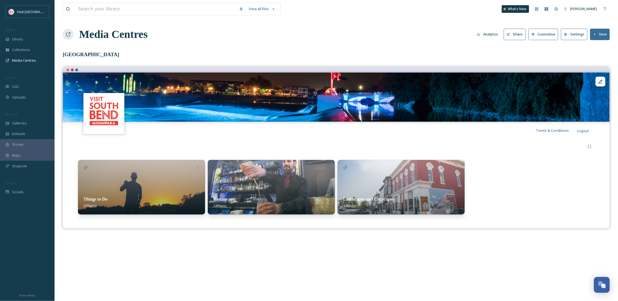
click at [140, 196] on div "Things to Do 23 file(s)" at bounding box center [141, 202] width 127 height 24
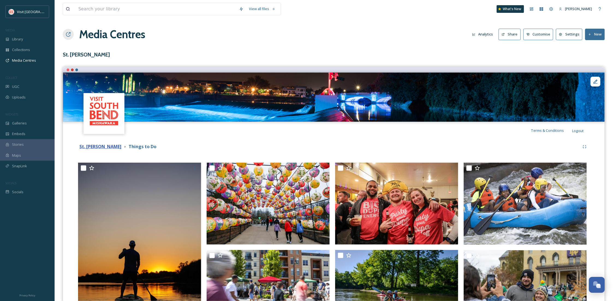
click at [112, 146] on strong "St. [PERSON_NAME]" at bounding box center [100, 147] width 42 height 6
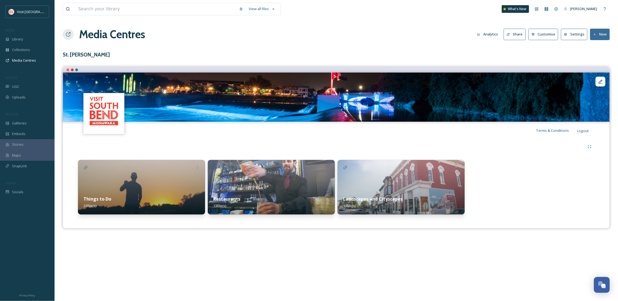
click at [283, 194] on div "Restaurants 13 file(s)" at bounding box center [271, 202] width 127 height 24
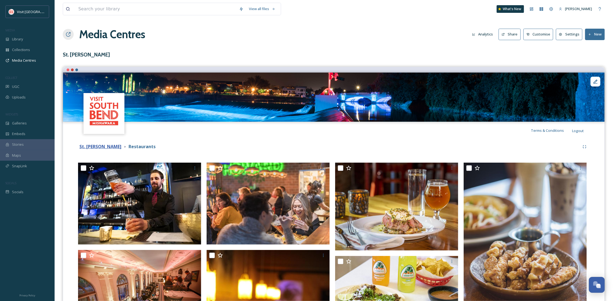
click at [111, 144] on strong "St. [PERSON_NAME]" at bounding box center [100, 147] width 42 height 6
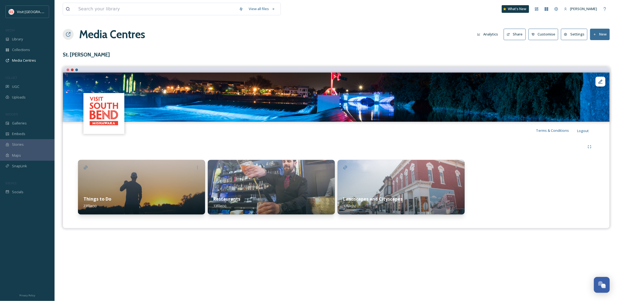
click at [413, 183] on img at bounding box center [401, 187] width 127 height 55
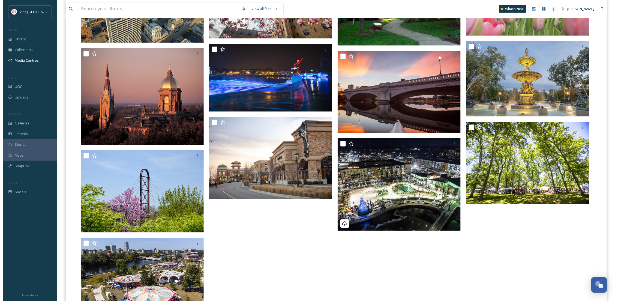
scroll to position [347, 0]
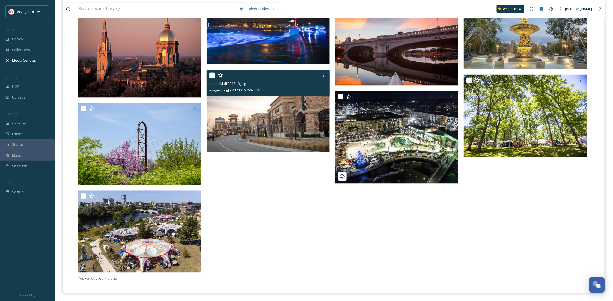
click at [273, 136] on img at bounding box center [268, 111] width 123 height 82
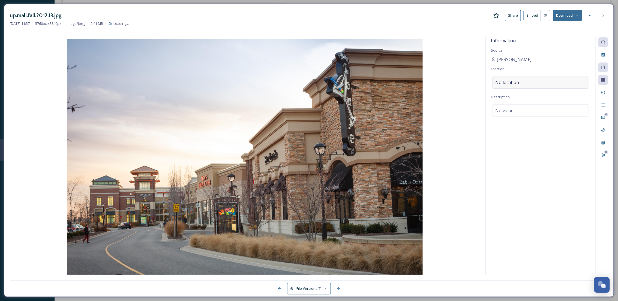
click at [527, 85] on div "No location" at bounding box center [541, 82] width 96 height 13
click at [527, 85] on input at bounding box center [541, 82] width 96 height 12
type input "[GEOGRAPHIC_DATA]"
click at [531, 100] on div "[GEOGRAPHIC_DATA] [STREET_ADDRESS]" at bounding box center [513, 99] width 35 height 13
click at [527, 80] on div "No location" at bounding box center [541, 82] width 96 height 13
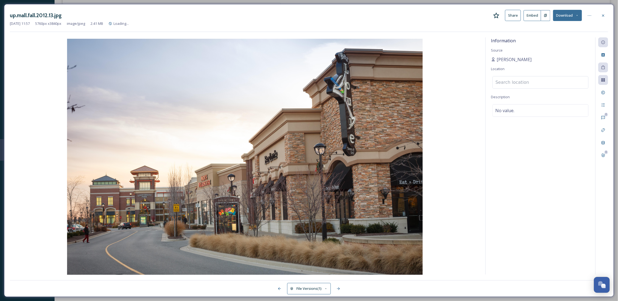
click at [527, 80] on input at bounding box center [541, 82] width 96 height 12
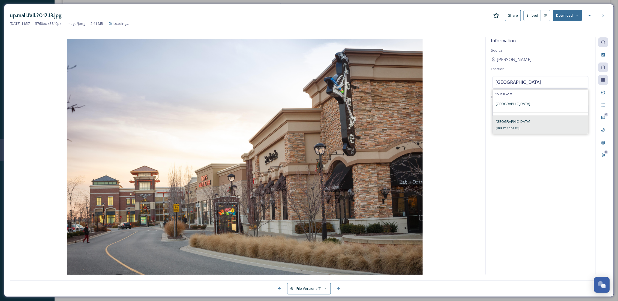
type input "[GEOGRAPHIC_DATA]"
click at [525, 123] on span "[GEOGRAPHIC_DATA]" at bounding box center [513, 121] width 35 height 5
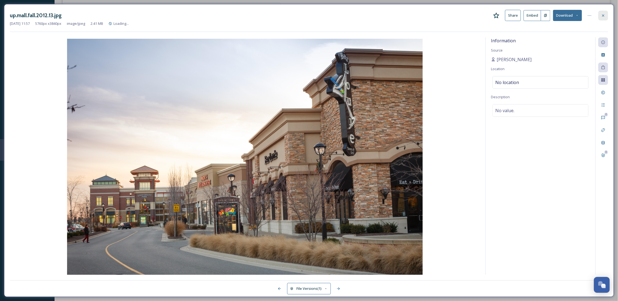
click at [606, 17] on icon at bounding box center [603, 15] width 4 height 4
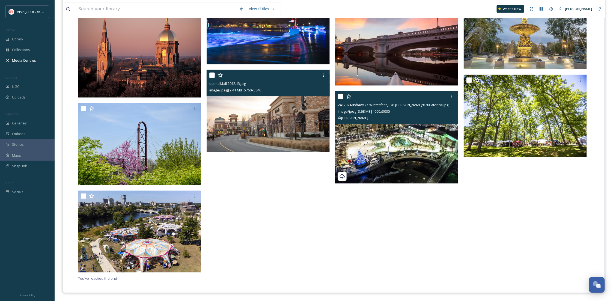
click at [391, 166] on img at bounding box center [396, 137] width 123 height 92
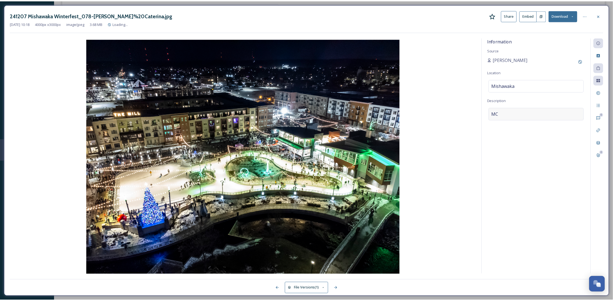
scroll to position [349, 0]
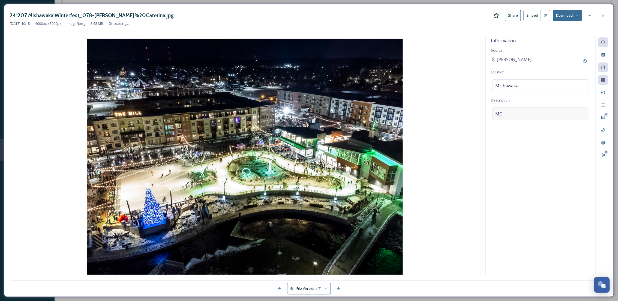
click at [524, 117] on div "MC" at bounding box center [541, 114] width 96 height 13
click at [524, 117] on textarea "MC" at bounding box center [540, 130] width 99 height 45
type textarea "Ice Skating at [GEOGRAPHIC_DATA]"
click at [535, 185] on div "Information Source [PERSON_NAME] Location [GEOGRAPHIC_DATA] Description Ice Ska…" at bounding box center [541, 155] width 110 height 237
click at [603, 16] on icon at bounding box center [604, 15] width 2 height 2
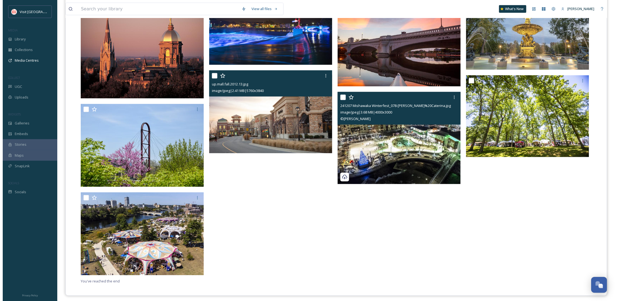
scroll to position [347, 0]
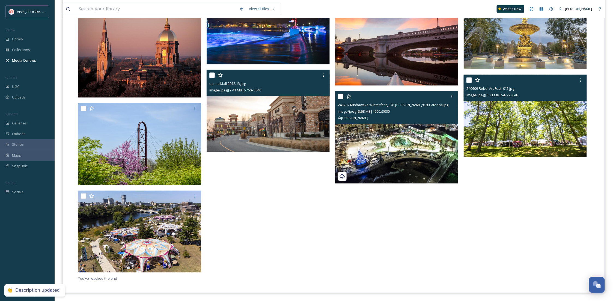
click at [504, 142] on img at bounding box center [525, 116] width 123 height 82
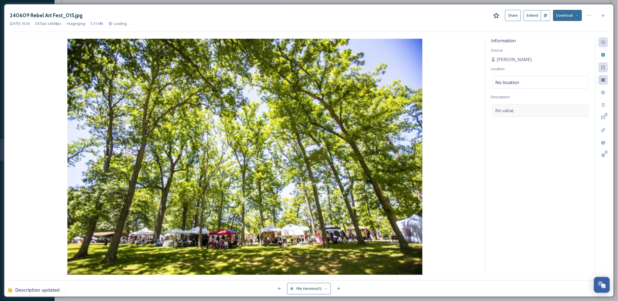
click at [518, 113] on div "No value." at bounding box center [541, 110] width 96 height 13
click at [518, 113] on textarea at bounding box center [540, 126] width 99 height 45
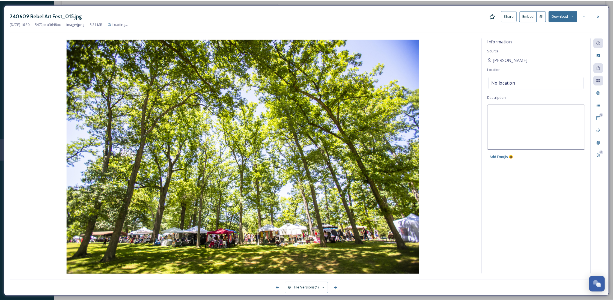
scroll to position [349, 0]
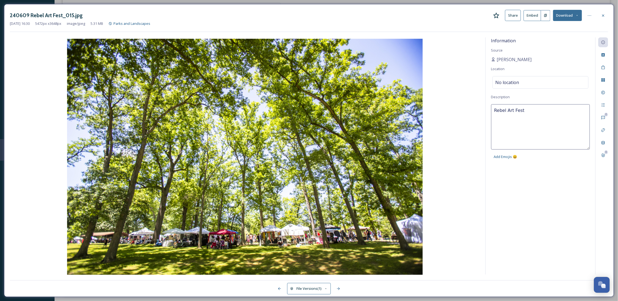
type textarea "Rebel Art Fest"
click at [518, 84] on span "No location" at bounding box center [508, 82] width 24 height 7
click at [518, 84] on input at bounding box center [541, 82] width 96 height 12
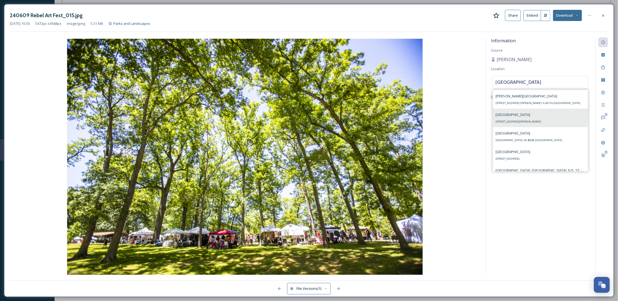
type input "[GEOGRAPHIC_DATA]"
click at [566, 120] on div "[GEOGRAPHIC_DATA] [STREET_ADDRESS][PERSON_NAME]" at bounding box center [540, 118] width 95 height 19
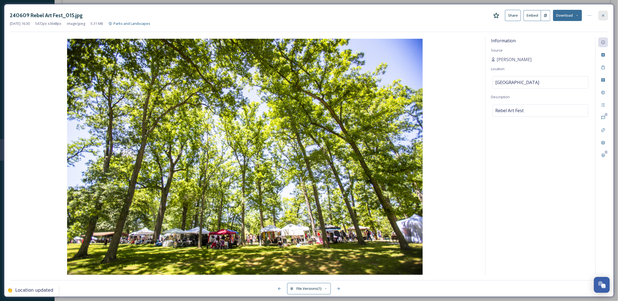
click at [601, 17] on div at bounding box center [604, 16] width 10 height 10
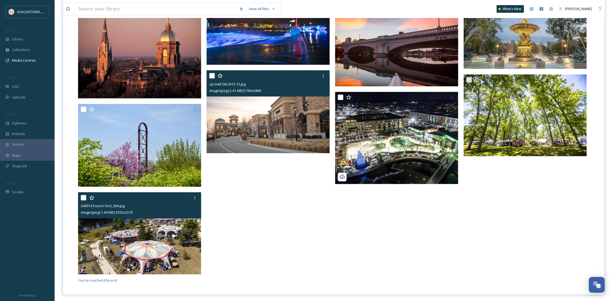
click at [113, 252] on img at bounding box center [139, 233] width 123 height 82
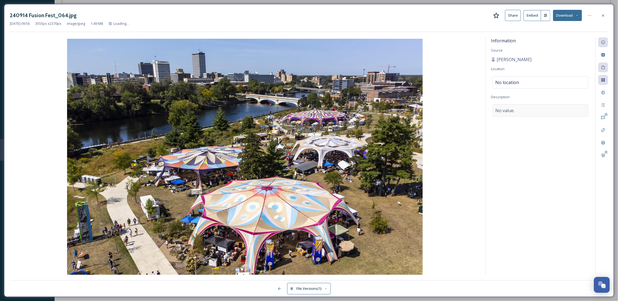
click at [522, 114] on div "No value." at bounding box center [541, 110] width 96 height 13
click at [522, 114] on textarea at bounding box center [540, 126] width 99 height 45
type textarea "Fusion Fest"
click at [526, 82] on div "No location" at bounding box center [541, 82] width 96 height 13
click at [526, 82] on input at bounding box center [541, 82] width 96 height 12
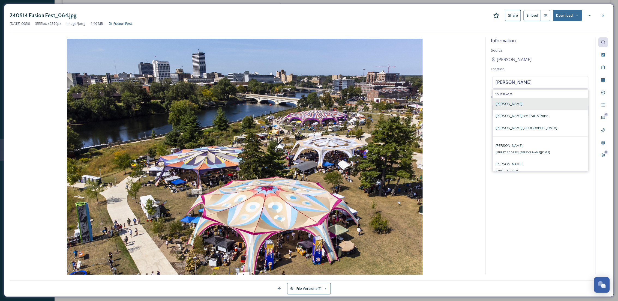
type input "[PERSON_NAME]"
click at [536, 103] on div "[PERSON_NAME]" at bounding box center [540, 104] width 95 height 12
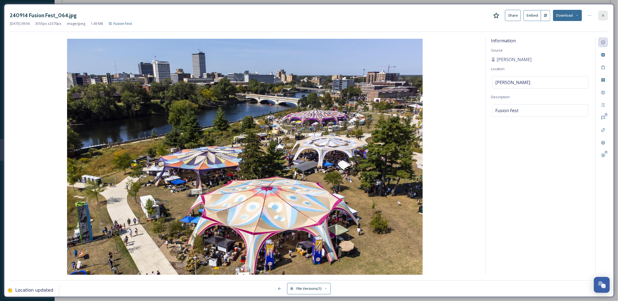
click at [604, 17] on icon at bounding box center [603, 15] width 4 height 4
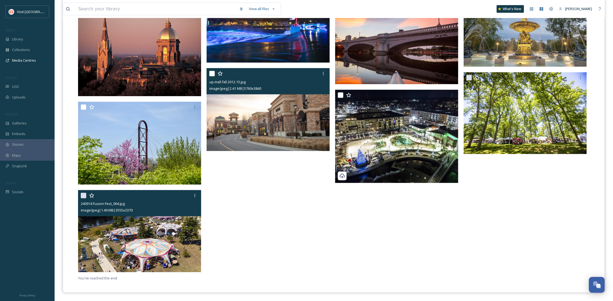
click at [263, 219] on div "up.mall.fall.2012.13.jpg image/jpeg | 2.41 MB | 5760 x 3840" at bounding box center [270, 43] width 126 height 464
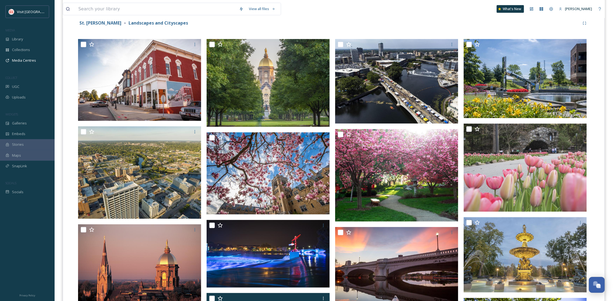
scroll to position [56, 0]
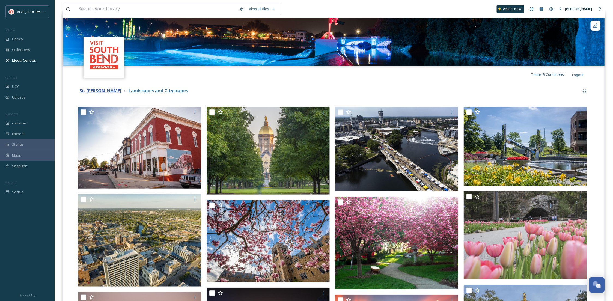
click at [105, 92] on strong "St. [PERSON_NAME]" at bounding box center [100, 91] width 42 height 6
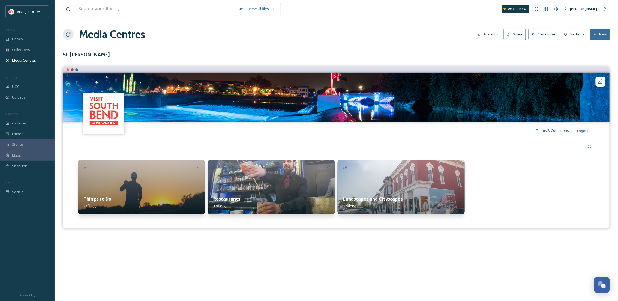
click at [293, 196] on div "Restaurants 13 file(s)" at bounding box center [271, 202] width 127 height 24
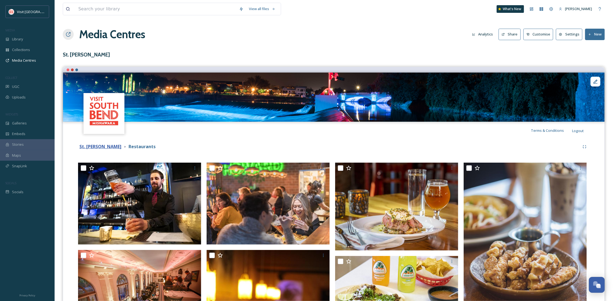
click at [96, 149] on strong "St. Joseph County" at bounding box center [100, 147] width 42 height 6
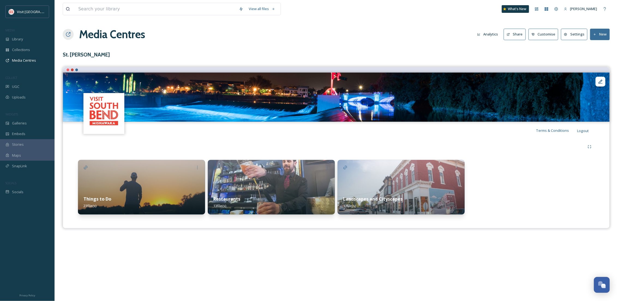
click at [124, 202] on div "Things to Do 23 file(s)" at bounding box center [141, 202] width 127 height 24
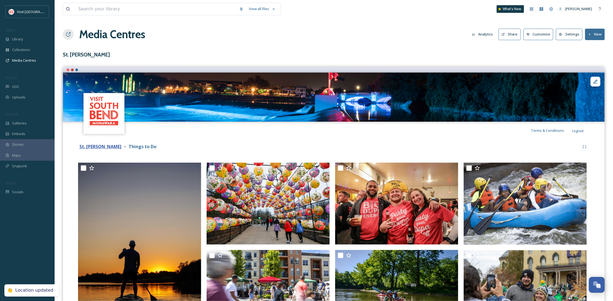
click at [103, 147] on strong "St. Joseph County" at bounding box center [100, 147] width 42 height 6
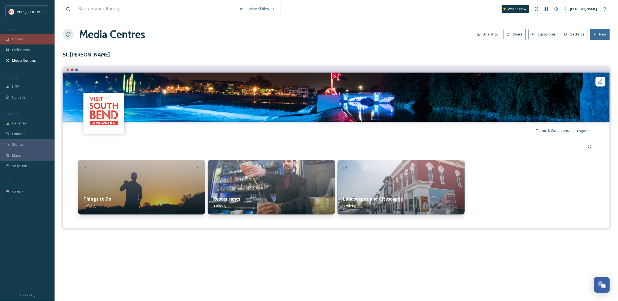
click at [16, 35] on div "Library" at bounding box center [27, 39] width 55 height 11
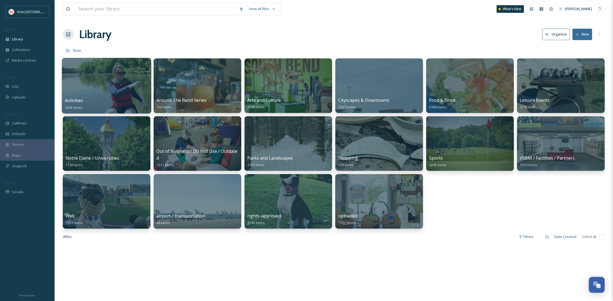
click at [92, 82] on div at bounding box center [106, 86] width 89 height 56
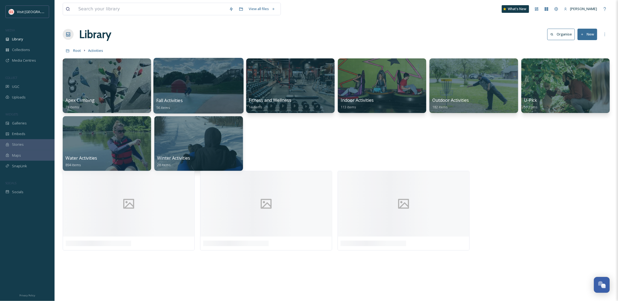
click at [201, 82] on div at bounding box center [199, 86] width 90 height 56
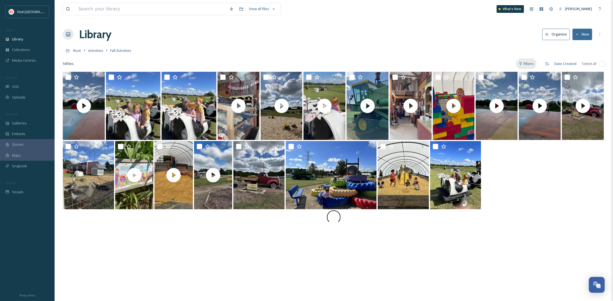
click at [523, 59] on div "Filters" at bounding box center [526, 63] width 20 height 11
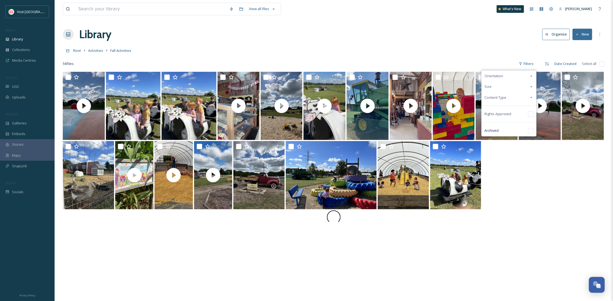
click at [514, 97] on div "Content Type" at bounding box center [509, 97] width 55 height 11
click at [509, 110] on div "Image" at bounding box center [509, 108] width 55 height 11
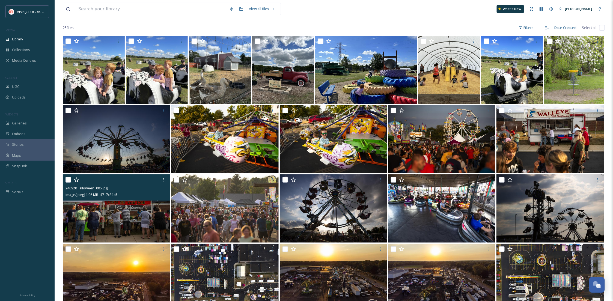
scroll to position [27, 0]
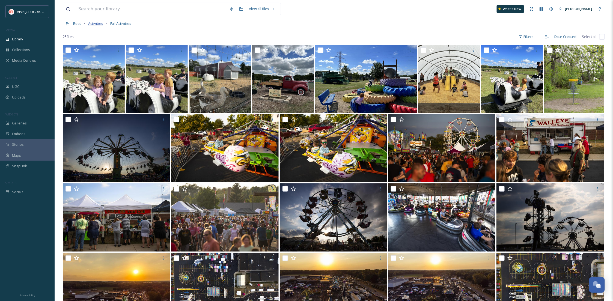
click at [94, 23] on span "Activities" at bounding box center [95, 23] width 15 height 5
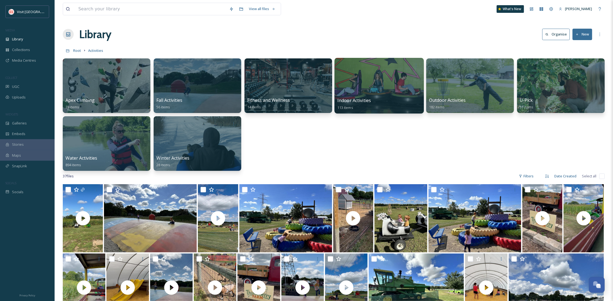
click at [405, 88] on div at bounding box center [379, 86] width 89 height 56
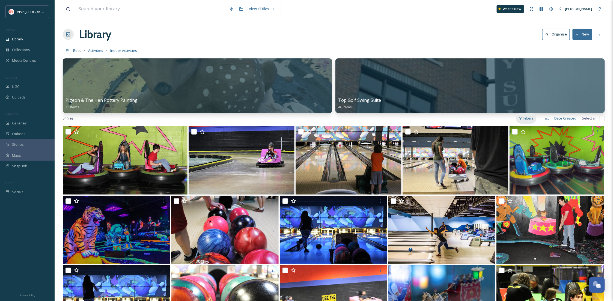
click at [520, 116] on div "Filters" at bounding box center [526, 118] width 20 height 11
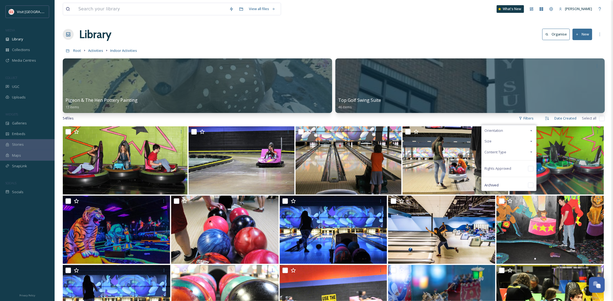
click at [509, 150] on div "Content Type" at bounding box center [509, 152] width 55 height 11
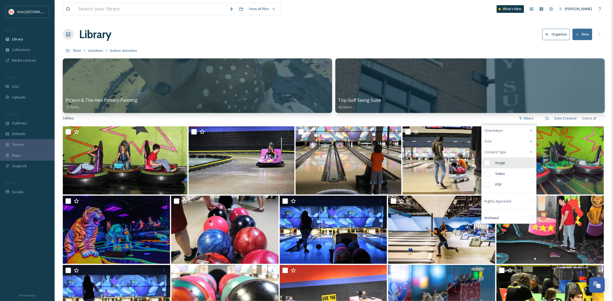
click at [505, 164] on span "Image" at bounding box center [500, 162] width 10 height 5
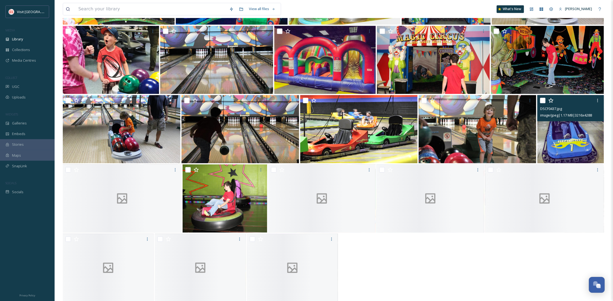
scroll to position [594, 0]
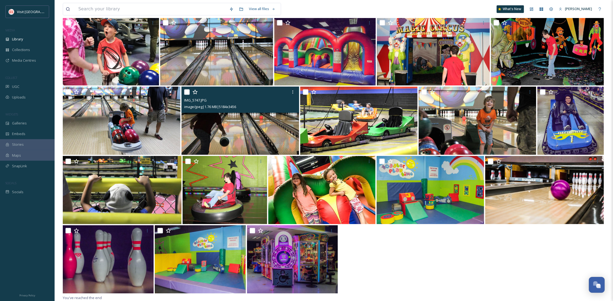
click at [185, 93] on input "checkbox" at bounding box center [186, 91] width 5 height 5
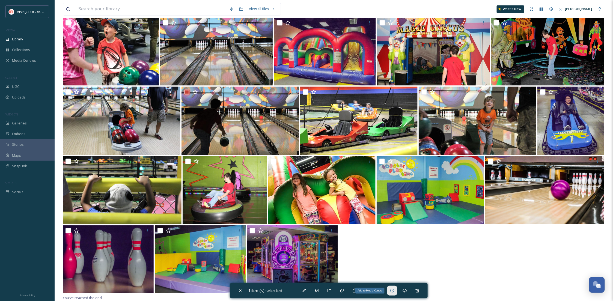
click at [394, 289] on icon at bounding box center [392, 290] width 4 height 4
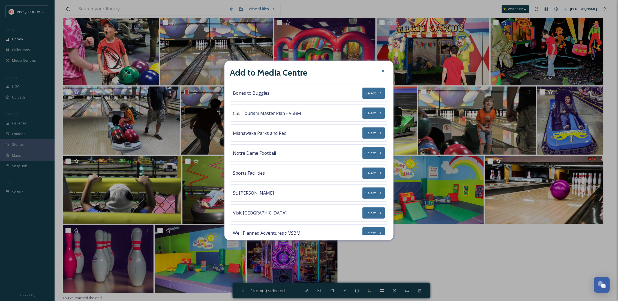
click at [364, 196] on button "Select" at bounding box center [374, 192] width 23 height 11
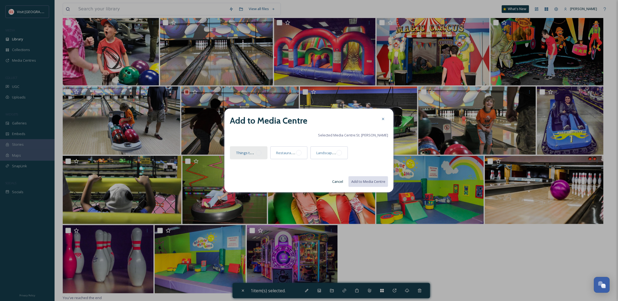
click at [261, 152] on div at bounding box center [258, 152] width 5 height 5
click at [360, 179] on button "Add to Media Centre" at bounding box center [368, 181] width 40 height 11
checkbox input "false"
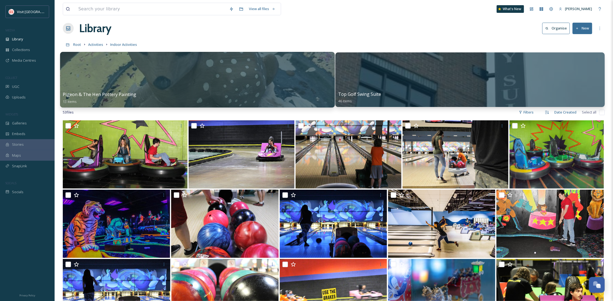
scroll to position [0, 0]
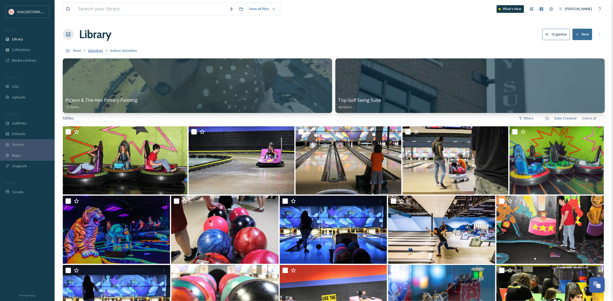
click at [93, 50] on span "Activities" at bounding box center [95, 50] width 15 height 5
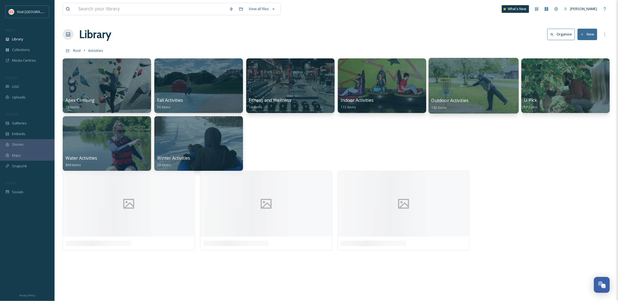
click at [447, 82] on div at bounding box center [474, 86] width 90 height 56
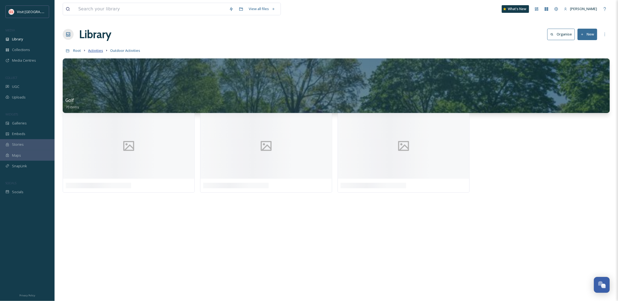
click at [93, 53] on span "Activities" at bounding box center [95, 50] width 15 height 5
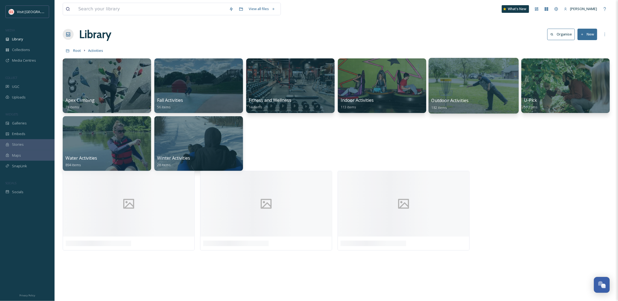
click at [448, 93] on div at bounding box center [474, 86] width 90 height 56
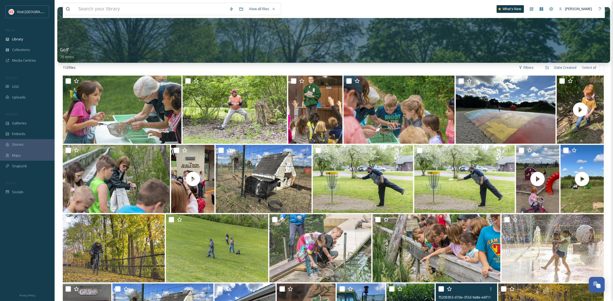
scroll to position [13, 0]
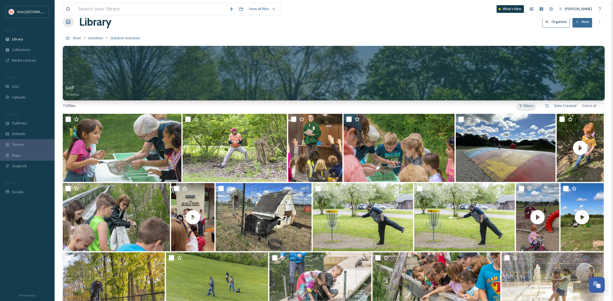
click at [525, 104] on div "Filters" at bounding box center [526, 105] width 20 height 11
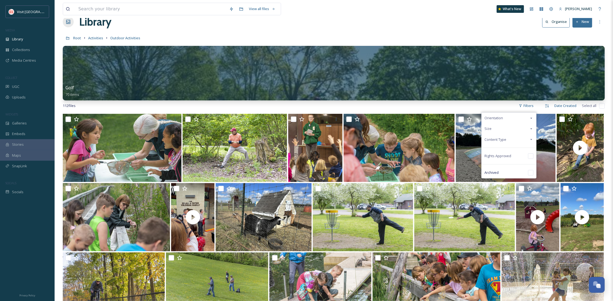
click at [500, 137] on span "Content Type" at bounding box center [495, 139] width 22 height 5
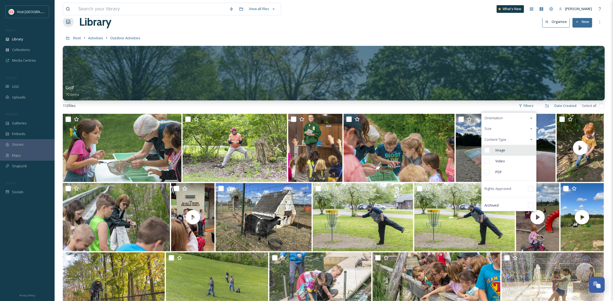
click at [506, 149] on div "Image" at bounding box center [509, 150] width 55 height 11
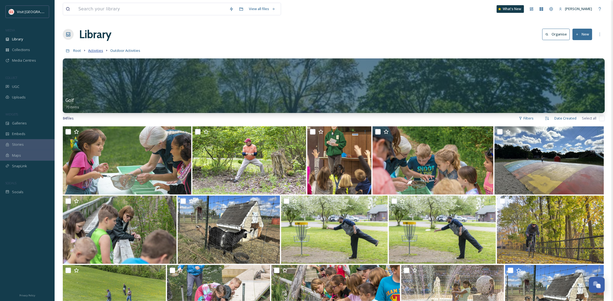
click at [99, 49] on span "Activities" at bounding box center [95, 50] width 15 height 5
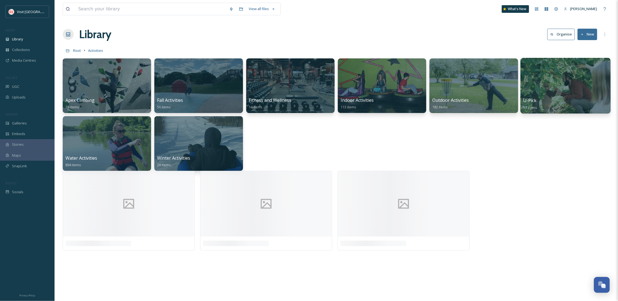
click at [583, 94] on div at bounding box center [566, 86] width 90 height 56
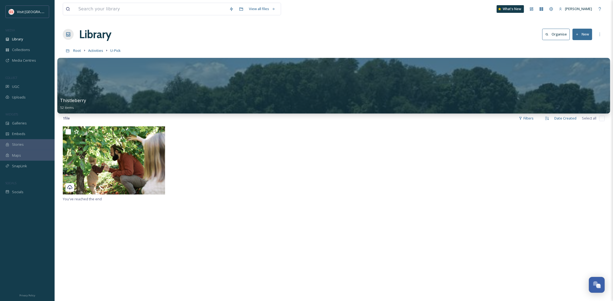
click at [351, 80] on div at bounding box center [333, 86] width 553 height 56
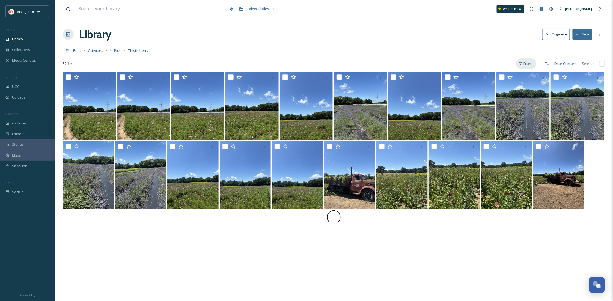
click at [523, 65] on div "Filters" at bounding box center [526, 63] width 20 height 11
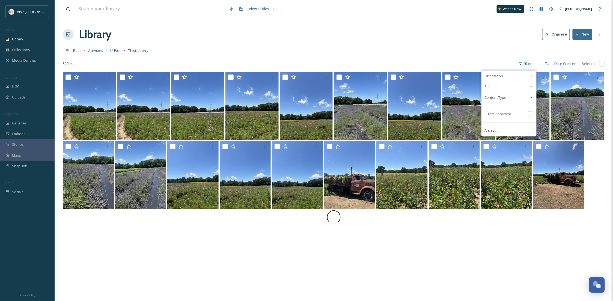
click at [509, 99] on div "Content Type" at bounding box center [509, 97] width 55 height 11
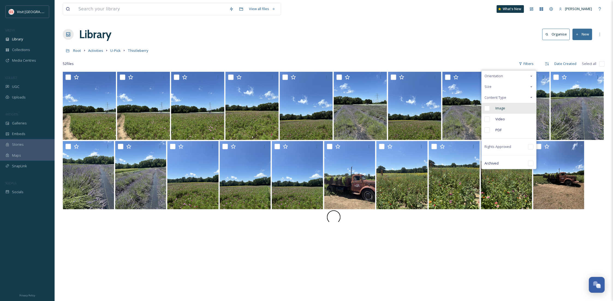
click at [511, 109] on div "Image" at bounding box center [509, 108] width 55 height 11
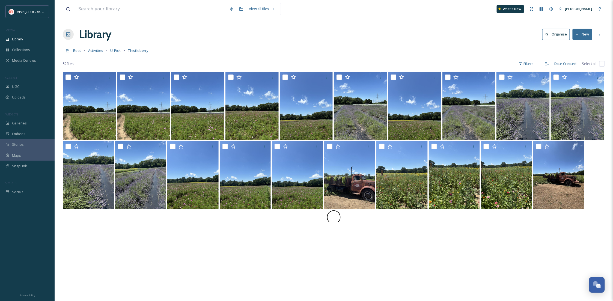
scroll to position [72, 0]
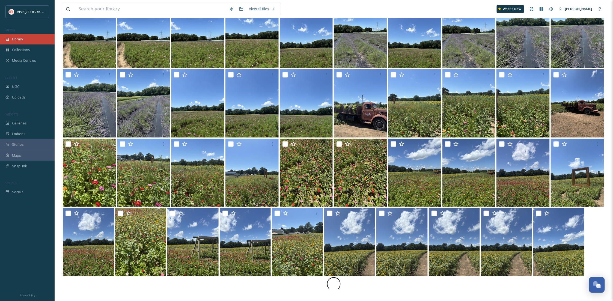
click at [24, 38] on div "Library" at bounding box center [27, 39] width 55 height 11
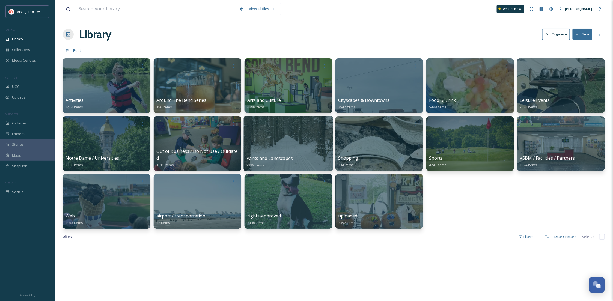
click at [308, 139] on div at bounding box center [288, 144] width 89 height 56
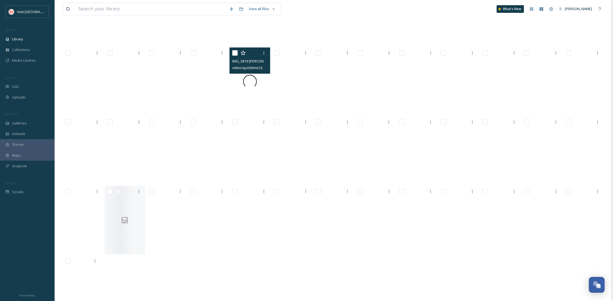
scroll to position [3015, 0]
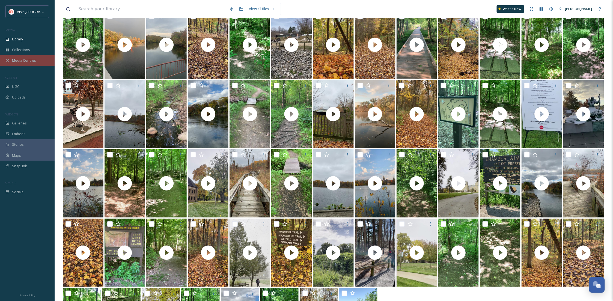
click at [31, 63] on div "Media Centres" at bounding box center [27, 60] width 55 height 11
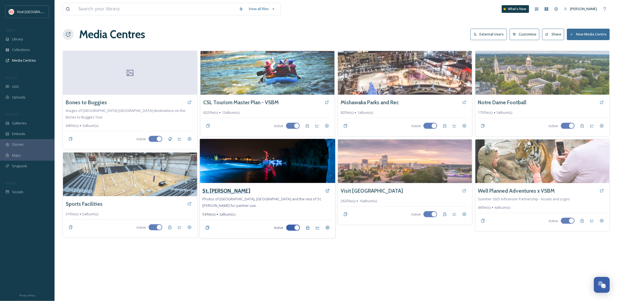
click at [229, 190] on h3 "St. Joseph County" at bounding box center [227, 191] width 48 height 8
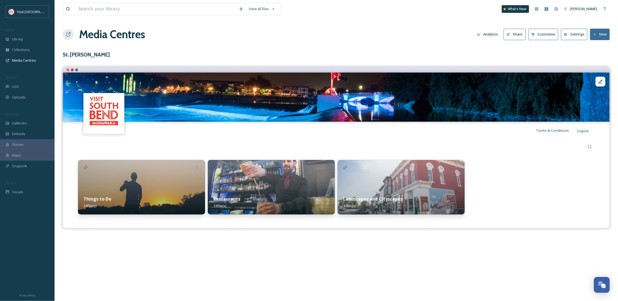
click at [136, 188] on img at bounding box center [141, 187] width 127 height 55
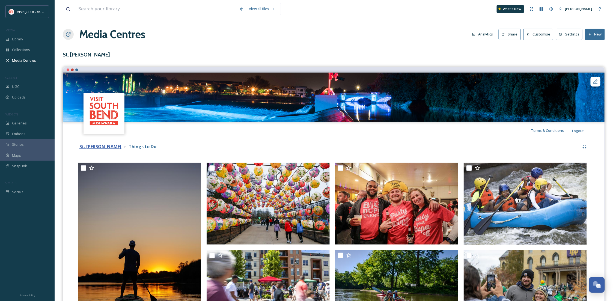
click at [98, 145] on strong "St. Joseph County" at bounding box center [100, 147] width 42 height 6
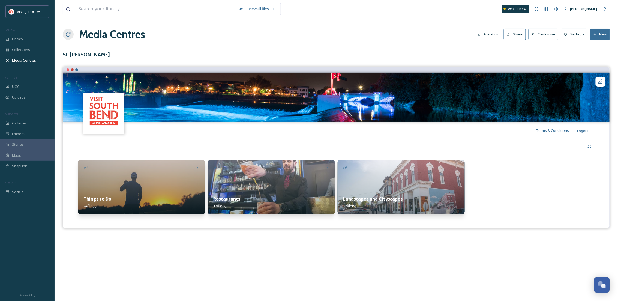
click at [577, 36] on button "Settings" at bounding box center [574, 34] width 26 height 11
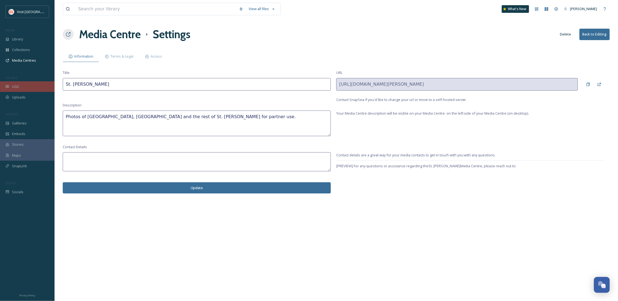
drag, startPoint x: 111, startPoint y: 86, endPoint x: 47, endPoint y: 85, distance: 63.9
click at [47, 85] on div "Visit South Bend Mishawaka MEDIA Library Collections Media Centres COLLECT UGC …" at bounding box center [309, 150] width 618 height 301
type input "S"
type input "St. Joseph County Photo Gallery"
click at [255, 69] on div "View all files What's New Becca Alexander Media Centre Settings Delete Back to …" at bounding box center [337, 150] width 564 height 301
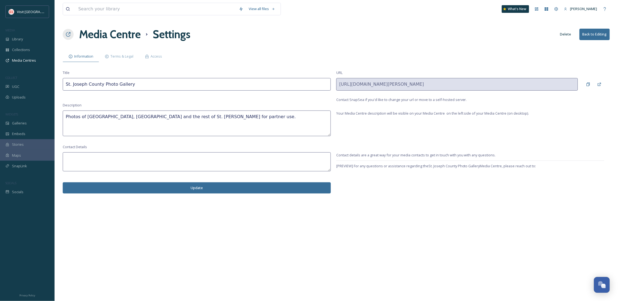
click at [298, 189] on button "Update" at bounding box center [197, 187] width 268 height 11
click at [597, 37] on button "Back to Editing" at bounding box center [595, 34] width 30 height 11
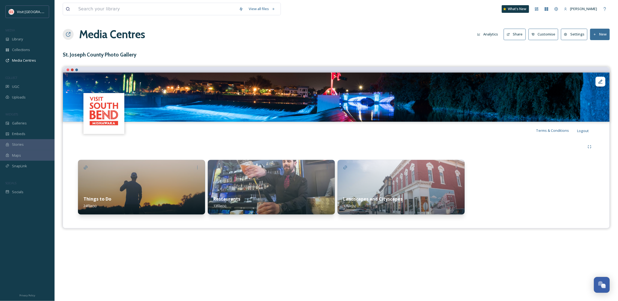
click at [146, 178] on img at bounding box center [141, 187] width 127 height 55
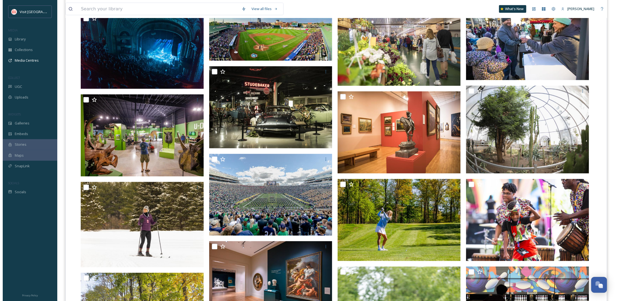
scroll to position [518, 0]
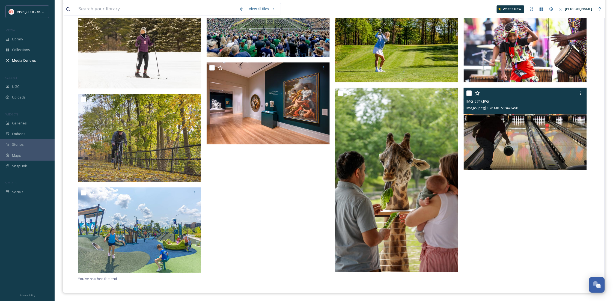
click at [526, 155] on img at bounding box center [525, 129] width 123 height 82
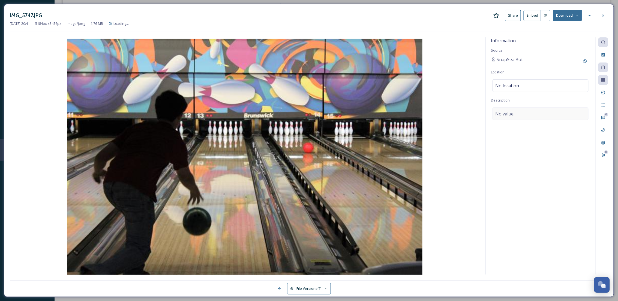
click at [511, 114] on span "No value." at bounding box center [505, 114] width 19 height 7
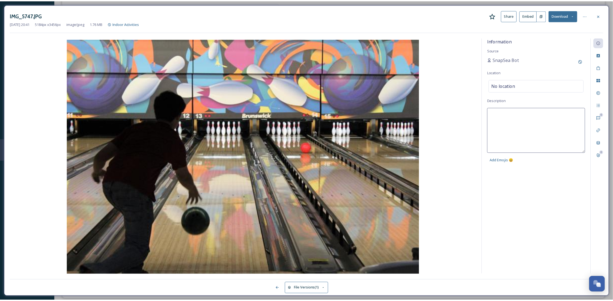
scroll to position [522, 0]
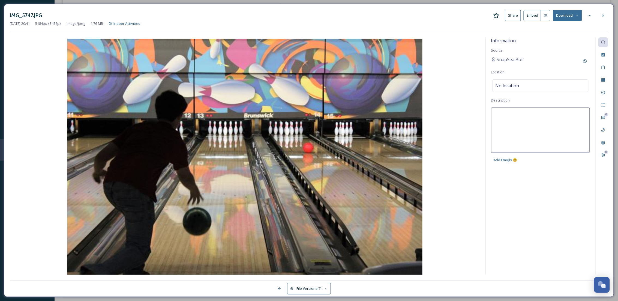
click at [511, 114] on textarea at bounding box center [540, 130] width 99 height 45
type textarea "Bowling"
drag, startPoint x: 524, startPoint y: 195, endPoint x: 533, endPoint y: 165, distance: 31.4
click at [525, 195] on div "Information Source SnapSea Bot Location No location Description Bowling Add Emo…" at bounding box center [541, 155] width 110 height 237
click at [608, 14] on div at bounding box center [604, 16] width 10 height 10
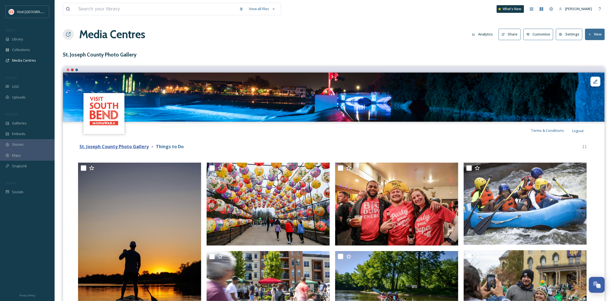
click at [133, 146] on strong "St. Joseph County Photo Gallery" at bounding box center [113, 147] width 69 height 6
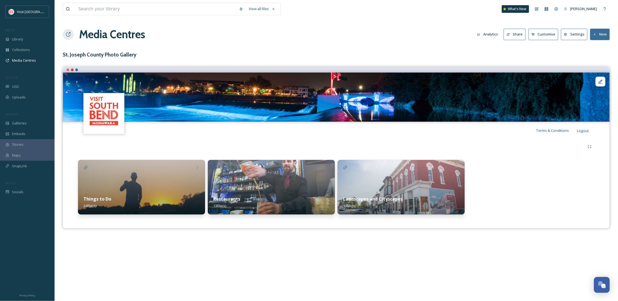
click at [516, 34] on button "Share" at bounding box center [515, 34] width 22 height 11
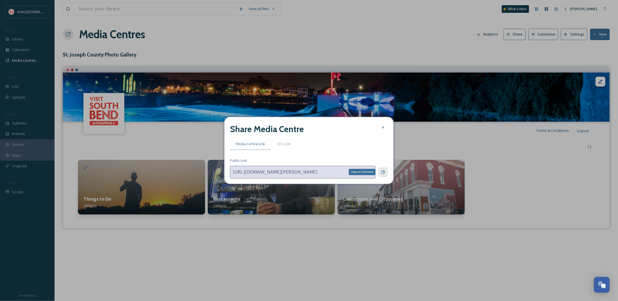
click at [383, 171] on icon at bounding box center [383, 172] width 3 height 4
click at [387, 124] on div at bounding box center [383, 128] width 10 height 10
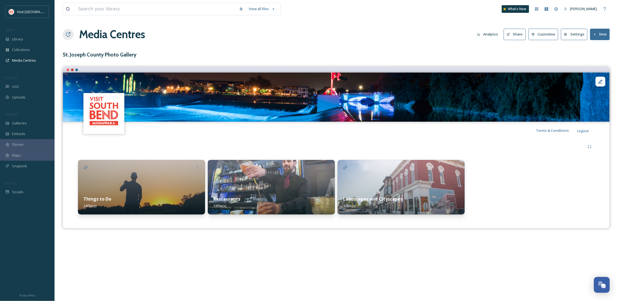
click at [514, 34] on button "Share" at bounding box center [515, 34] width 22 height 11
click at [32, 61] on span "Media Centres" at bounding box center [24, 60] width 24 height 5
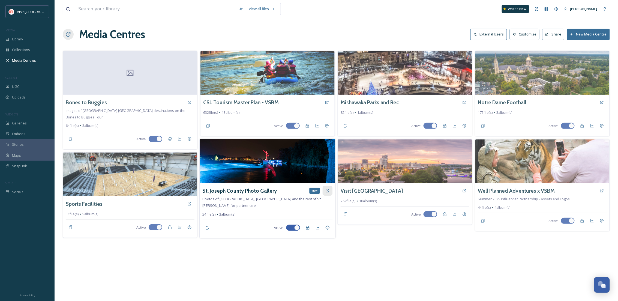
click at [330, 191] on div "View" at bounding box center [328, 191] width 10 height 10
click at [216, 184] on div "St. Joseph County Photo Gallery Photos of South Bend, Mishawaka and the rest of…" at bounding box center [268, 210] width 136 height 55
click at [217, 190] on h3 "St. Joseph County Photo Gallery" at bounding box center [240, 191] width 74 height 8
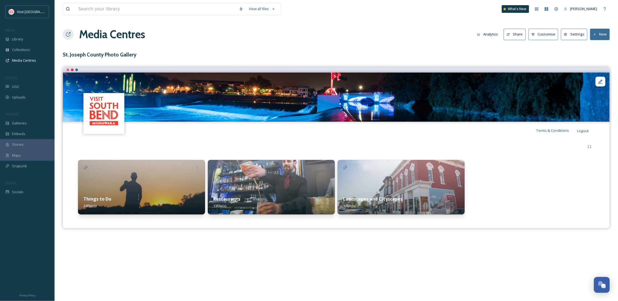
click at [523, 32] on button "Share" at bounding box center [515, 34] width 22 height 11
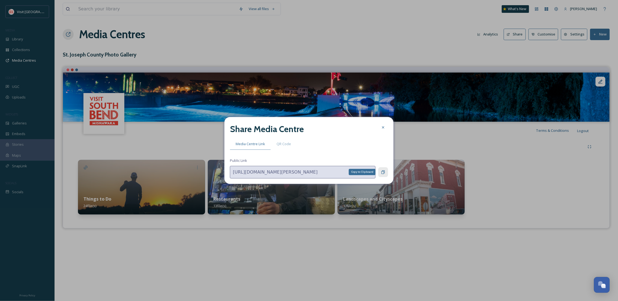
click at [378, 173] on div "Copy to Clipboard" at bounding box center [383, 172] width 10 height 10
click at [382, 128] on icon at bounding box center [383, 127] width 4 height 4
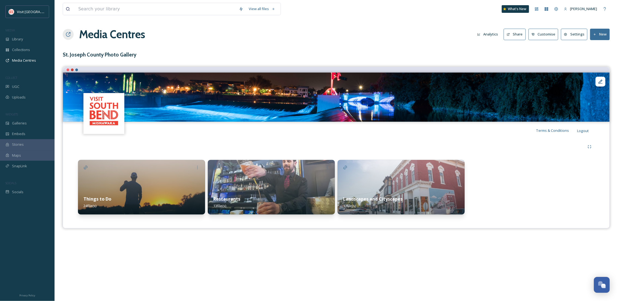
click at [576, 31] on button "Settings" at bounding box center [574, 34] width 26 height 11
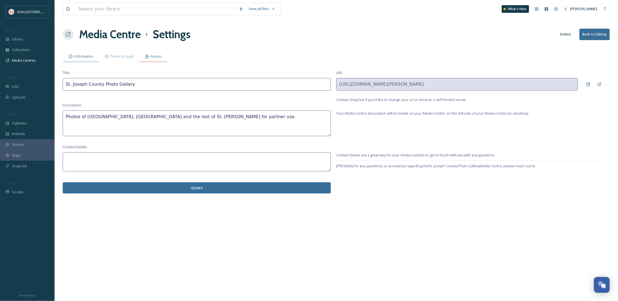
click at [150, 56] on div "Access" at bounding box center [153, 56] width 29 height 11
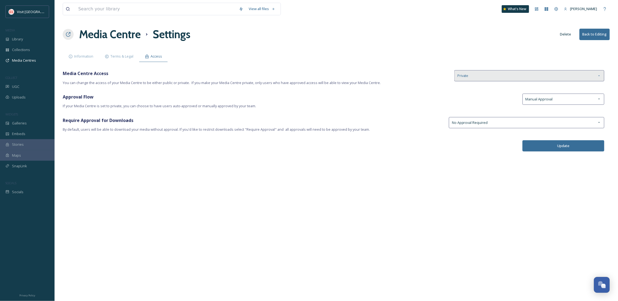
click at [529, 80] on div "Private" at bounding box center [530, 75] width 150 height 11
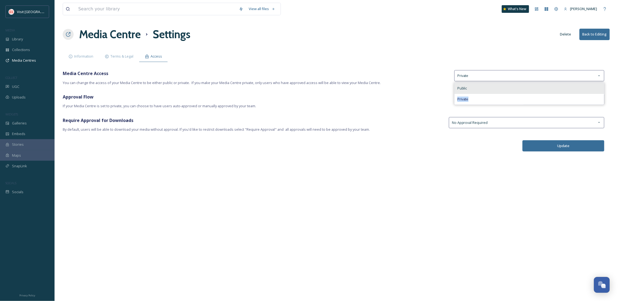
drag, startPoint x: 516, startPoint y: 100, endPoint x: 514, endPoint y: 93, distance: 7.4
click at [514, 93] on div "Public Private" at bounding box center [530, 94] width 150 height 22
click at [514, 93] on div "Public" at bounding box center [530, 88] width 150 height 11
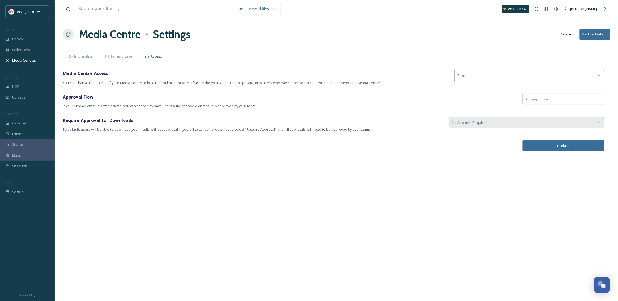
click at [546, 127] on div "No Approval Required" at bounding box center [527, 122] width 156 height 11
click at [546, 126] on div "No Approval Required" at bounding box center [527, 122] width 156 height 11
click at [563, 147] on button "Update" at bounding box center [564, 145] width 82 height 11
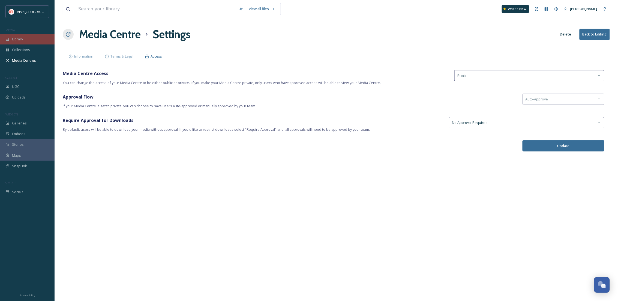
click at [28, 37] on div "Library" at bounding box center [27, 39] width 55 height 11
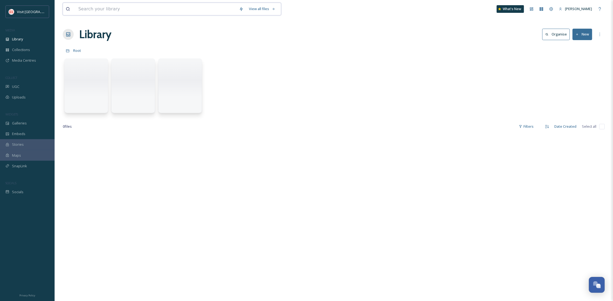
click at [96, 6] on input at bounding box center [156, 9] width 161 height 12
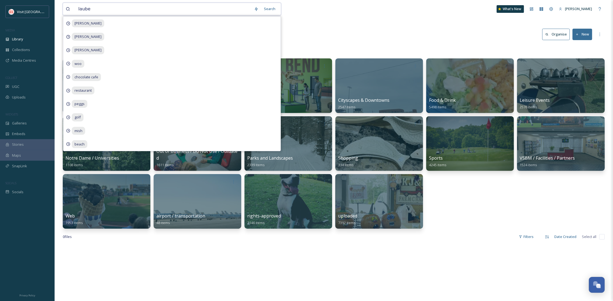
type input "lauber"
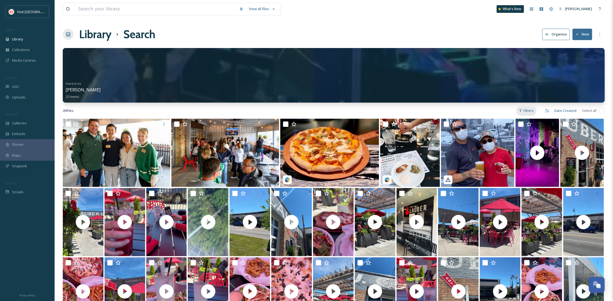
click at [525, 109] on div "Filters" at bounding box center [526, 110] width 20 height 11
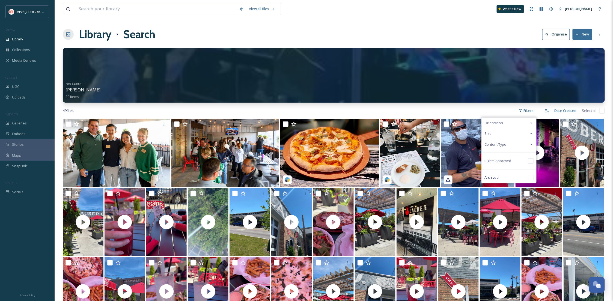
click at [512, 144] on div "Content Type" at bounding box center [509, 144] width 55 height 11
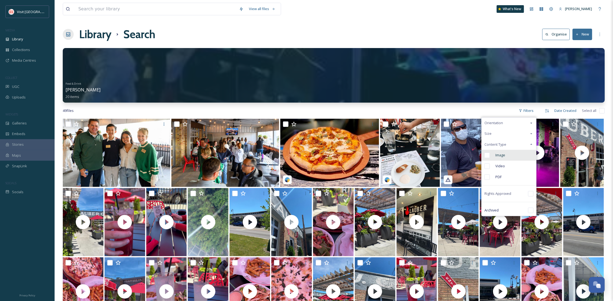
click at [515, 153] on div "Image" at bounding box center [509, 155] width 55 height 11
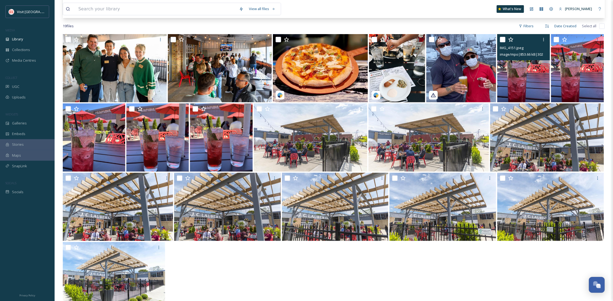
scroll to position [119, 0]
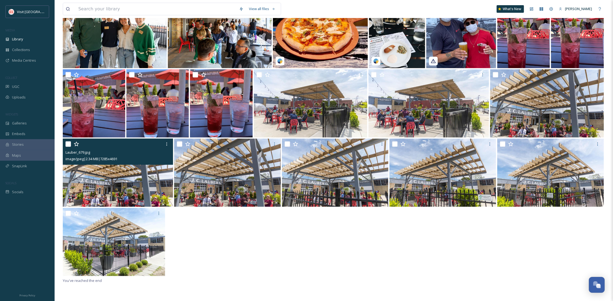
click at [119, 166] on img at bounding box center [118, 173] width 110 height 68
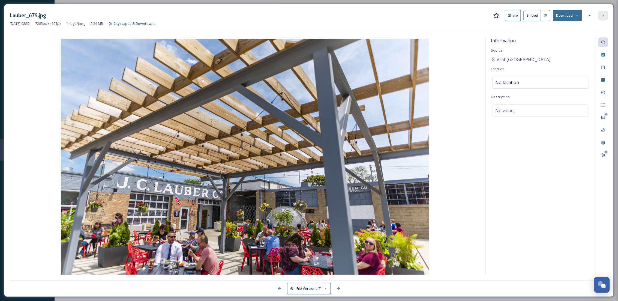
click at [602, 16] on icon at bounding box center [603, 15] width 4 height 4
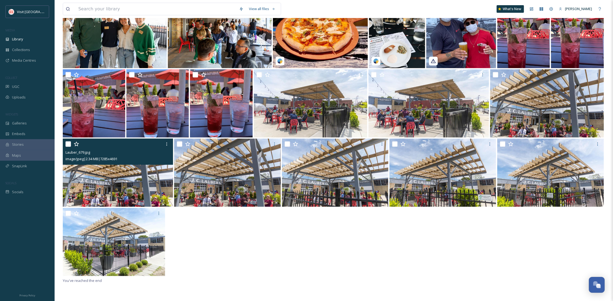
click at [68, 146] on input "checkbox" at bounding box center [67, 143] width 5 height 5
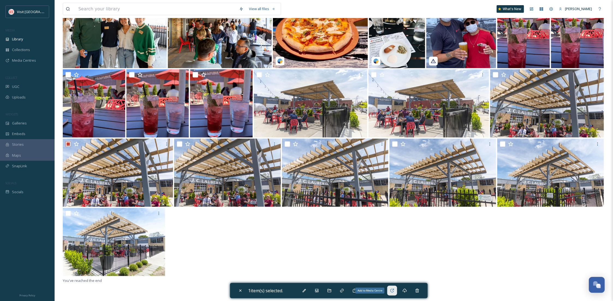
click at [396, 287] on div "Add to Media Centre" at bounding box center [392, 291] width 10 height 10
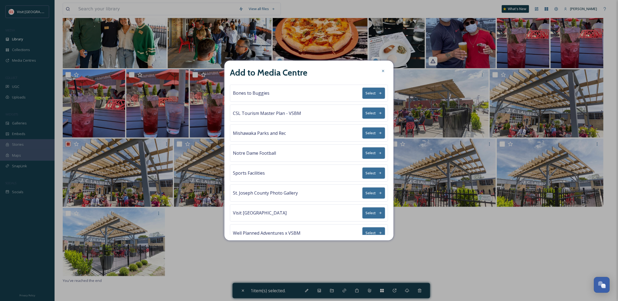
click at [365, 195] on button "Select" at bounding box center [374, 192] width 23 height 11
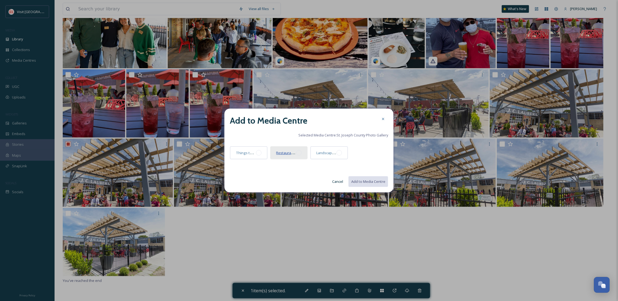
click at [289, 152] on span "Restaurants" at bounding box center [286, 152] width 20 height 5
click at [362, 180] on button "Add to Media Centre" at bounding box center [368, 181] width 40 height 11
checkbox input "false"
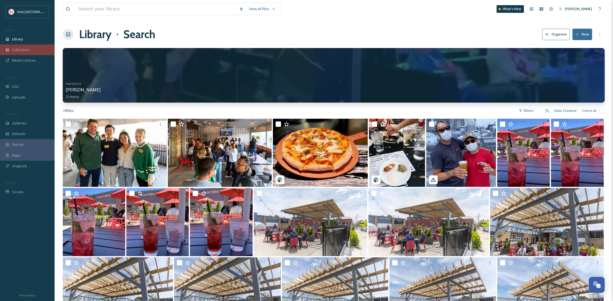
click at [25, 49] on span "Collections" at bounding box center [21, 49] width 18 height 5
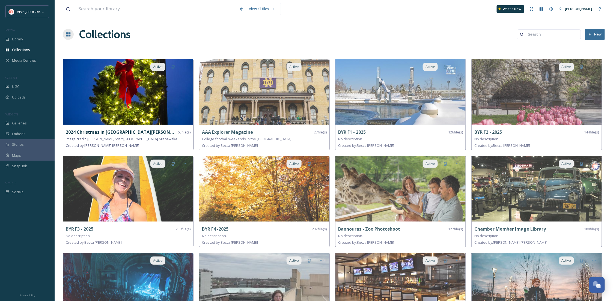
click at [104, 86] on img at bounding box center [128, 91] width 130 height 65
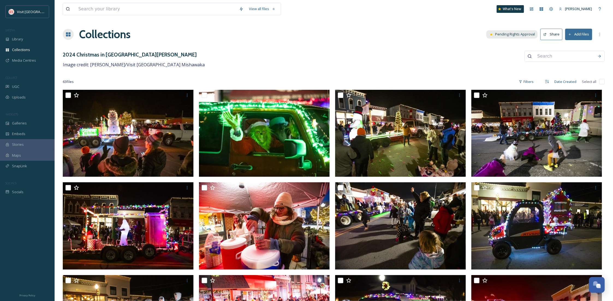
scroll to position [249, 0]
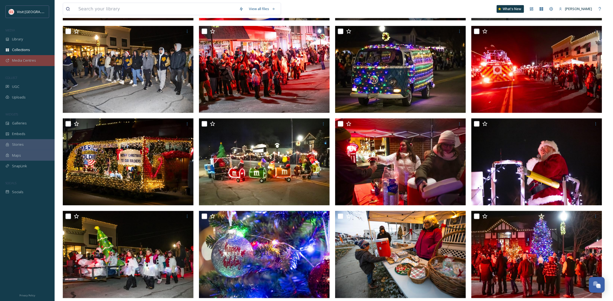
click at [22, 59] on span "Media Centres" at bounding box center [24, 60] width 24 height 5
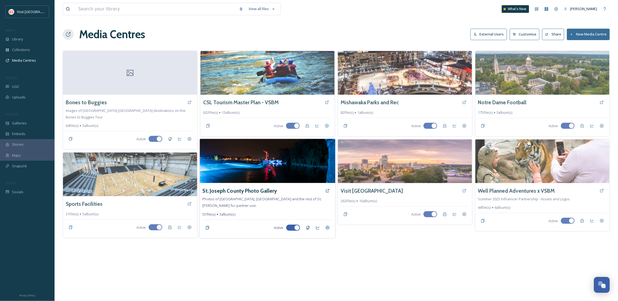
click at [277, 190] on div "St. Joseph County Photo Gallery" at bounding box center [268, 191] width 130 height 10
click at [269, 190] on h3 "St. Joseph County Photo Gallery" at bounding box center [240, 191] width 74 height 8
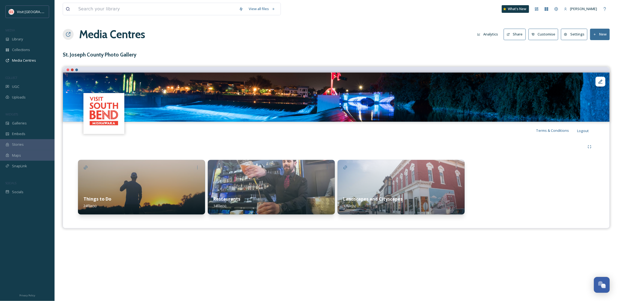
click at [309, 185] on img at bounding box center [271, 187] width 127 height 55
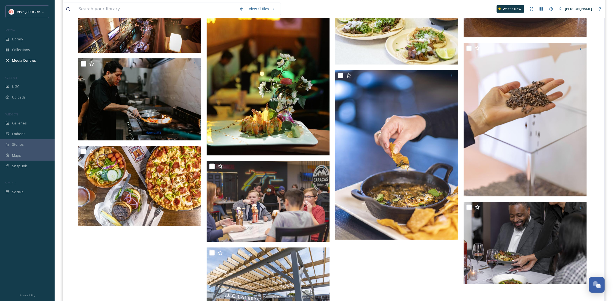
scroll to position [333, 0]
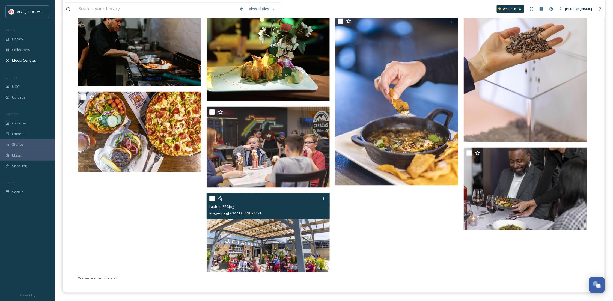
click at [293, 234] on img at bounding box center [268, 232] width 123 height 79
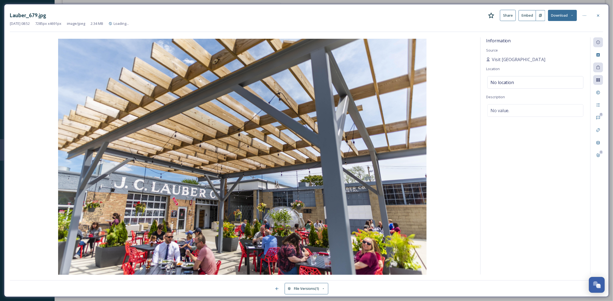
scroll to position [291, 0]
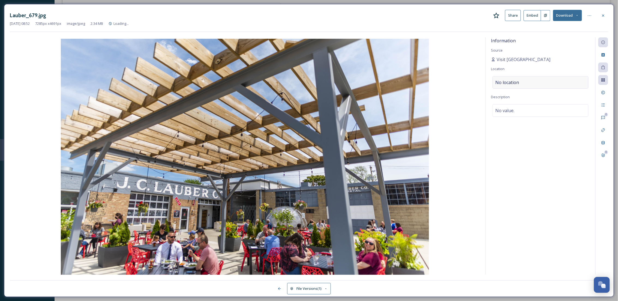
click at [531, 85] on div "No location" at bounding box center [541, 82] width 96 height 13
click at [531, 85] on input at bounding box center [541, 82] width 96 height 12
type input "Lauber"
click at [507, 101] on div "The Lauber" at bounding box center [509, 103] width 27 height 7
click at [607, 14] on div at bounding box center [604, 16] width 10 height 10
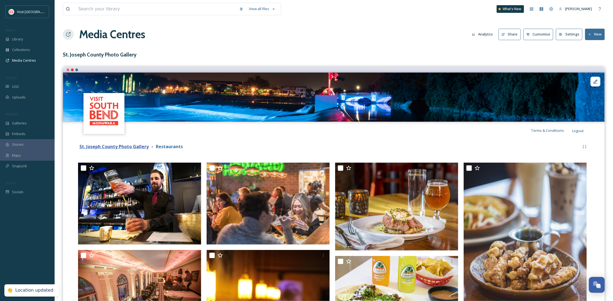
click at [114, 145] on strong "St. Joseph County Photo Gallery" at bounding box center [113, 147] width 69 height 6
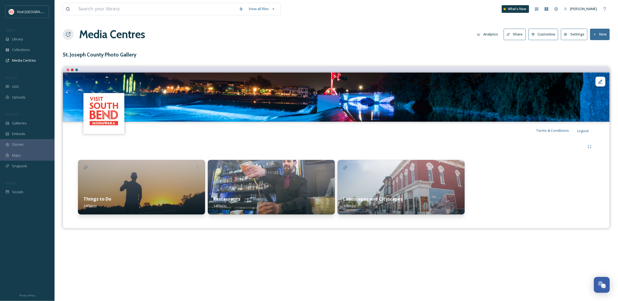
click at [148, 199] on div "Things to Do 24 file(s)" at bounding box center [141, 202] width 127 height 24
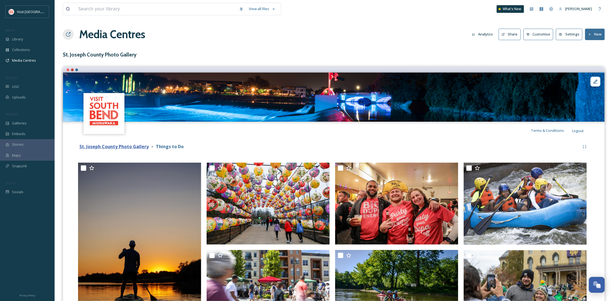
click at [124, 147] on strong "St. Joseph County Photo Gallery" at bounding box center [113, 147] width 69 height 6
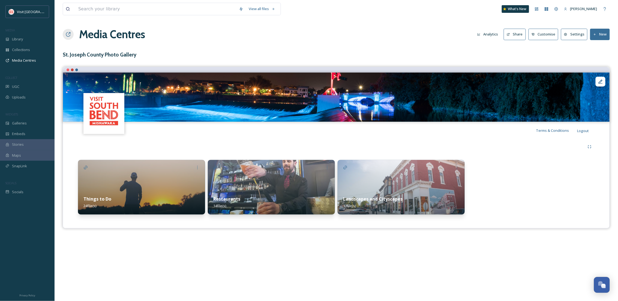
click at [409, 200] on div "Landscapes and Cityscapes 17 file(s)" at bounding box center [401, 202] width 127 height 24
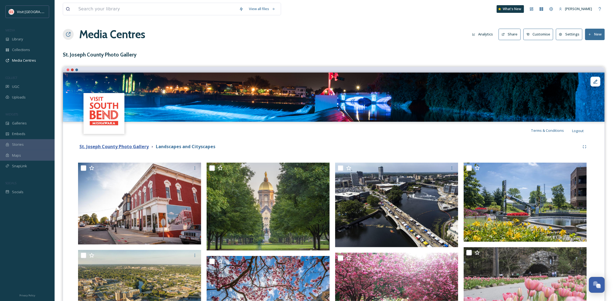
click at [135, 148] on strong "St. Joseph County Photo Gallery" at bounding box center [113, 147] width 69 height 6
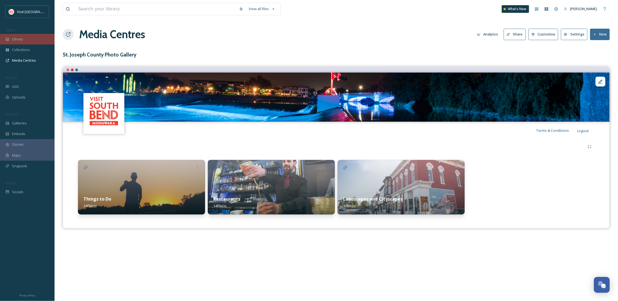
click at [22, 39] on span "Library" at bounding box center [17, 39] width 11 height 5
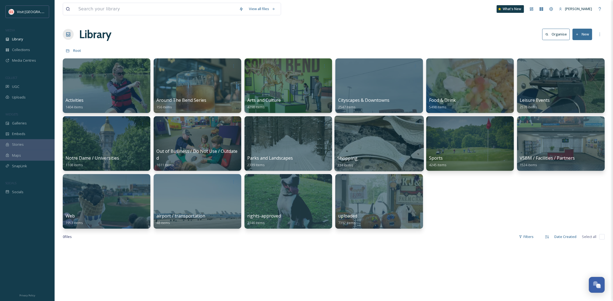
click at [369, 147] on div at bounding box center [379, 144] width 89 height 56
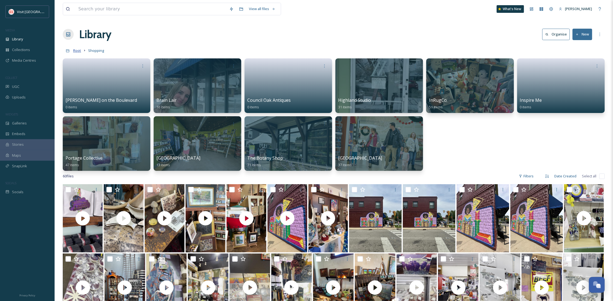
click at [74, 52] on span "Root" at bounding box center [77, 50] width 8 height 5
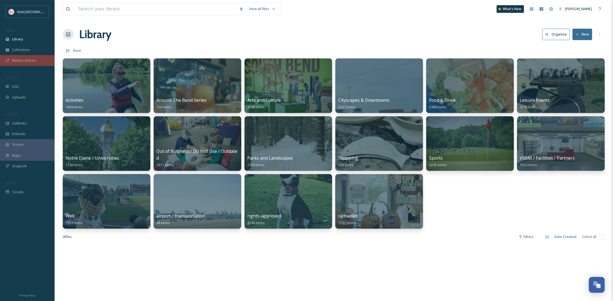
click at [29, 56] on div "Media Centres" at bounding box center [27, 60] width 55 height 11
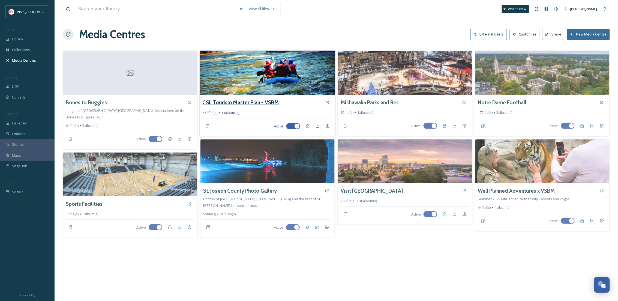
click at [248, 100] on h3 "CSL Tourism Master Plan - VSBM" at bounding box center [241, 103] width 76 height 8
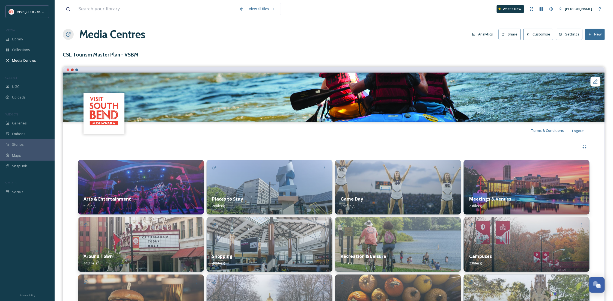
click at [166, 186] on img at bounding box center [141, 187] width 126 height 55
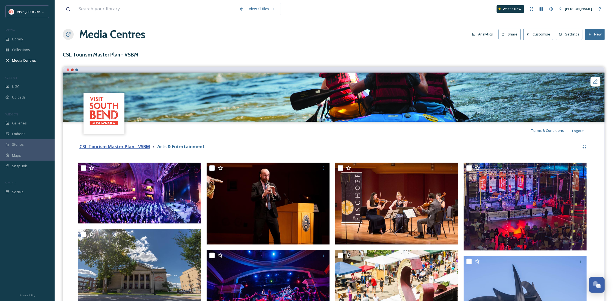
click at [136, 147] on strong "CSL Tourism Master Plan - VSBM" at bounding box center [114, 147] width 71 height 6
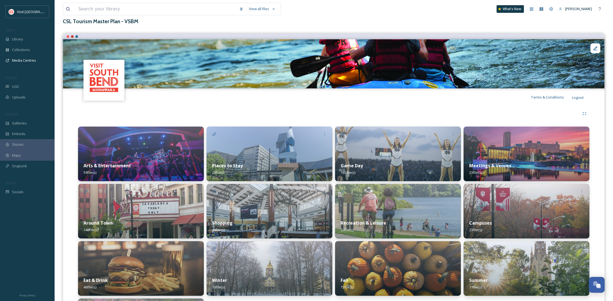
scroll to position [49, 0]
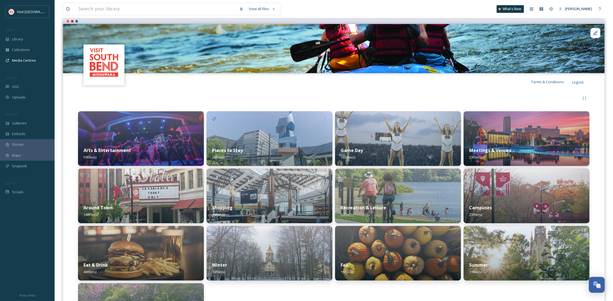
click at [172, 199] on div "Around Town 148 file(s)" at bounding box center [141, 211] width 126 height 24
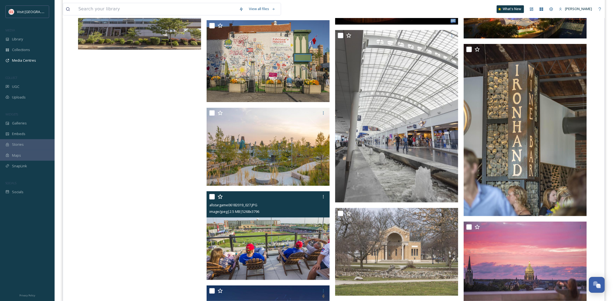
scroll to position [3759, 0]
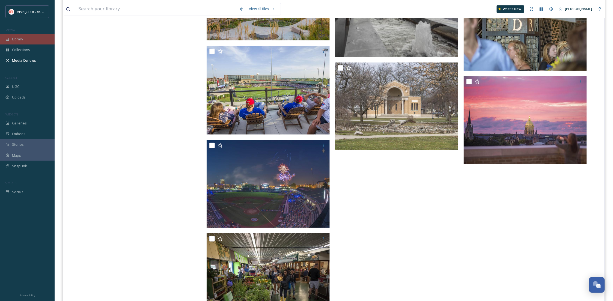
click at [29, 40] on div "Library" at bounding box center [27, 39] width 55 height 11
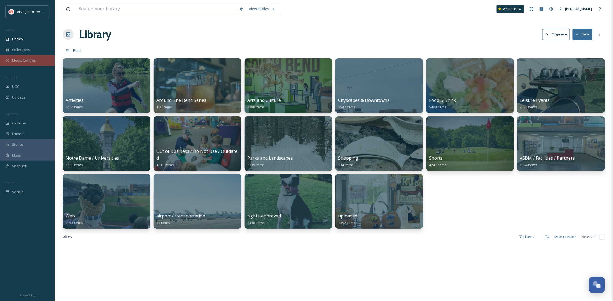
click at [41, 64] on div "Media Centres" at bounding box center [27, 60] width 55 height 11
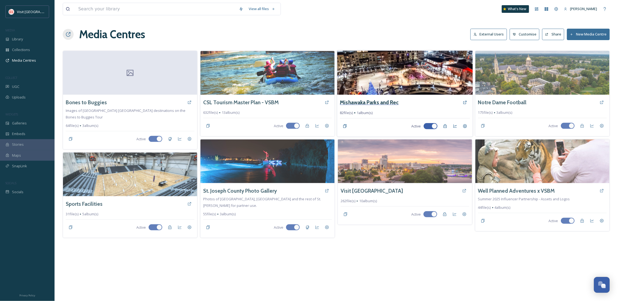
click at [362, 99] on h3 "Mishawaka Parks and Rec" at bounding box center [369, 103] width 59 height 8
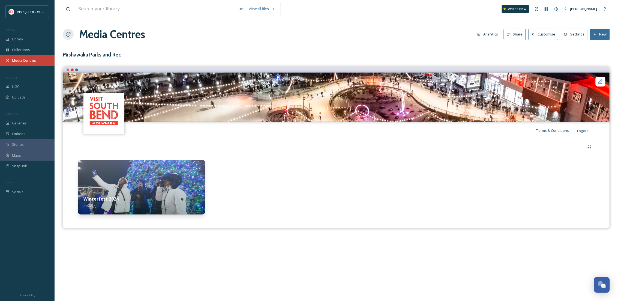
click at [30, 63] on span "Media Centres" at bounding box center [24, 60] width 24 height 5
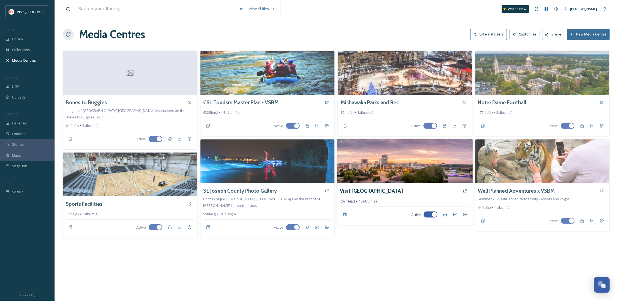
click at [370, 193] on h3 "Visit [GEOGRAPHIC_DATA]" at bounding box center [371, 191] width 63 height 8
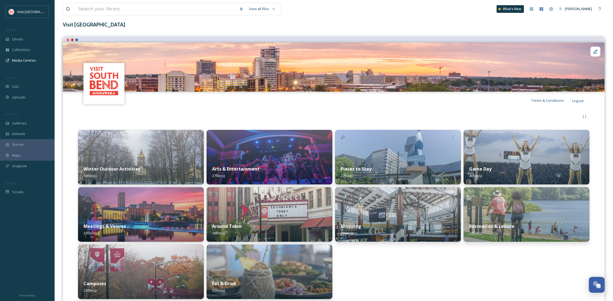
scroll to position [50, 0]
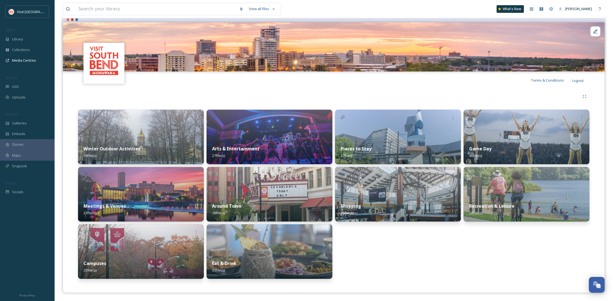
click at [365, 198] on div "Shopping 35 file(s)" at bounding box center [398, 209] width 126 height 24
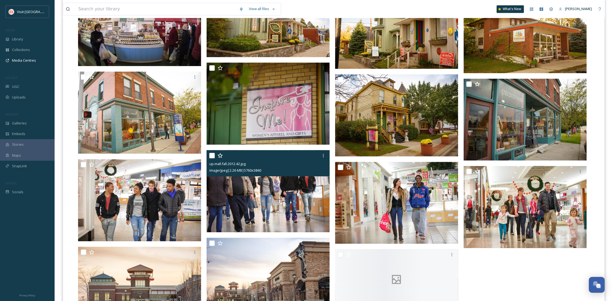
scroll to position [671, 0]
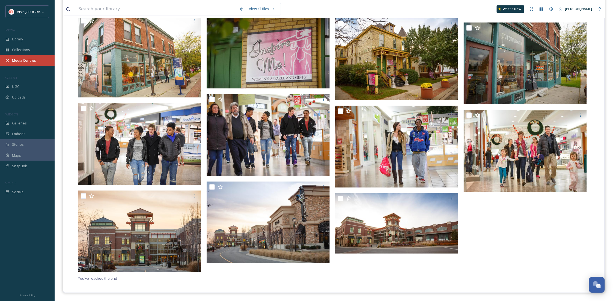
click at [26, 64] on div "Media Centres" at bounding box center [27, 60] width 55 height 11
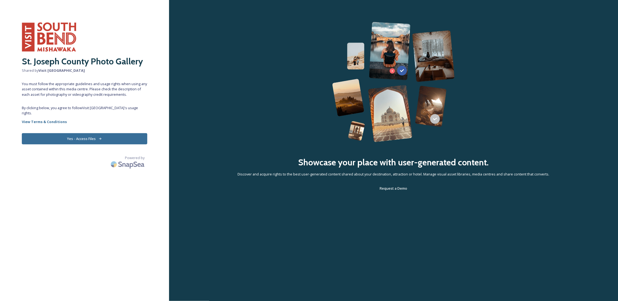
click at [73, 139] on button "Yes - Access Files" at bounding box center [85, 138] width 126 height 11
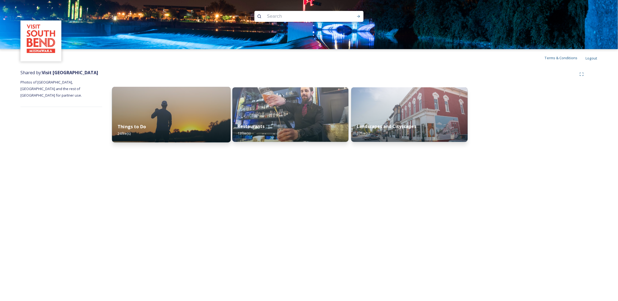
click at [172, 116] on img at bounding box center [171, 115] width 119 height 56
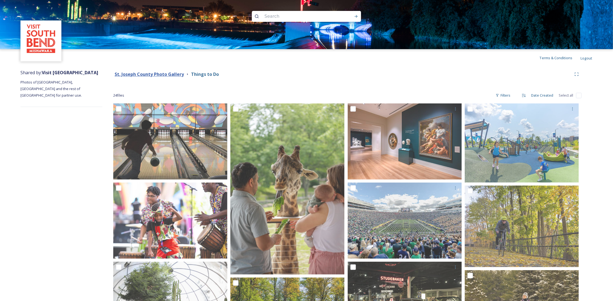
click at [157, 74] on strong "St. Joseph County Photo Gallery" at bounding box center [149, 74] width 69 height 6
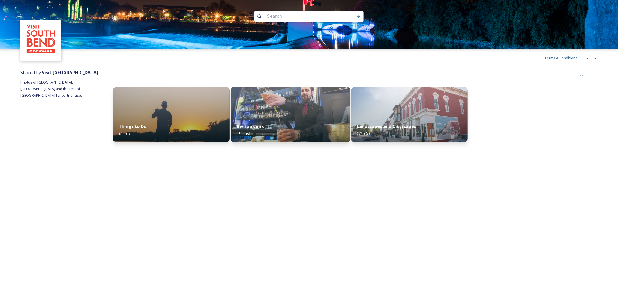
click at [279, 128] on div "Restaurants 13 file(s)" at bounding box center [290, 130] width 119 height 25
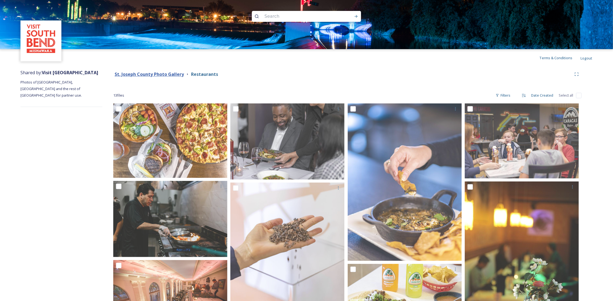
click at [155, 72] on strong "St. Joseph County Photo Gallery" at bounding box center [149, 74] width 69 height 6
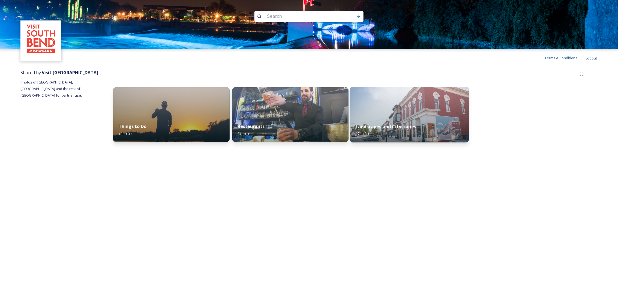
click at [420, 126] on div "Landscapes and Cityscapes 17 file(s)" at bounding box center [409, 130] width 119 height 25
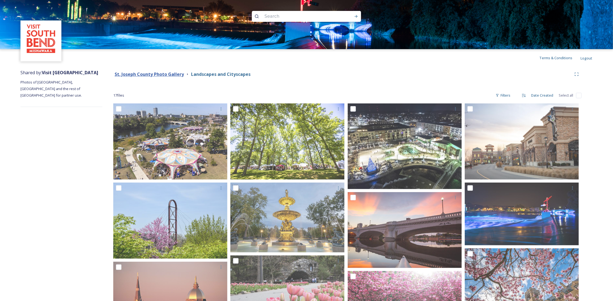
click at [148, 75] on strong "St. Joseph County Photo Gallery" at bounding box center [149, 74] width 69 height 6
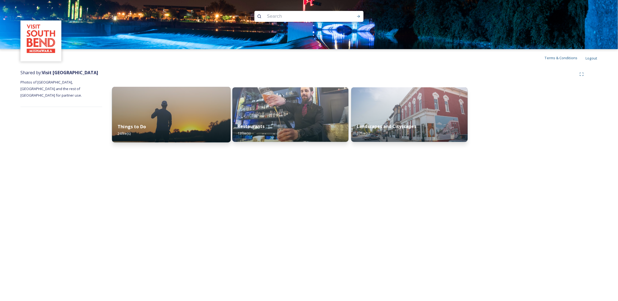
click at [154, 126] on div "Things to Do 24 file(s)" at bounding box center [171, 130] width 119 height 25
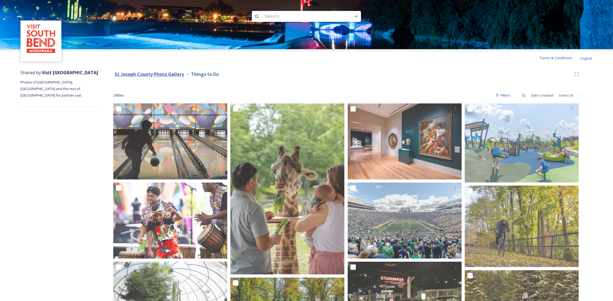
click at [153, 77] on strong "St. Joseph County Photo Gallery" at bounding box center [149, 74] width 69 height 6
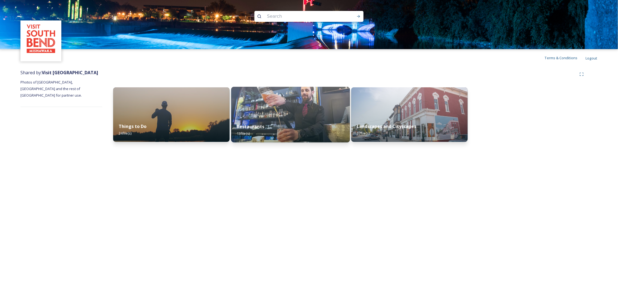
click at [286, 133] on div "Restaurants 13 file(s)" at bounding box center [290, 130] width 119 height 25
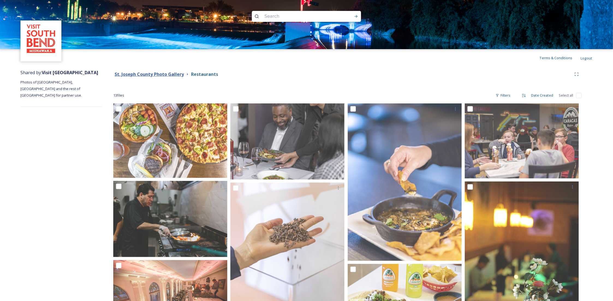
click at [168, 75] on strong "St. Joseph County Photo Gallery" at bounding box center [149, 74] width 69 height 6
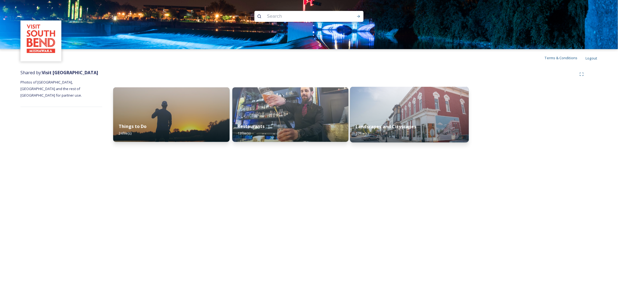
click at [418, 137] on div "Landscapes and Cityscapes 17 file(s)" at bounding box center [409, 130] width 119 height 25
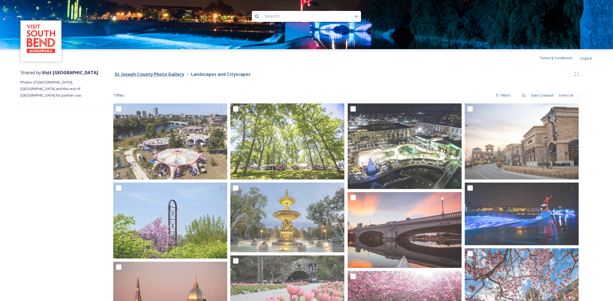
click at [170, 72] on strong "St. Joseph County Photo Gallery" at bounding box center [149, 74] width 69 height 6
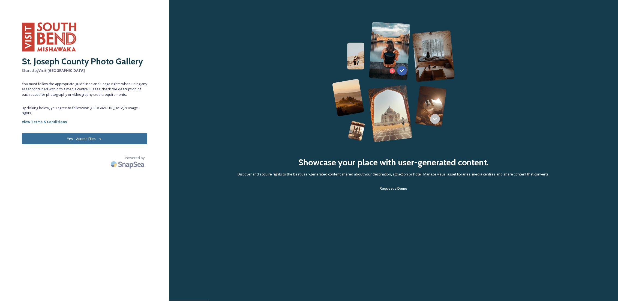
click at [97, 137] on button "Yes - Access Files" at bounding box center [85, 138] width 126 height 11
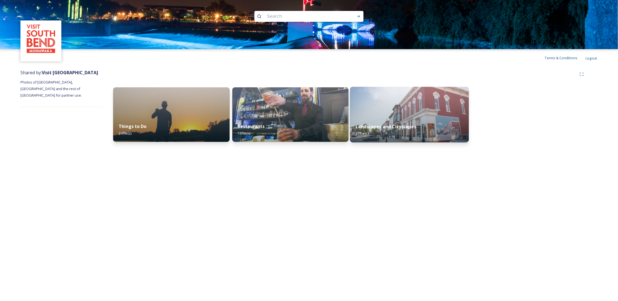
click at [417, 124] on div "Landscapes and Cityscapes 17 file(s)" at bounding box center [409, 130] width 119 height 25
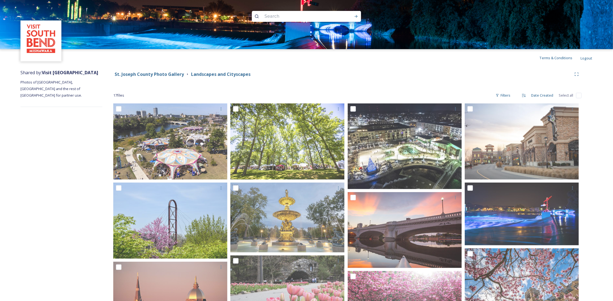
drag, startPoint x: 153, startPoint y: 77, endPoint x: 146, endPoint y: 85, distance: 10.3
click at [152, 76] on strong "St. Joseph County Photo Gallery" at bounding box center [149, 74] width 69 height 6
